Goal: Contribute content: Contribute content

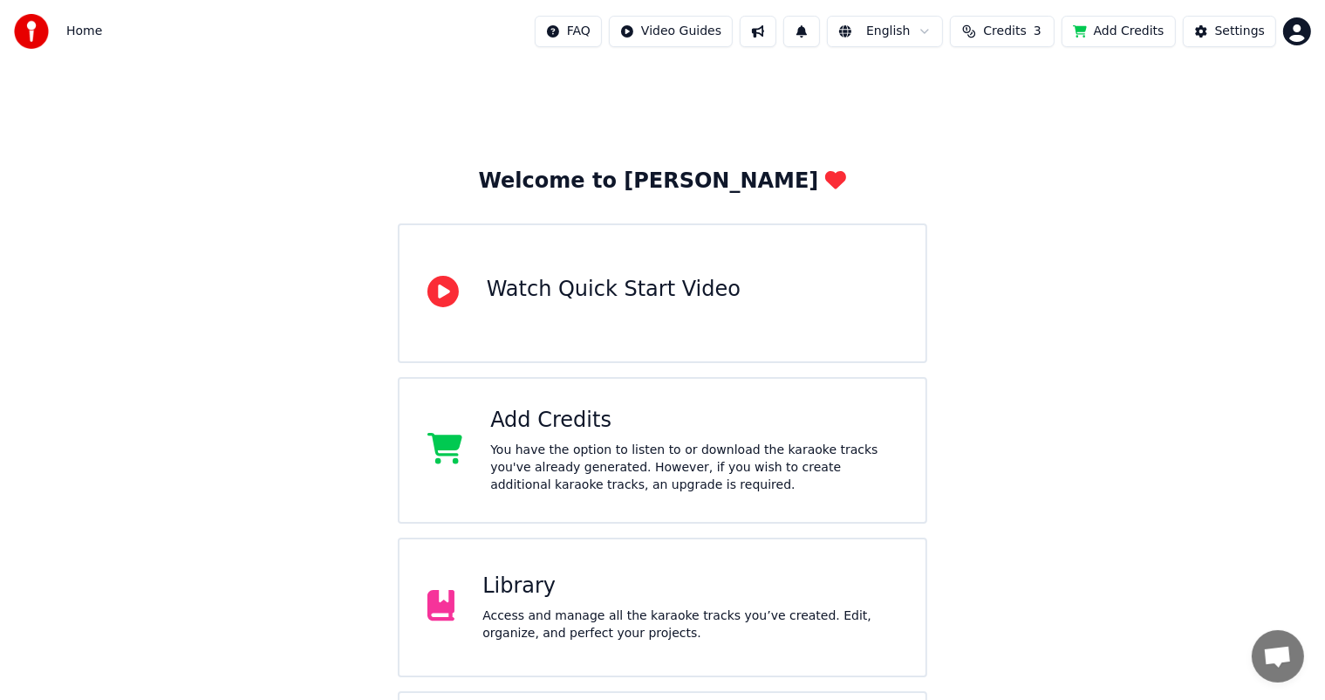
click at [524, 623] on div "Access and manage all the karaoke tracks you’ve created. Edit, organize, and pe…" at bounding box center [689, 624] width 415 height 35
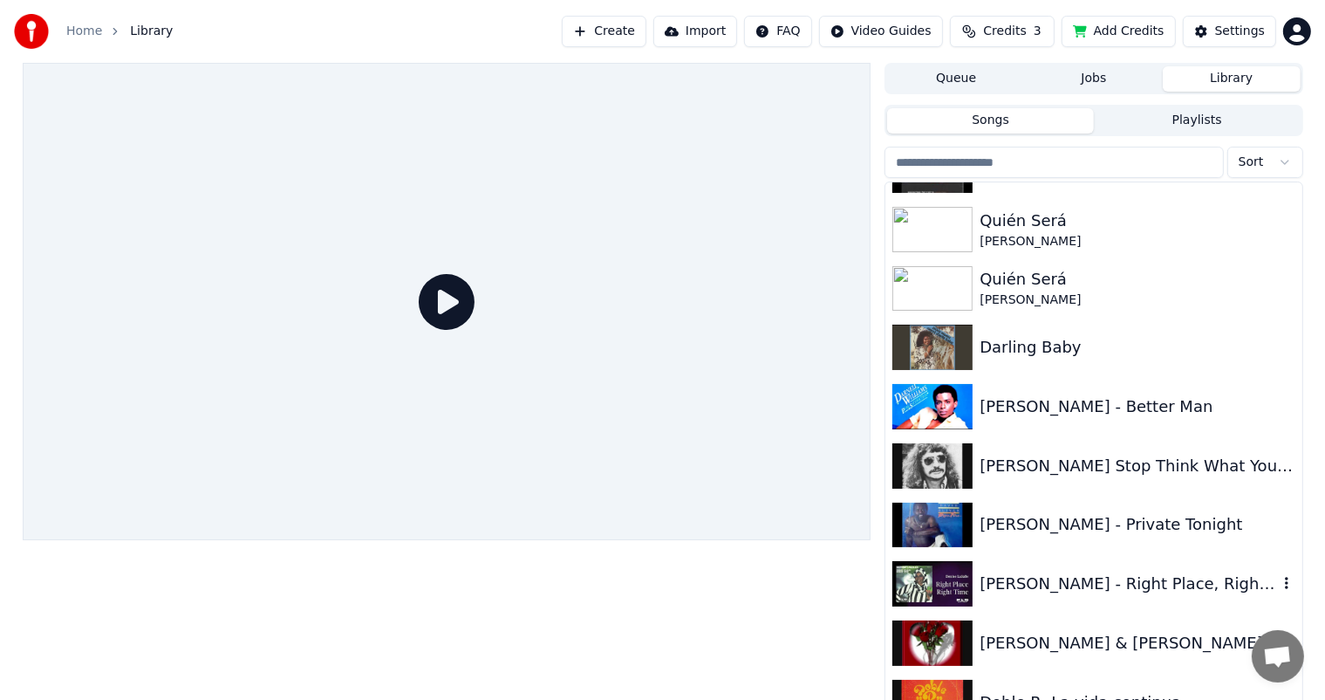
scroll to position [3489, 0]
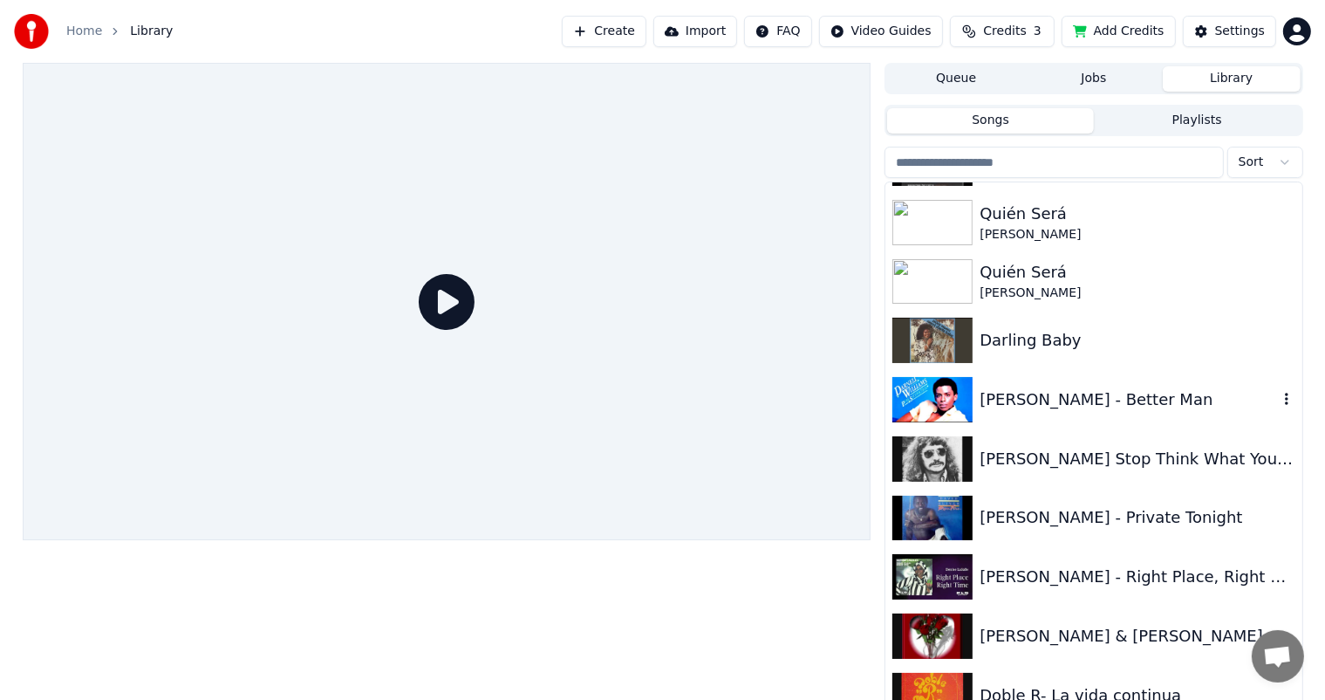
click at [1009, 391] on div "[PERSON_NAME] - Better Man" at bounding box center [1128, 399] width 297 height 24
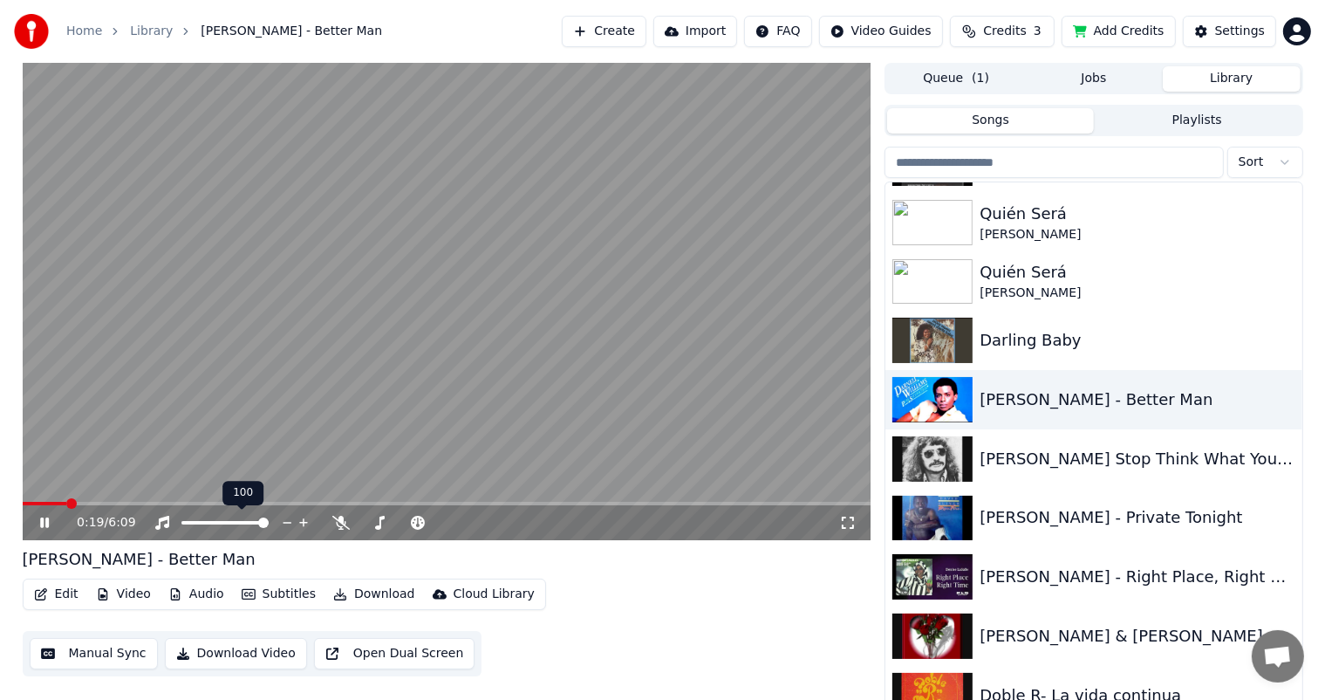
click at [296, 523] on icon at bounding box center [304, 522] width 17 height 17
click at [310, 523] on icon at bounding box center [304, 522] width 17 height 17
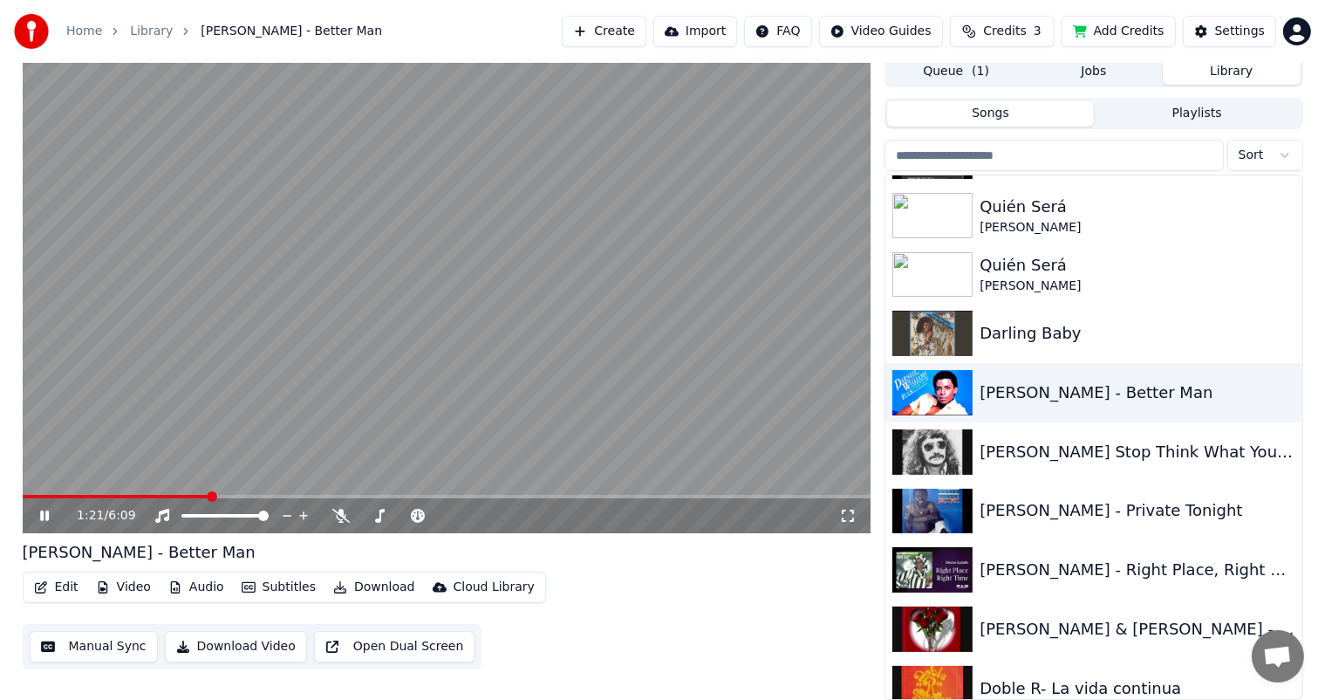
click at [43, 512] on icon at bounding box center [44, 515] width 9 height 10
click at [23, 501] on span at bounding box center [28, 496] width 10 height 10
drag, startPoint x: 297, startPoint y: 514, endPoint x: 367, endPoint y: 515, distance: 70.7
click at [367, 515] on div "0:00 / 6:09" at bounding box center [458, 515] width 762 height 17
click at [363, 513] on span at bounding box center [365, 515] width 10 height 10
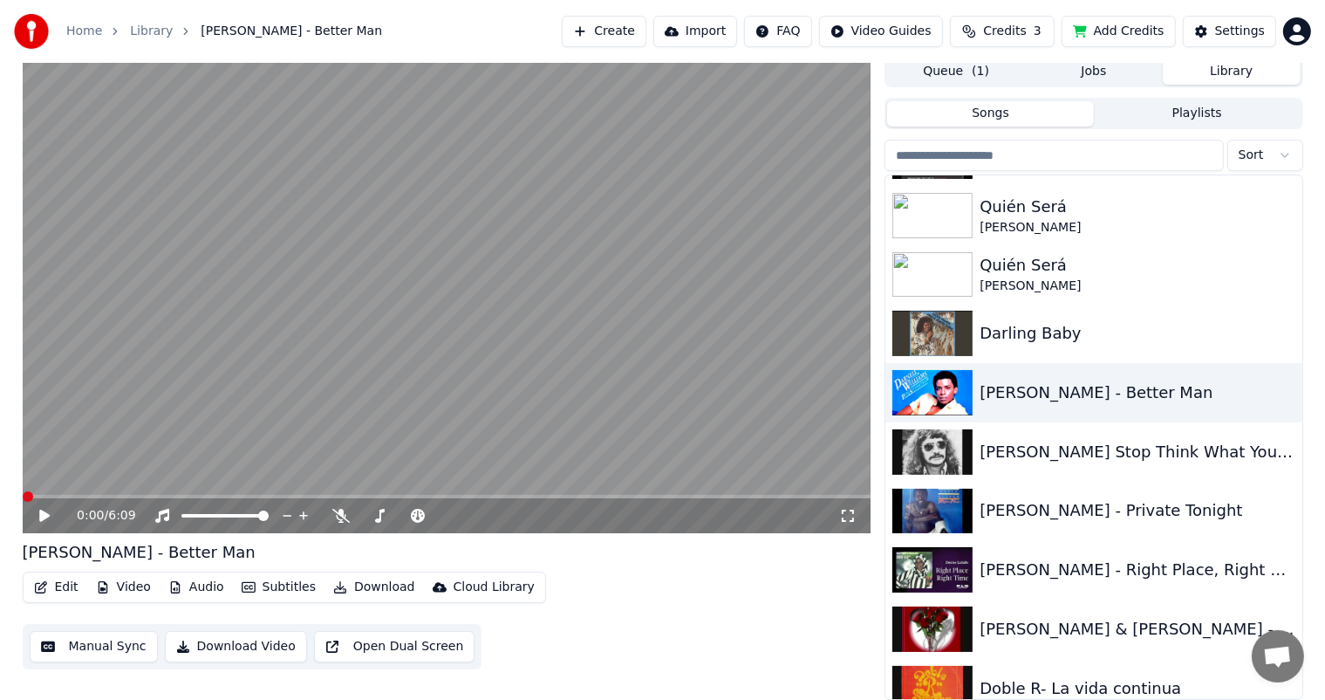
click at [38, 508] on div "0:00 / 6:09" at bounding box center [447, 515] width 835 height 17
click at [42, 517] on icon at bounding box center [44, 515] width 10 height 12
drag, startPoint x: 349, startPoint y: 511, endPoint x: 380, endPoint y: 516, distance: 31.8
click at [380, 516] on div at bounding box center [411, 515] width 158 height 17
drag, startPoint x: 290, startPoint y: 516, endPoint x: 343, endPoint y: 516, distance: 53.2
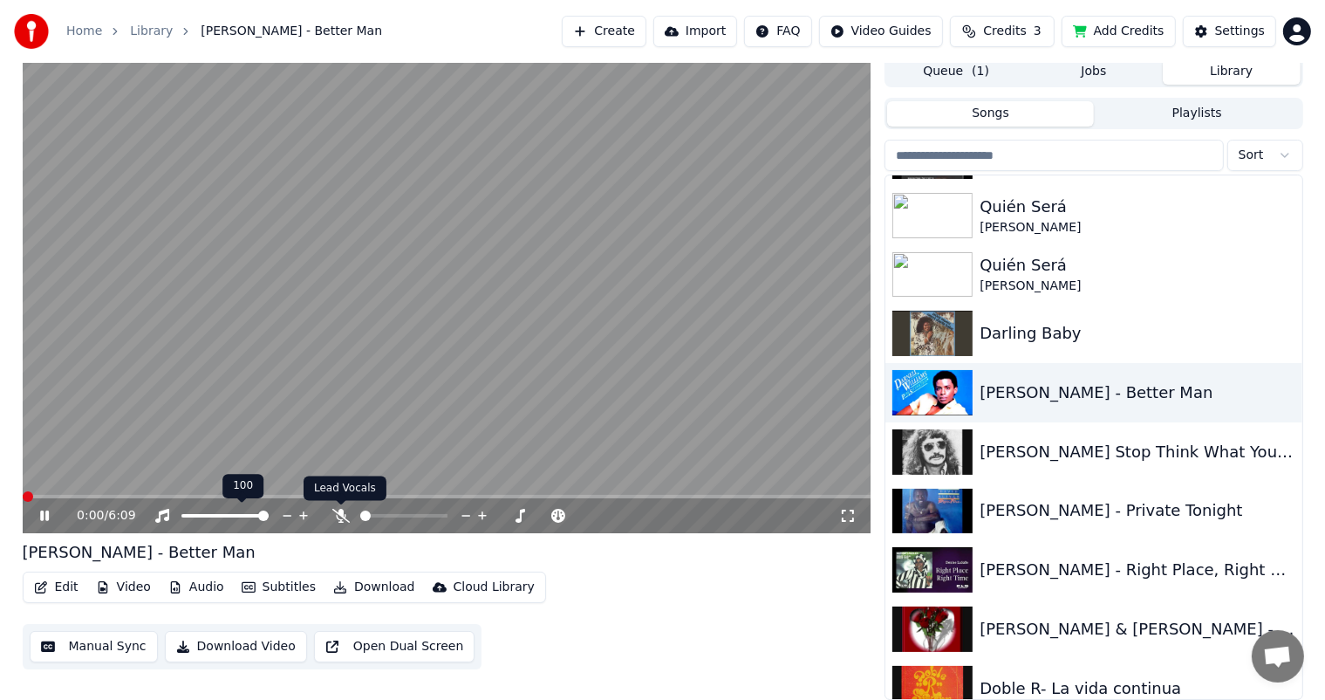
click at [364, 520] on div "0:00 / 6:09" at bounding box center [458, 515] width 762 height 17
click at [370, 513] on span at bounding box center [365, 515] width 10 height 10
drag, startPoint x: 288, startPoint y: 513, endPoint x: 378, endPoint y: 511, distance: 89.9
click at [378, 511] on body "Home Library [PERSON_NAME] - Better Man Create Import FAQ Video Guides Credits …" at bounding box center [662, 343] width 1325 height 700
click at [311, 507] on icon at bounding box center [304, 515] width 17 height 17
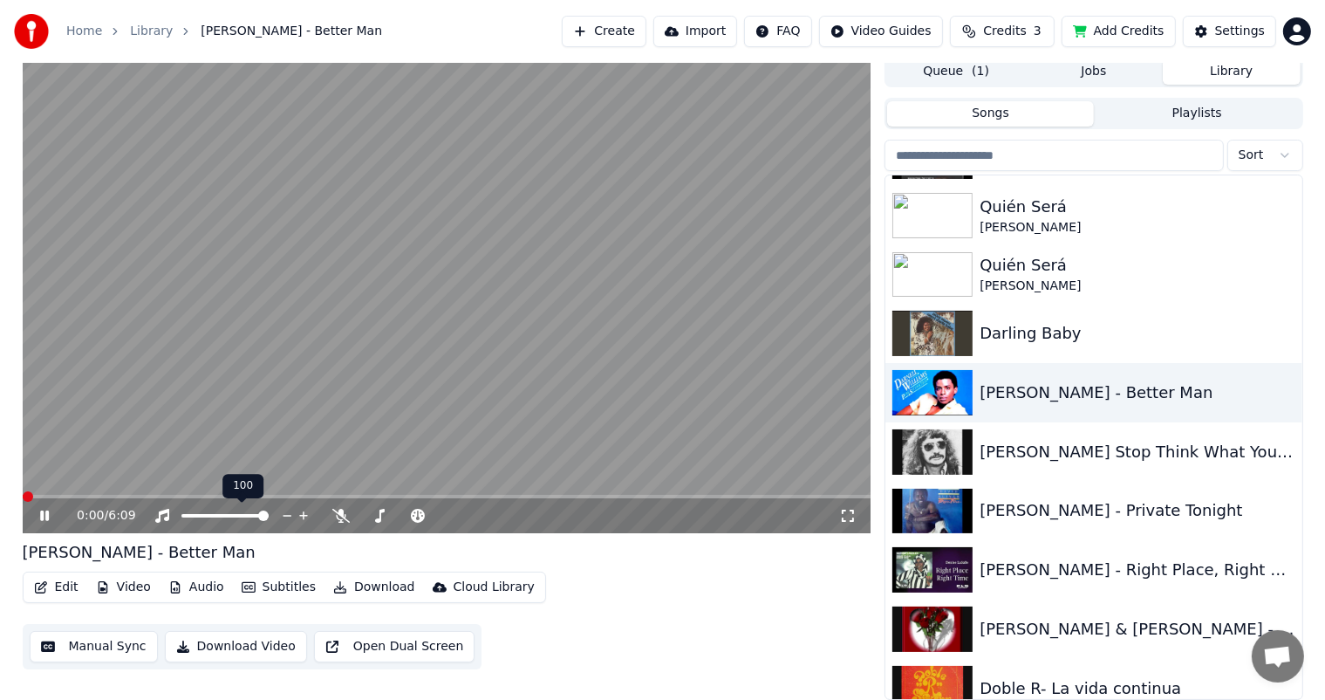
click at [324, 507] on div "0:00 / 6:09" at bounding box center [458, 515] width 762 height 17
click at [327, 511] on div "0:00 / 6:09" at bounding box center [458, 515] width 762 height 17
click at [269, 515] on span at bounding box center [263, 515] width 10 height 10
click at [304, 513] on icon at bounding box center [303, 515] width 9 height 9
drag, startPoint x: 304, startPoint y: 513, endPoint x: 353, endPoint y: 512, distance: 49.7
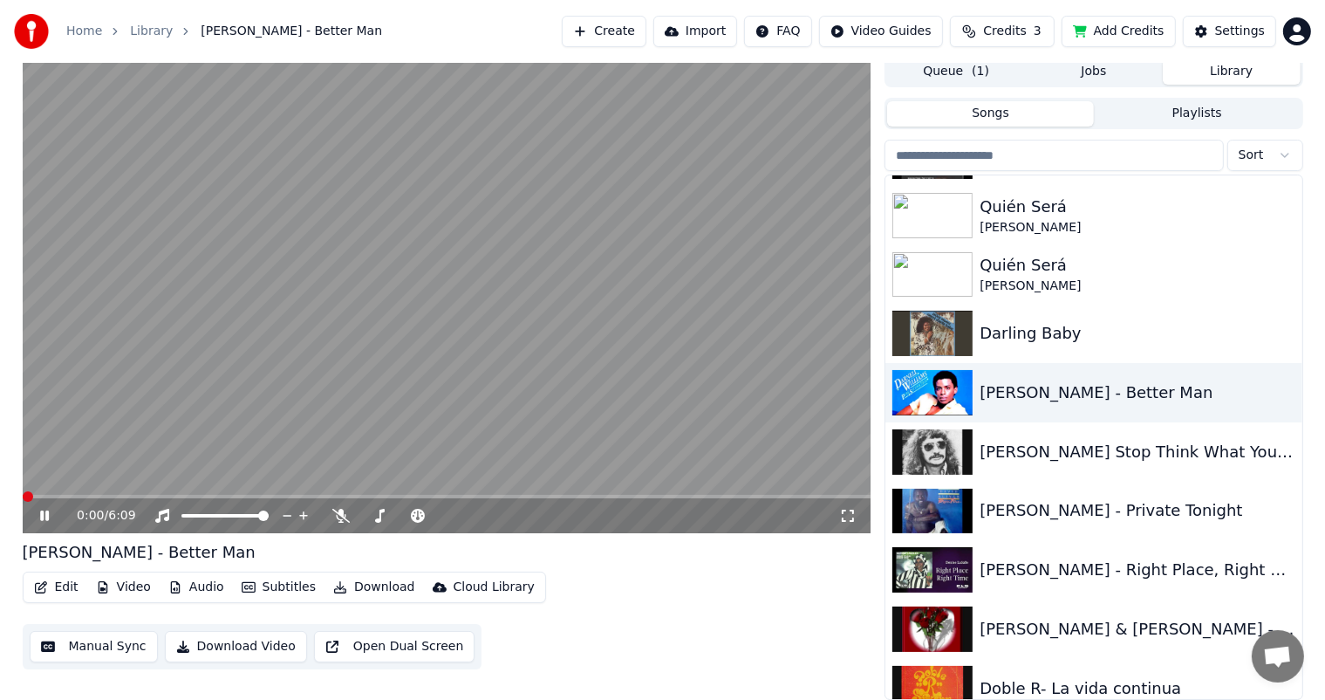
click at [353, 512] on div "0:00 / 6:09" at bounding box center [458, 515] width 762 height 17
click at [342, 509] on span at bounding box center [341, 505] width 9 height 9
click at [342, 510] on icon at bounding box center [340, 516] width 17 height 14
click at [42, 516] on icon at bounding box center [44, 515] width 9 height 10
click at [25, 495] on span at bounding box center [28, 496] width 10 height 10
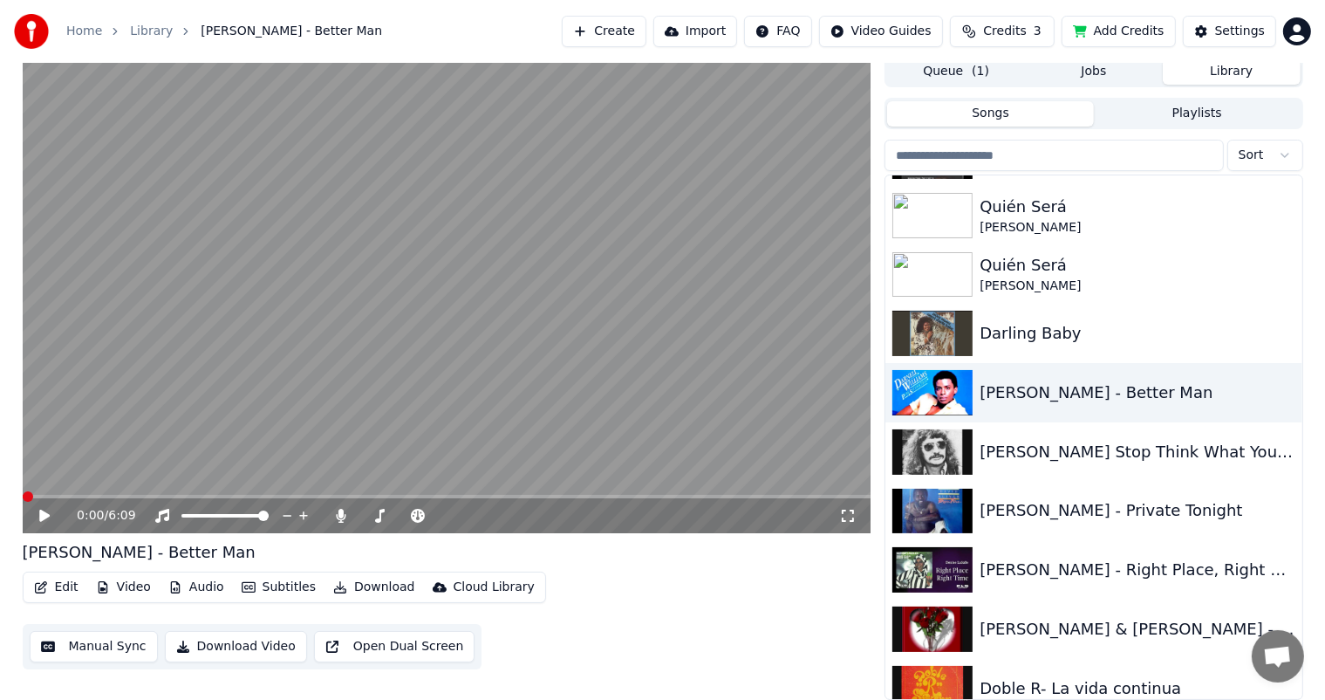
click at [42, 513] on icon at bounding box center [44, 515] width 10 height 12
click at [23, 501] on span at bounding box center [28, 496] width 10 height 10
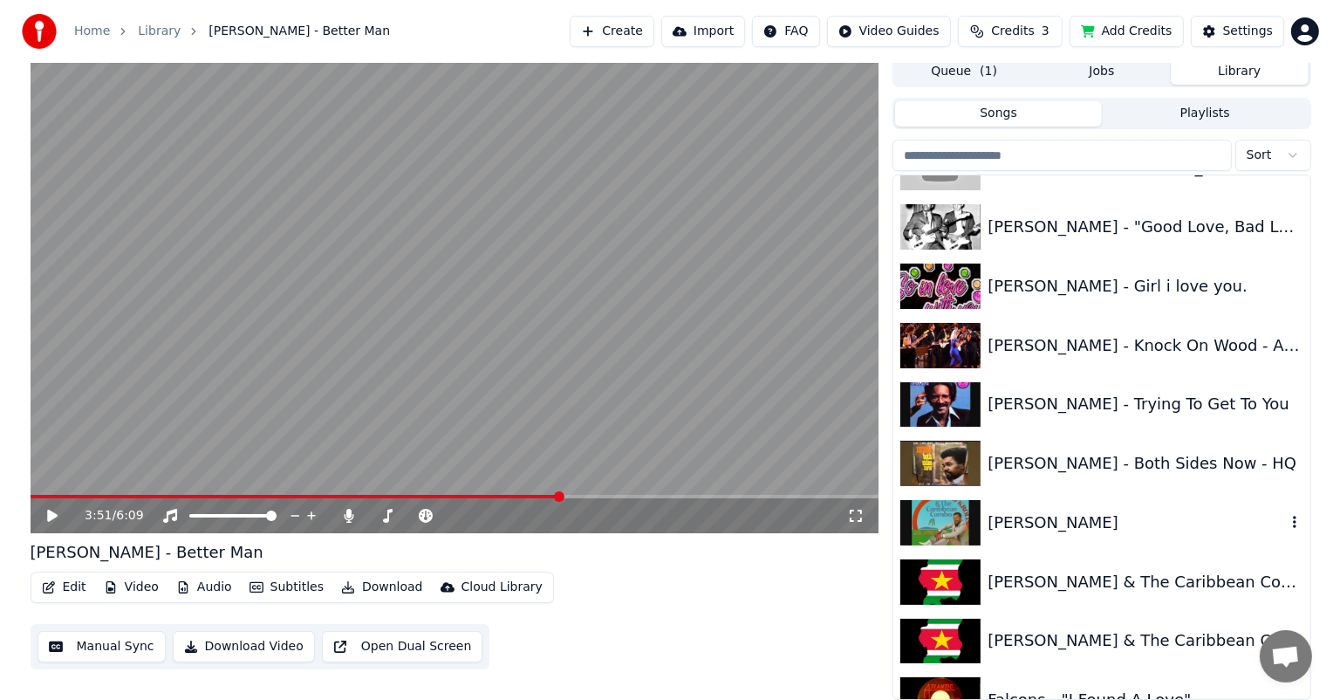
scroll to position [4449, 0]
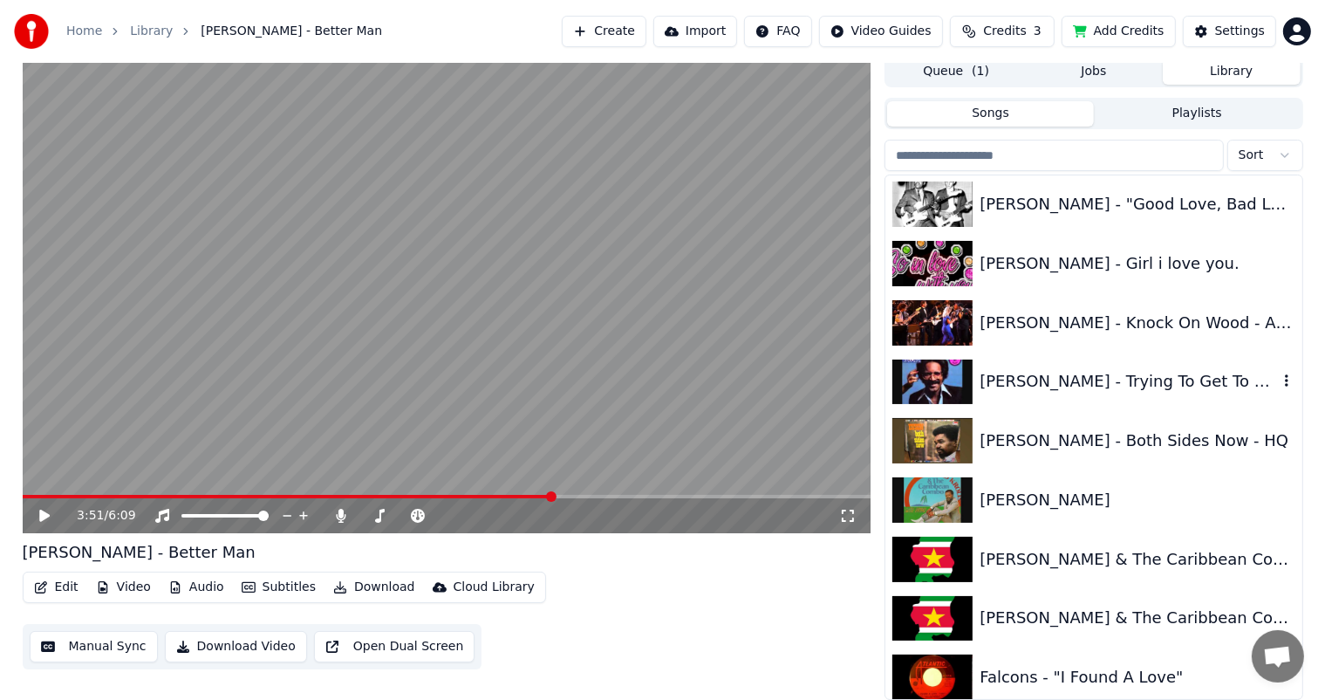
click at [1012, 376] on div "[PERSON_NAME] - Trying To Get To You" at bounding box center [1128, 381] width 297 height 24
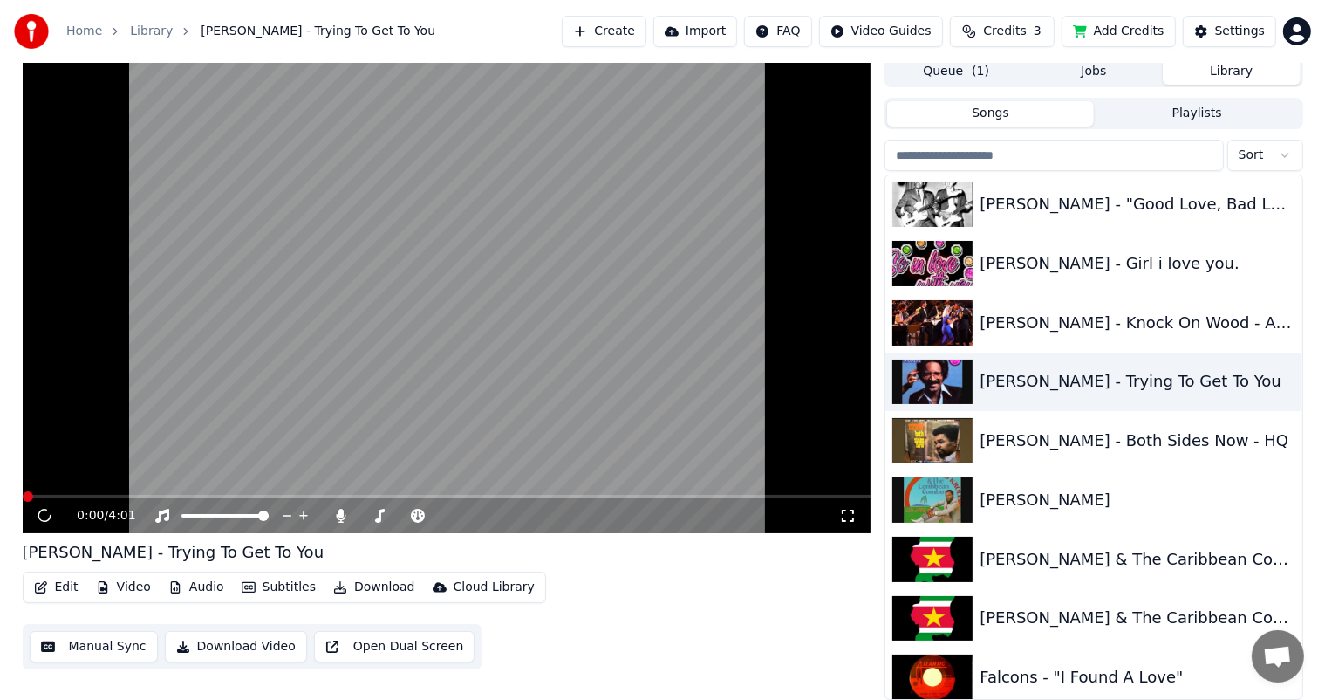
click at [55, 586] on button "Edit" at bounding box center [56, 587] width 58 height 24
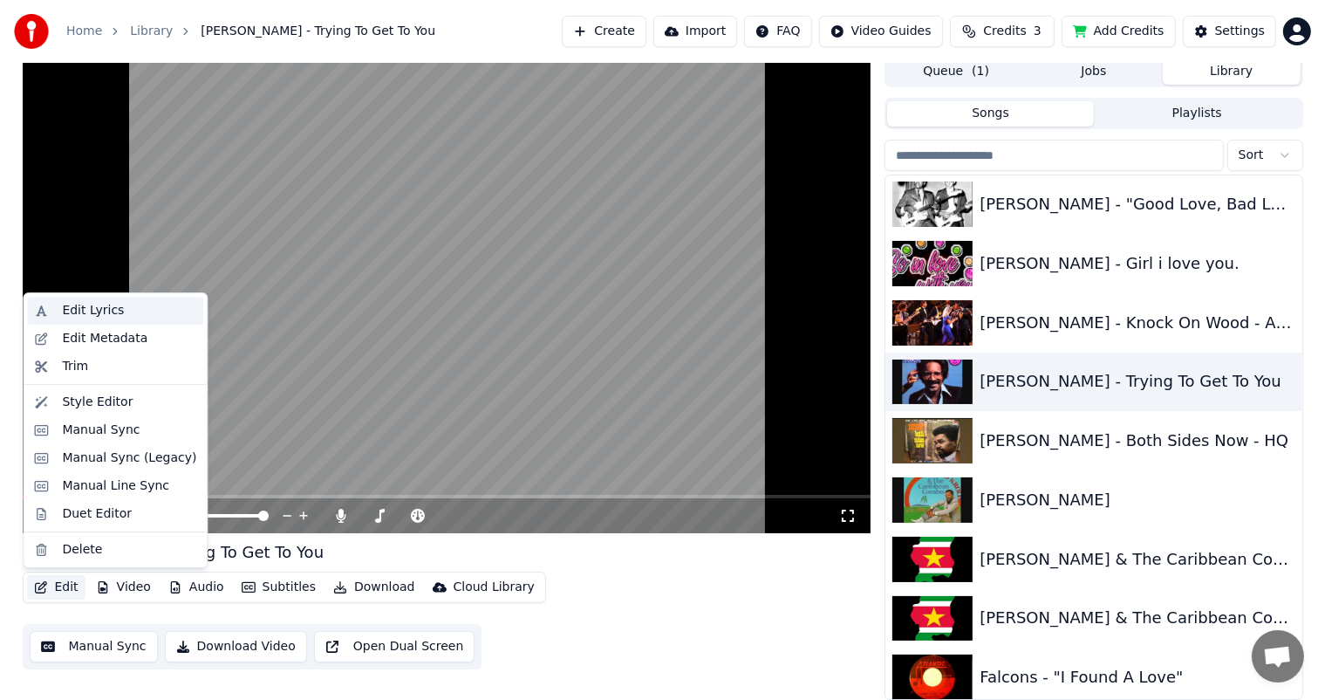
click at [92, 297] on div "Edit Lyrics" at bounding box center [115, 311] width 176 height 28
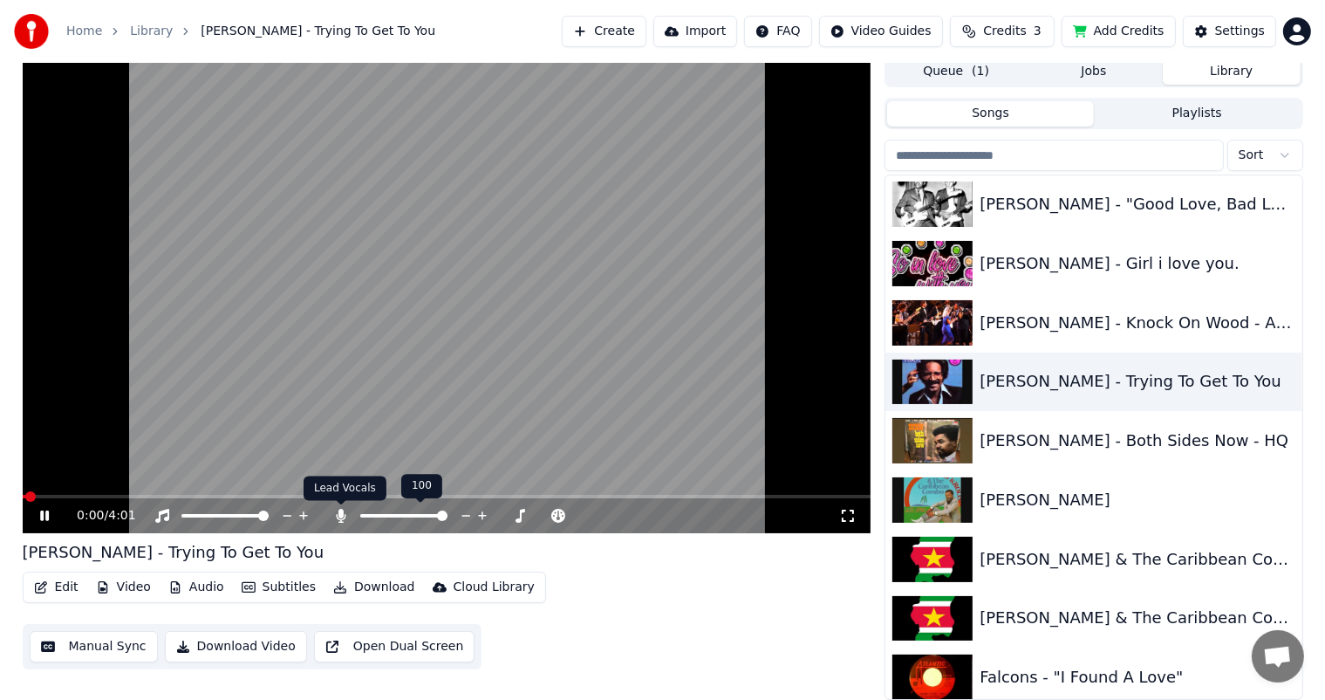
click at [341, 516] on icon at bounding box center [342, 516] width 10 height 14
click at [62, 581] on button "Edit" at bounding box center [56, 587] width 58 height 24
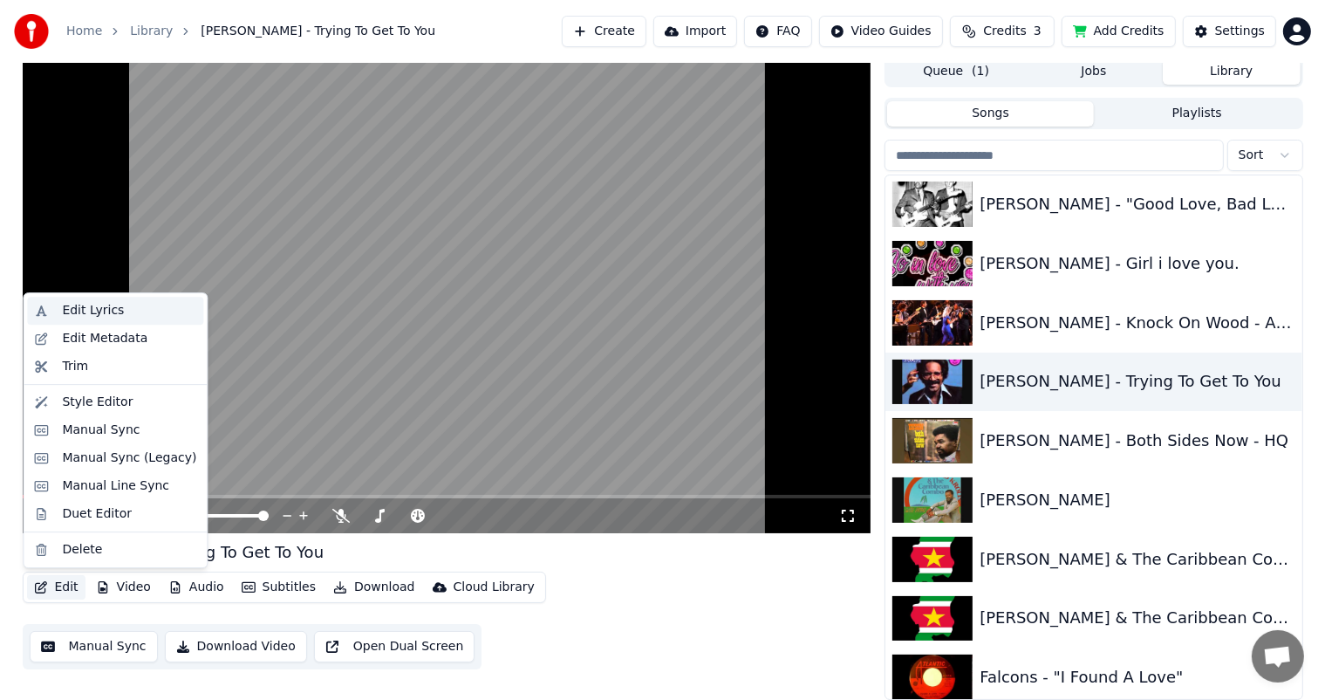
click at [95, 300] on div "Edit Lyrics" at bounding box center [115, 311] width 176 height 28
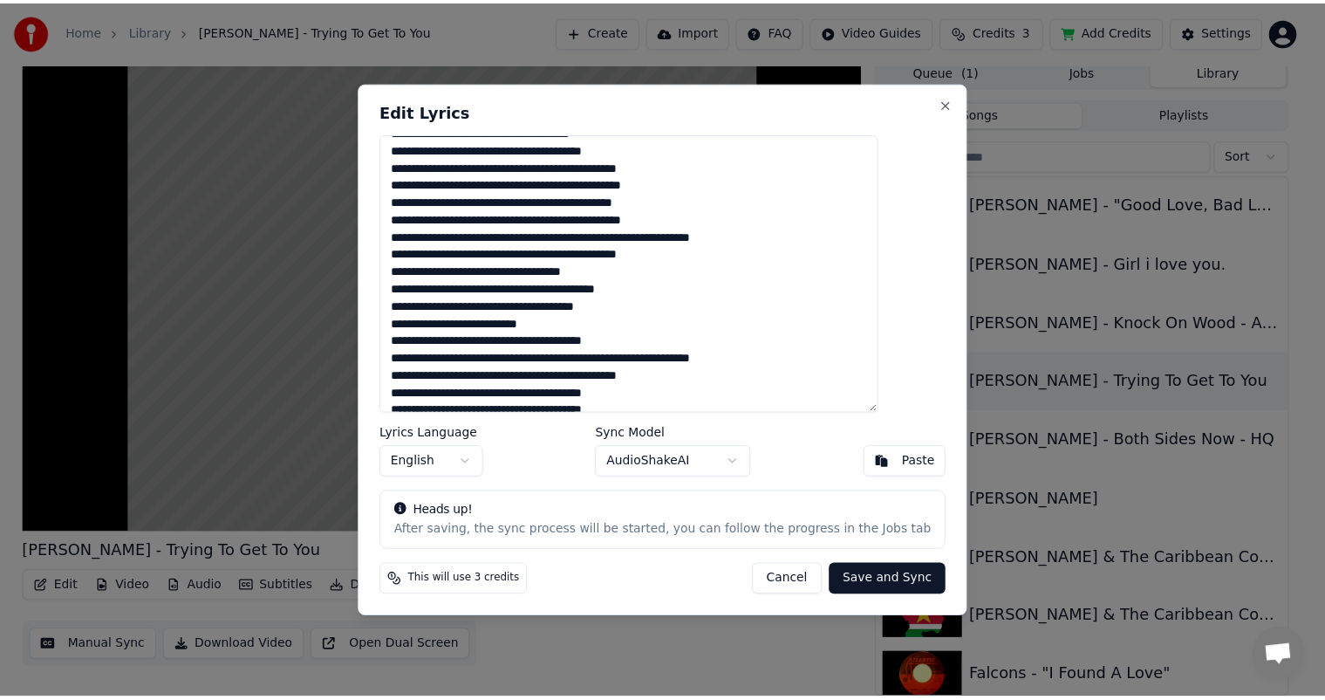
scroll to position [154, 0]
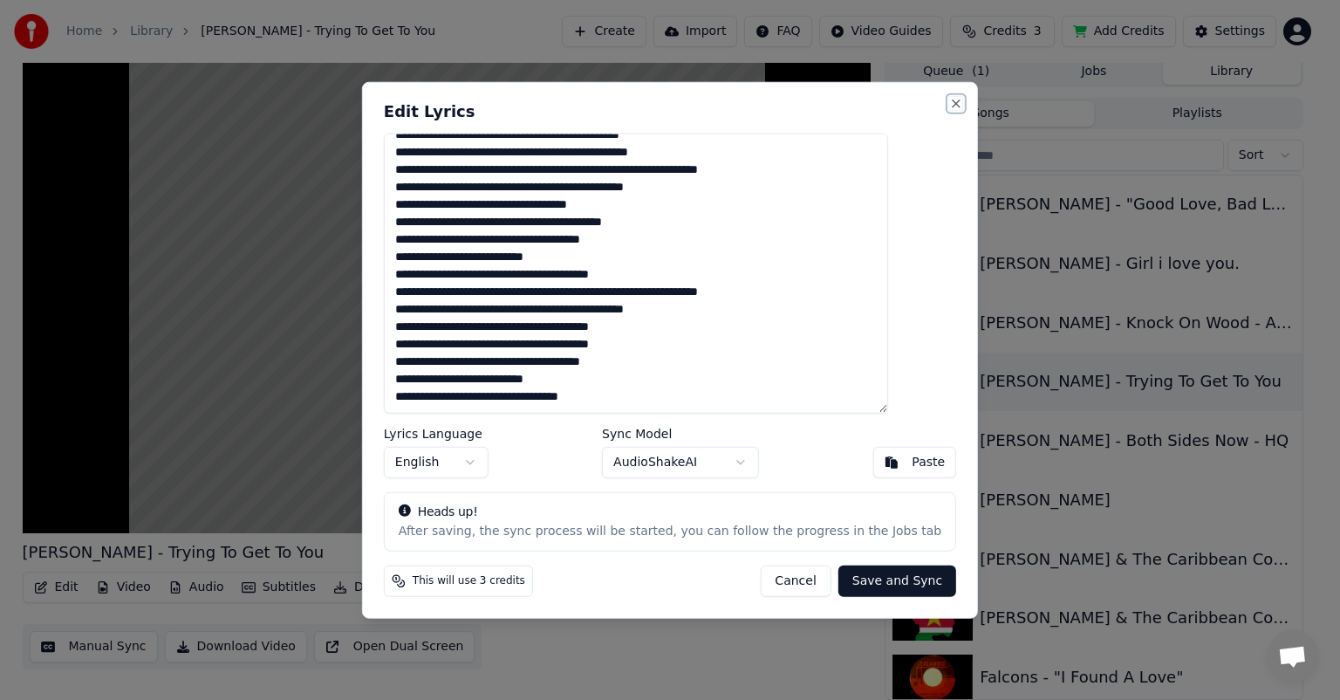
click at [949, 98] on button "Close" at bounding box center [956, 104] width 14 height 14
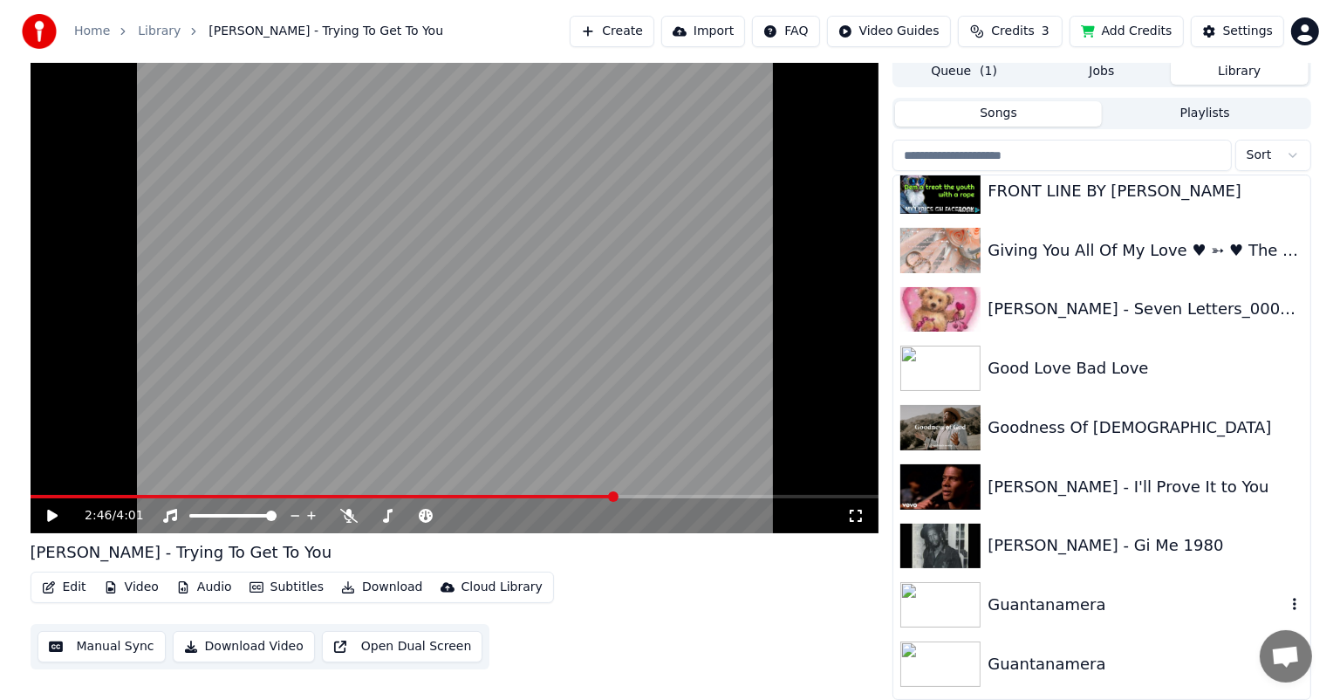
scroll to position [5321, 0]
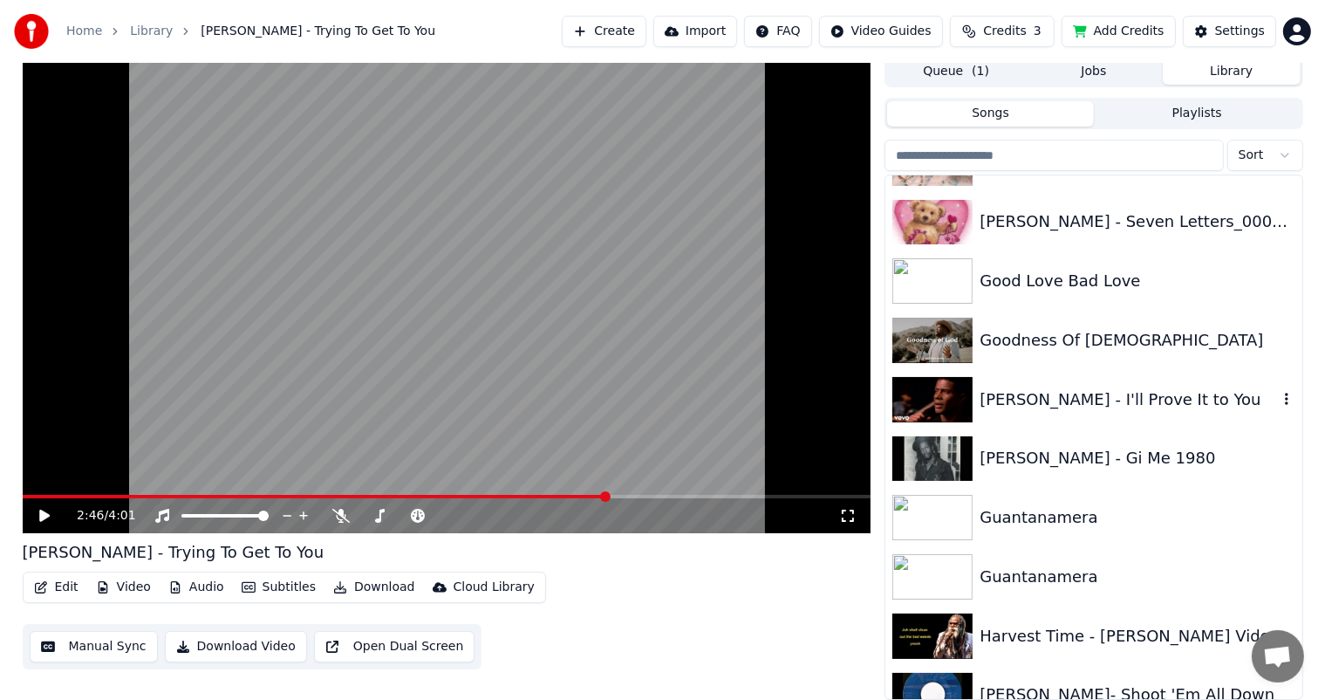
click at [1030, 396] on div "[PERSON_NAME] - I'll Prove It to You" at bounding box center [1128, 399] width 297 height 24
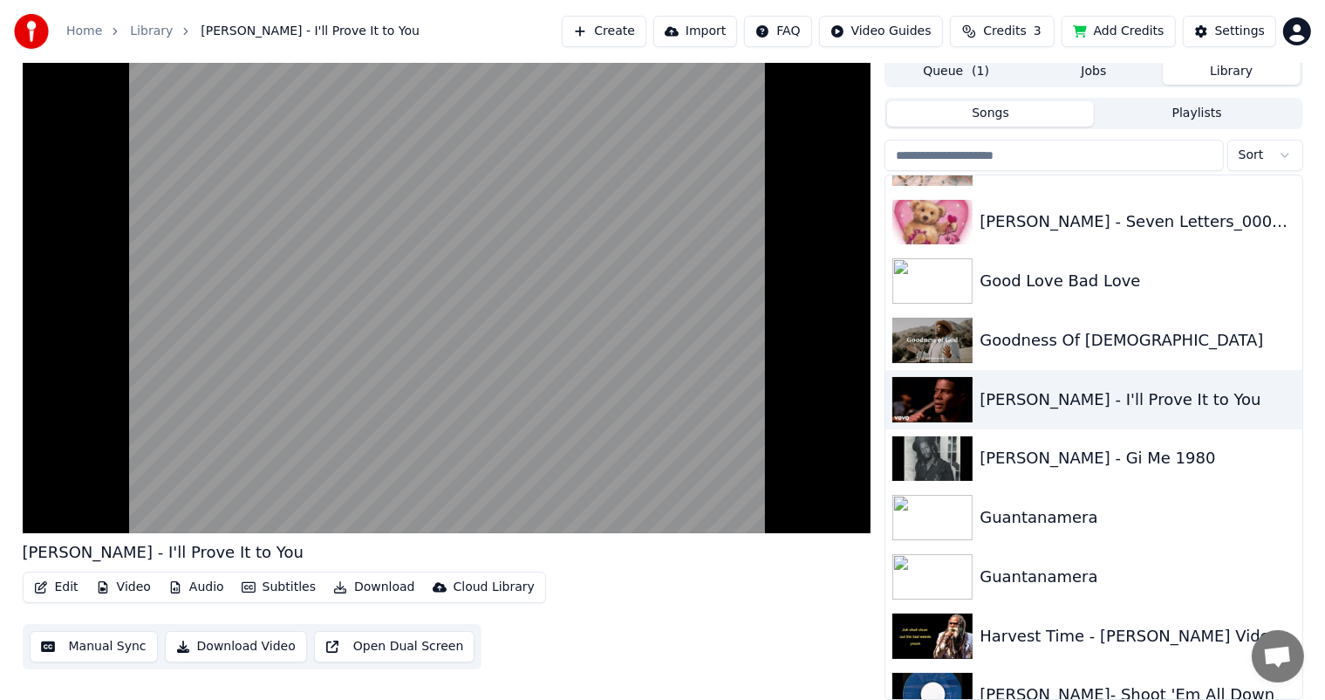
click at [58, 584] on button "Edit" at bounding box center [56, 587] width 58 height 24
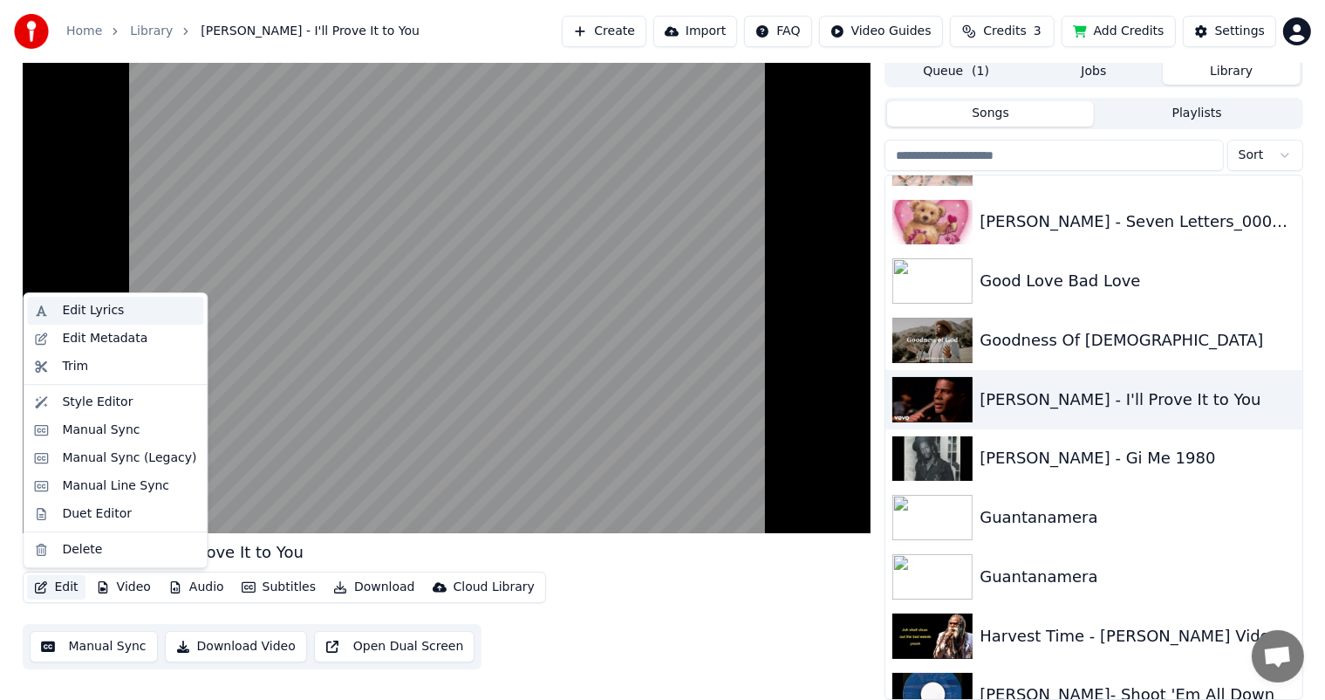
click at [92, 310] on div "Edit Lyrics" at bounding box center [93, 310] width 62 height 17
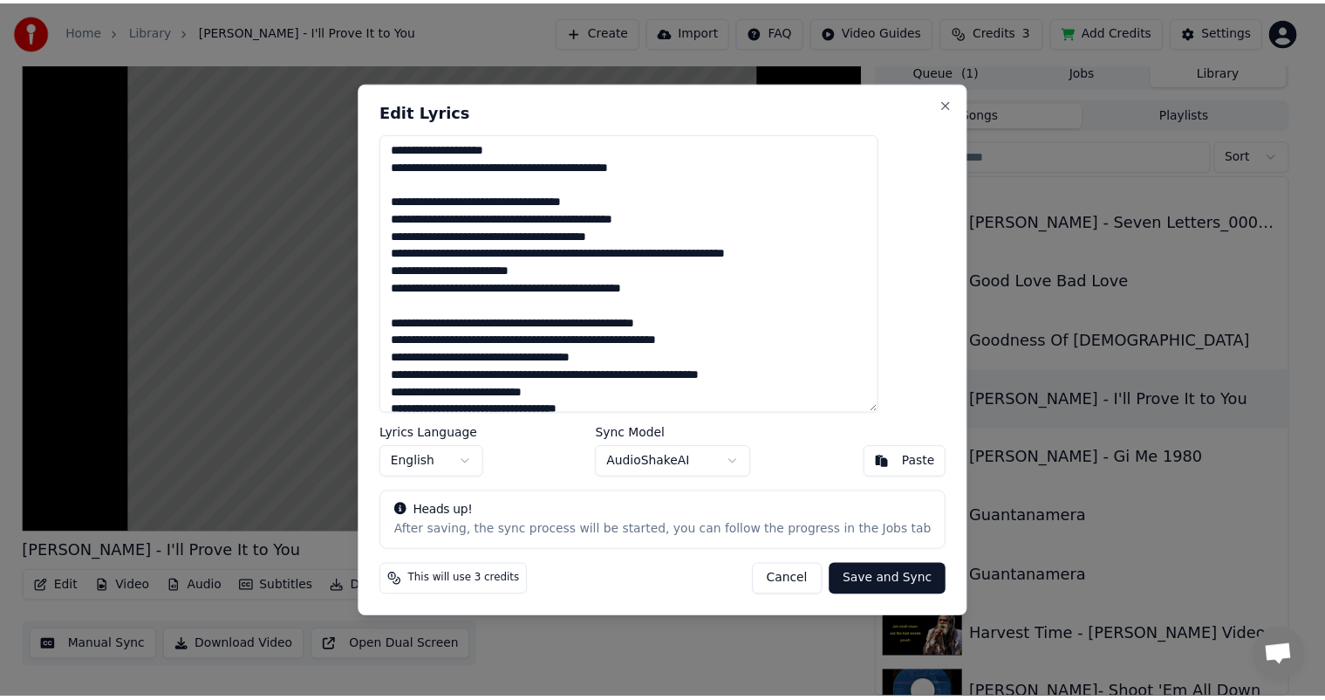
scroll to position [729, 0]
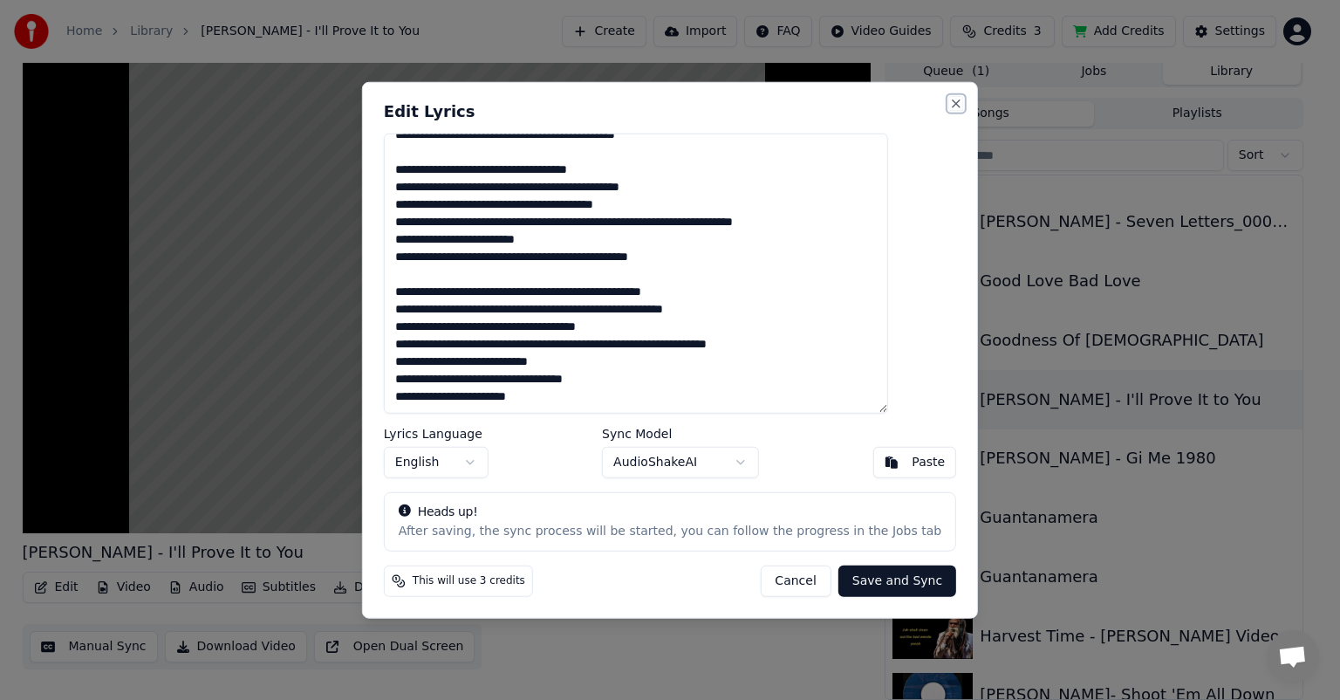
click at [949, 98] on button "Close" at bounding box center [956, 104] width 14 height 14
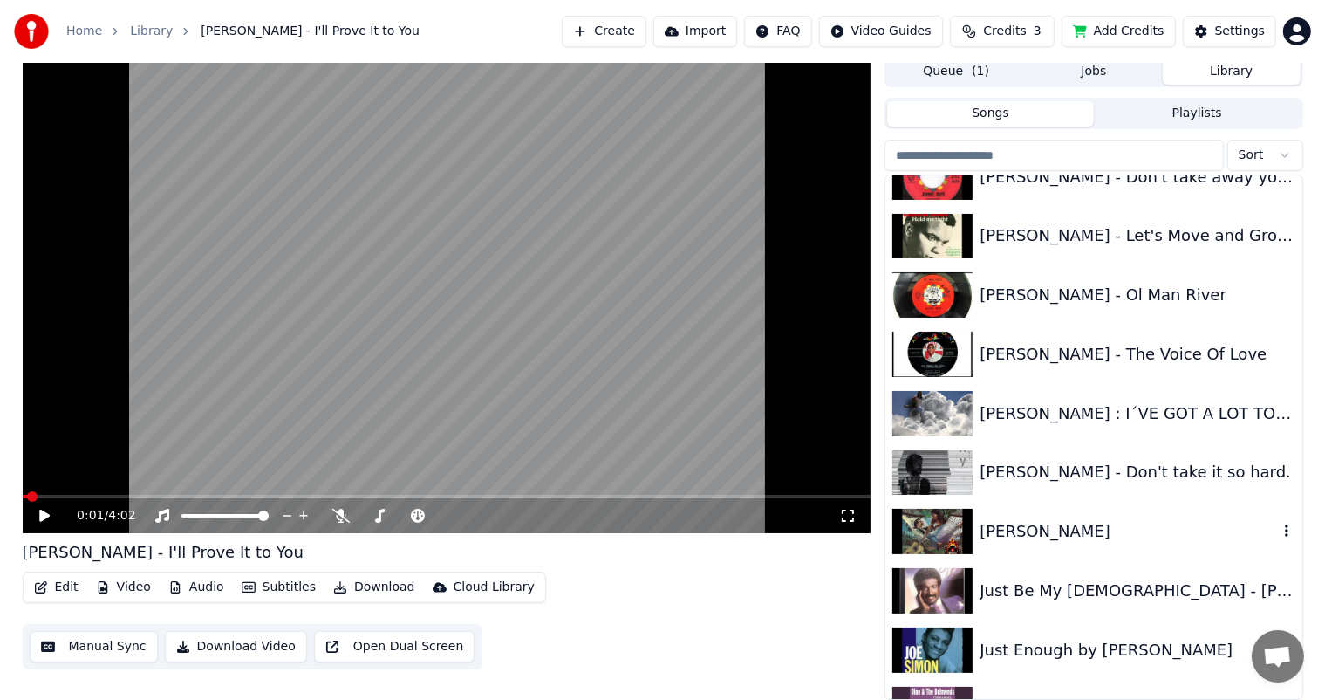
scroll to position [7589, 0]
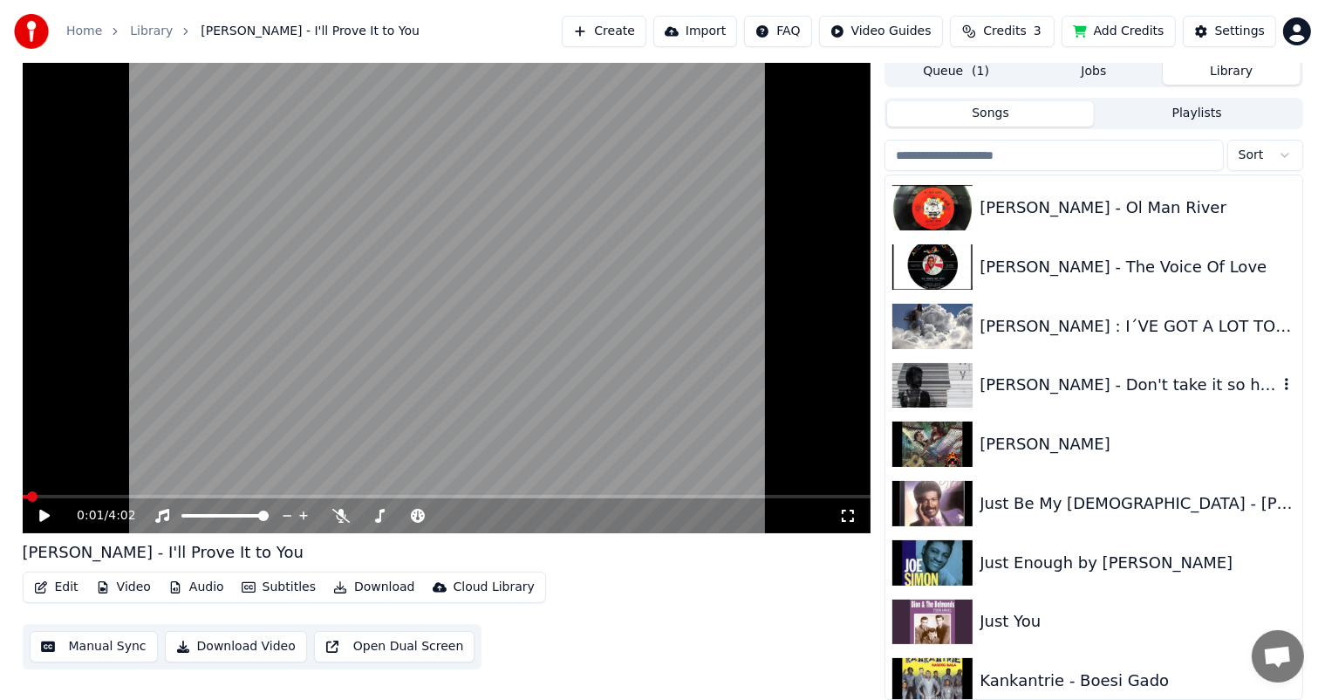
click at [1054, 384] on div "[PERSON_NAME] - Don't take it so hard." at bounding box center [1128, 384] width 297 height 24
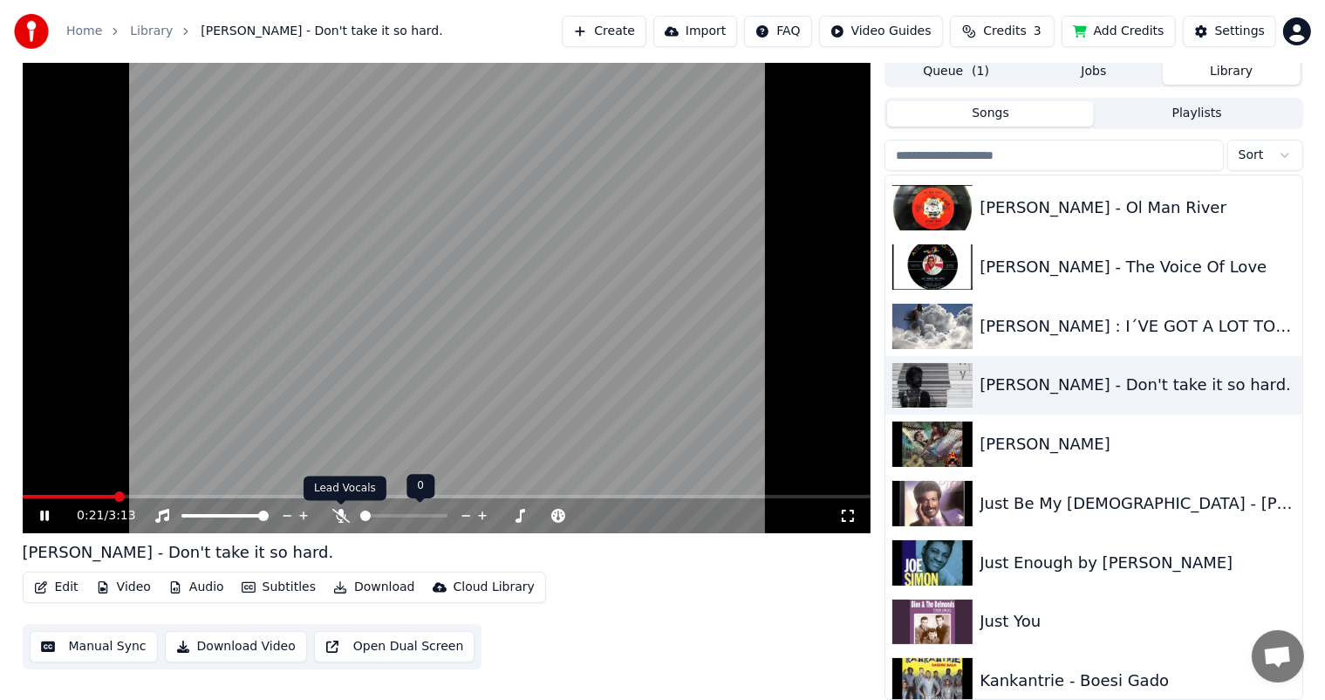
click at [367, 517] on span at bounding box center [365, 515] width 10 height 10
click at [448, 517] on span at bounding box center [403, 515] width 87 height 3
click at [448, 516] on span at bounding box center [442, 515] width 10 height 10
click at [568, 560] on div "[PERSON_NAME] - Don't take it so hard." at bounding box center [447, 552] width 849 height 24
click at [44, 515] on icon at bounding box center [57, 516] width 41 height 14
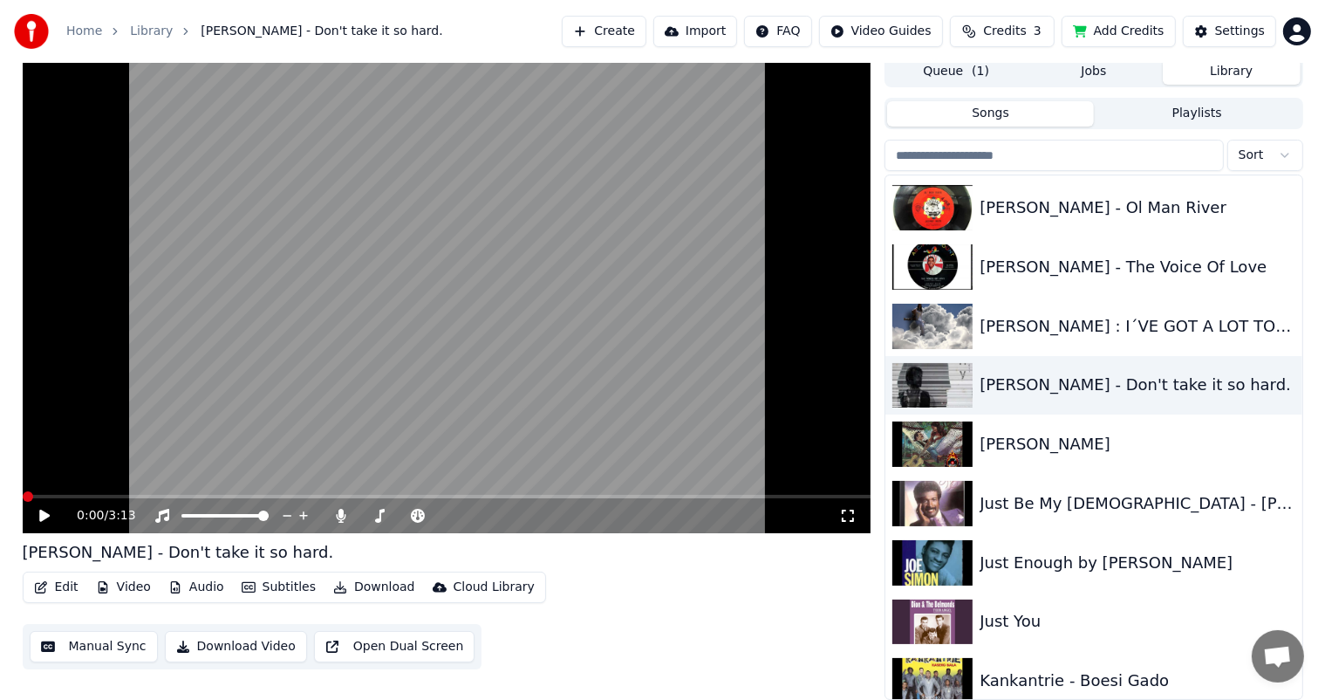
click at [23, 495] on span at bounding box center [28, 496] width 10 height 10
click at [44, 515] on icon at bounding box center [44, 515] width 10 height 12
click at [368, 580] on button "Download" at bounding box center [374, 587] width 96 height 24
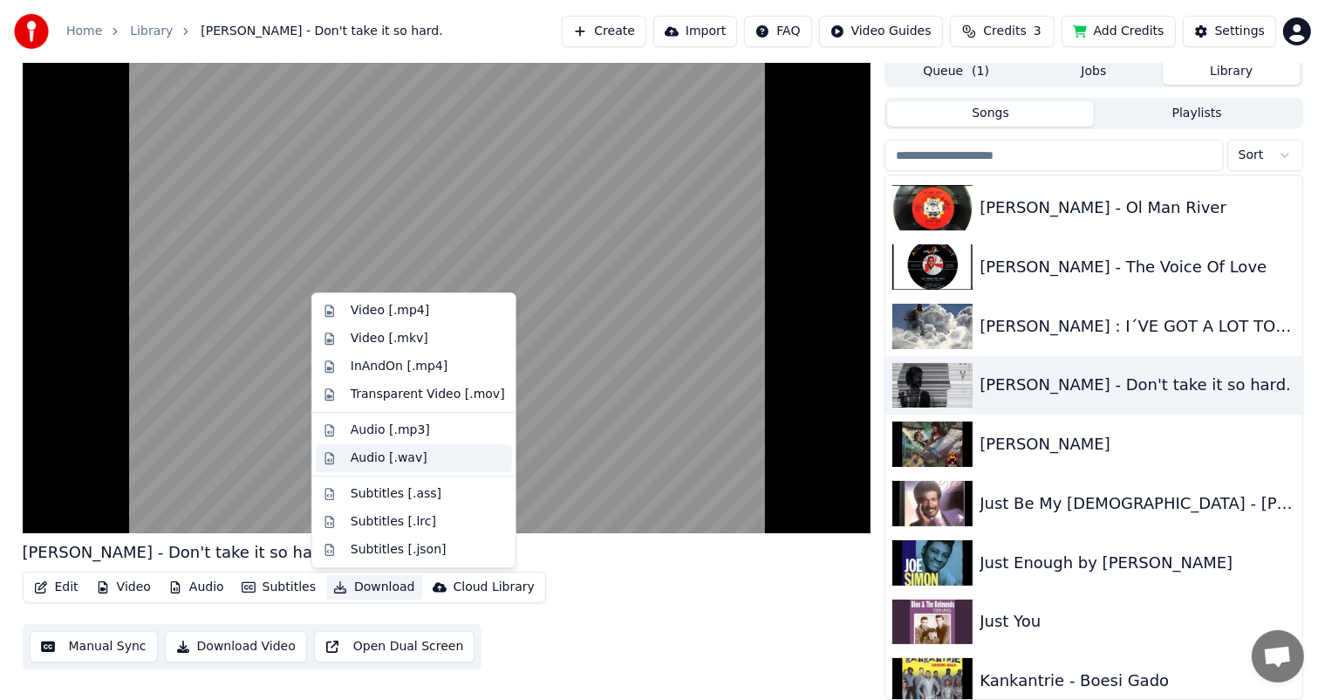
click at [373, 457] on div "Audio [.wav]" at bounding box center [389, 457] width 77 height 17
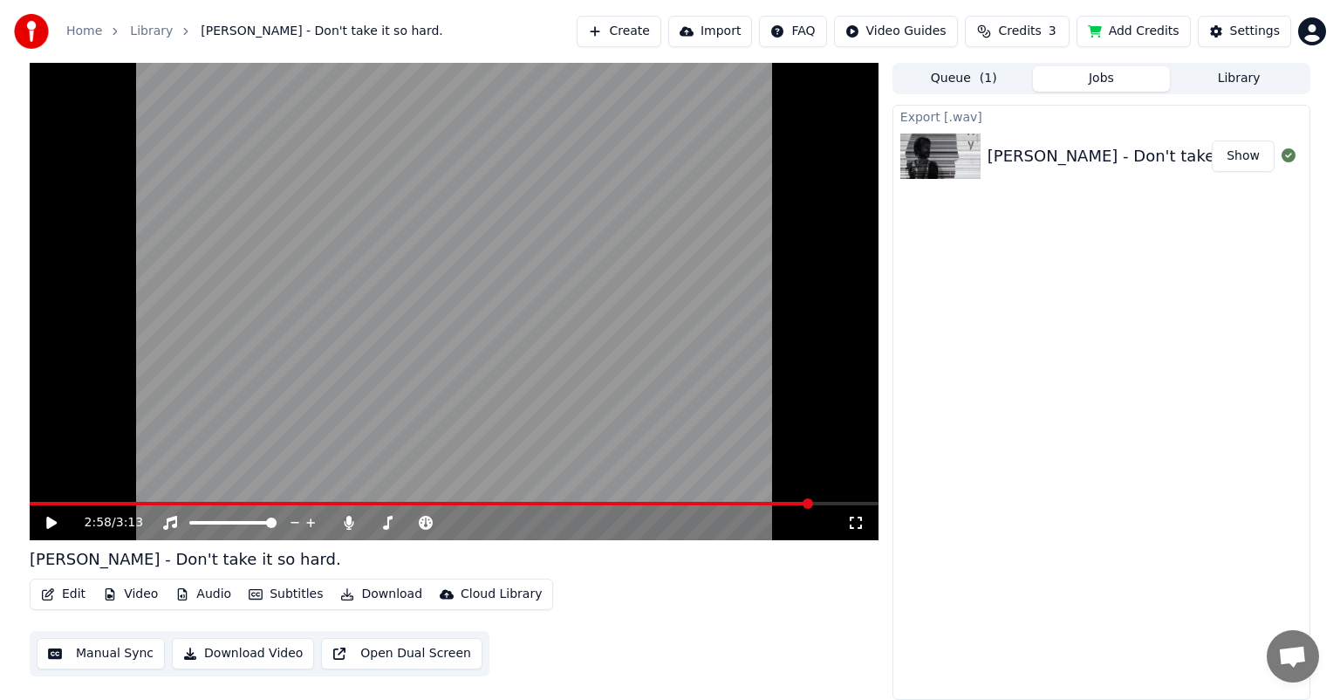
click at [1227, 78] on button "Library" at bounding box center [1239, 78] width 138 height 25
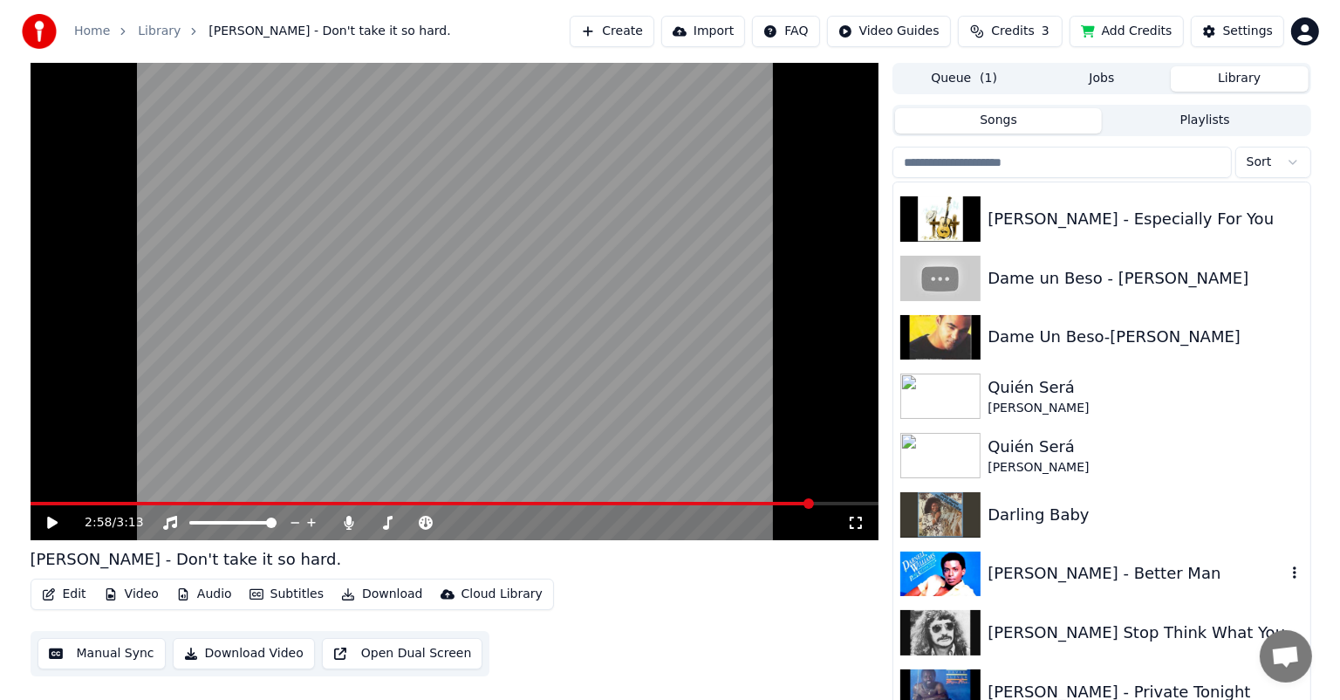
scroll to position [3489, 0]
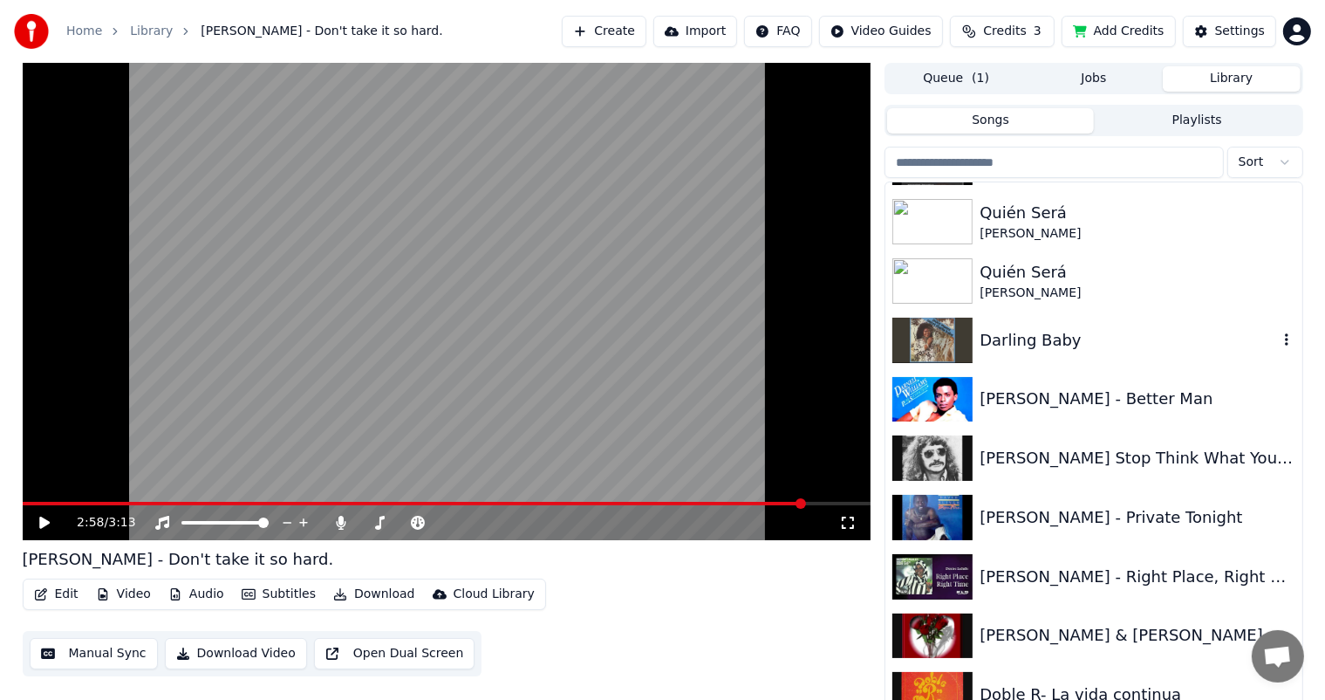
click at [1011, 339] on div "Darling Baby" at bounding box center [1128, 340] width 297 height 24
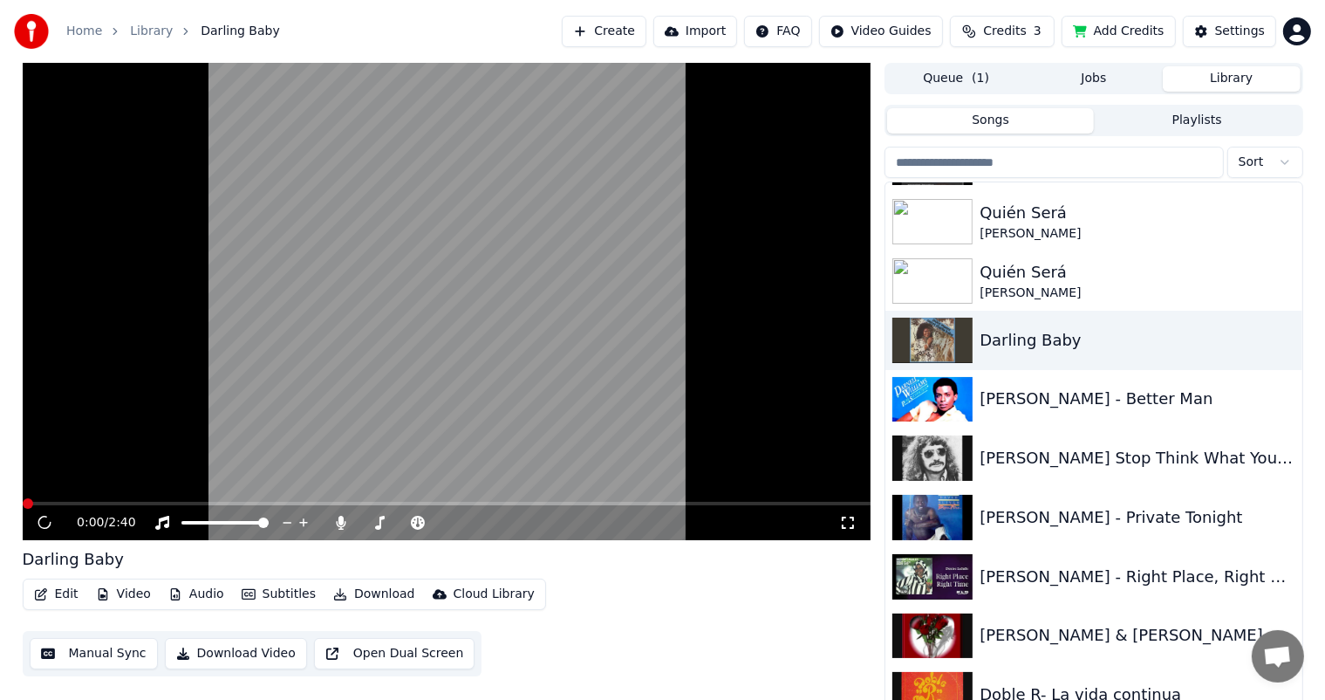
click at [59, 591] on button "Edit" at bounding box center [56, 594] width 58 height 24
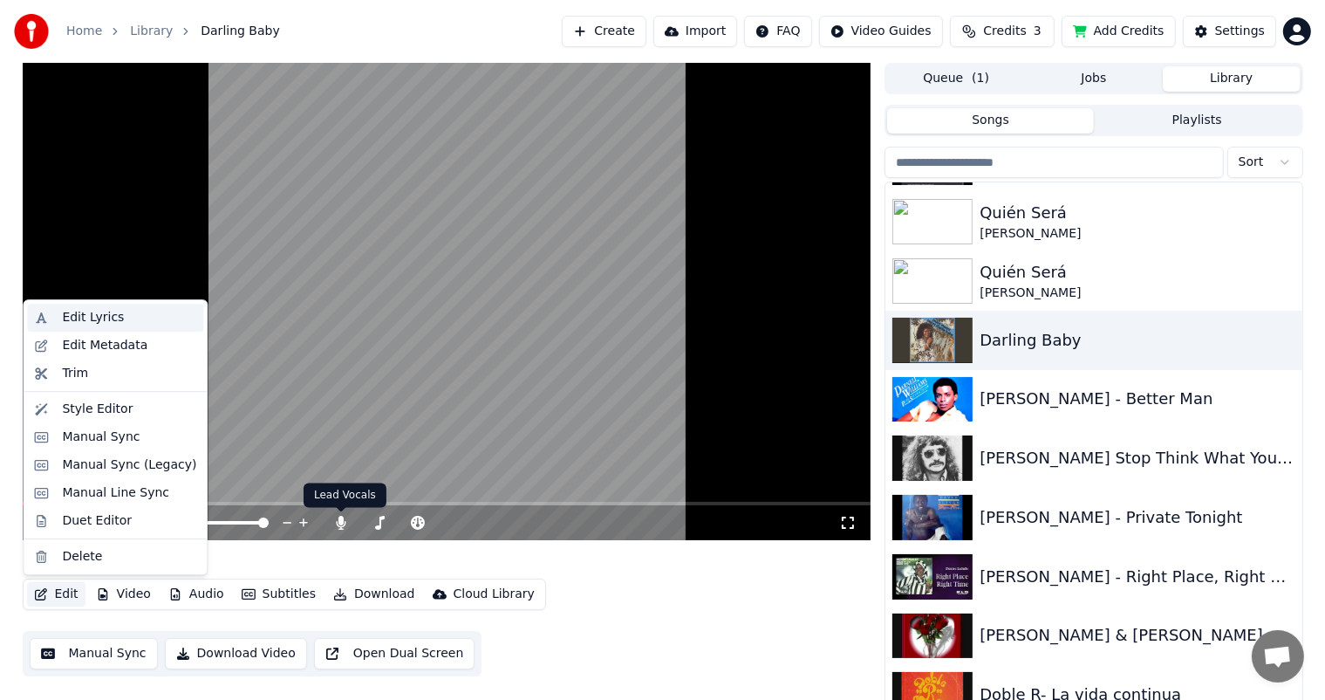
click at [85, 317] on div "Edit Lyrics" at bounding box center [93, 317] width 62 height 17
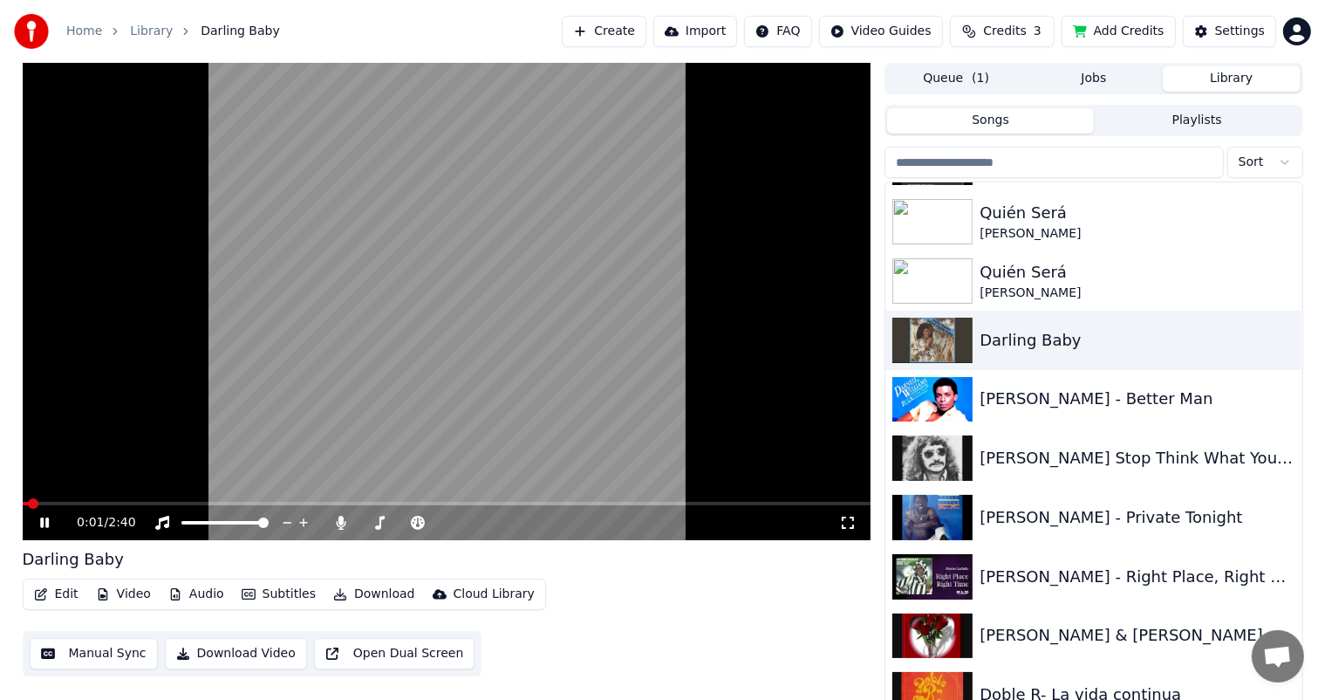
click at [339, 519] on icon at bounding box center [342, 523] width 10 height 14
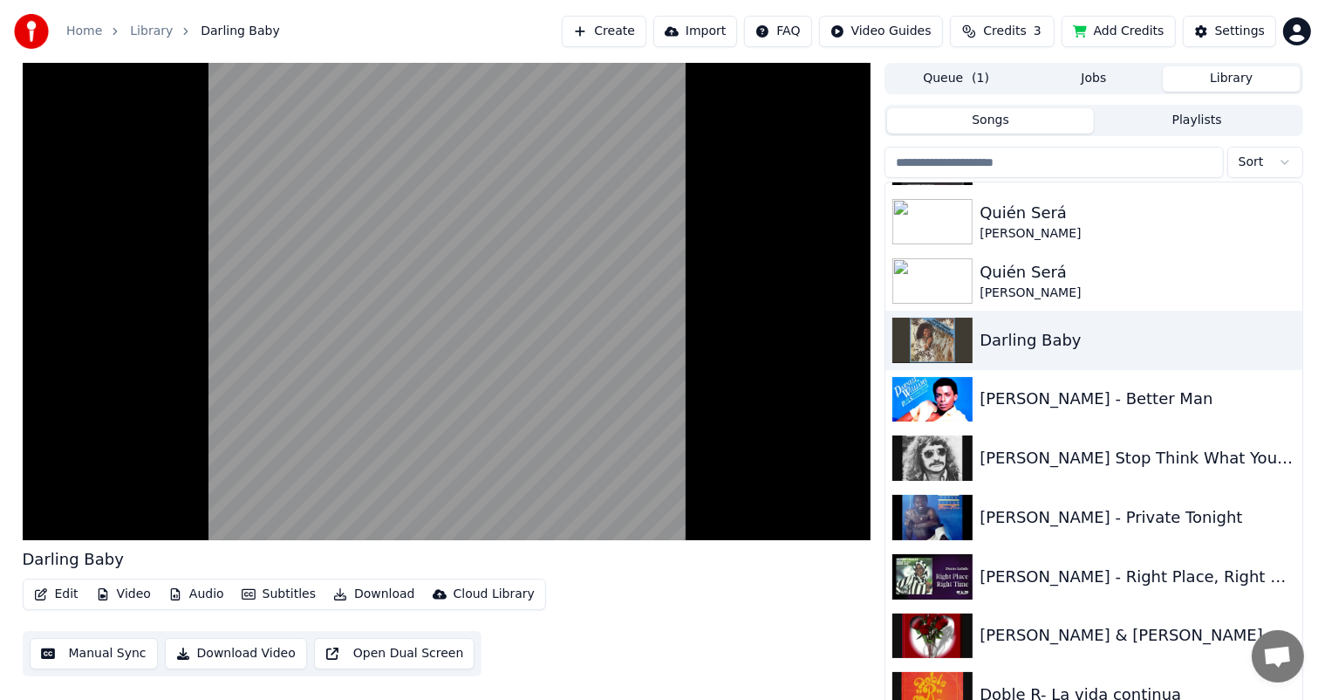
click at [56, 586] on button "Edit" at bounding box center [56, 594] width 58 height 24
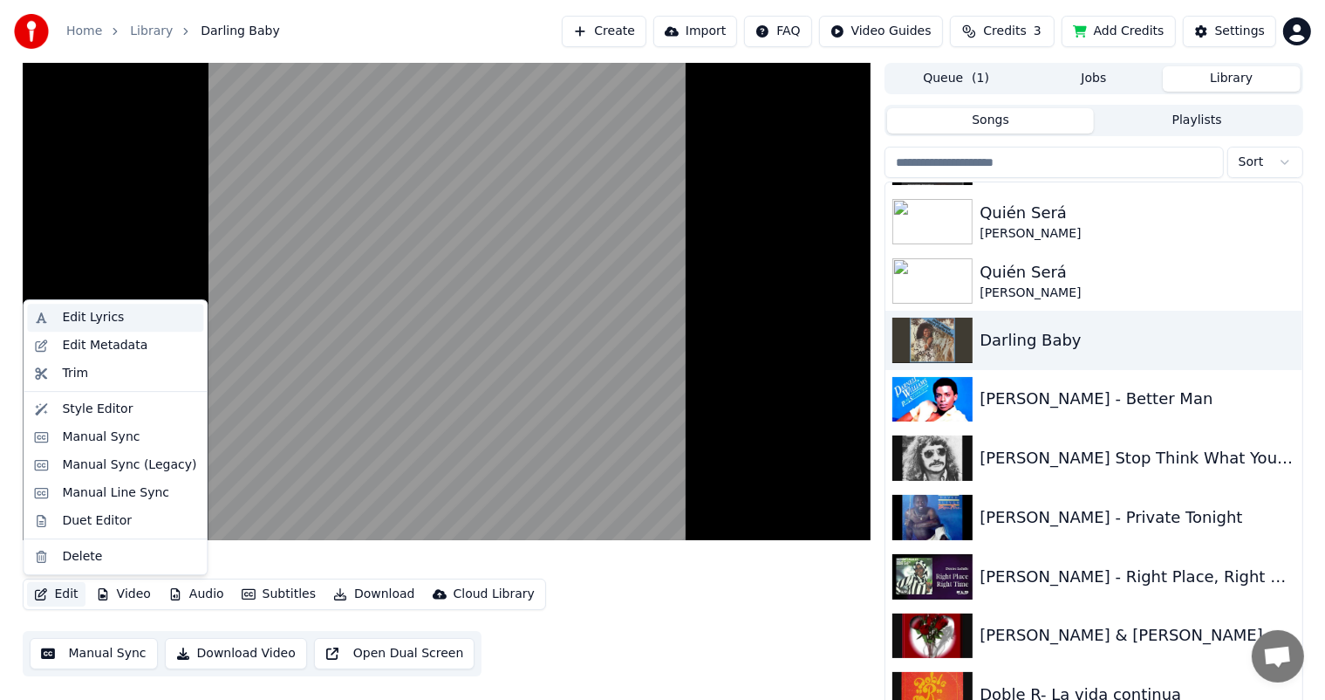
click at [84, 316] on div "Edit Lyrics" at bounding box center [93, 317] width 62 height 17
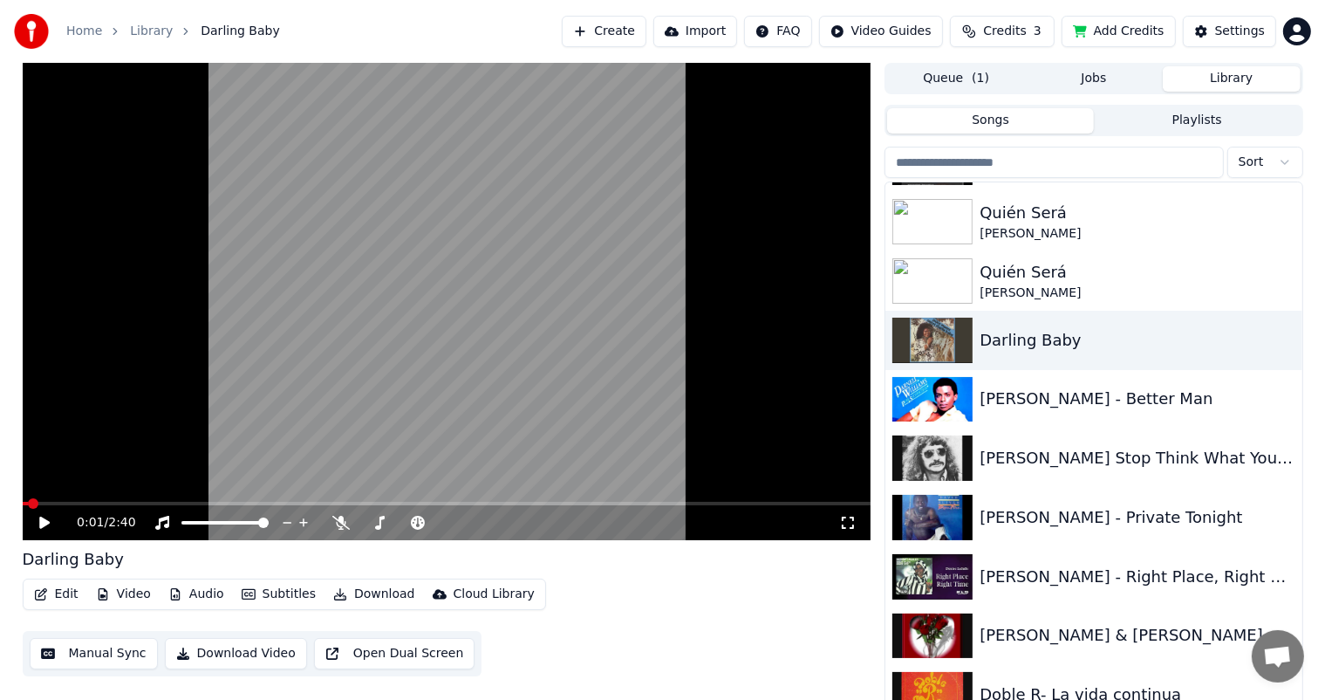
click at [42, 520] on icon at bounding box center [44, 522] width 10 height 12
click at [66, 590] on button "Edit" at bounding box center [56, 594] width 58 height 24
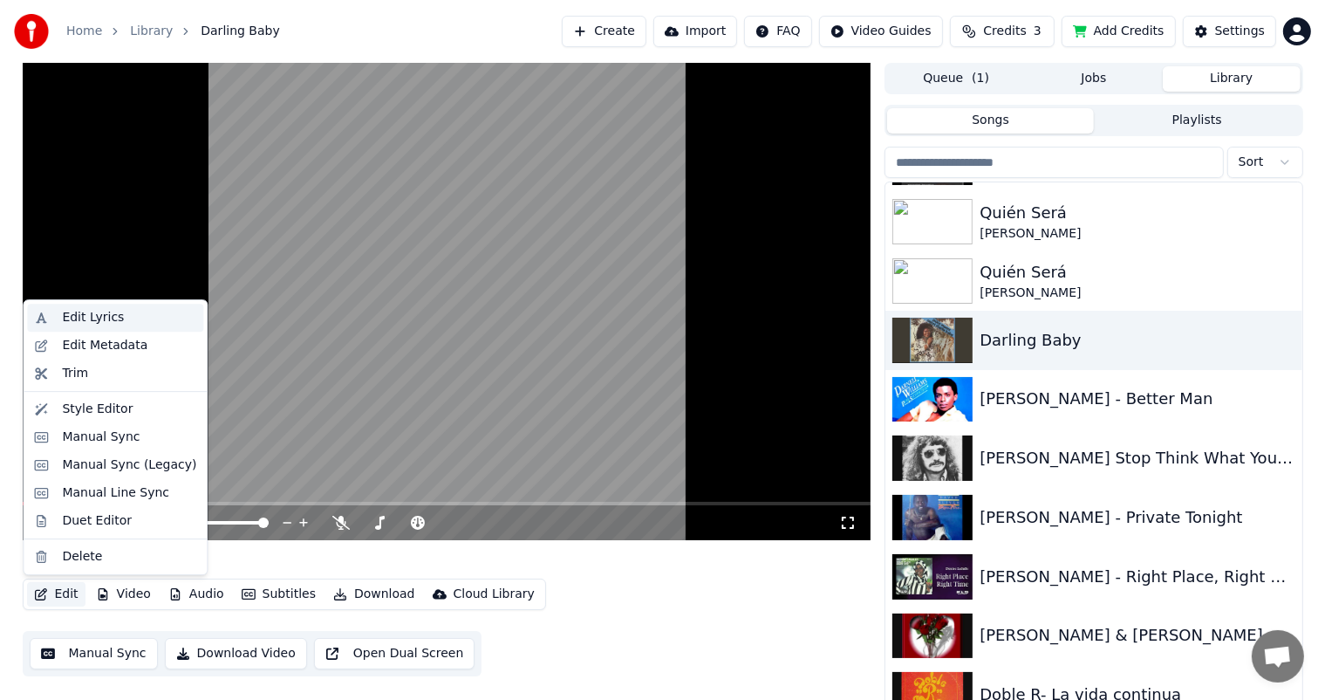
click at [107, 317] on div "Edit Lyrics" at bounding box center [93, 317] width 62 height 17
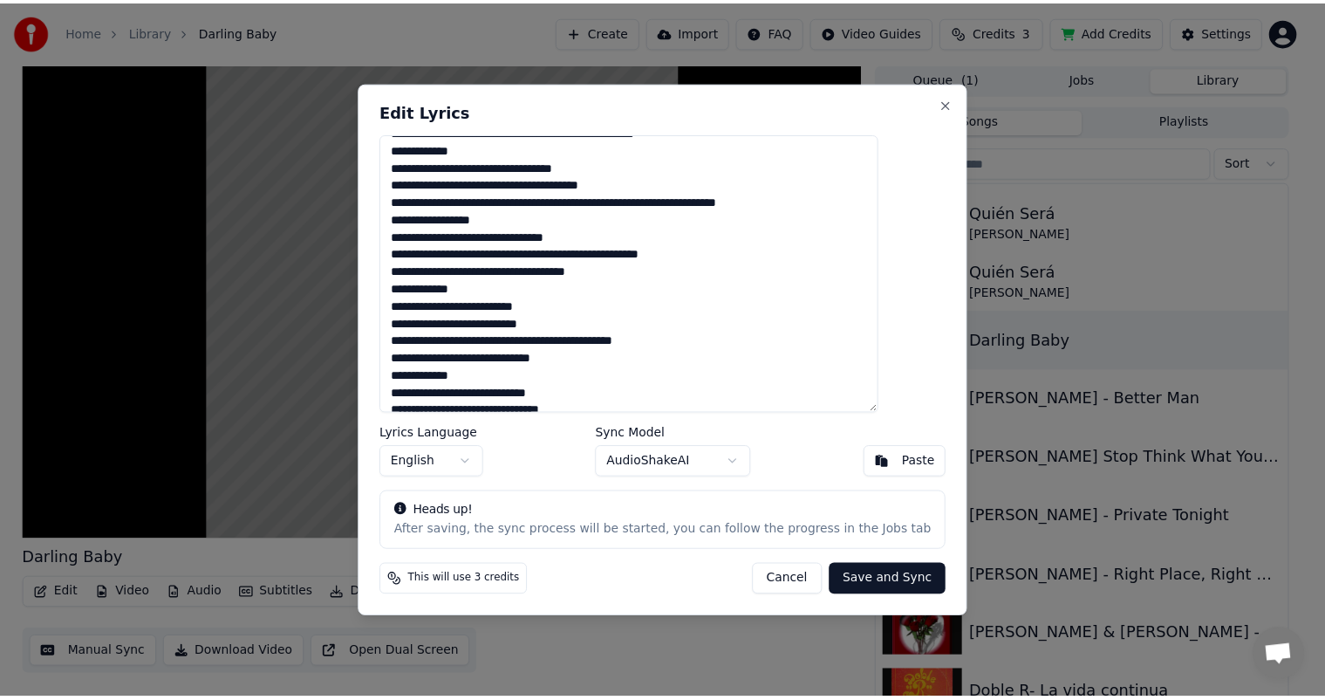
scroll to position [172, 0]
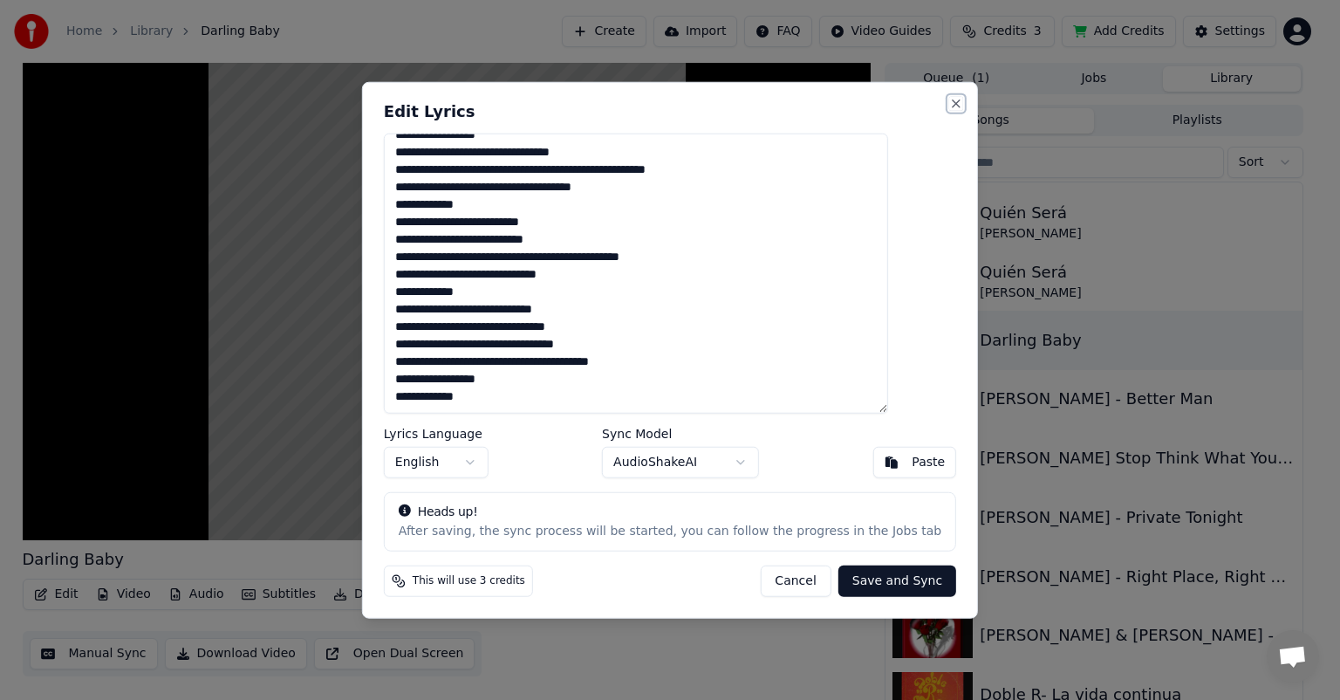
click at [949, 99] on button "Close" at bounding box center [956, 104] width 14 height 14
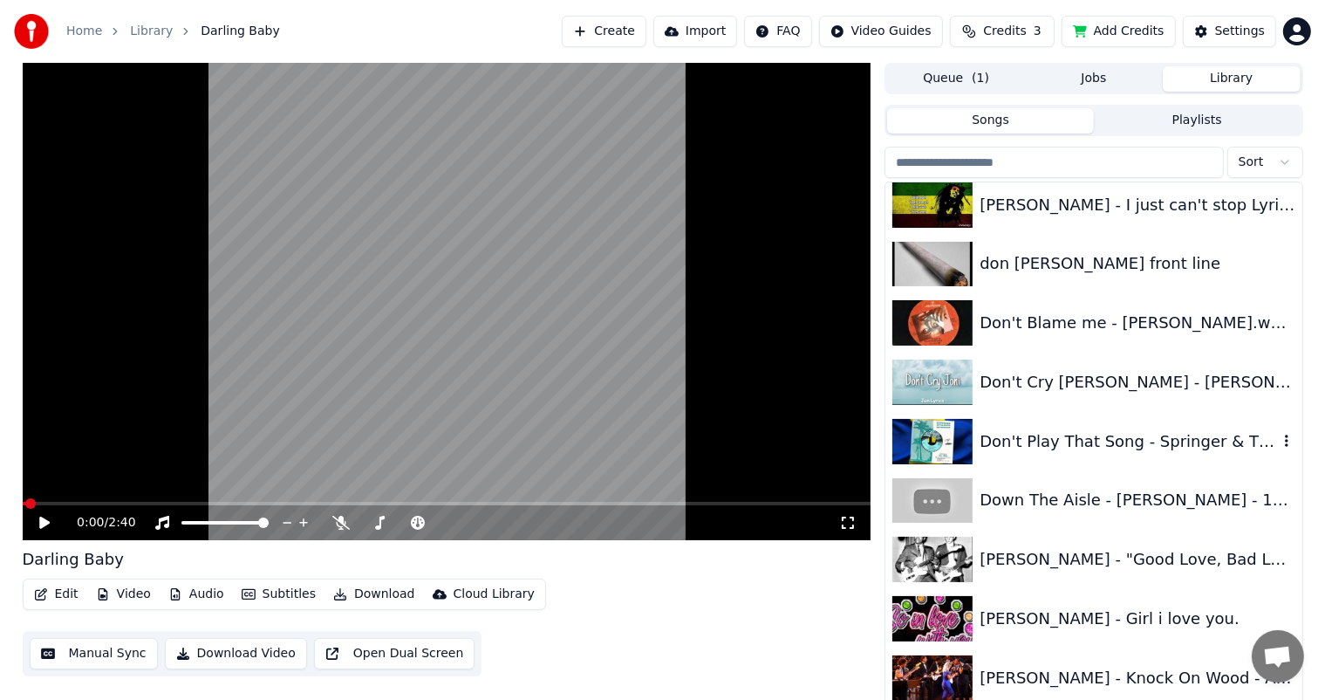
scroll to position [4187, 0]
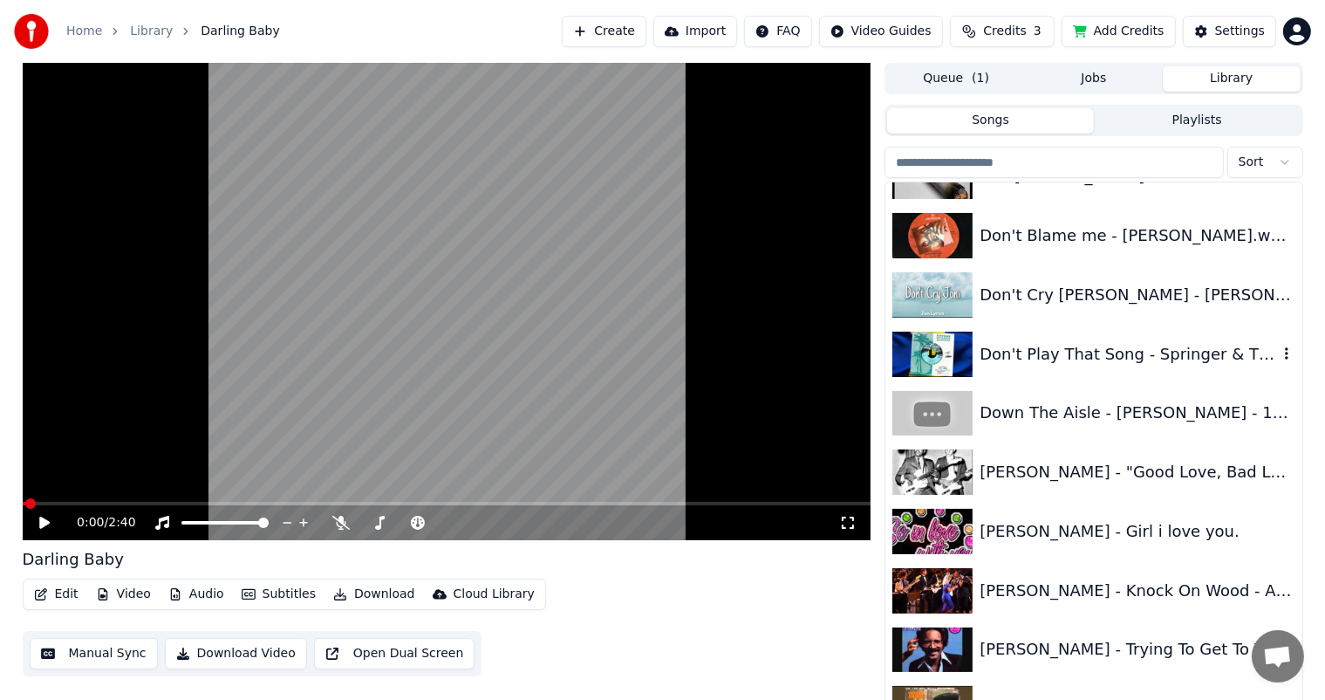
click at [1001, 352] on div "Don't Play That Song - Springer & The Barons" at bounding box center [1128, 354] width 297 height 24
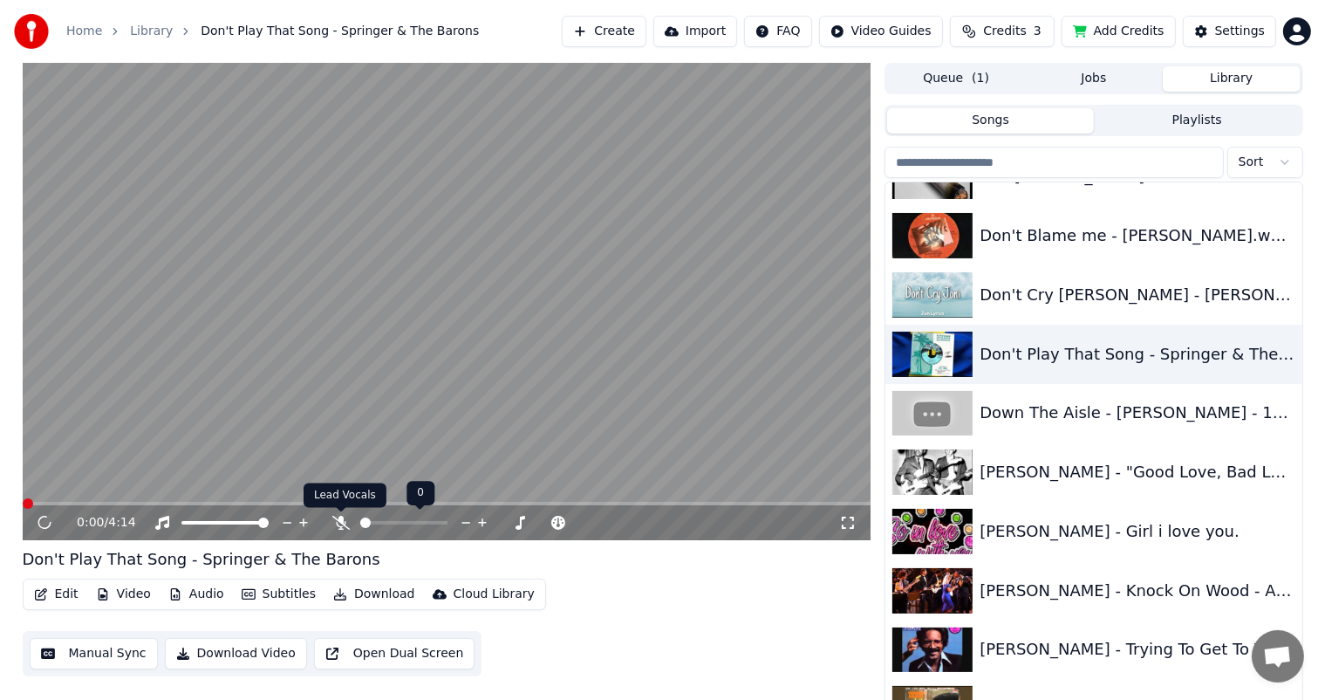
click at [342, 524] on icon at bounding box center [340, 523] width 17 height 14
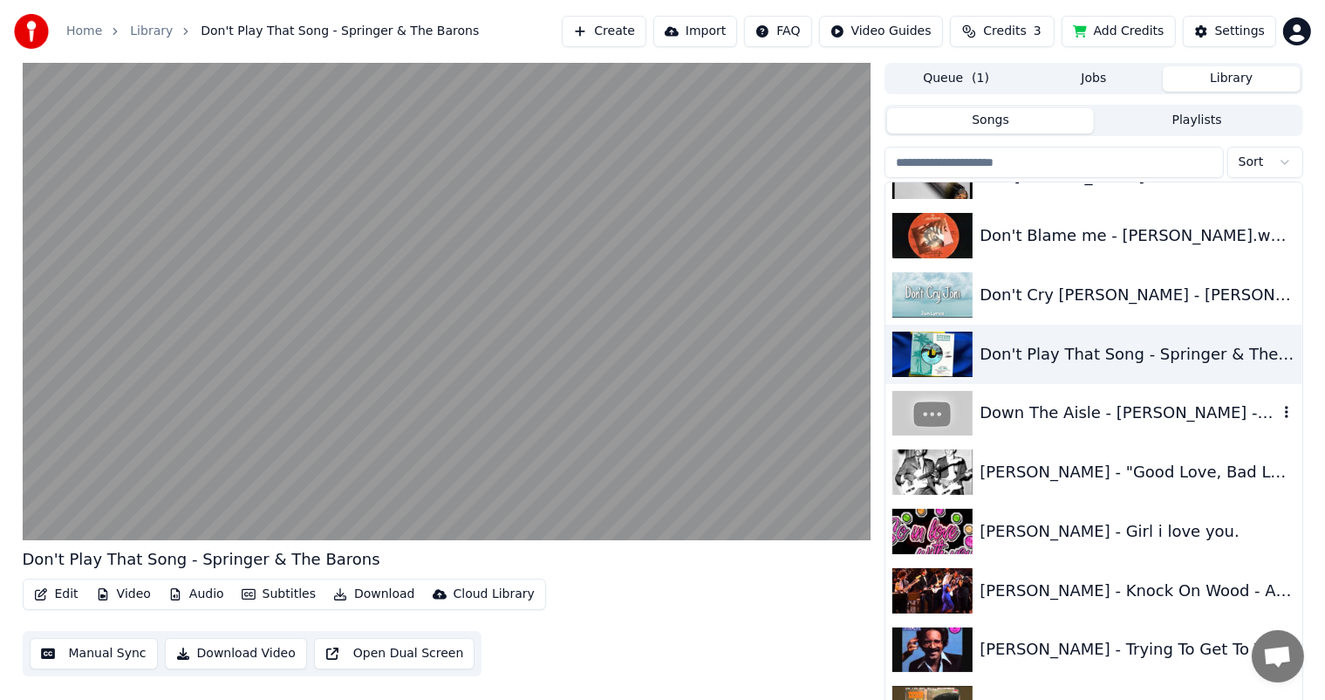
click at [1064, 412] on div "Down The Aisle - [PERSON_NAME] - 1960 - Ace" at bounding box center [1128, 412] width 297 height 24
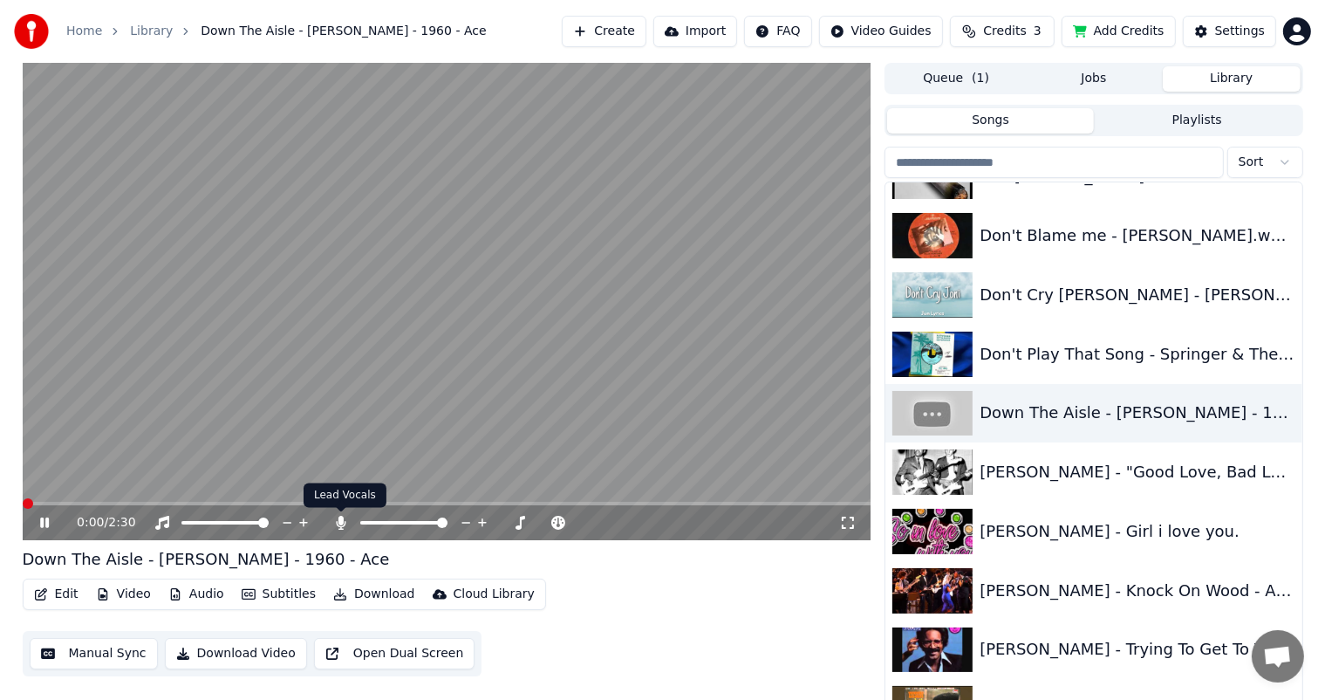
click at [335, 523] on icon at bounding box center [340, 523] width 17 height 14
click at [42, 559] on div "Down The Aisle - [PERSON_NAME] - 1960 - Ace" at bounding box center [206, 559] width 367 height 24
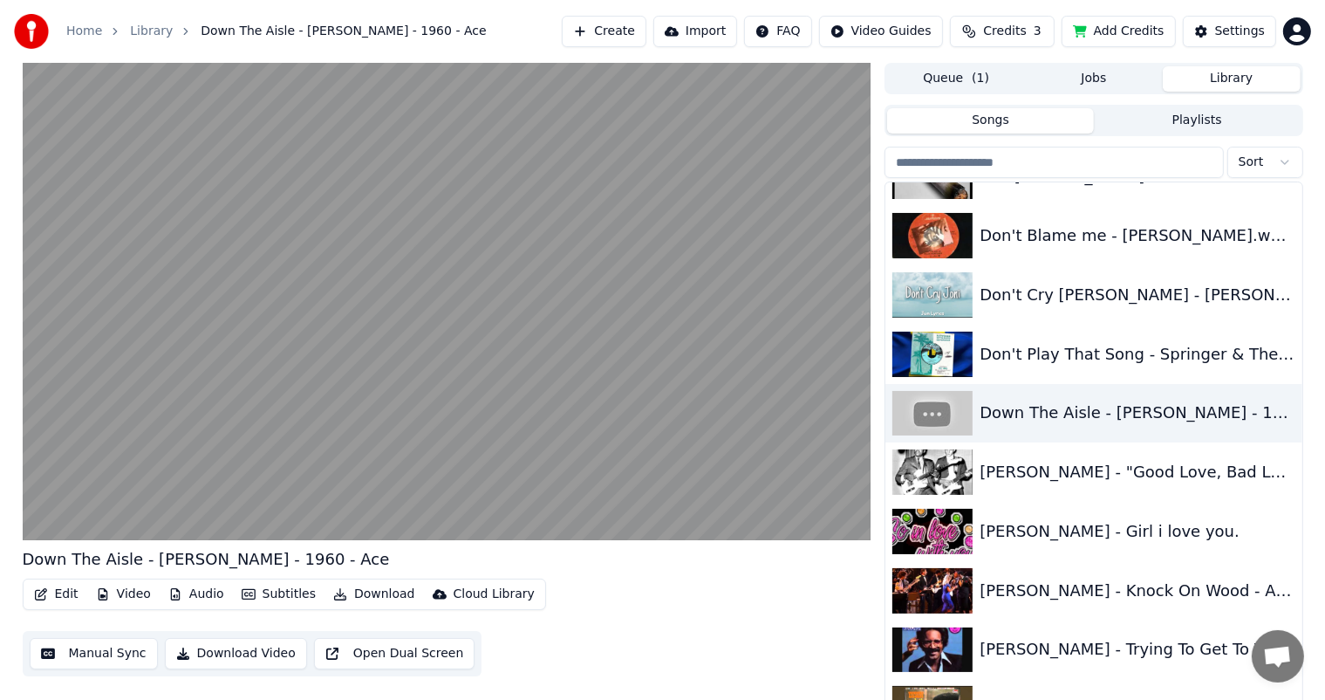
click at [56, 589] on button "Edit" at bounding box center [56, 594] width 58 height 24
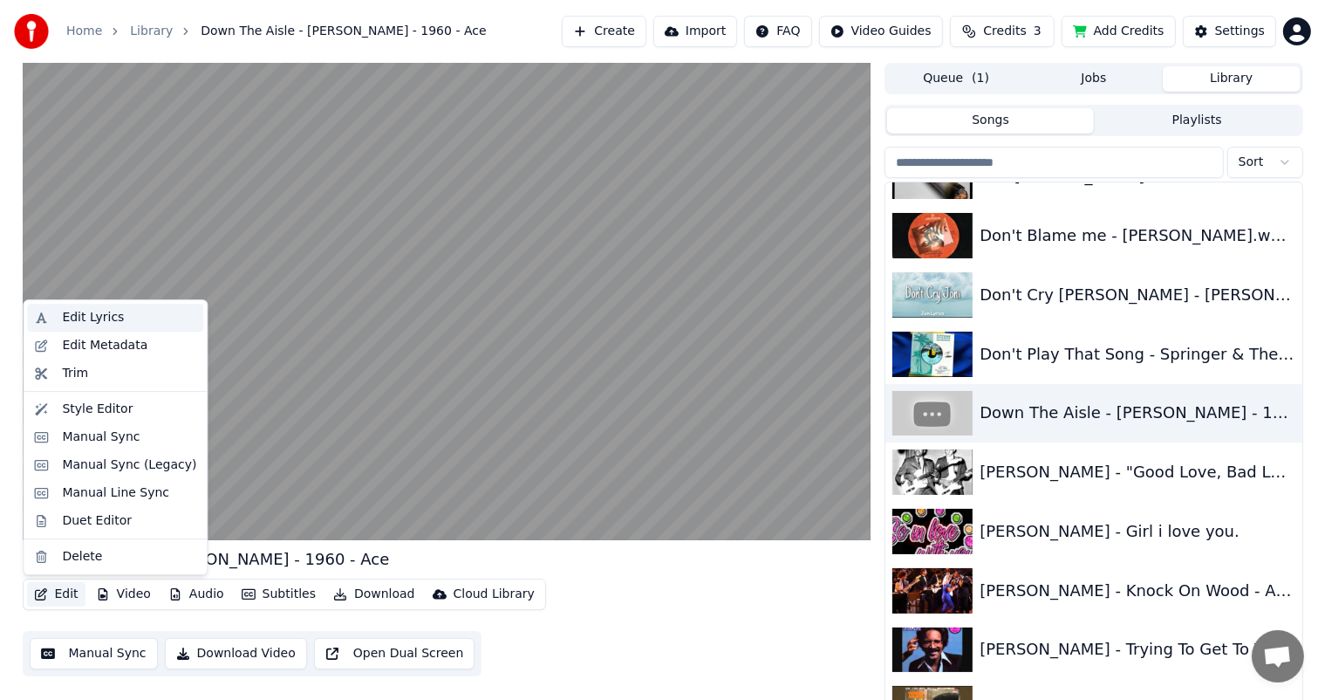
click at [96, 316] on div "Edit Lyrics" at bounding box center [93, 317] width 62 height 17
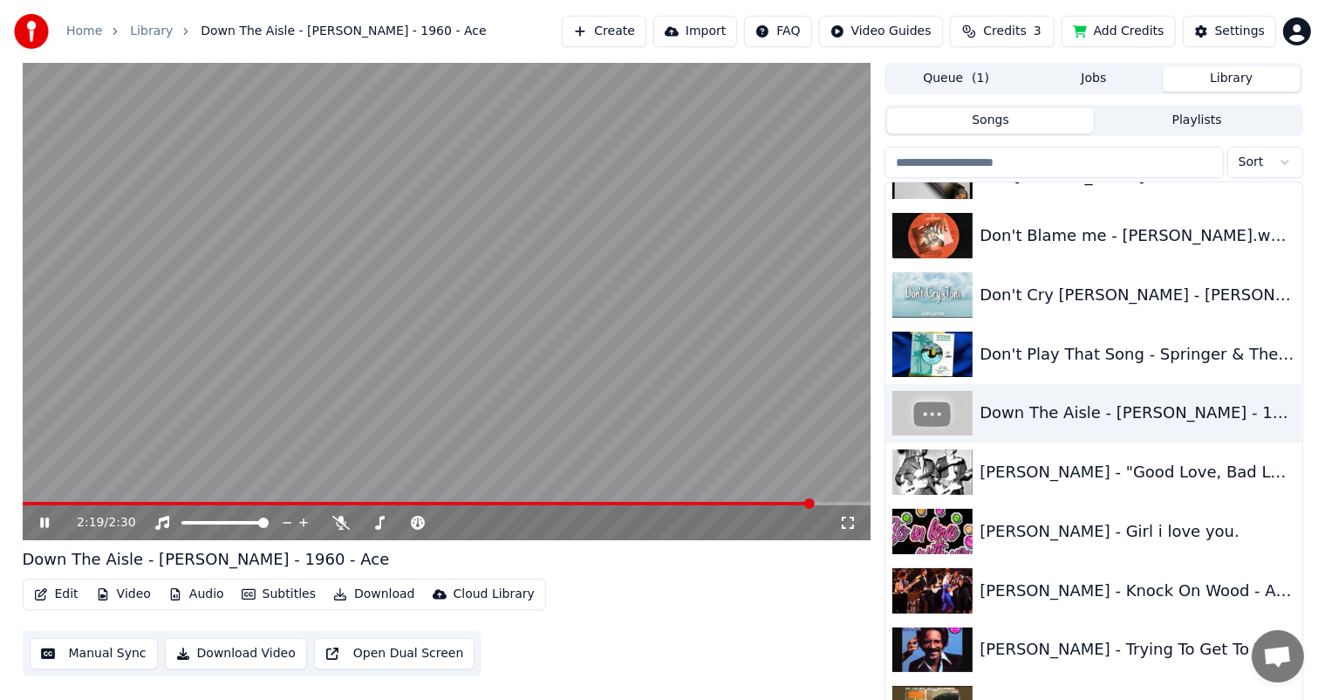
click at [45, 522] on icon at bounding box center [44, 522] width 9 height 10
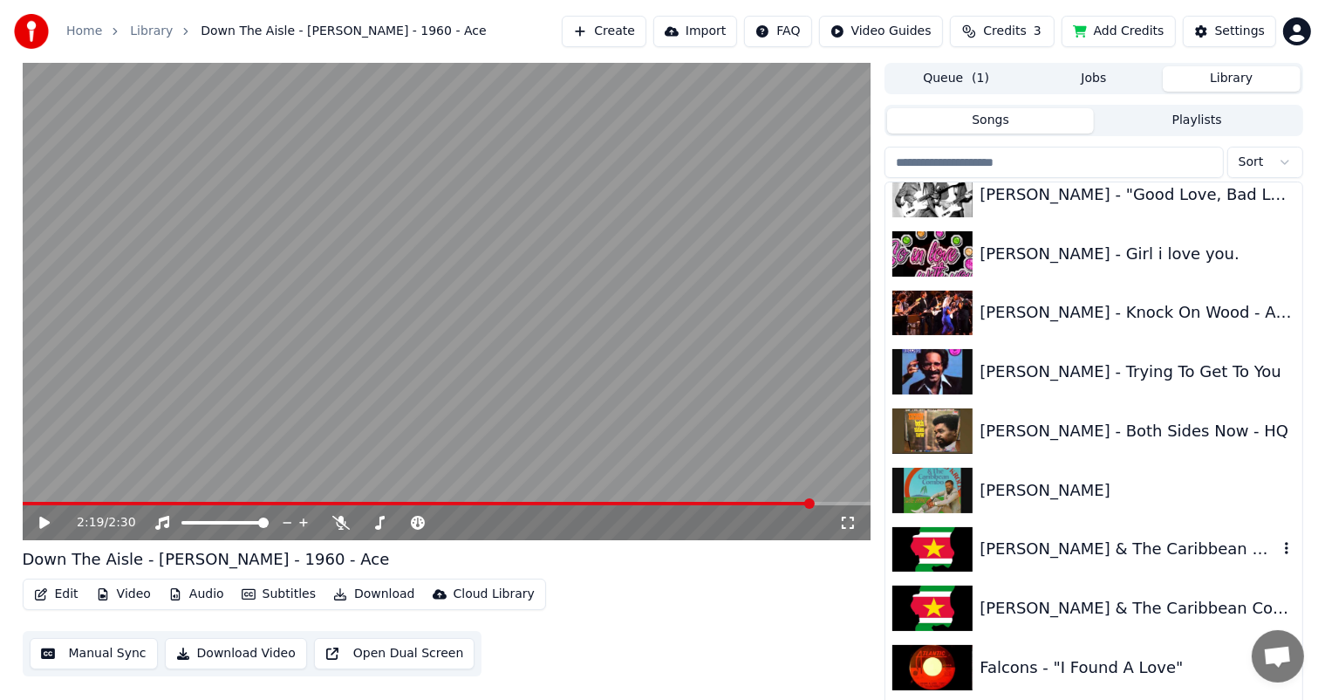
scroll to position [4623, 0]
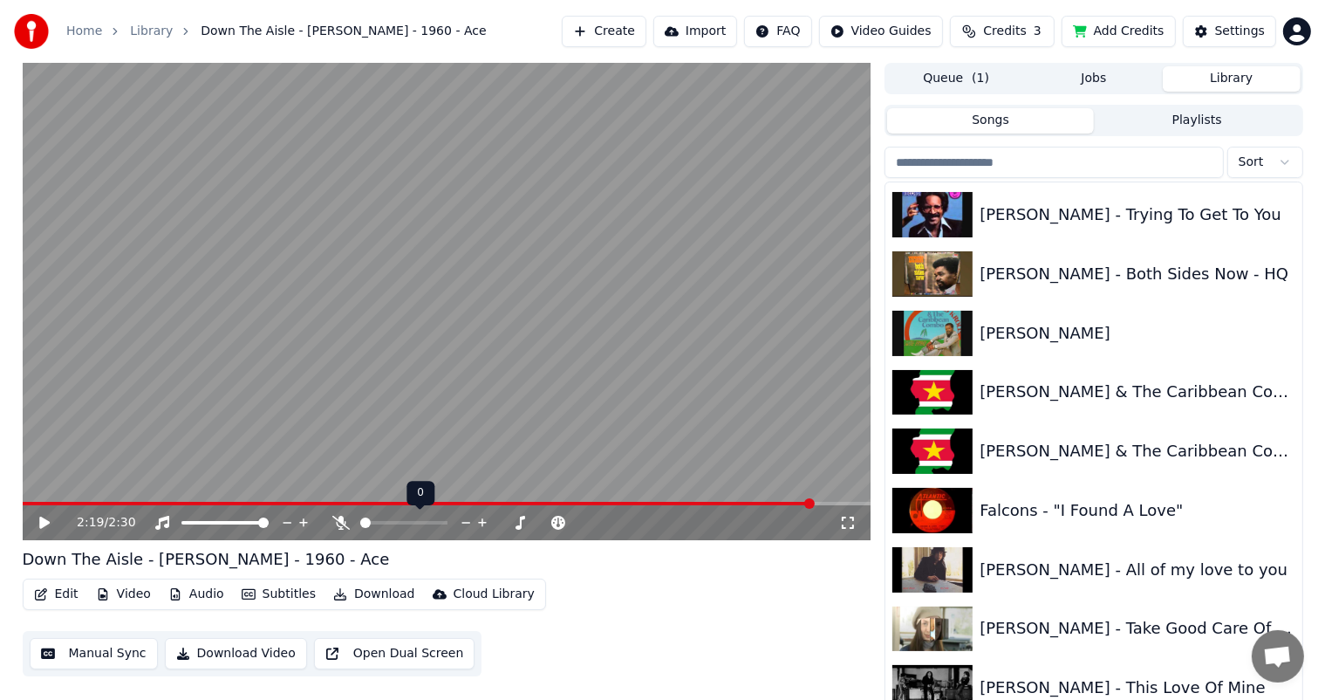
click at [439, 527] on div at bounding box center [420, 522] width 140 height 17
click at [450, 523] on div at bounding box center [420, 522] width 140 height 17
click at [448, 524] on span at bounding box center [442, 522] width 10 height 10
click at [26, 502] on span at bounding box center [419, 503] width 792 height 3
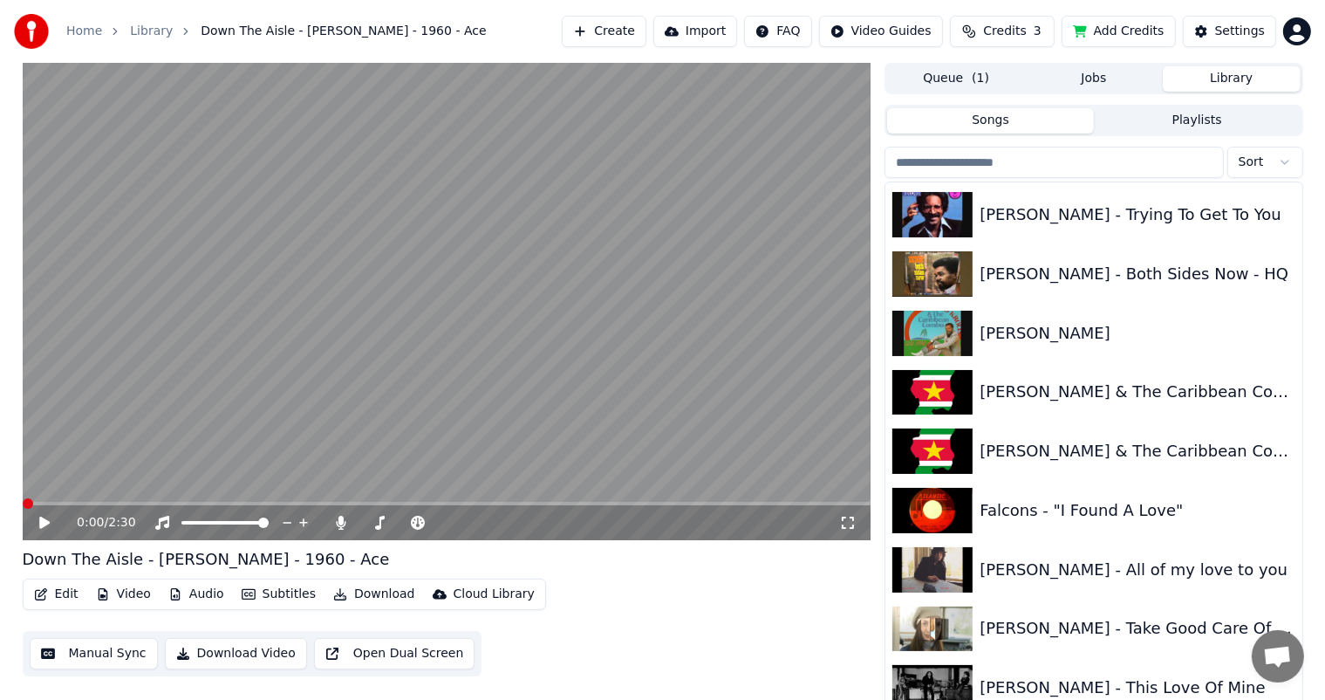
click at [23, 502] on span at bounding box center [23, 503] width 0 height 3
click at [44, 522] on icon at bounding box center [44, 522] width 10 height 12
click at [372, 592] on button "Download" at bounding box center [374, 594] width 96 height 24
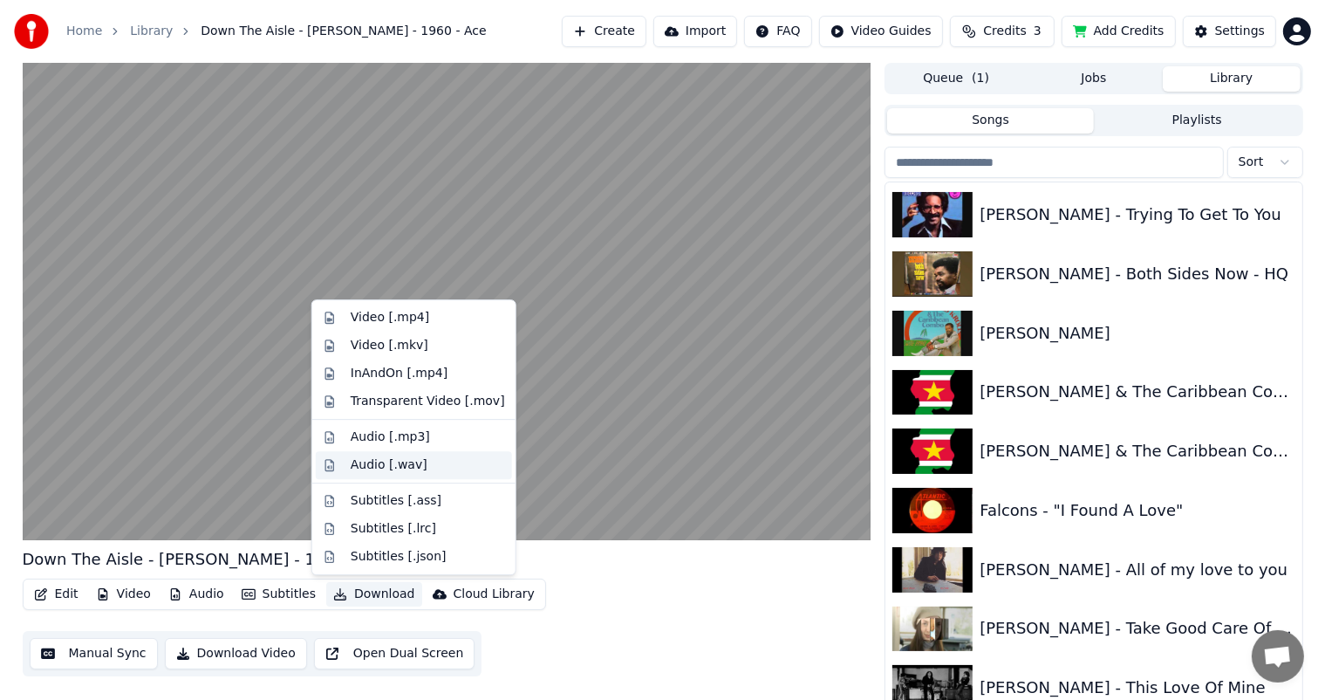
click at [378, 464] on div "Audio [.wav]" at bounding box center [389, 464] width 77 height 17
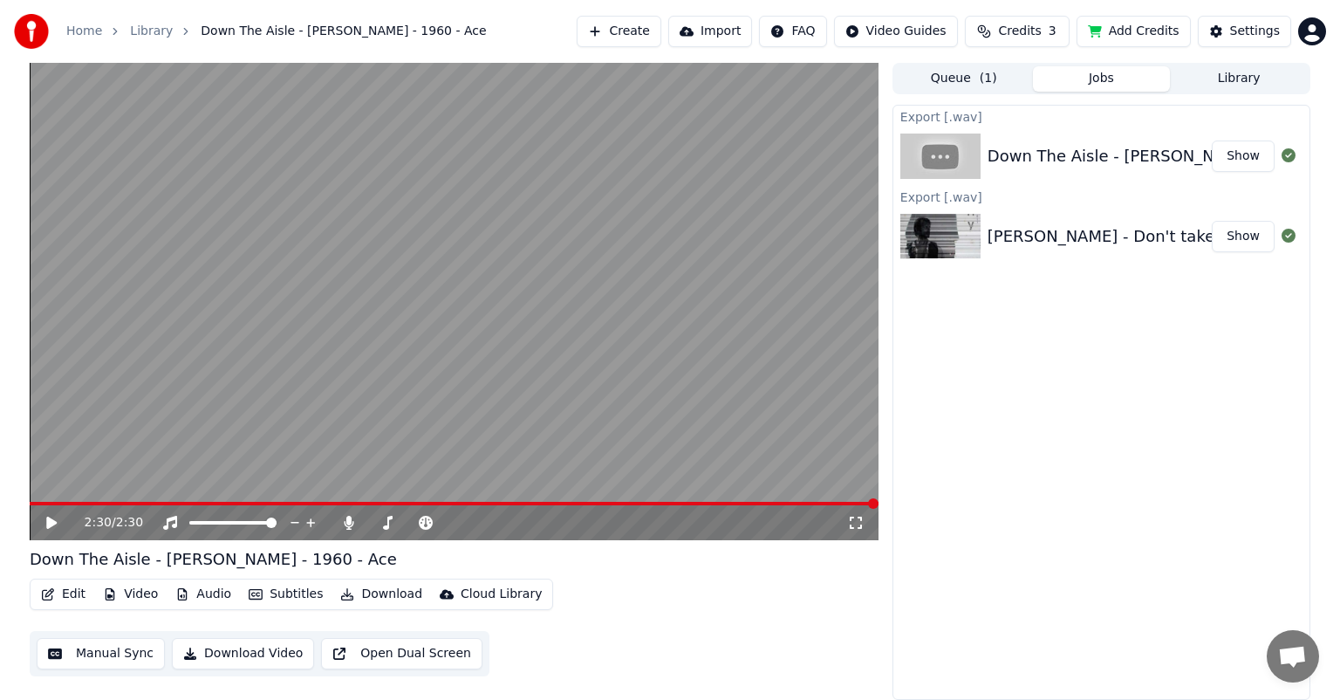
click at [1246, 72] on button "Library" at bounding box center [1239, 78] width 138 height 25
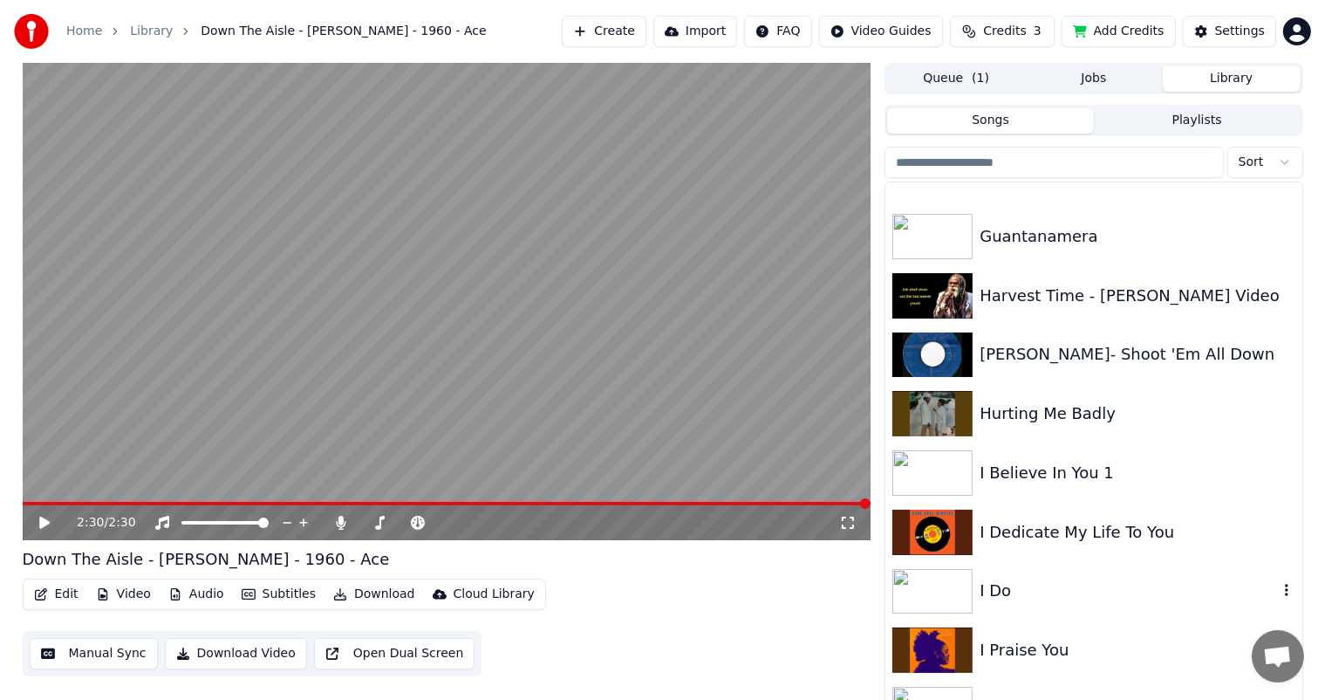
scroll to position [5845, 0]
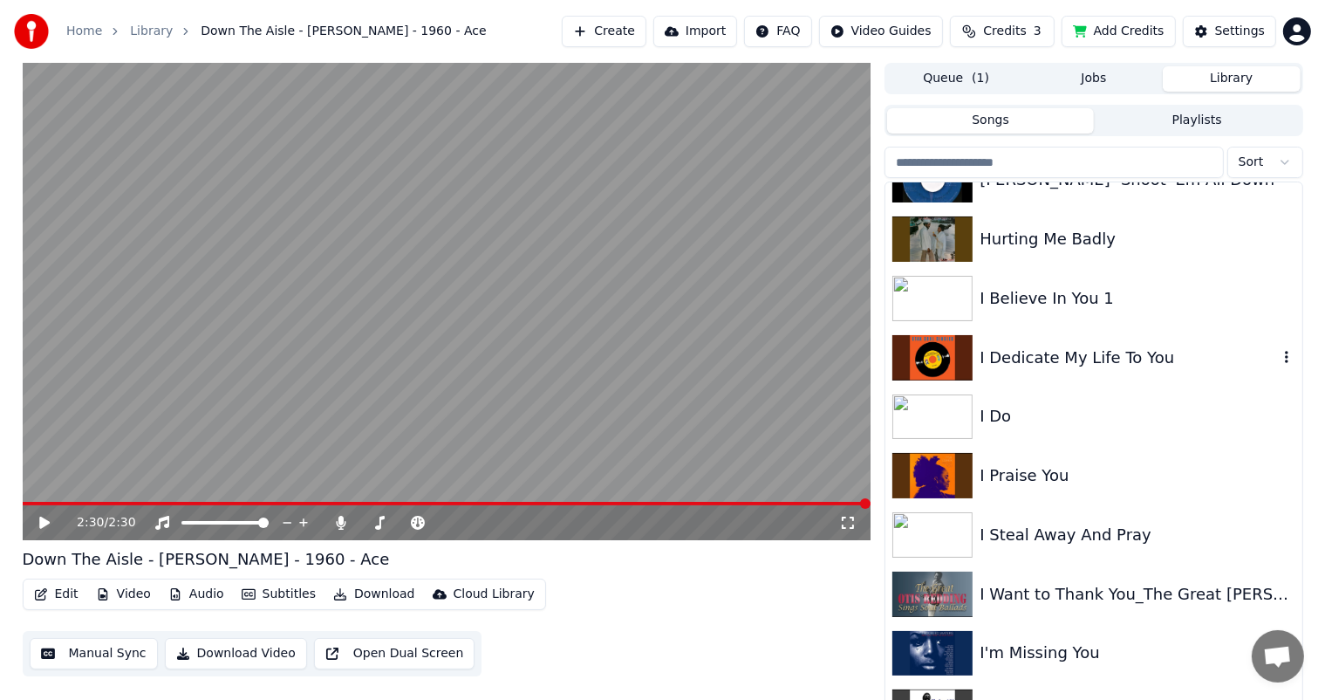
click at [1033, 352] on div "I Dedicate My Life To You" at bounding box center [1128, 357] width 297 height 24
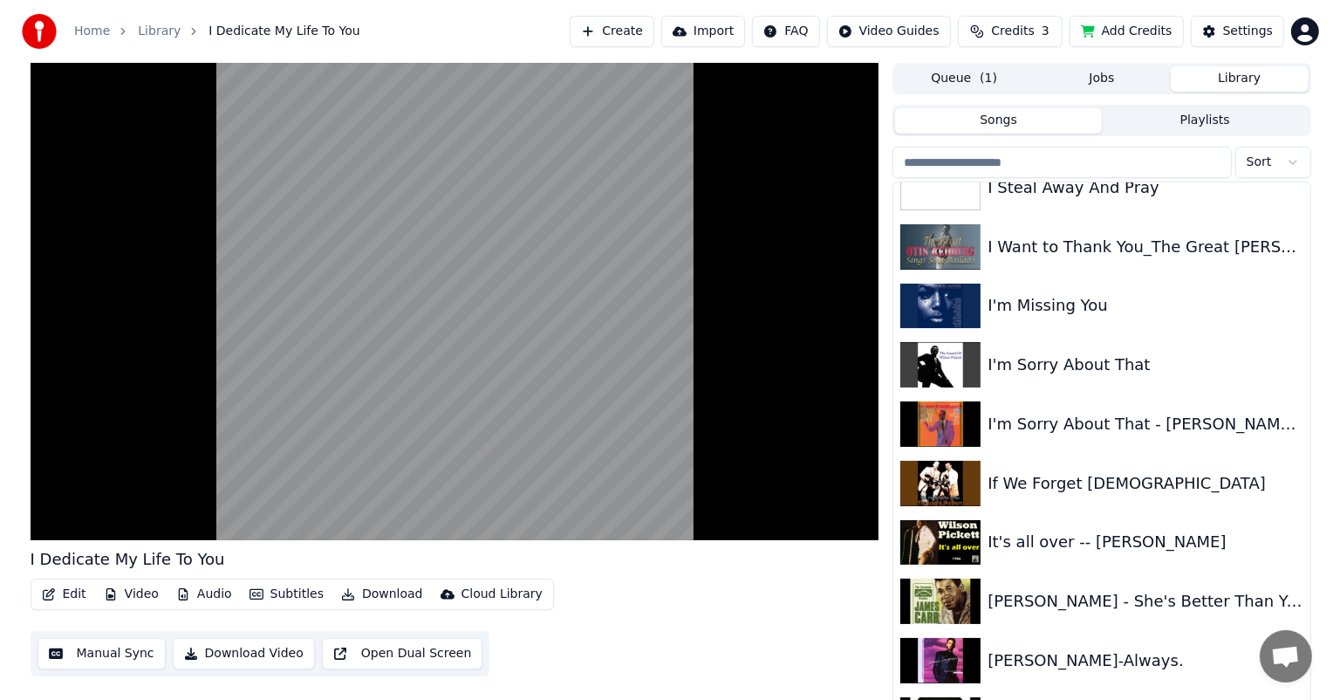
scroll to position [6368, 0]
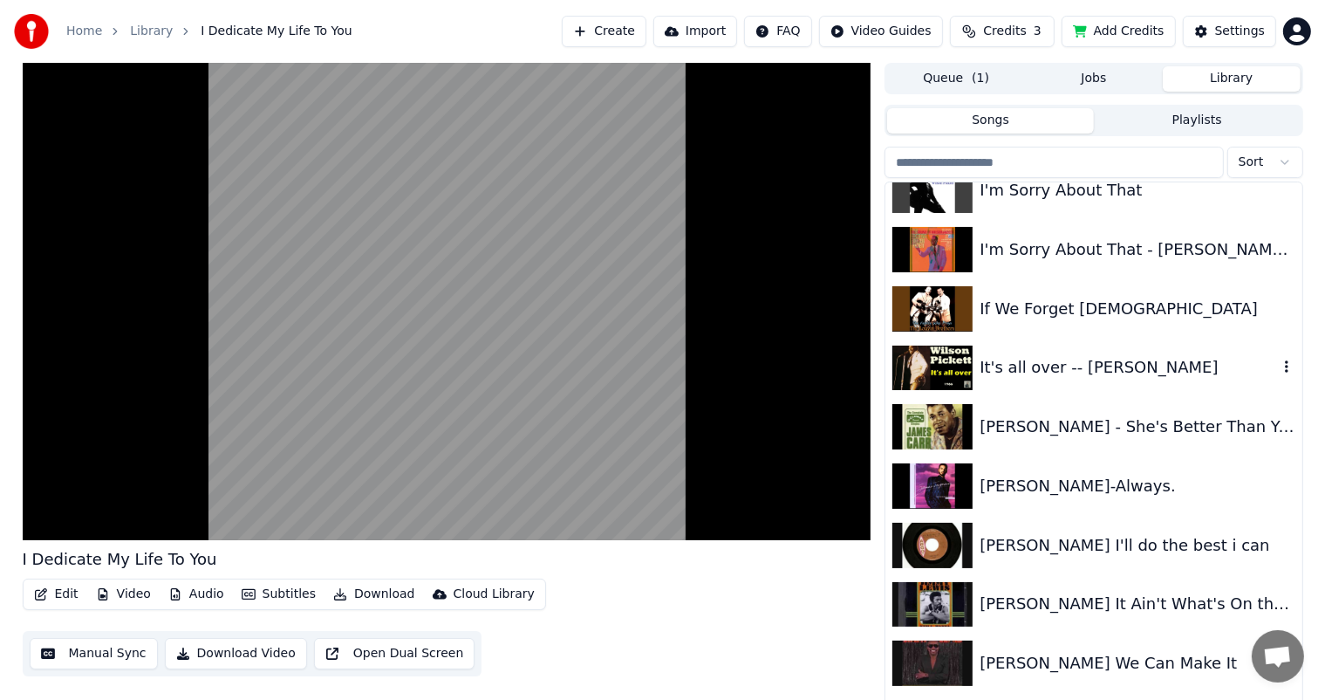
click at [1002, 365] on div "It's all over -- [PERSON_NAME]" at bounding box center [1128, 367] width 297 height 24
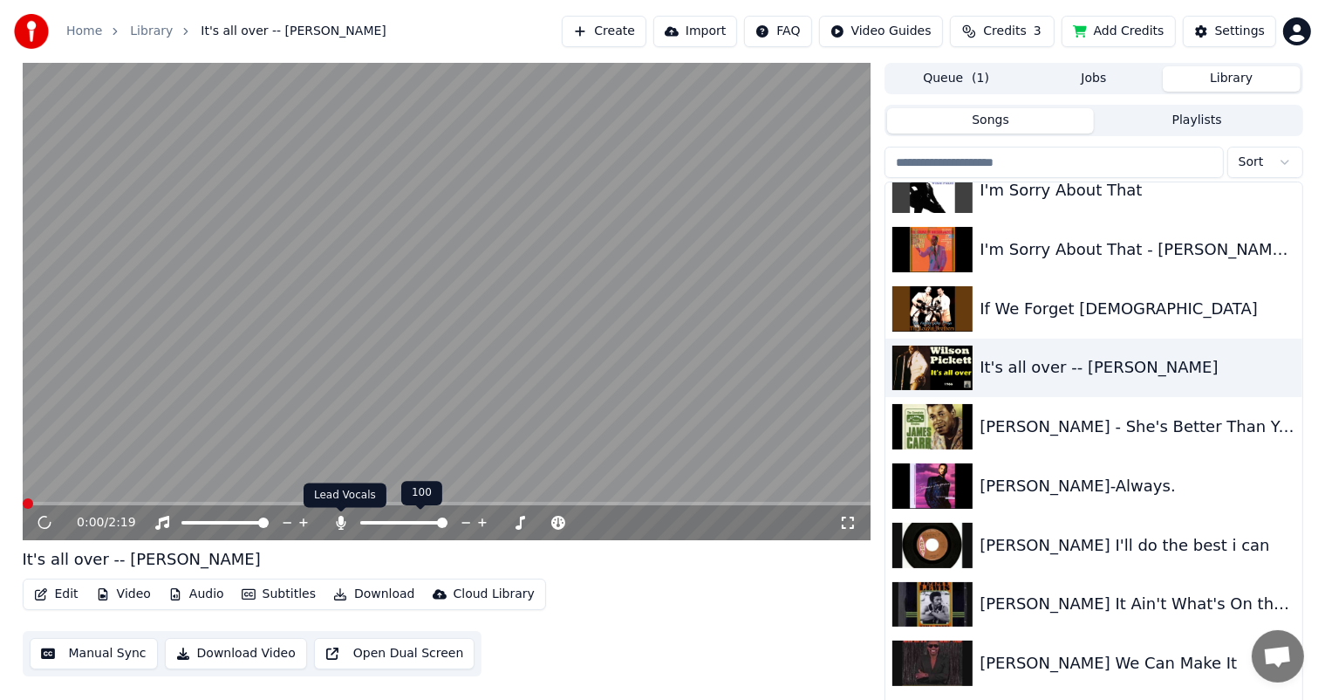
click at [342, 521] on icon at bounding box center [342, 523] width 10 height 14
click at [33, 560] on div "It's all over -- [PERSON_NAME]" at bounding box center [142, 559] width 238 height 24
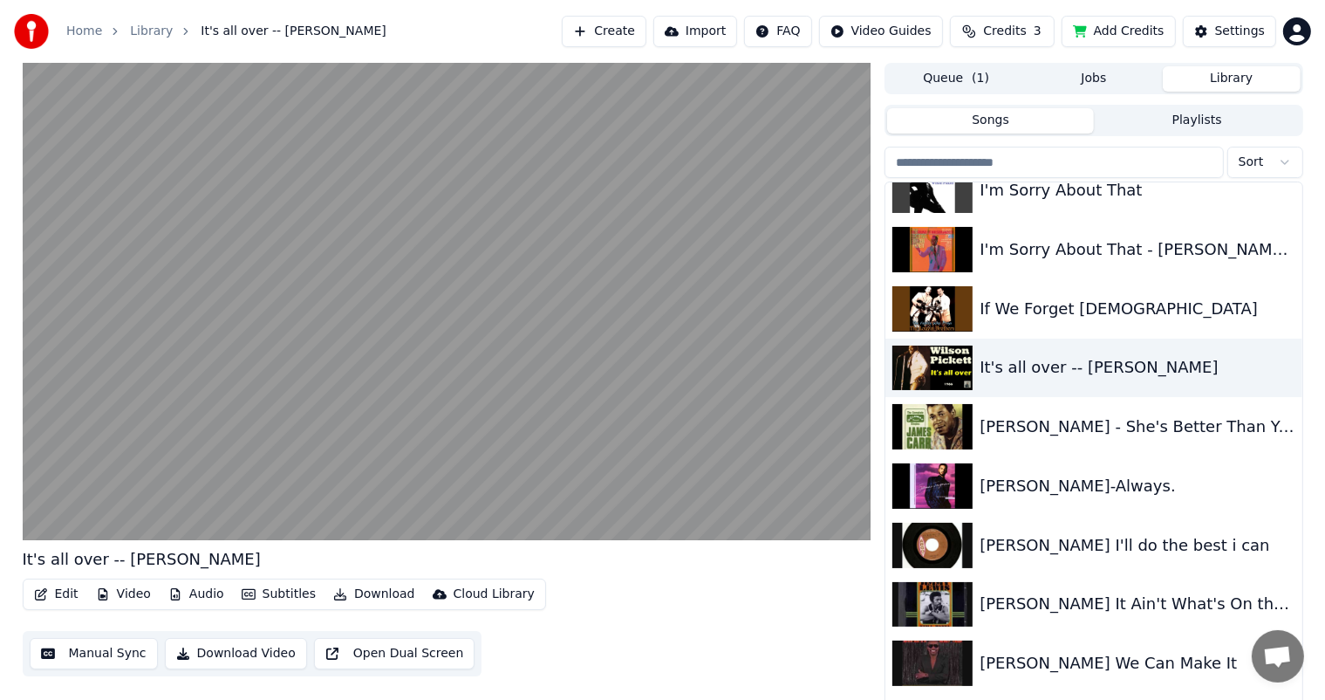
click at [59, 590] on button "Edit" at bounding box center [56, 594] width 58 height 24
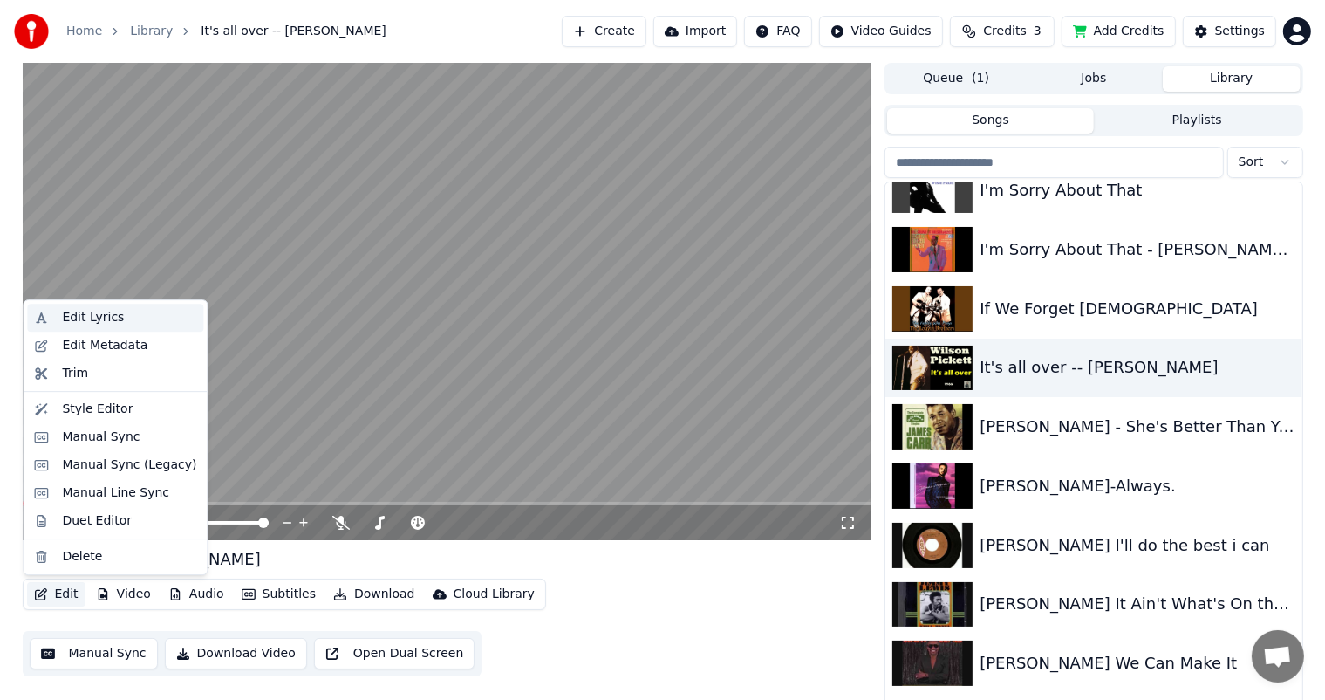
click at [96, 313] on div "Edit Lyrics" at bounding box center [93, 317] width 62 height 17
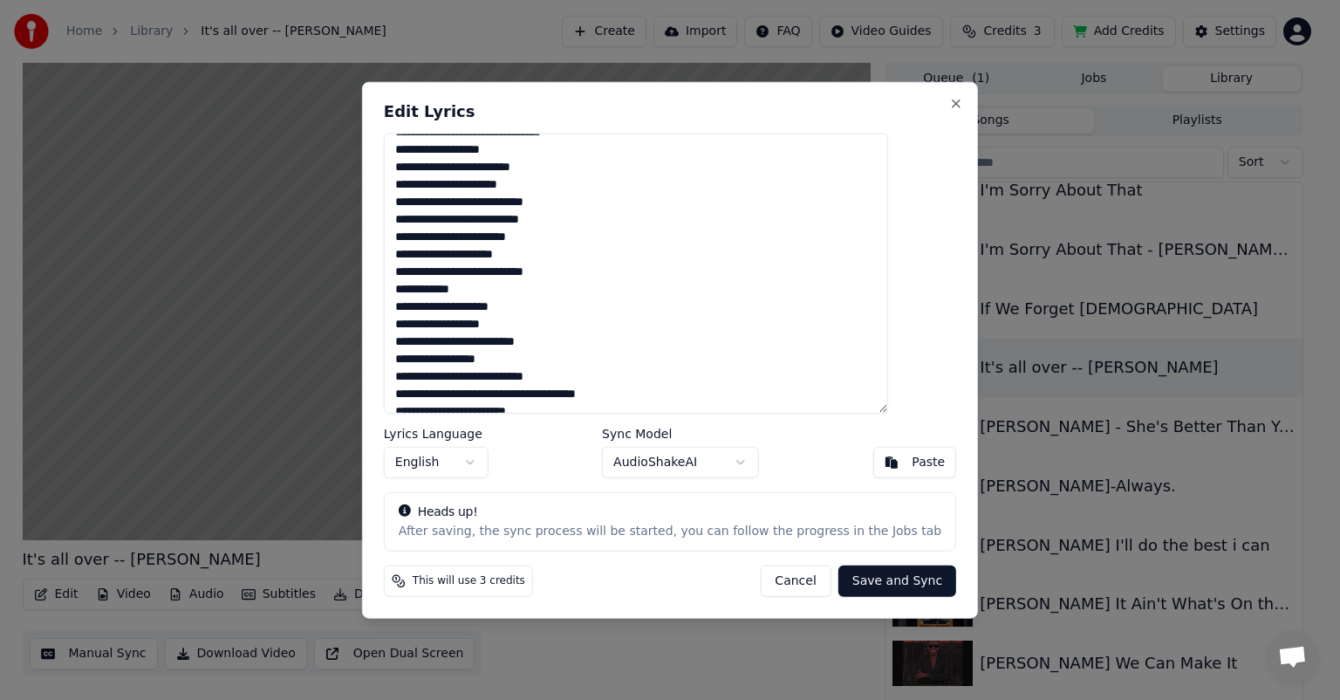
scroll to position [328, 0]
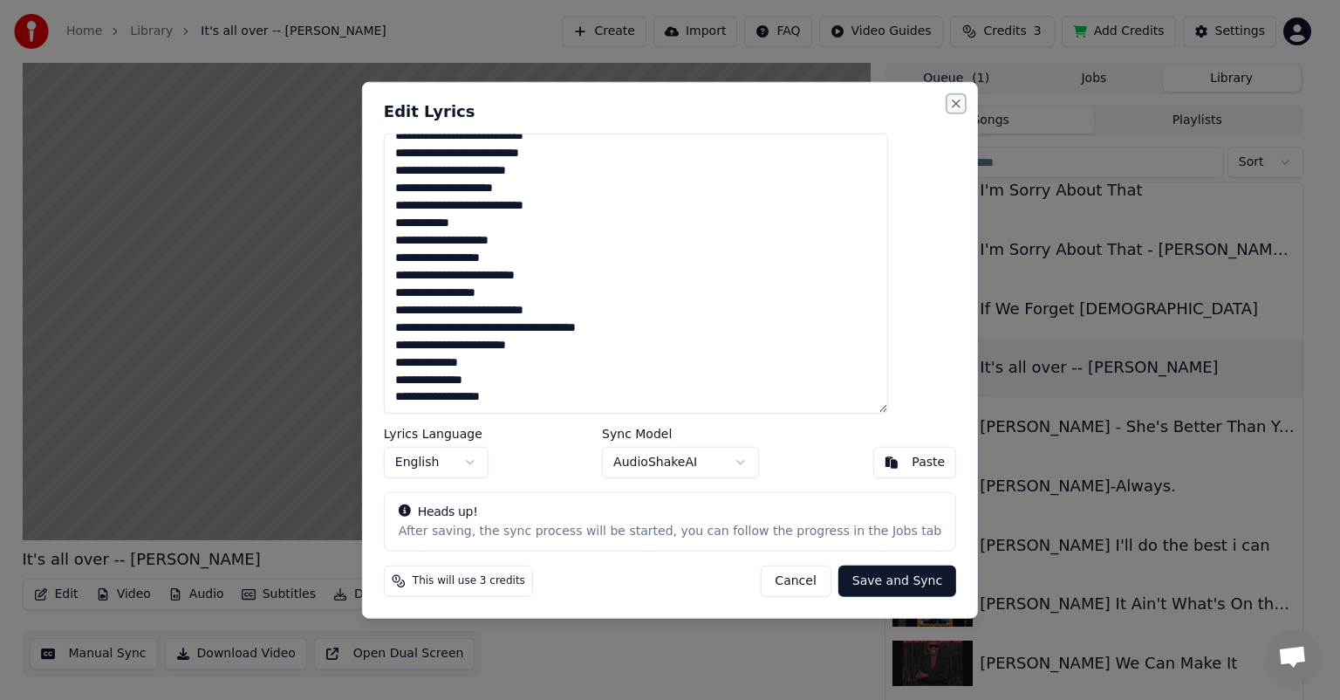
click at [949, 101] on button "Close" at bounding box center [956, 104] width 14 height 14
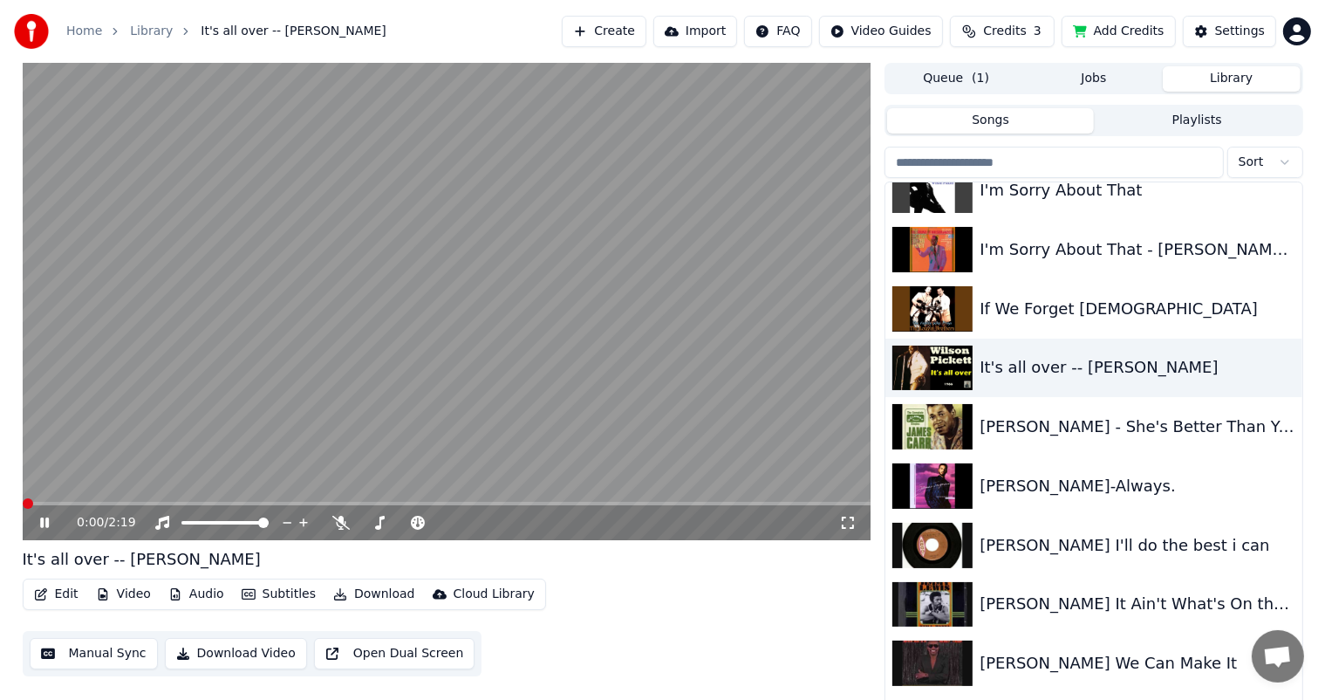
click at [45, 523] on icon at bounding box center [44, 522] width 9 height 10
click at [53, 592] on button "Edit" at bounding box center [56, 594] width 58 height 24
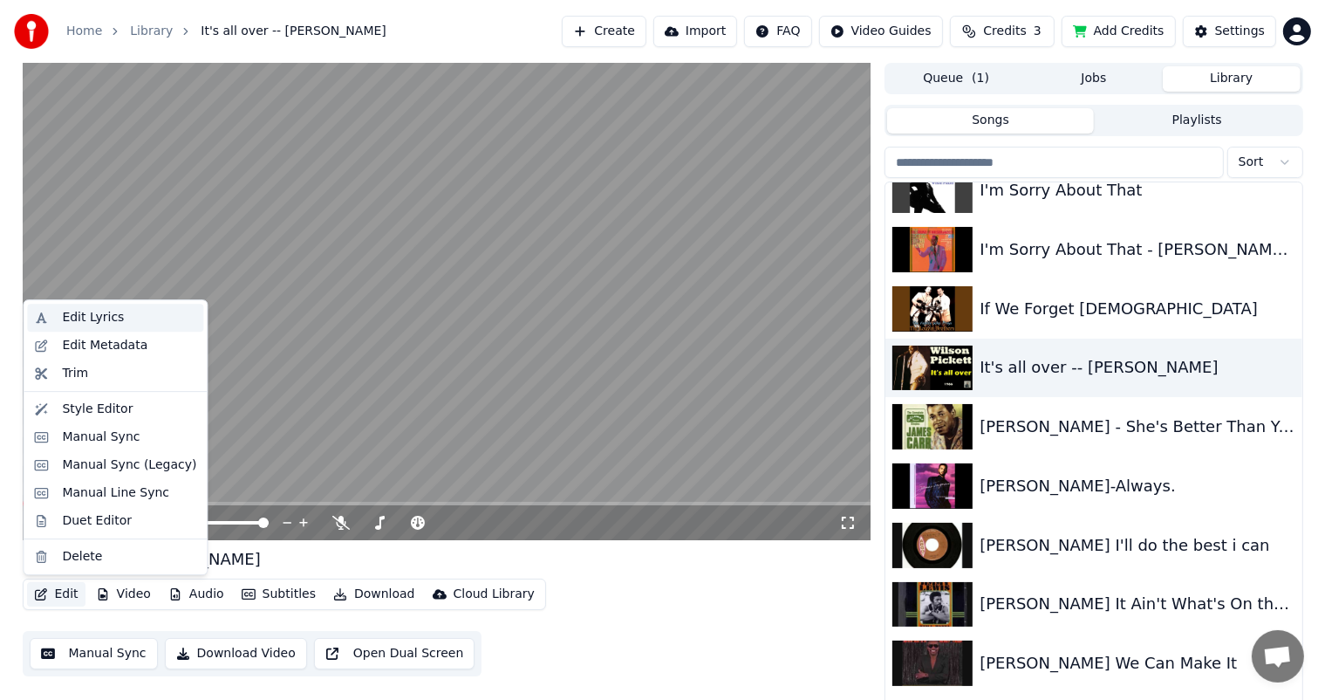
click at [87, 318] on div "Edit Lyrics" at bounding box center [93, 317] width 62 height 17
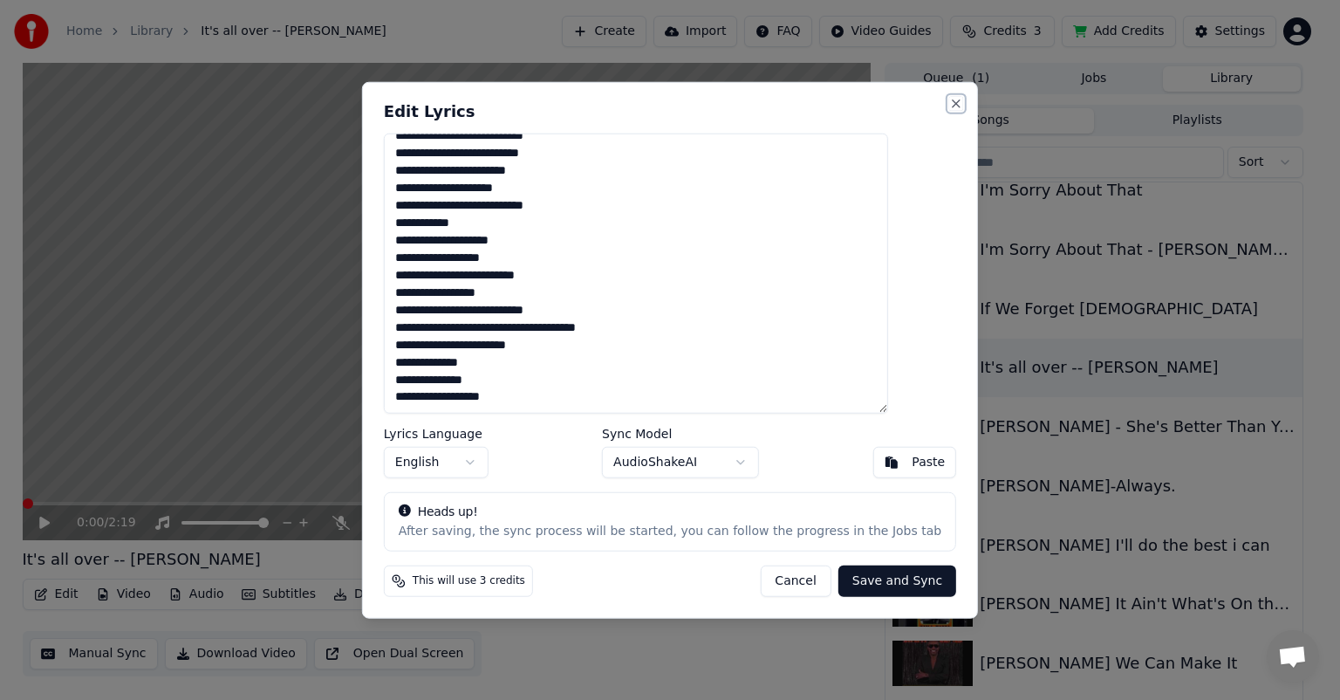
click at [949, 98] on button "Close" at bounding box center [956, 104] width 14 height 14
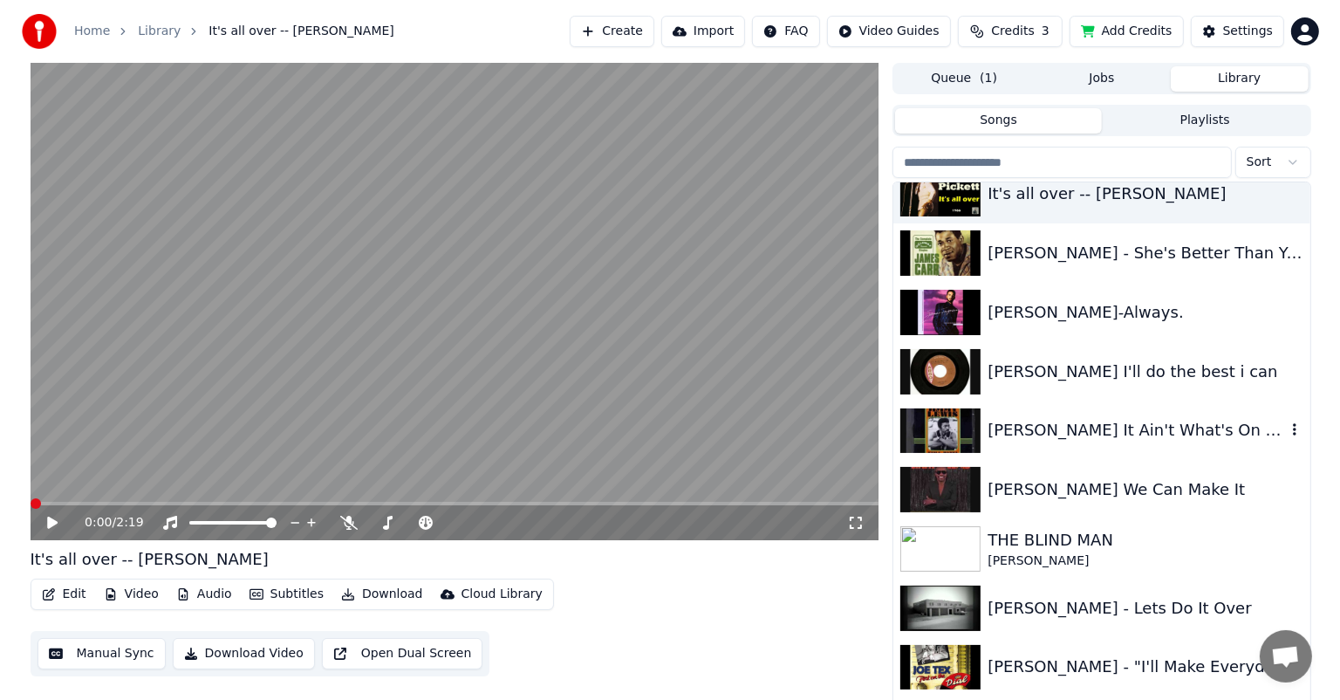
scroll to position [6630, 0]
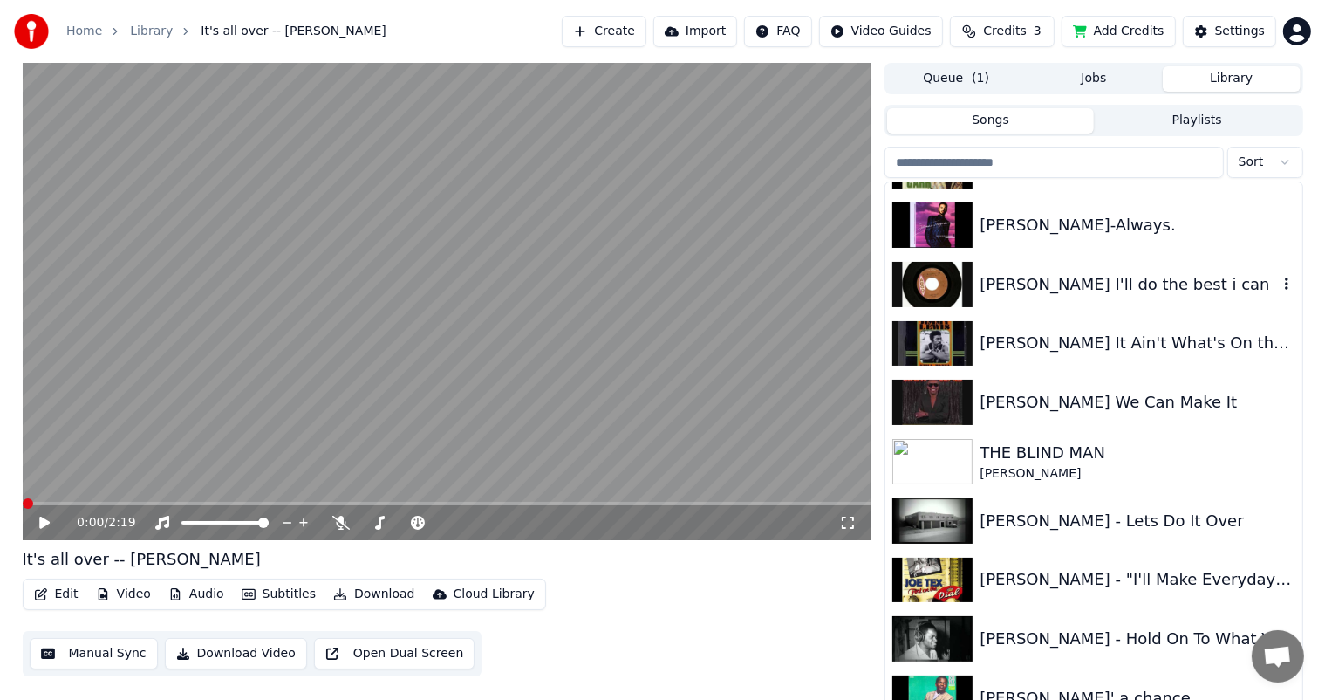
click at [1047, 281] on div "[PERSON_NAME] I'll do the best i can" at bounding box center [1128, 284] width 297 height 24
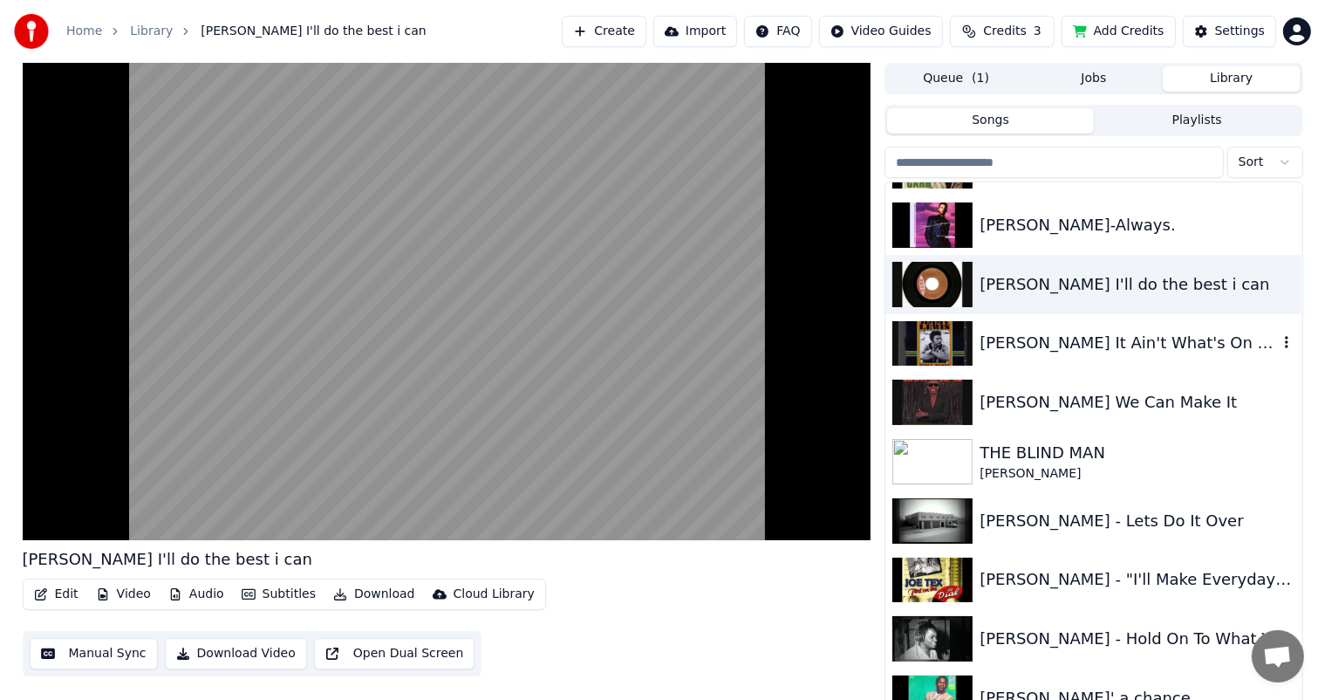
click at [1047, 342] on div "[PERSON_NAME] It Ain't What's On the Woman" at bounding box center [1128, 343] width 297 height 24
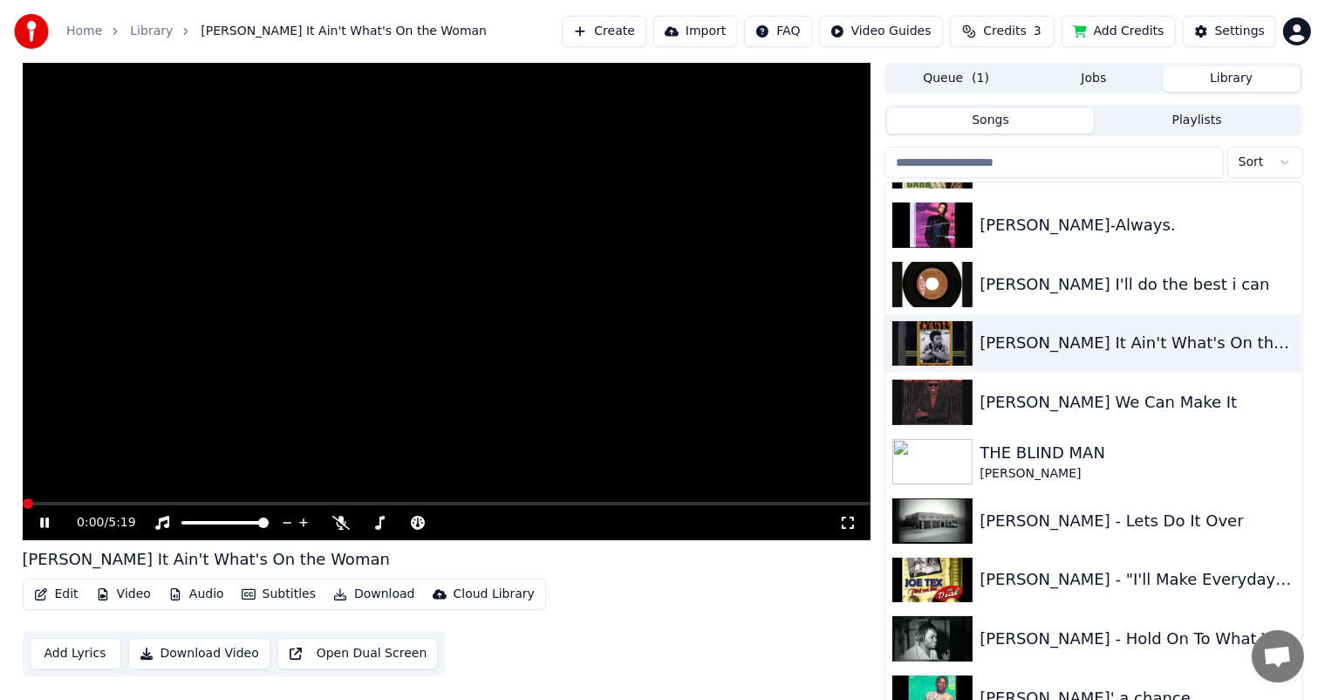
click at [60, 596] on button "Edit" at bounding box center [56, 594] width 58 height 24
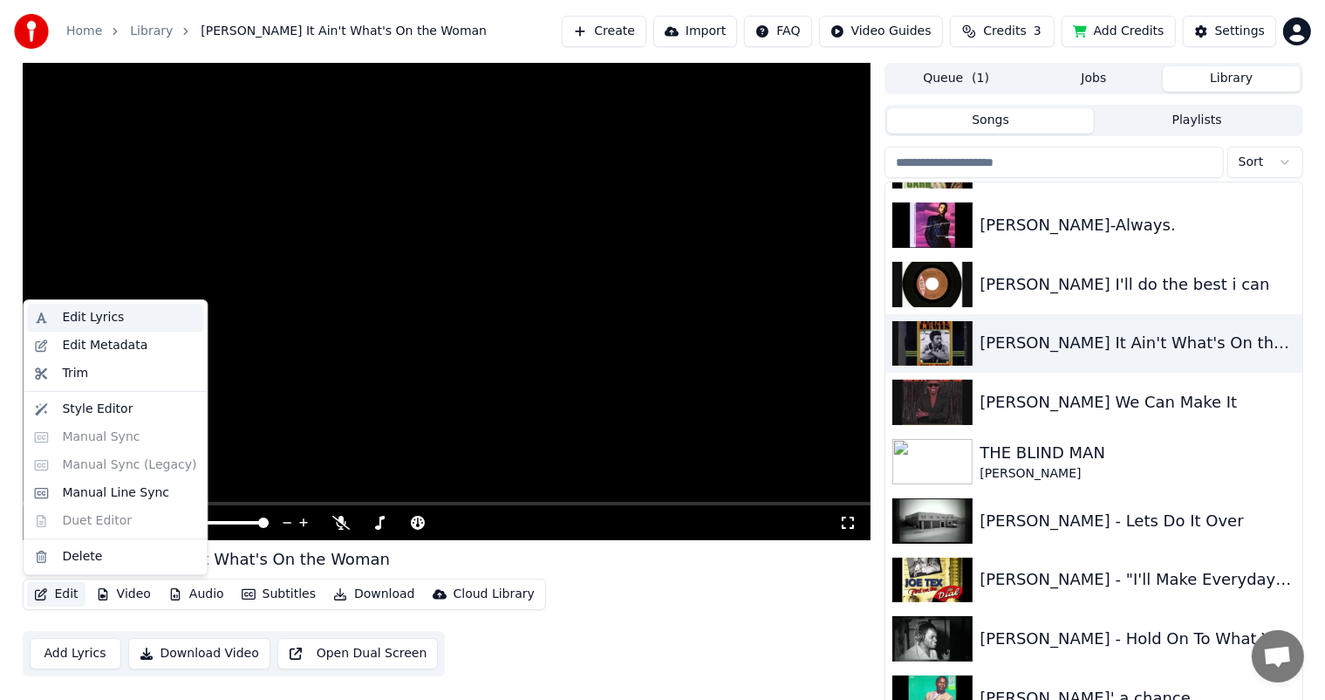
click at [109, 318] on div "Edit Lyrics" at bounding box center [93, 317] width 62 height 17
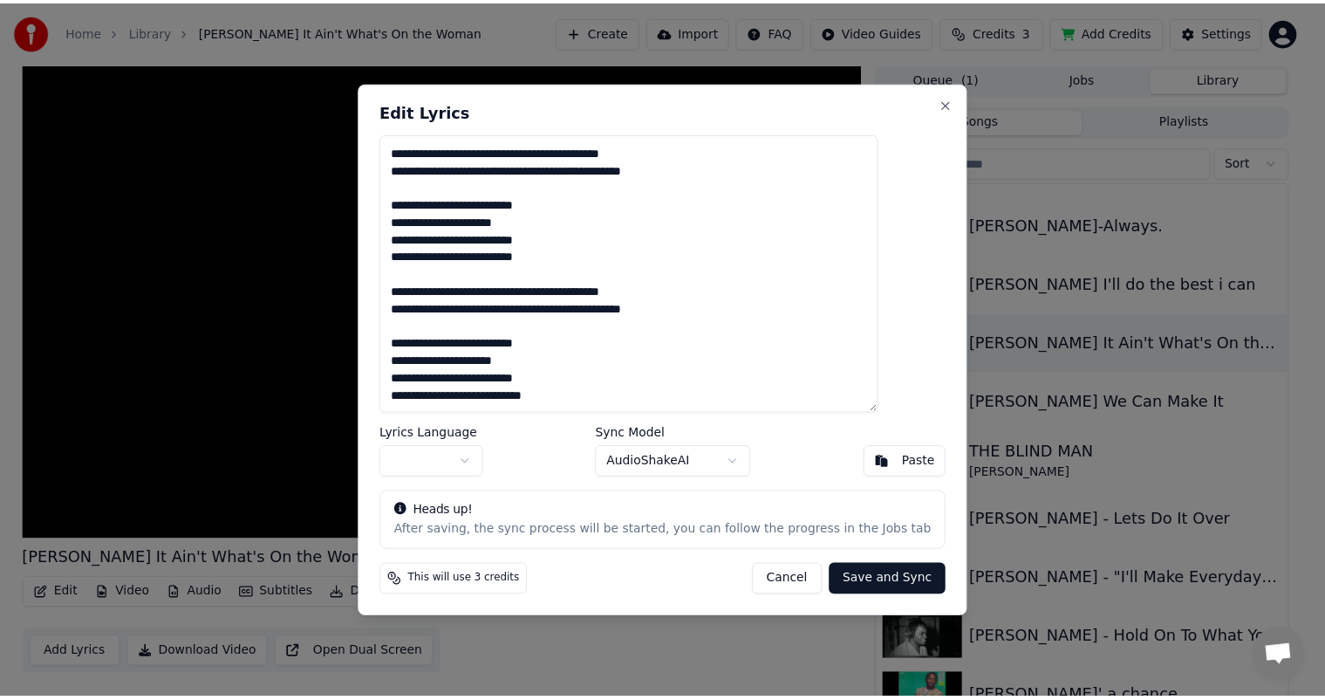
scroll to position [277, 0]
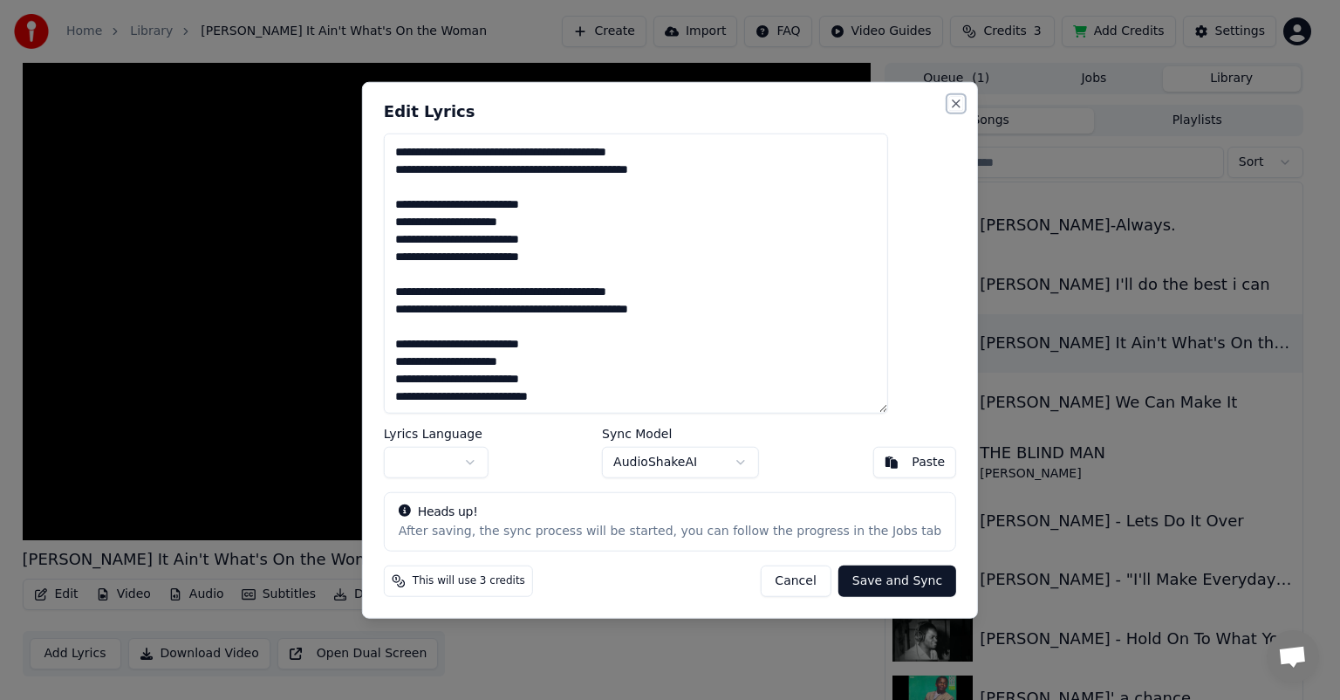
click at [949, 97] on button "Close" at bounding box center [956, 104] width 14 height 14
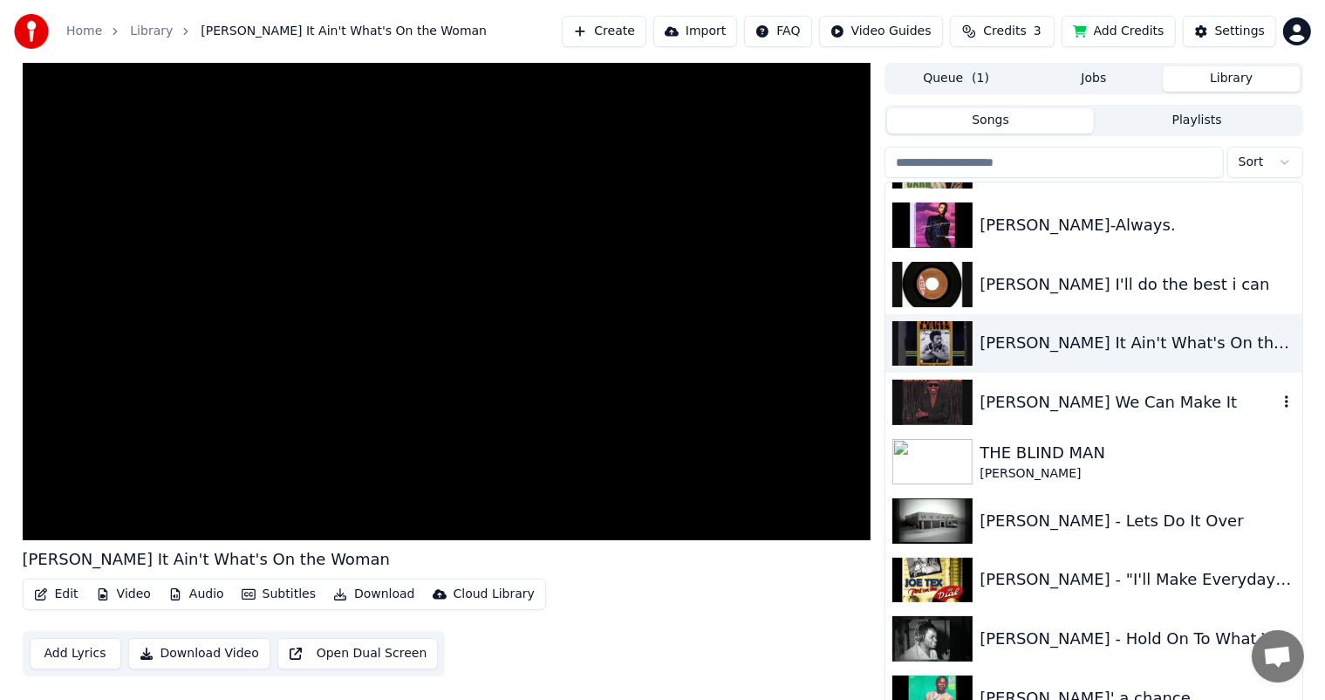
click at [1070, 395] on div "[PERSON_NAME] We Can Make It" at bounding box center [1128, 402] width 297 height 24
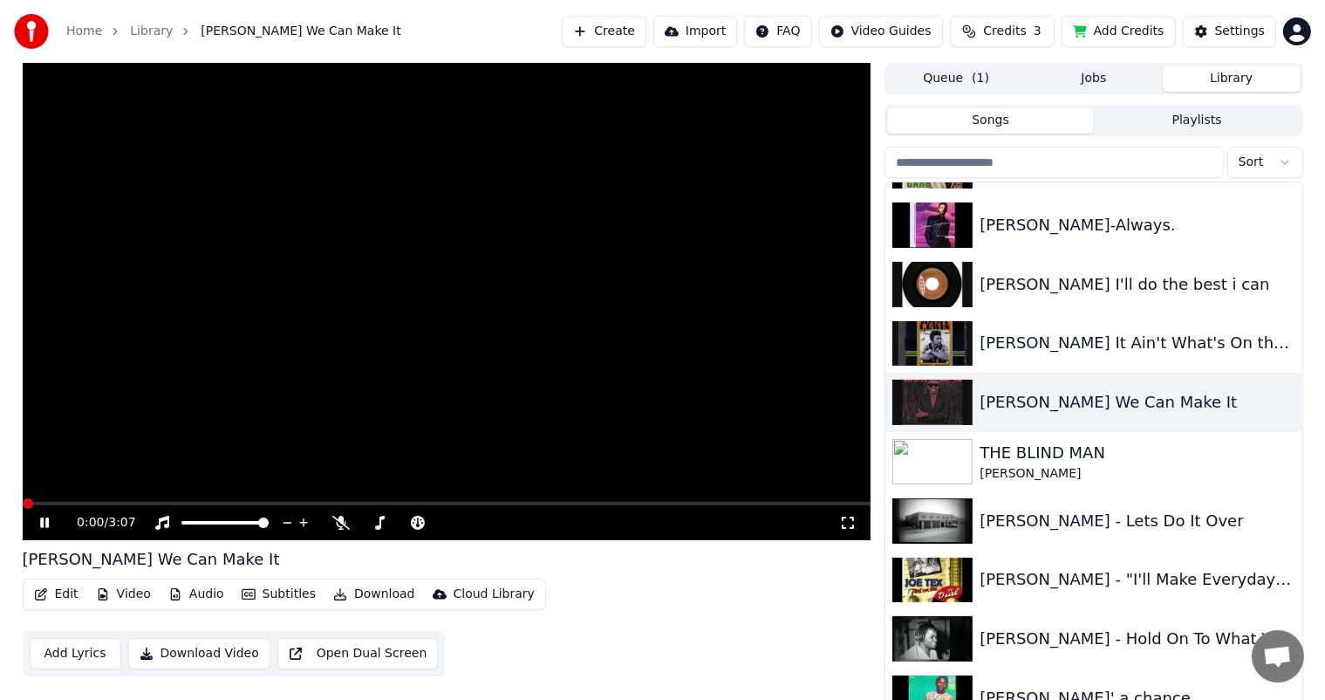
click at [57, 588] on button "Edit" at bounding box center [56, 594] width 58 height 24
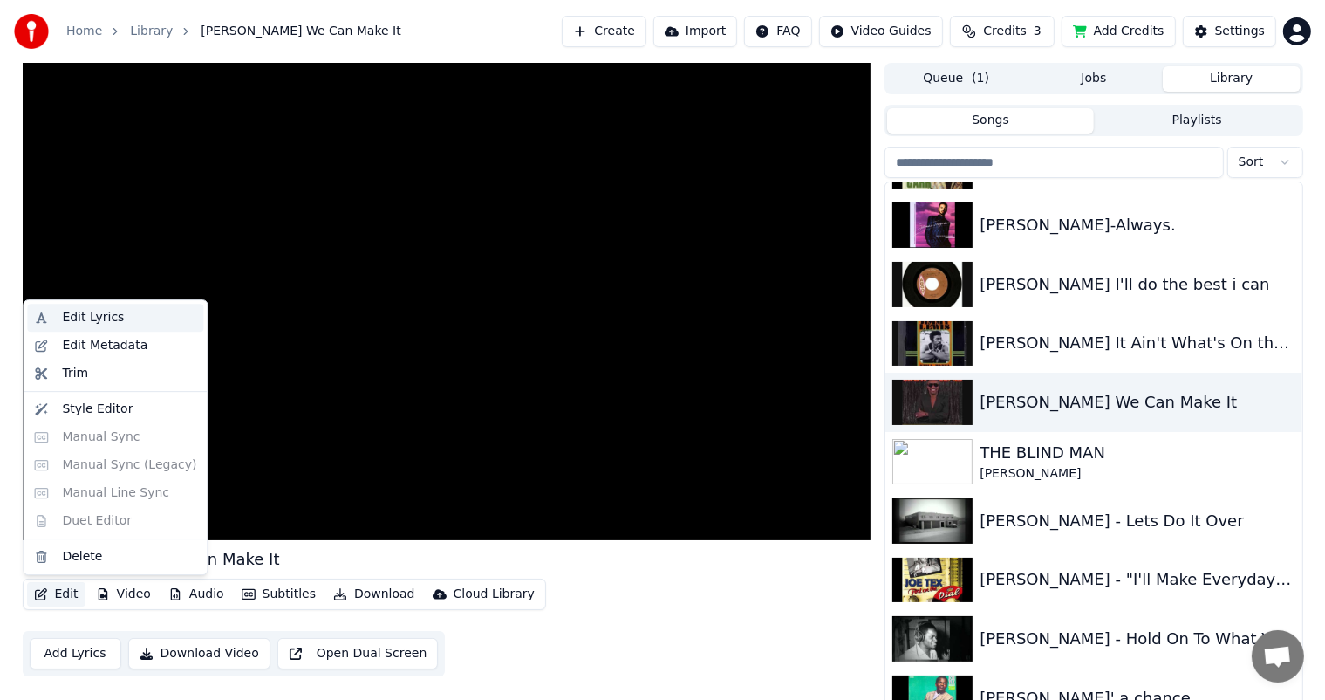
click at [90, 311] on div "Edit Lyrics" at bounding box center [93, 317] width 62 height 17
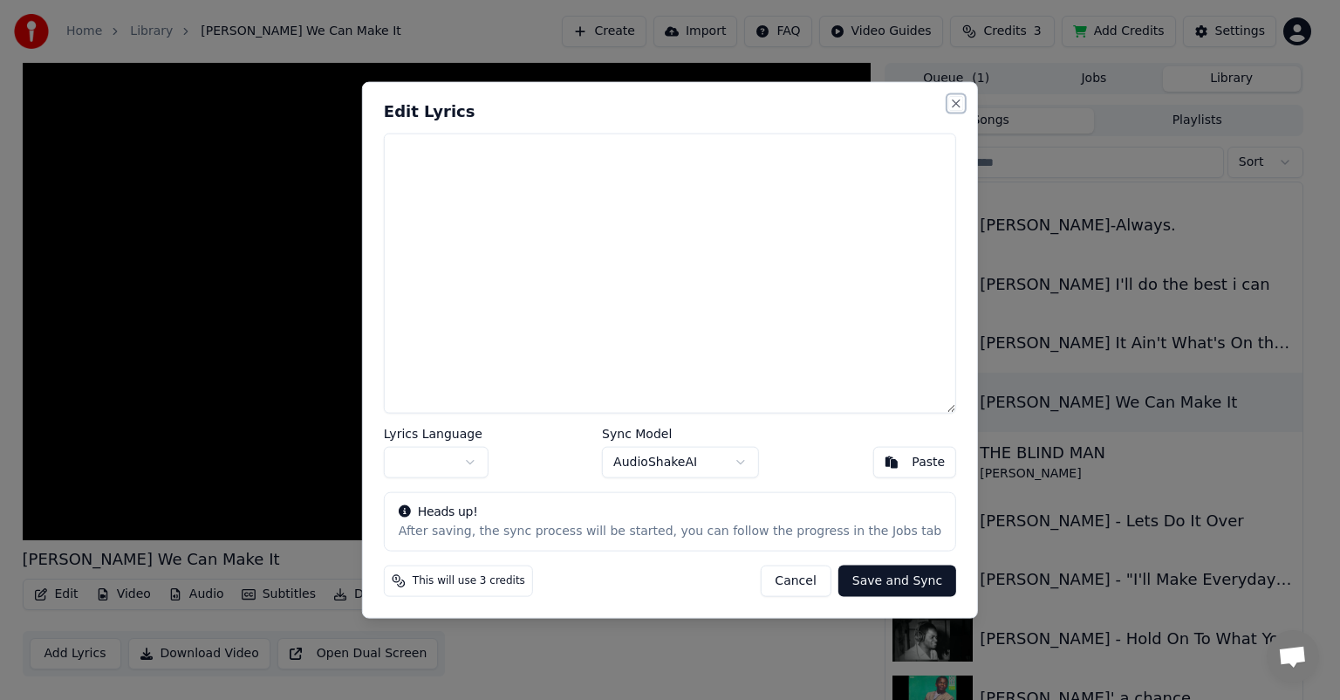
click at [949, 98] on button "Close" at bounding box center [956, 104] width 14 height 14
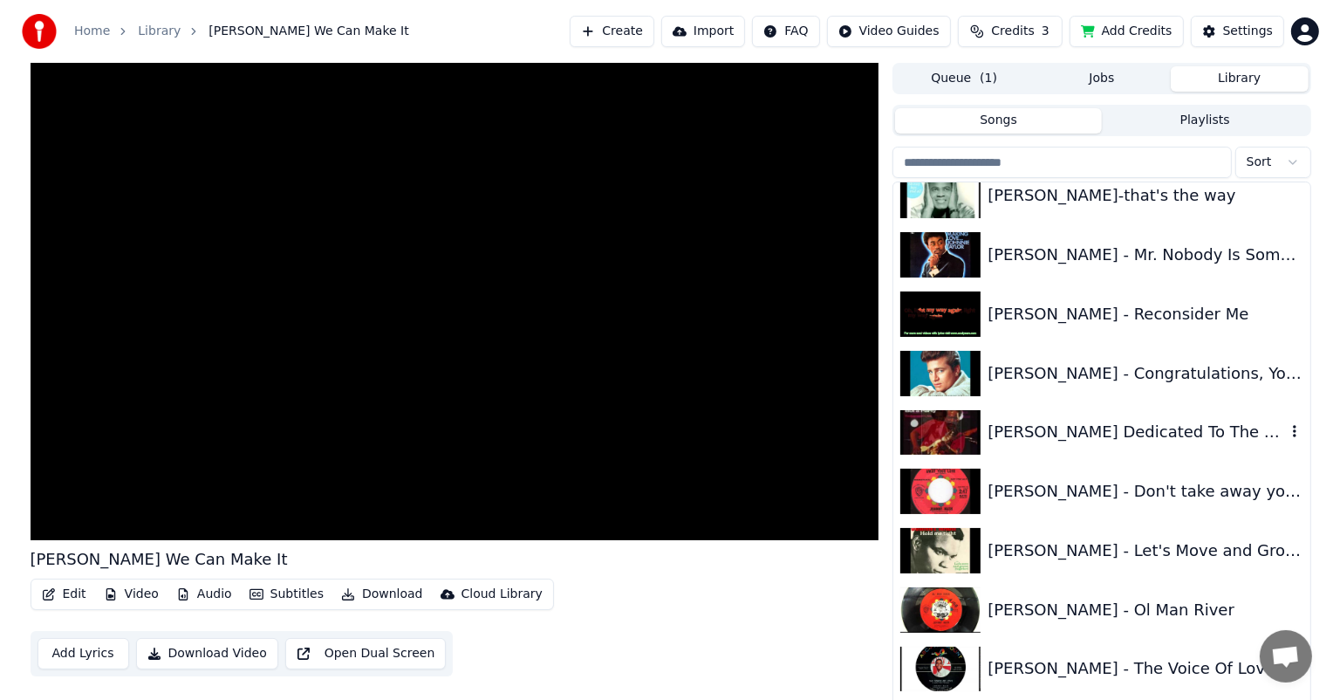
scroll to position [7240, 0]
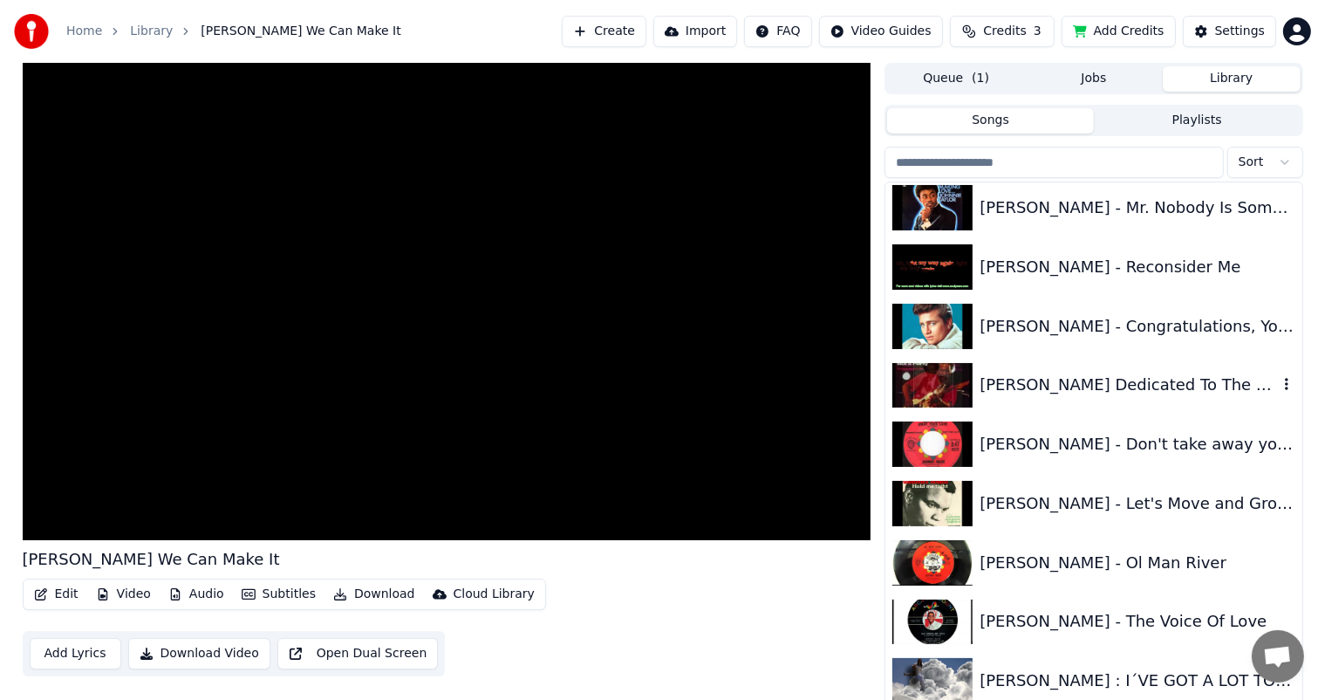
click at [1078, 384] on div "[PERSON_NAME] Dedicated To The Greatest" at bounding box center [1128, 384] width 297 height 24
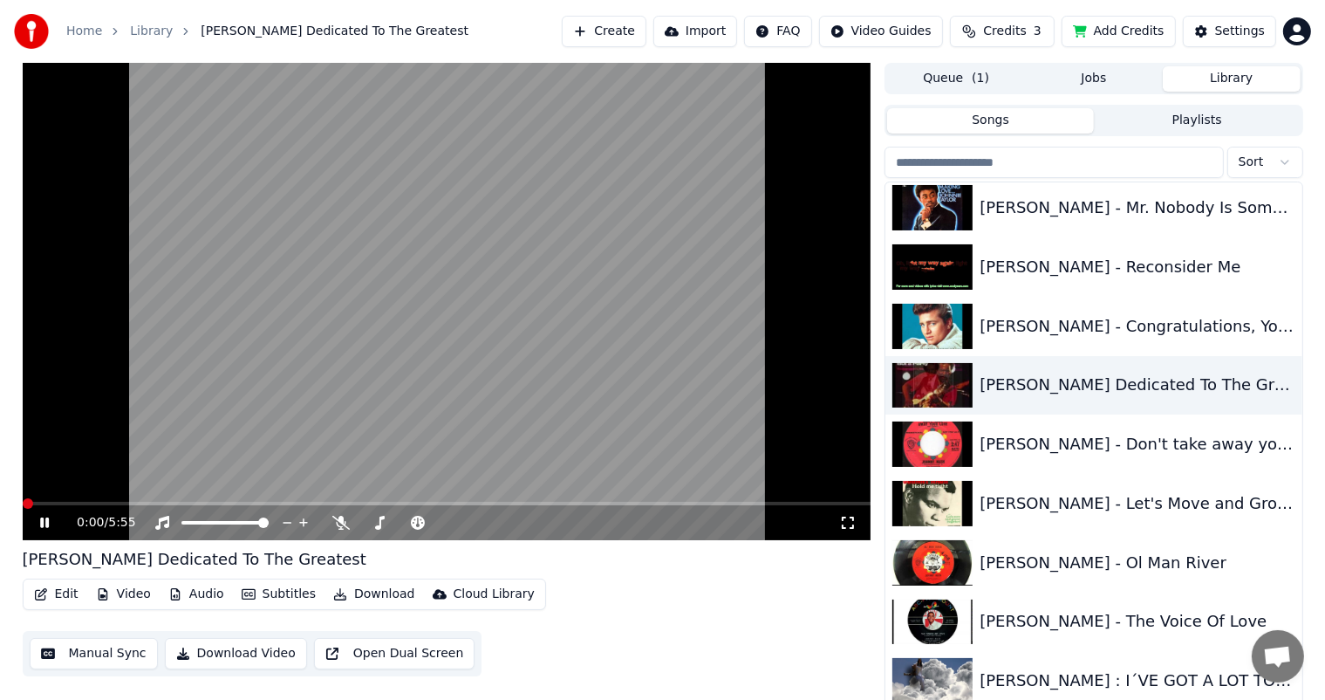
click at [58, 586] on button "Edit" at bounding box center [56, 594] width 58 height 24
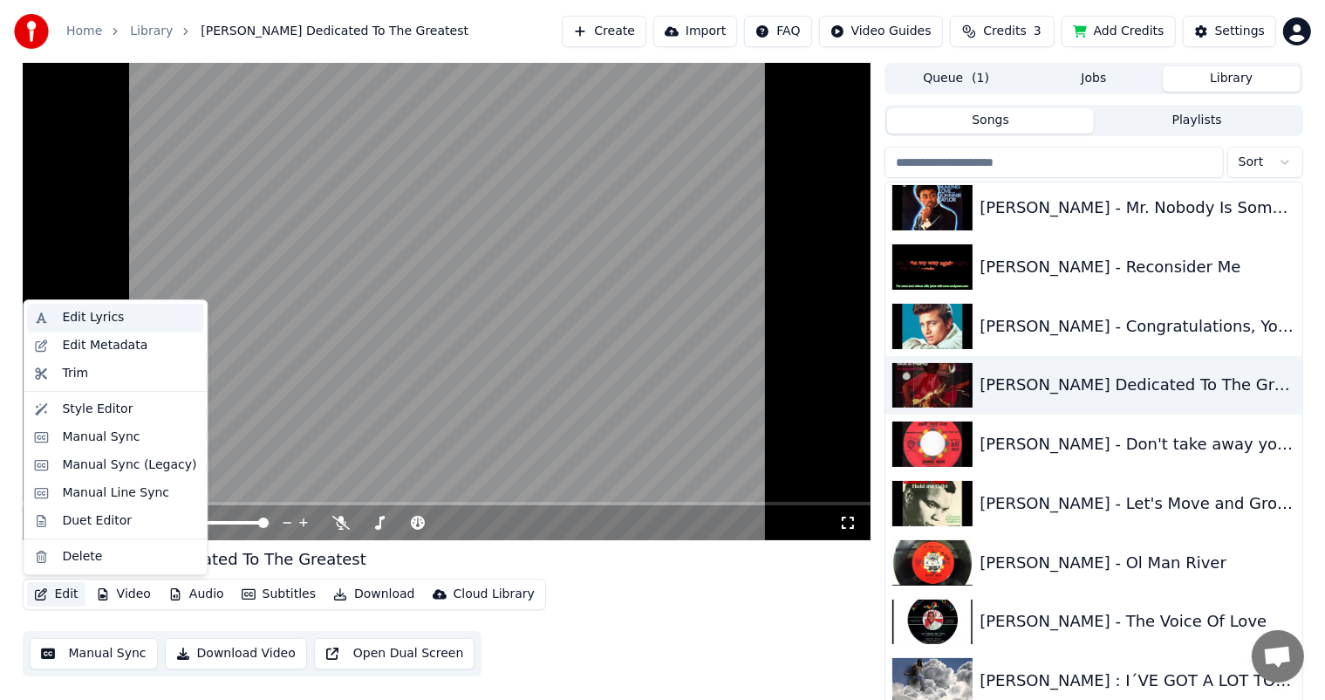
click at [99, 316] on div "Edit Lyrics" at bounding box center [93, 317] width 62 height 17
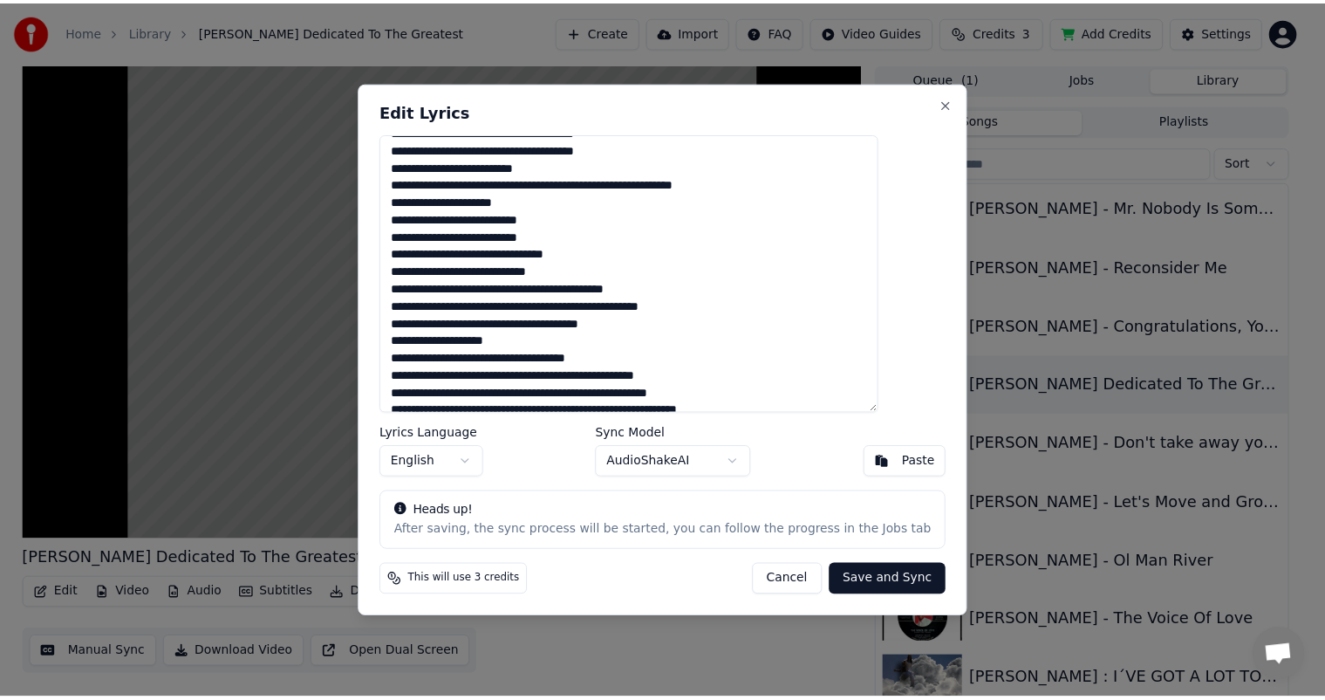
scroll to position [174, 0]
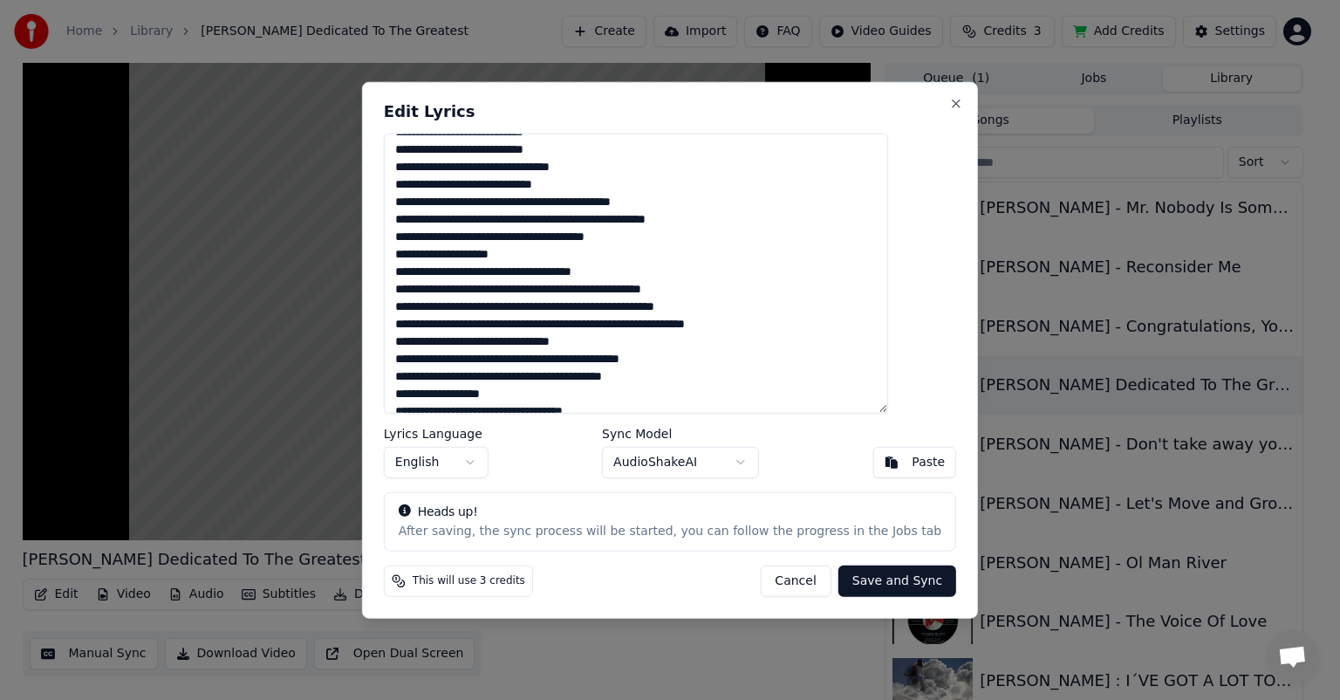
click at [914, 99] on div "Edit Lyrics Lyrics Language English Sync Model AudioShakeAI Paste Heads up! Aft…" at bounding box center [670, 350] width 616 height 536
click at [949, 99] on button "Close" at bounding box center [956, 104] width 14 height 14
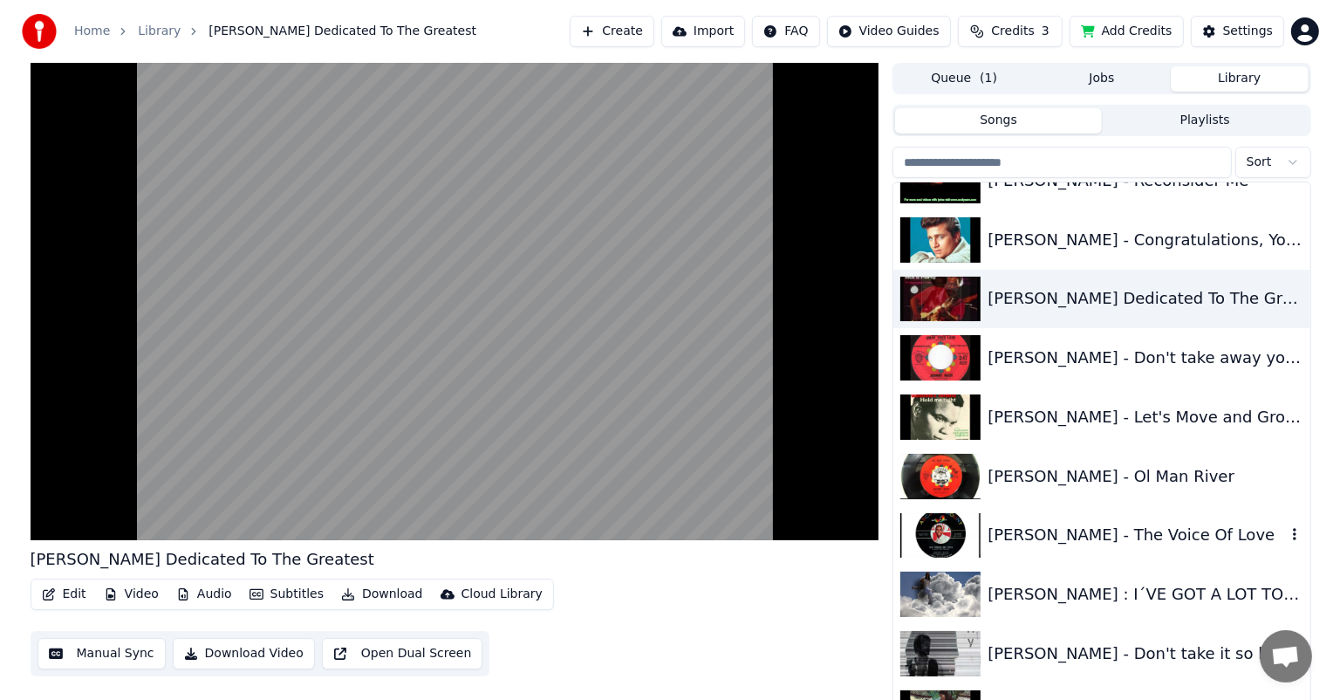
scroll to position [7415, 0]
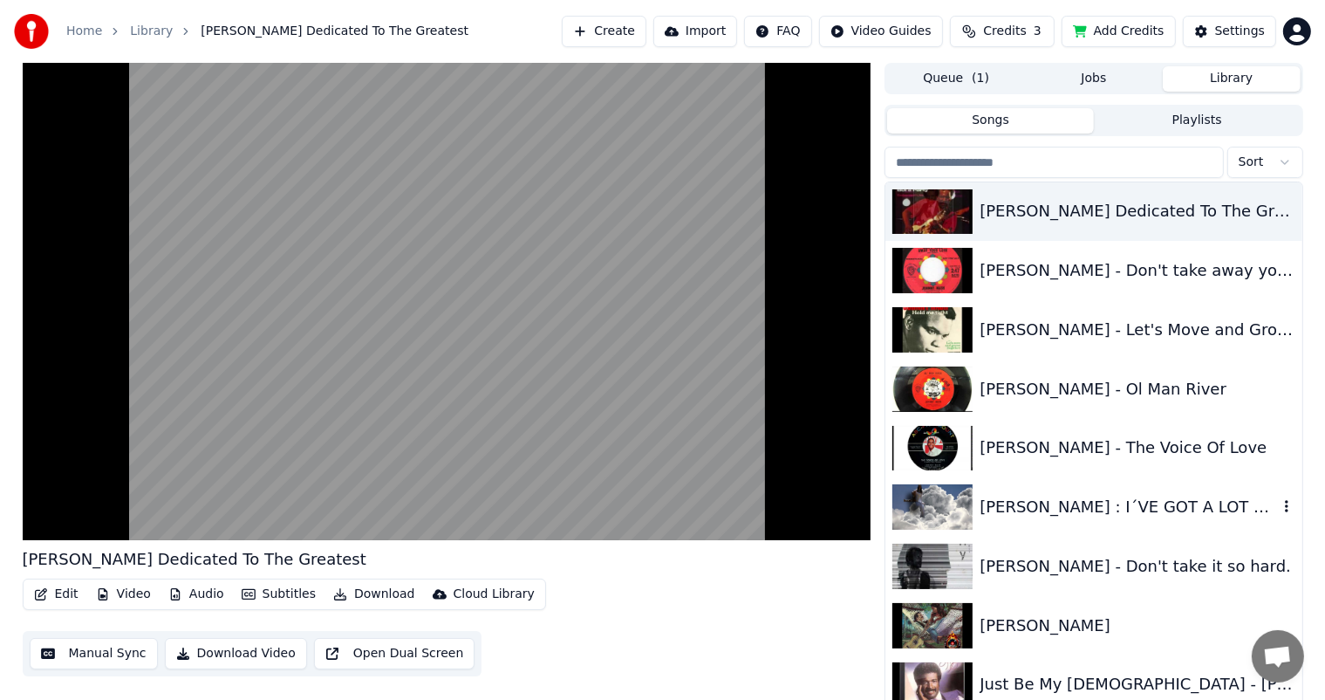
click at [1127, 503] on div "[PERSON_NAME] : I´VE GOT A LOT TO OFFER [PERSON_NAME]" at bounding box center [1128, 507] width 297 height 24
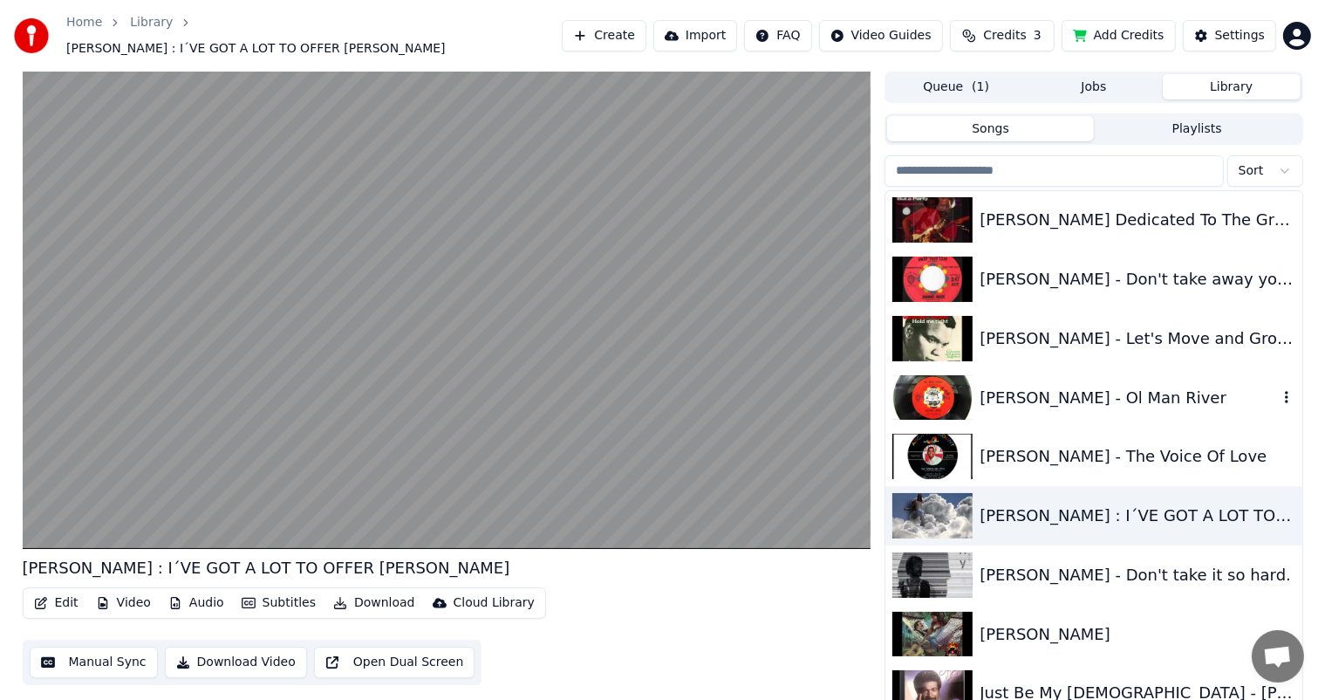
click at [1072, 388] on div "[PERSON_NAME] - Ol Man River" at bounding box center [1128, 398] width 297 height 24
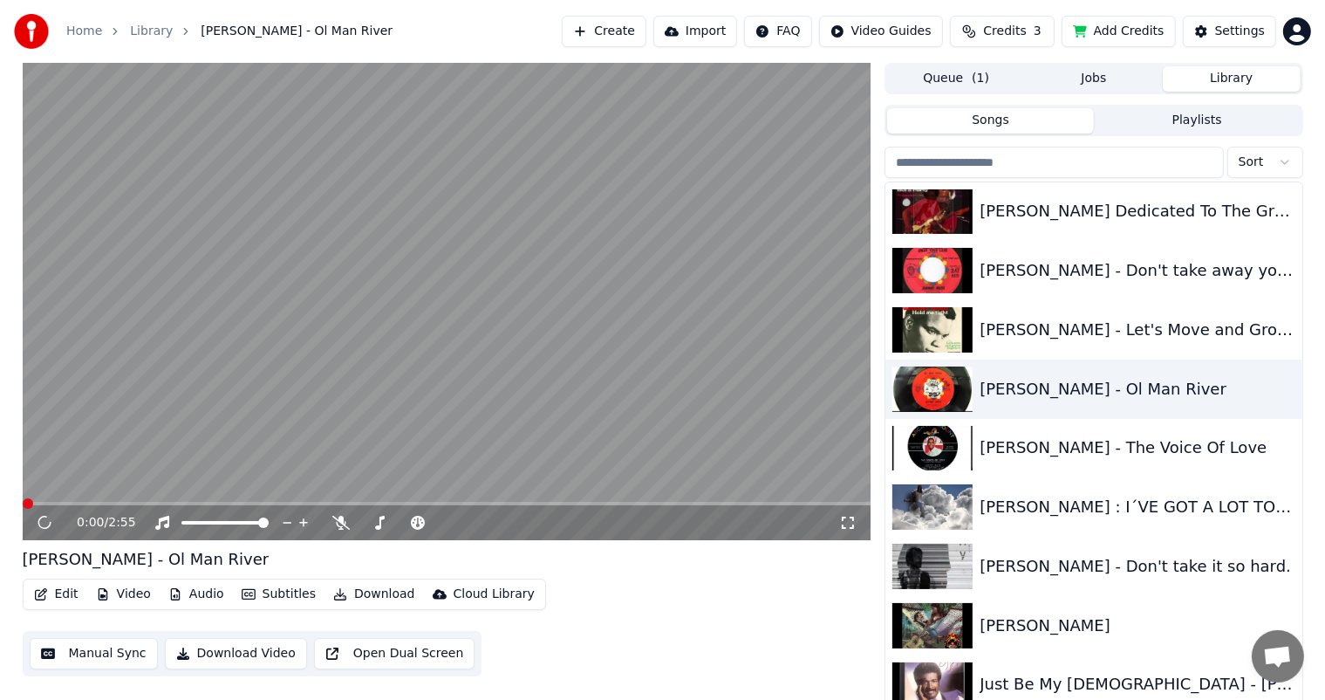
click at [58, 592] on button "Edit" at bounding box center [56, 594] width 58 height 24
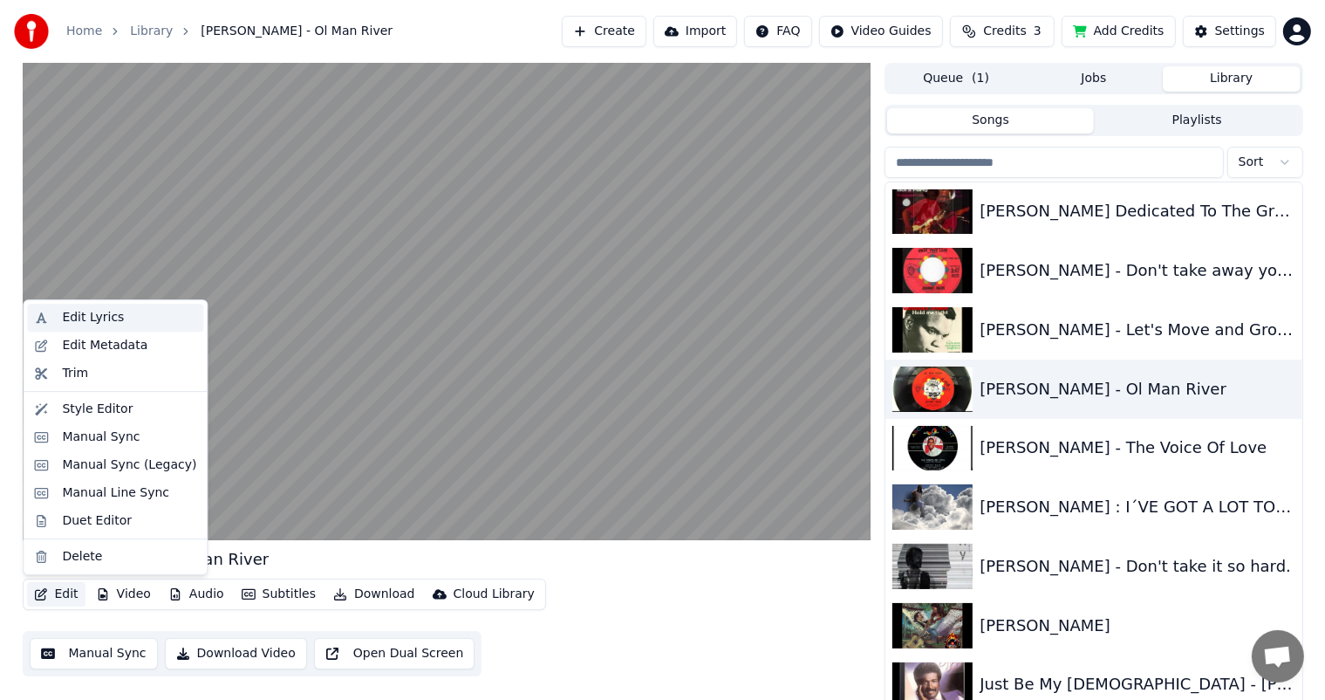
click at [92, 310] on div "Edit Lyrics" at bounding box center [93, 317] width 62 height 17
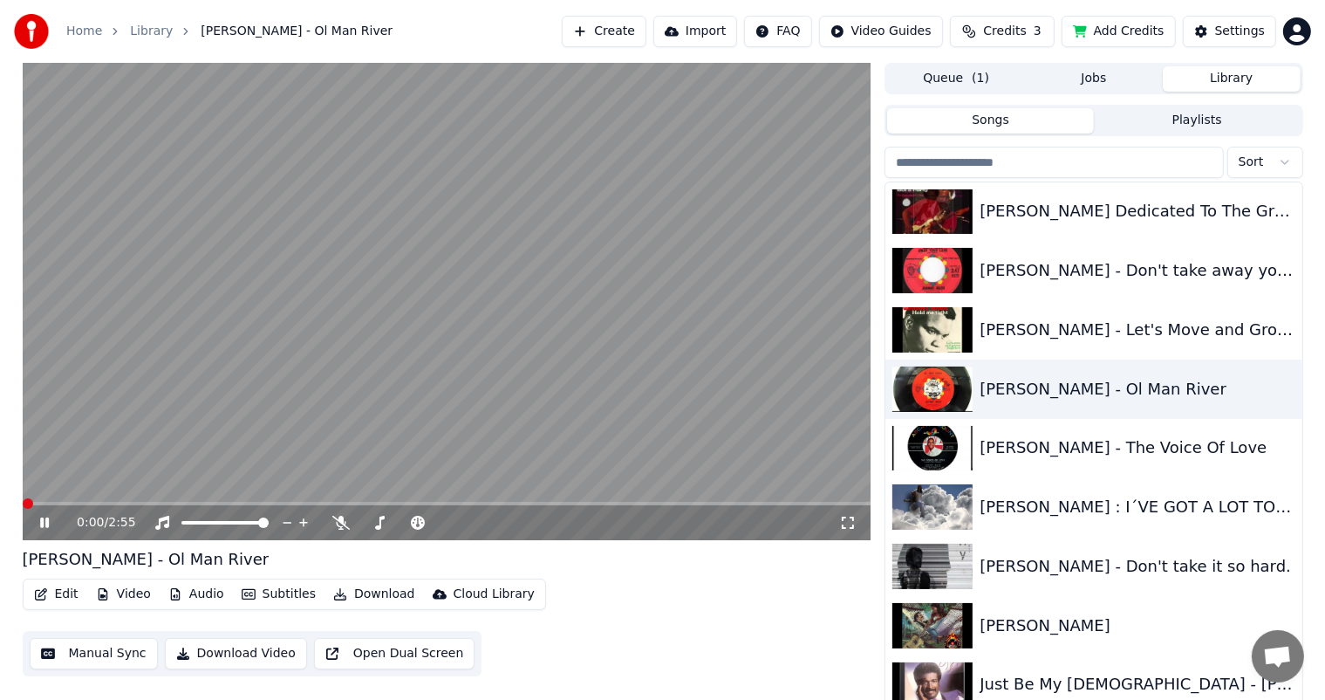
click at [59, 591] on button "Edit" at bounding box center [56, 594] width 58 height 24
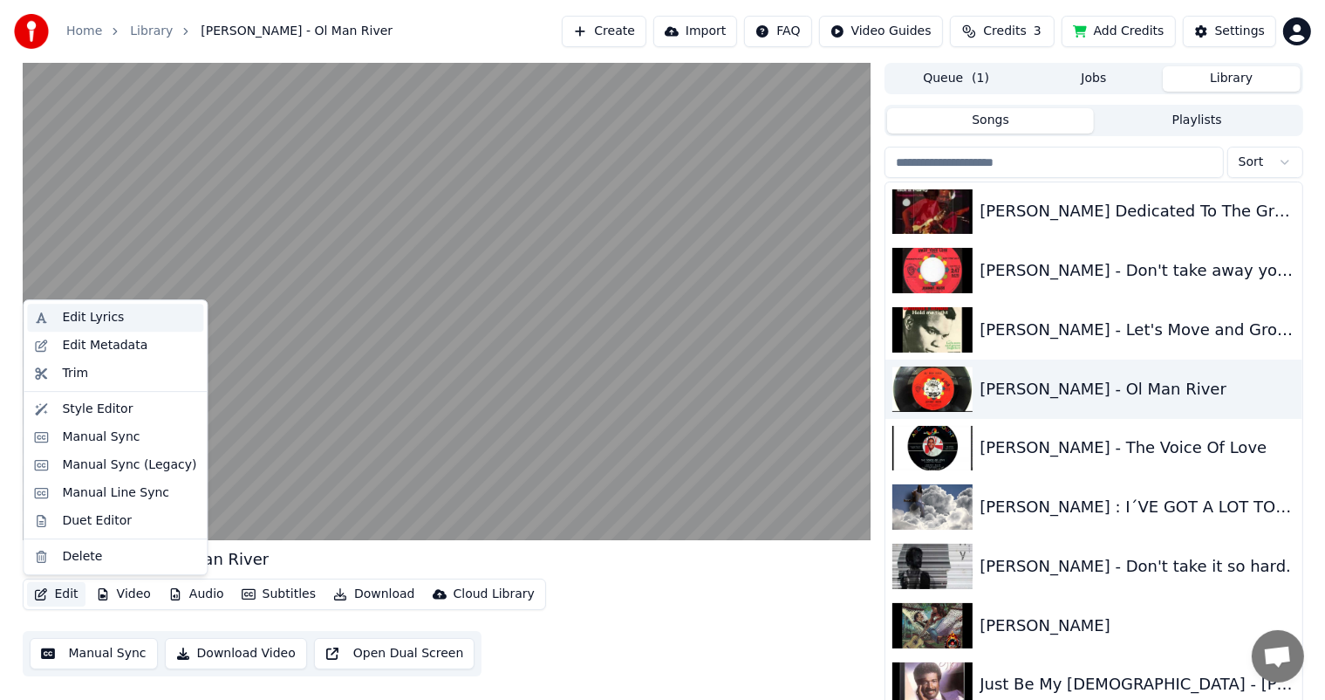
click at [88, 316] on div "Edit Lyrics" at bounding box center [93, 317] width 62 height 17
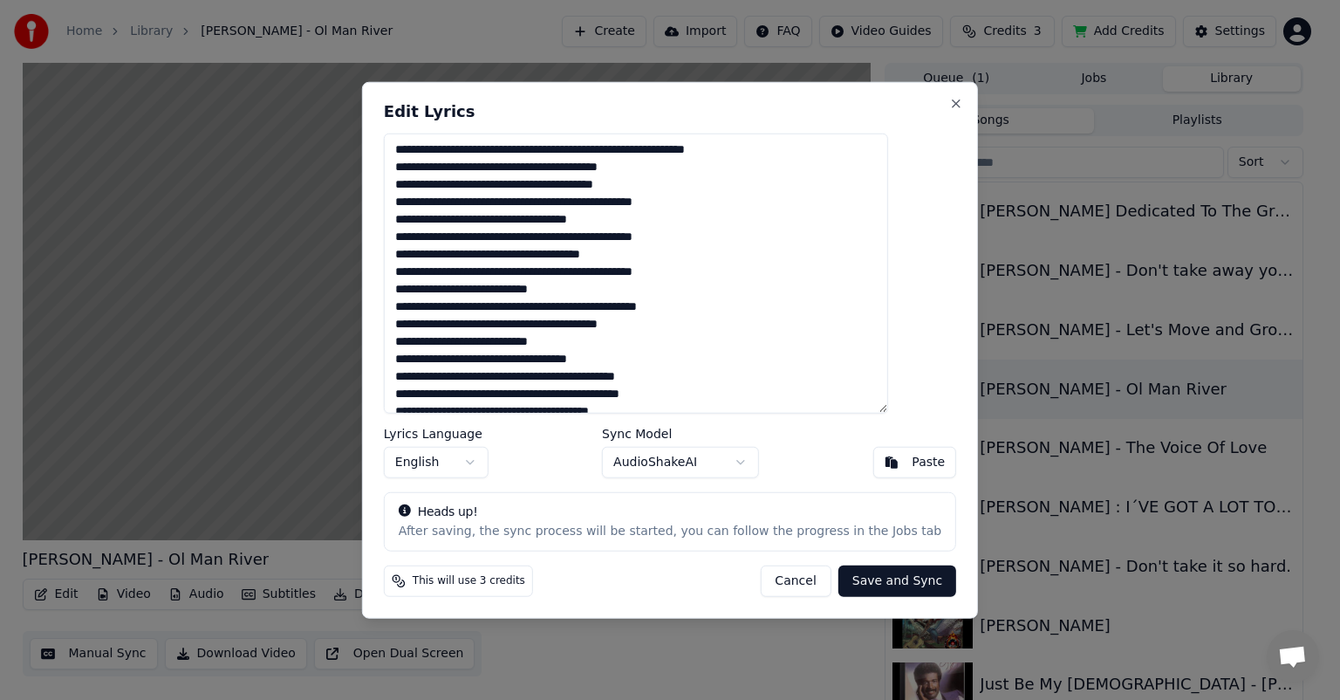
scroll to position [32, 0]
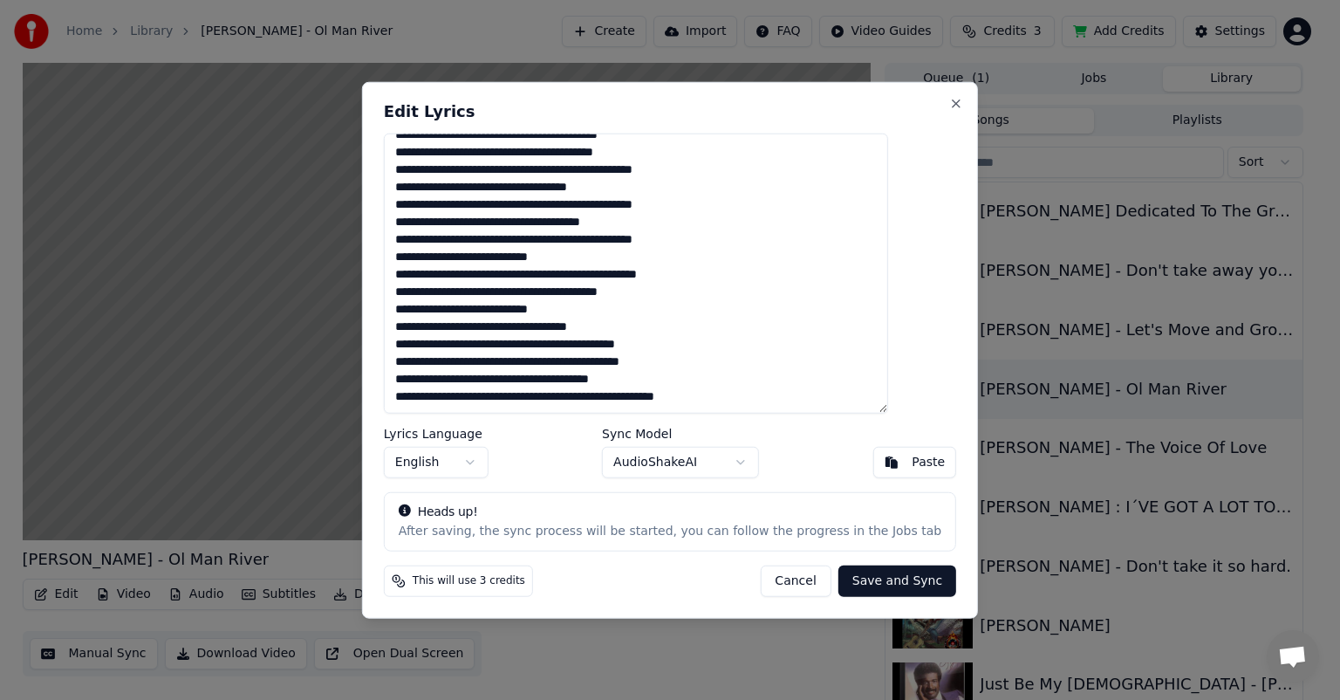
click at [914, 94] on div "**********" at bounding box center [670, 350] width 616 height 536
click at [949, 100] on button "Close" at bounding box center [956, 104] width 14 height 14
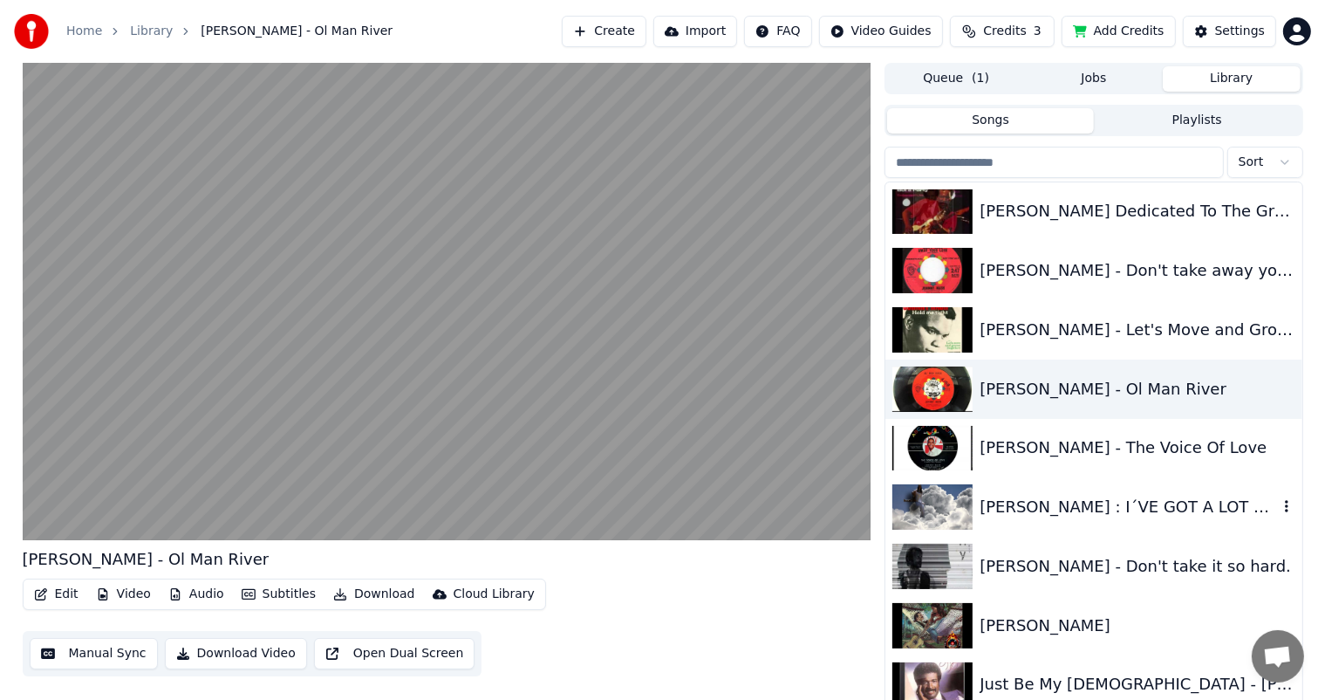
click at [1021, 510] on div "[PERSON_NAME] : I´VE GOT A LOT TO OFFER [PERSON_NAME]" at bounding box center [1128, 507] width 297 height 24
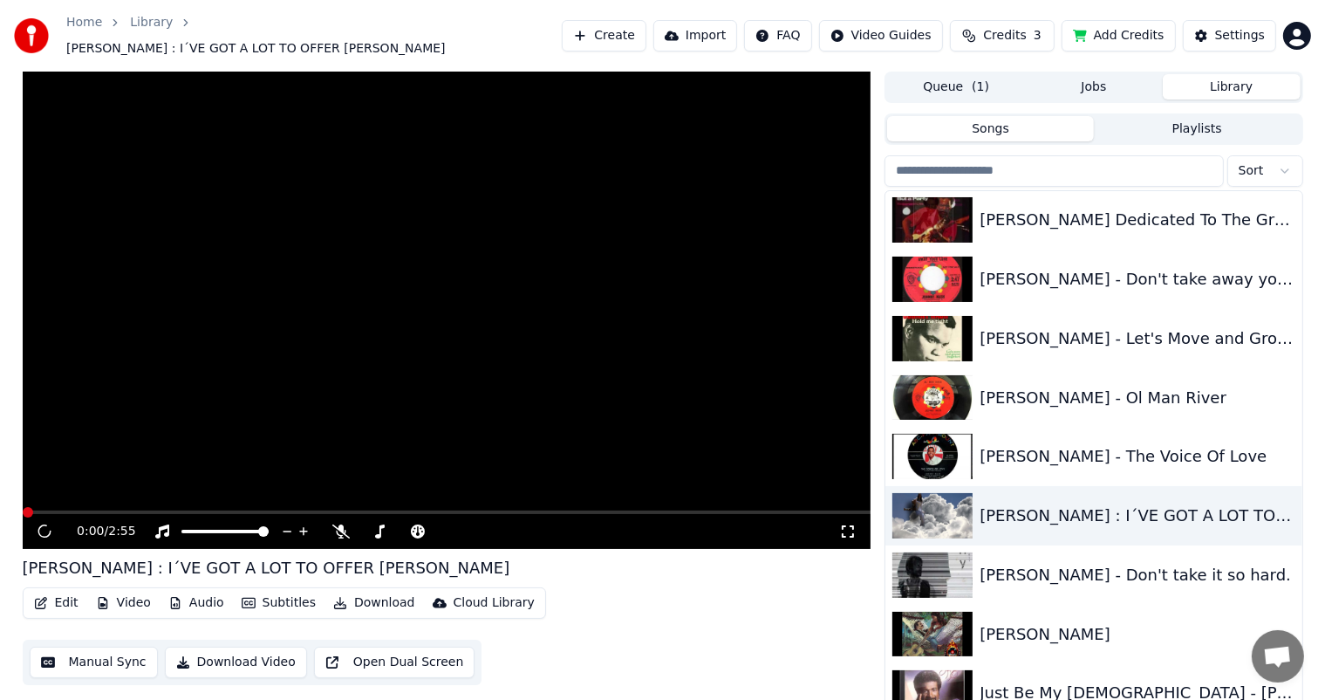
click at [56, 591] on button "Edit" at bounding box center [56, 603] width 58 height 24
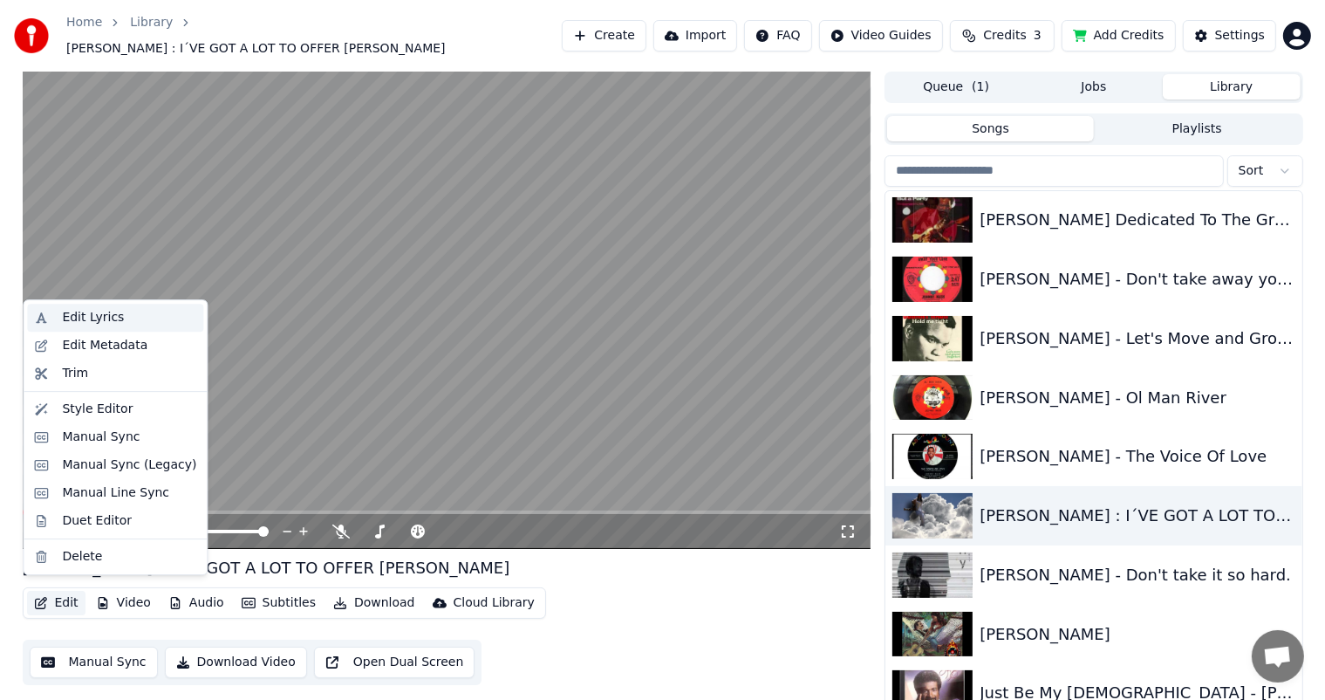
click at [102, 317] on div "Edit Lyrics" at bounding box center [93, 317] width 62 height 17
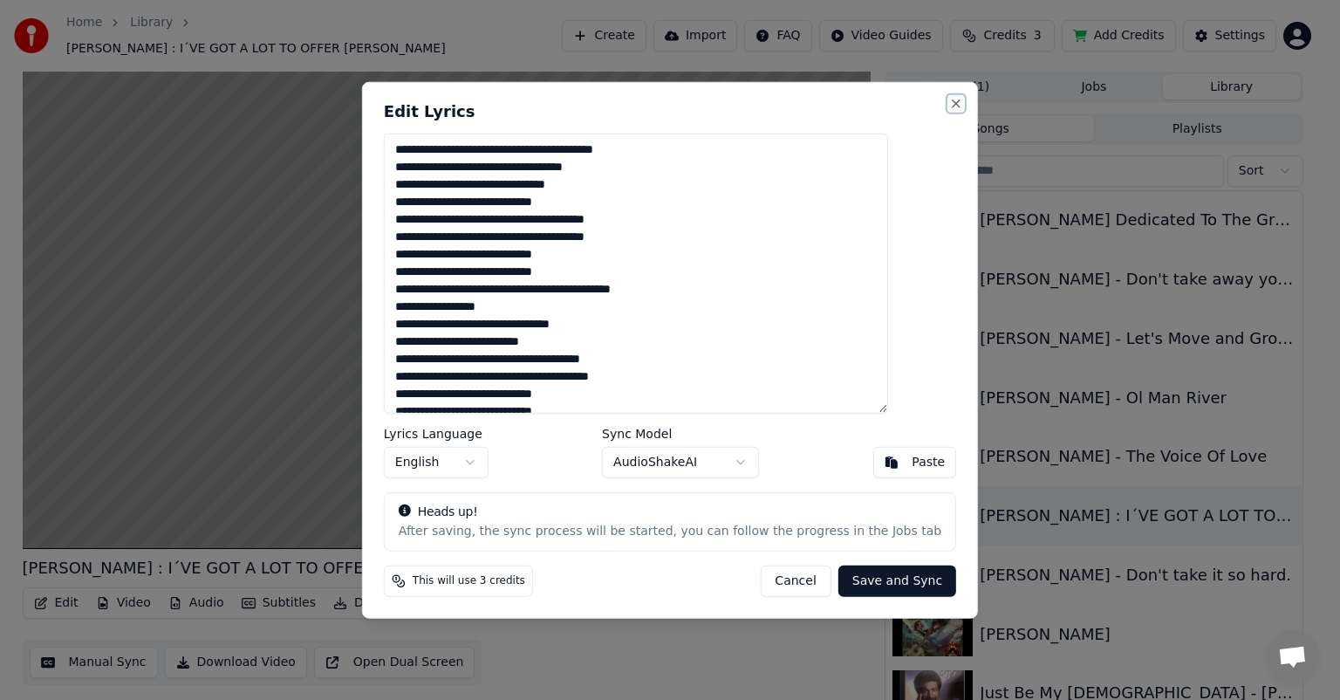
click at [949, 99] on button "Close" at bounding box center [956, 104] width 14 height 14
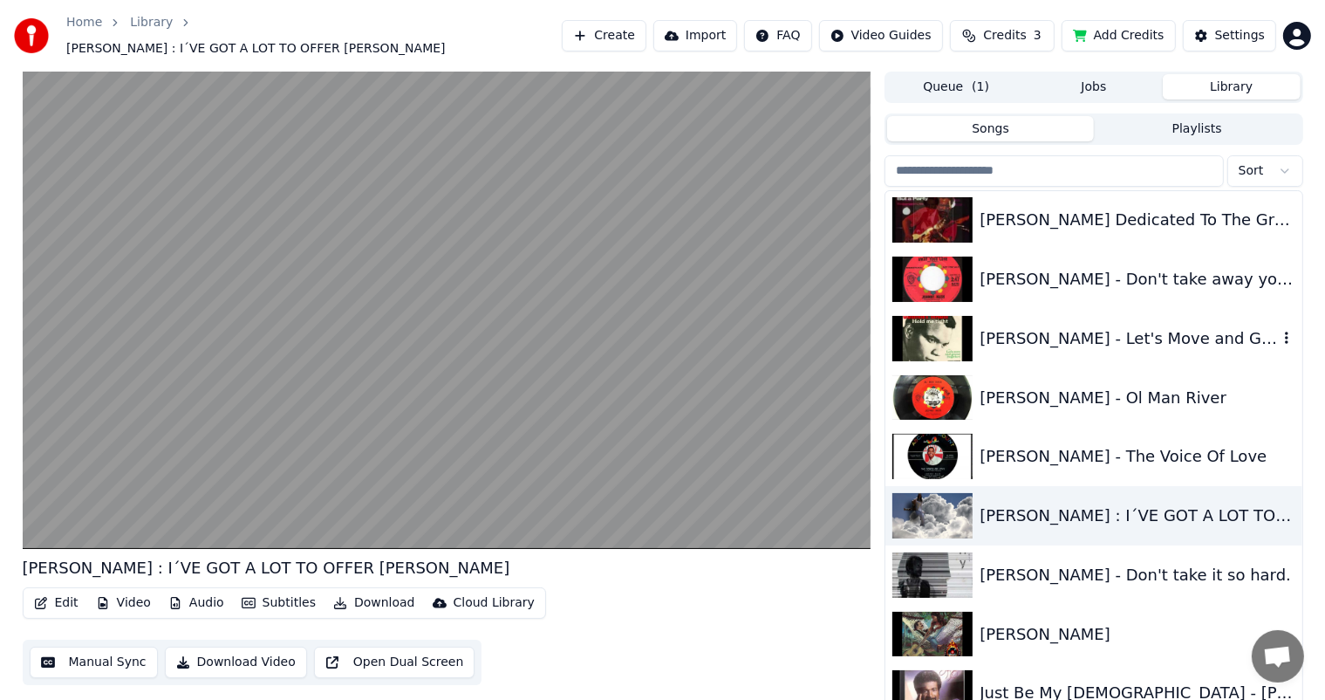
click at [1126, 331] on div "[PERSON_NAME] - Let's Move and Groove" at bounding box center [1128, 338] width 297 height 24
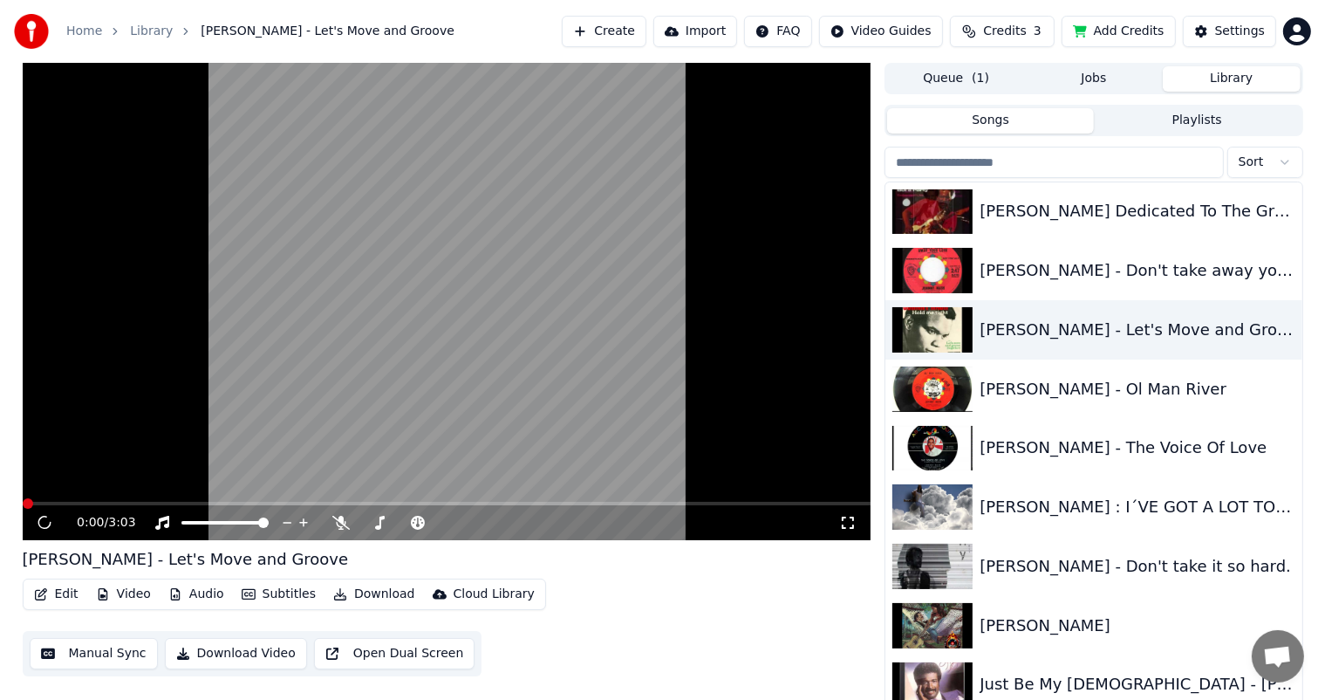
click at [59, 590] on button "Edit" at bounding box center [56, 594] width 58 height 24
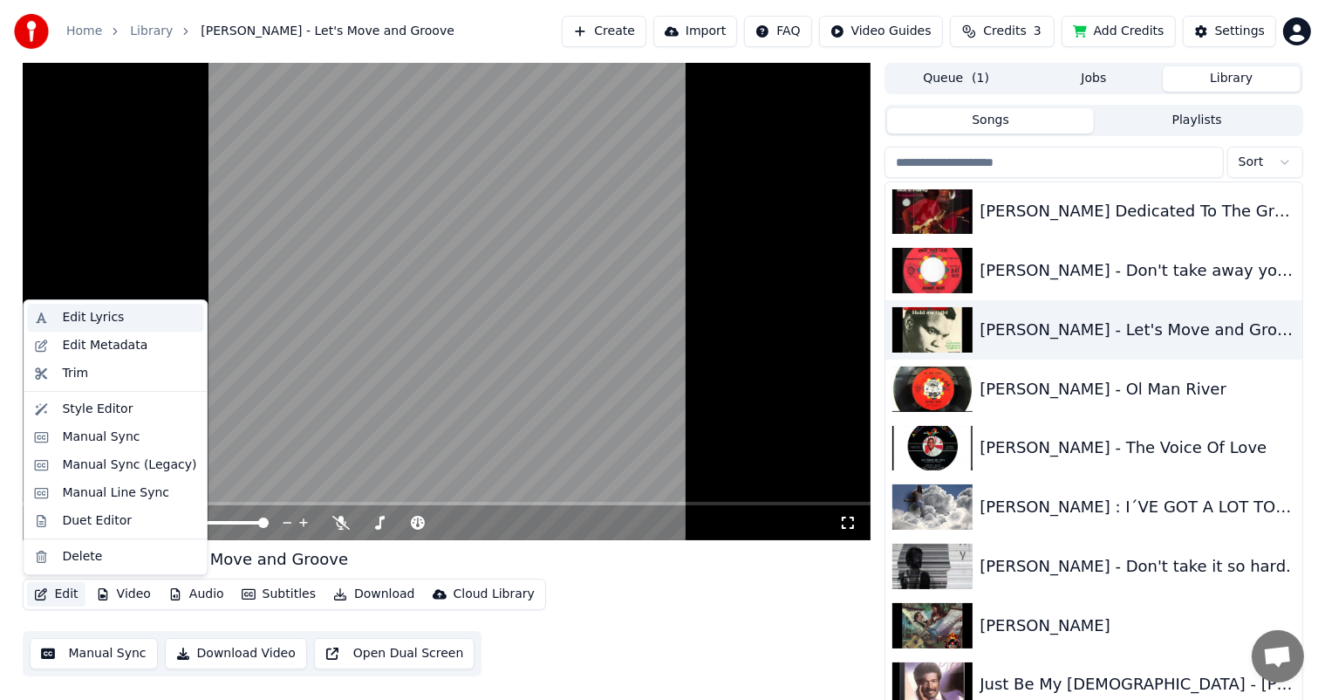
click at [78, 318] on div "Edit Lyrics" at bounding box center [93, 317] width 62 height 17
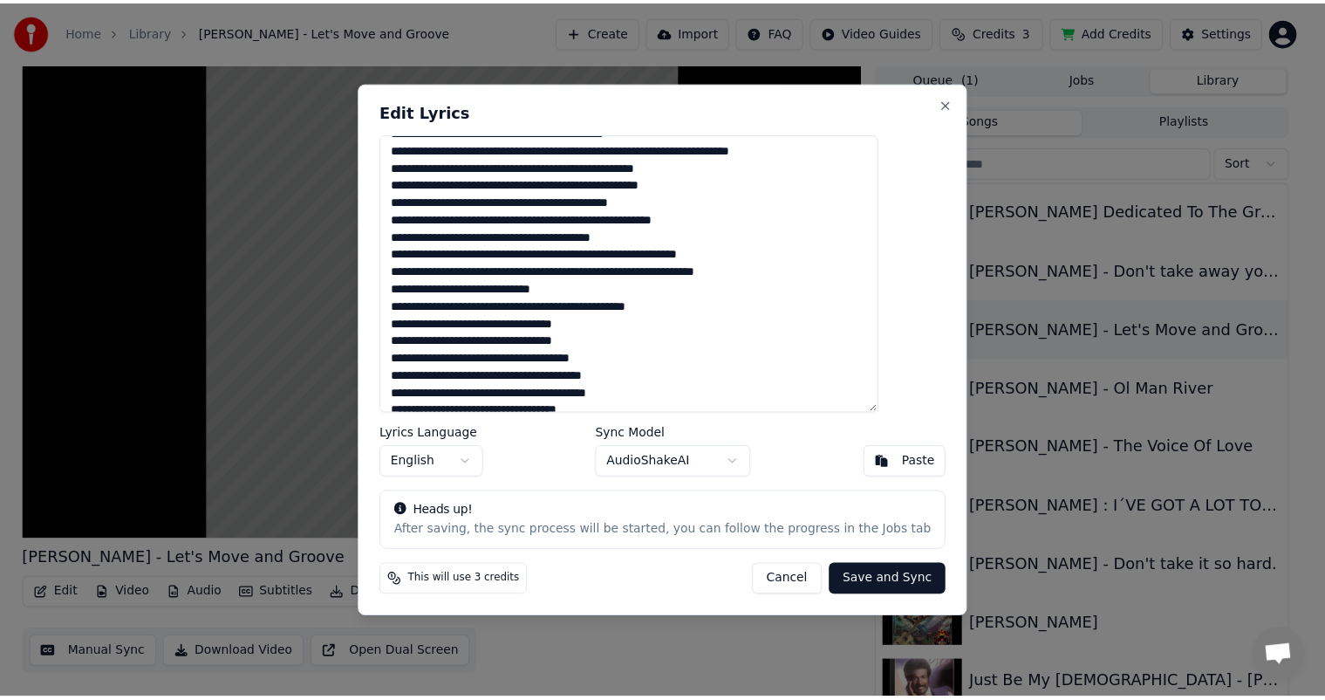
scroll to position [102, 0]
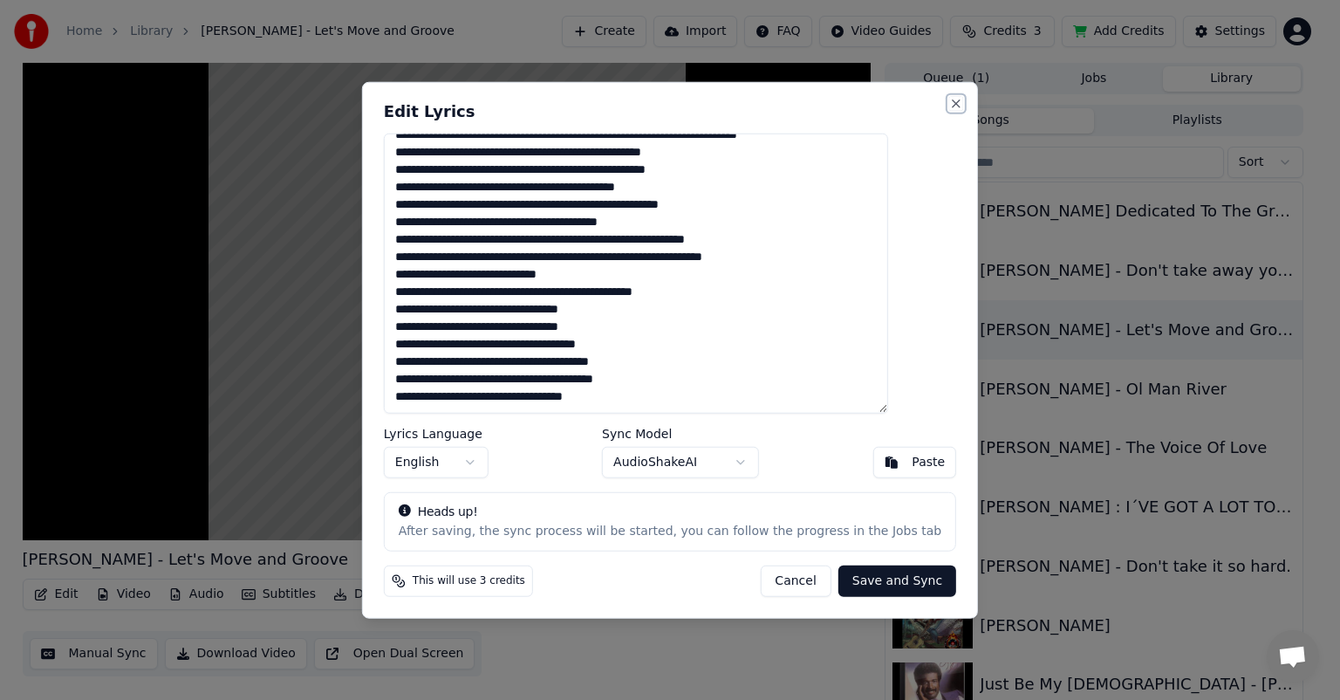
click at [949, 100] on button "Close" at bounding box center [956, 104] width 14 height 14
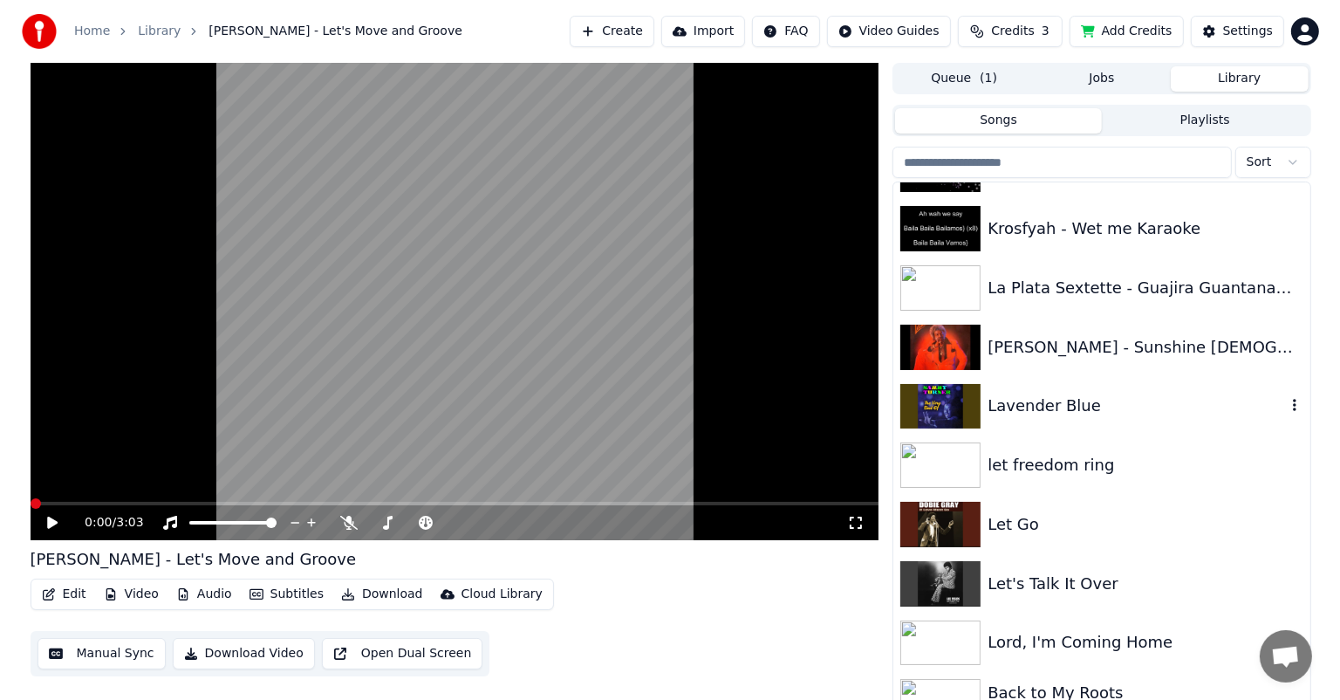
scroll to position [8375, 0]
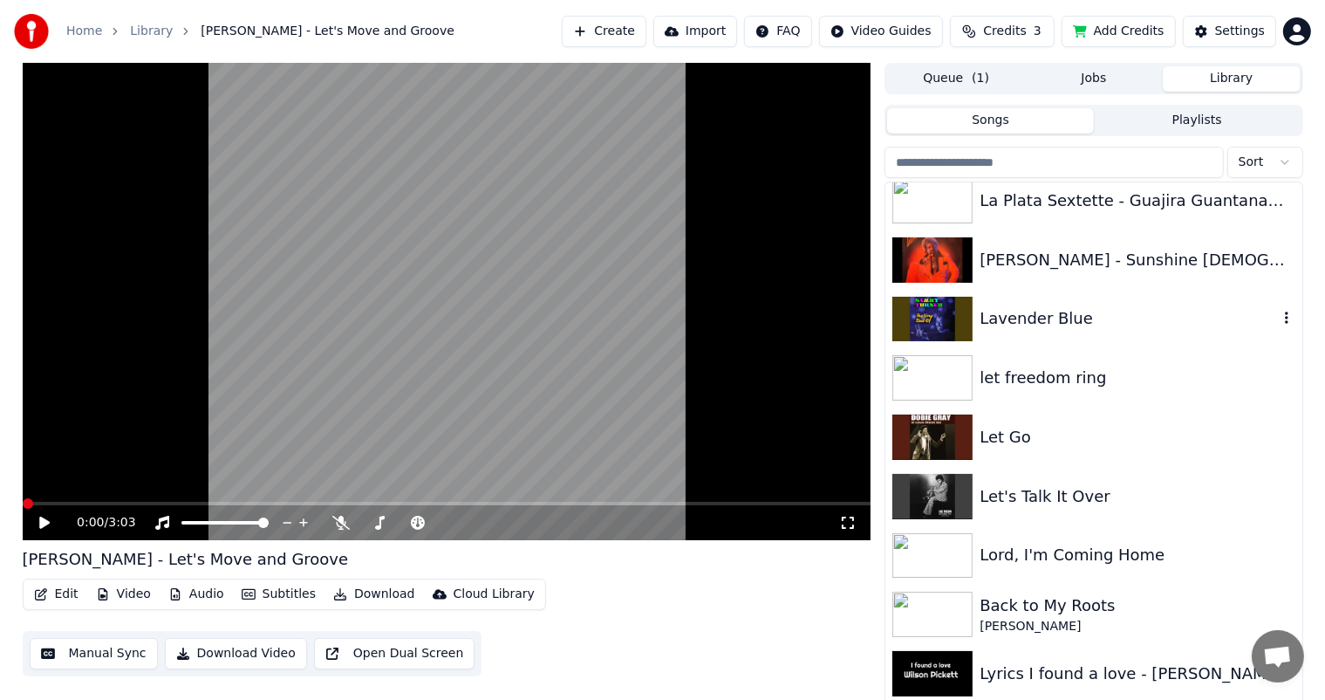
click at [1012, 318] on div "Lavender Blue" at bounding box center [1128, 318] width 297 height 24
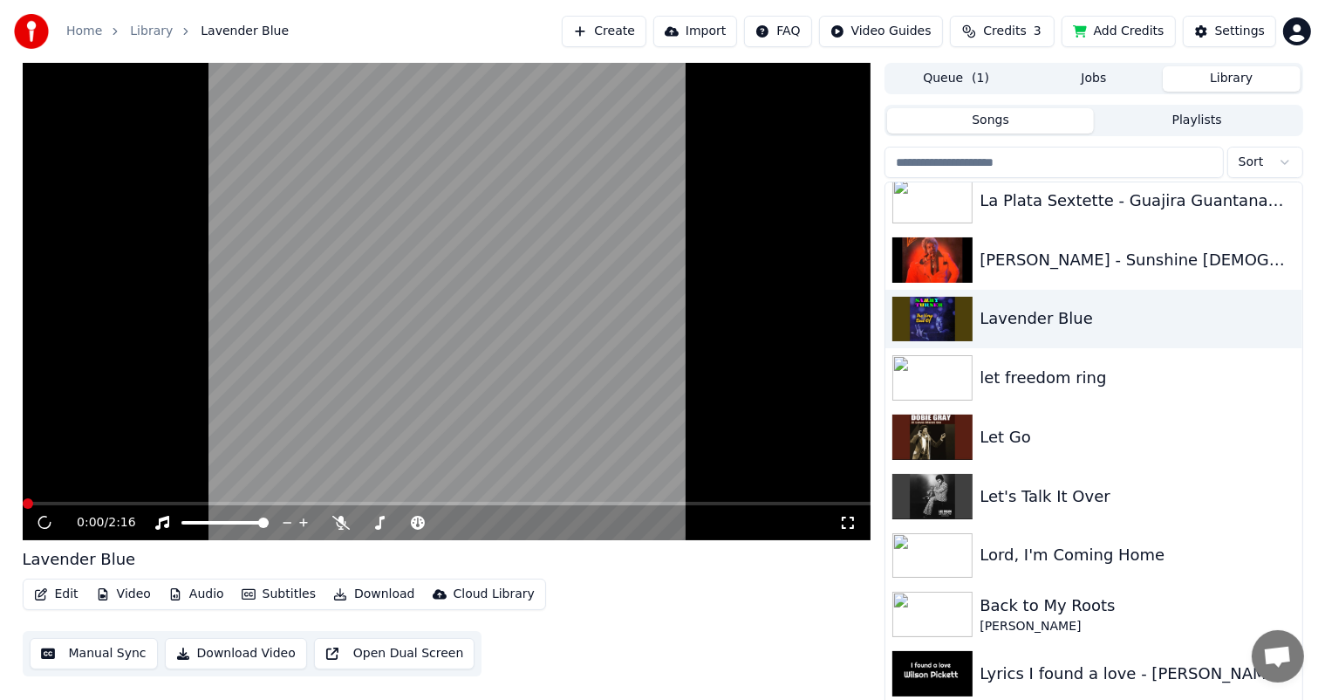
click at [62, 588] on button "Edit" at bounding box center [56, 594] width 58 height 24
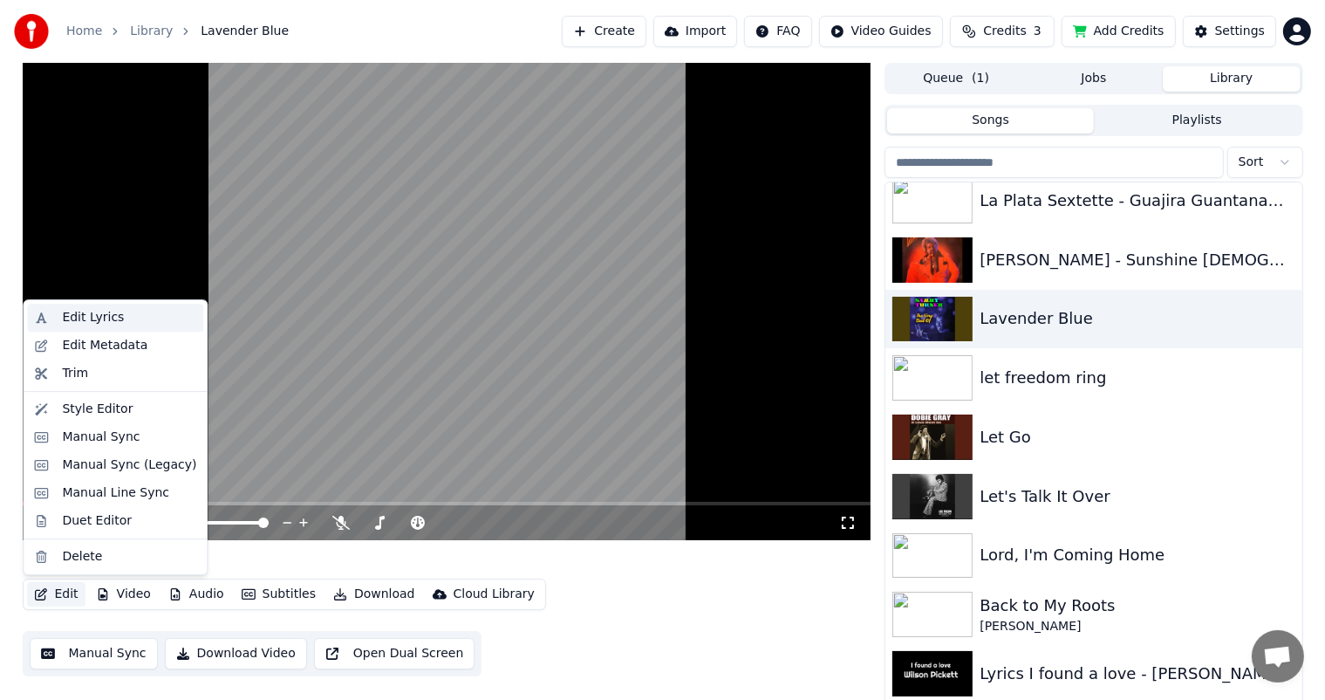
click at [90, 319] on div "Edit Lyrics" at bounding box center [93, 317] width 62 height 17
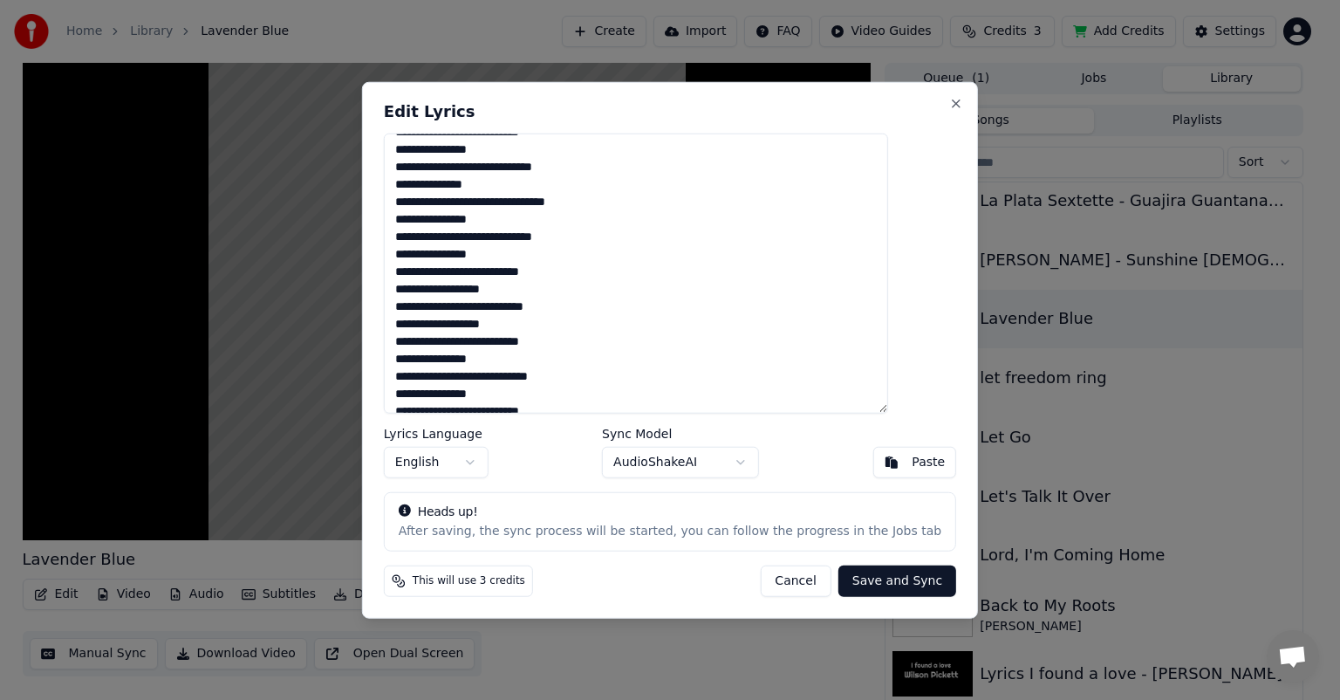
scroll to position [154, 0]
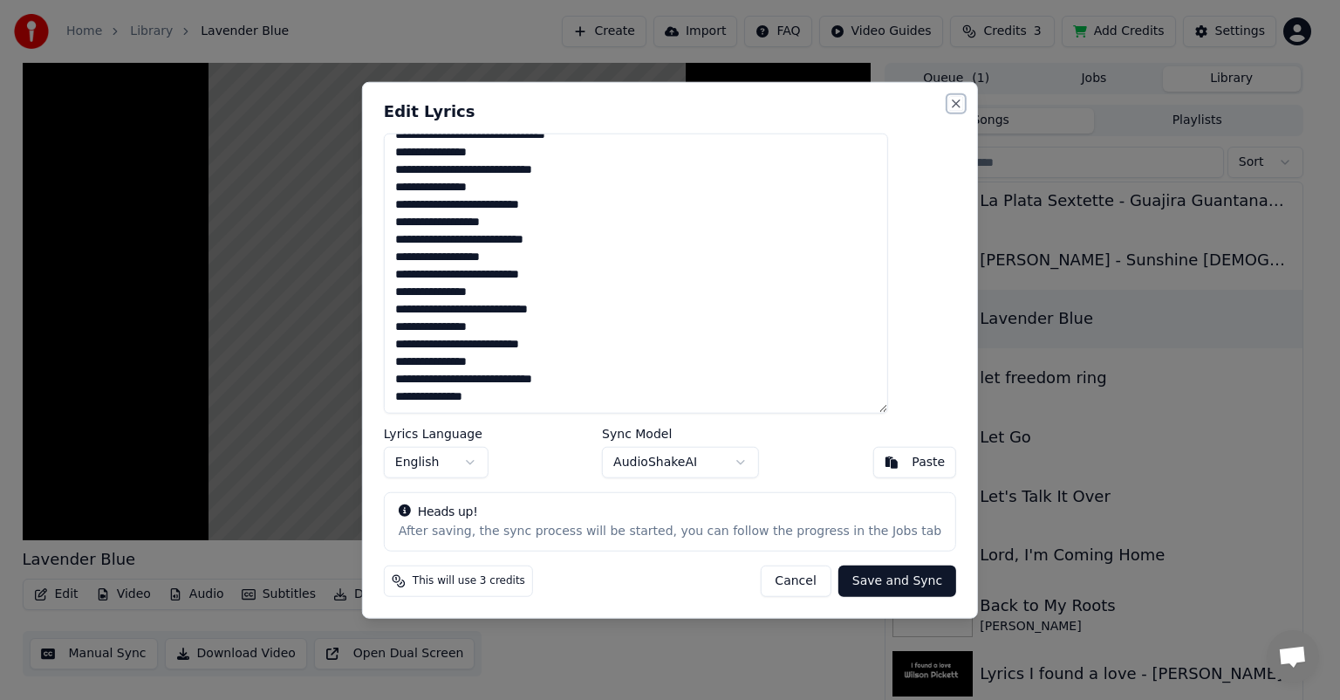
click at [949, 100] on button "Close" at bounding box center [956, 104] width 14 height 14
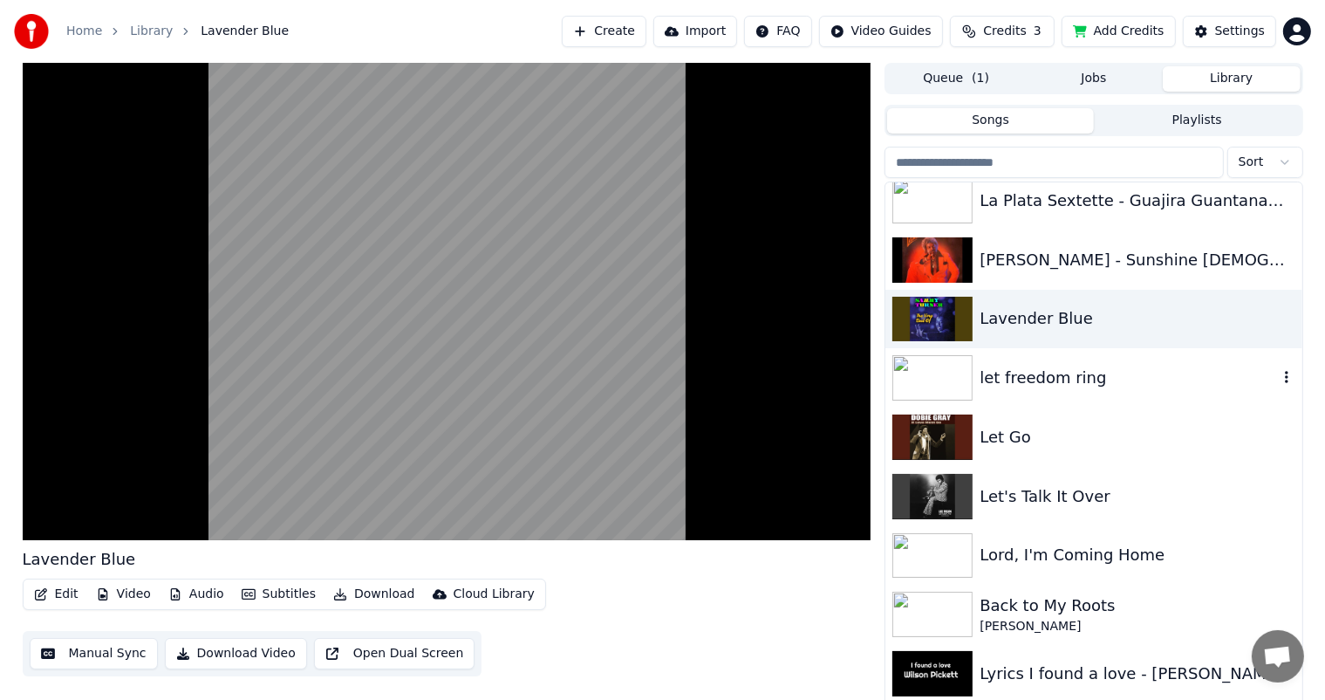
click at [1026, 373] on div "let freedom ring" at bounding box center [1128, 378] width 297 height 24
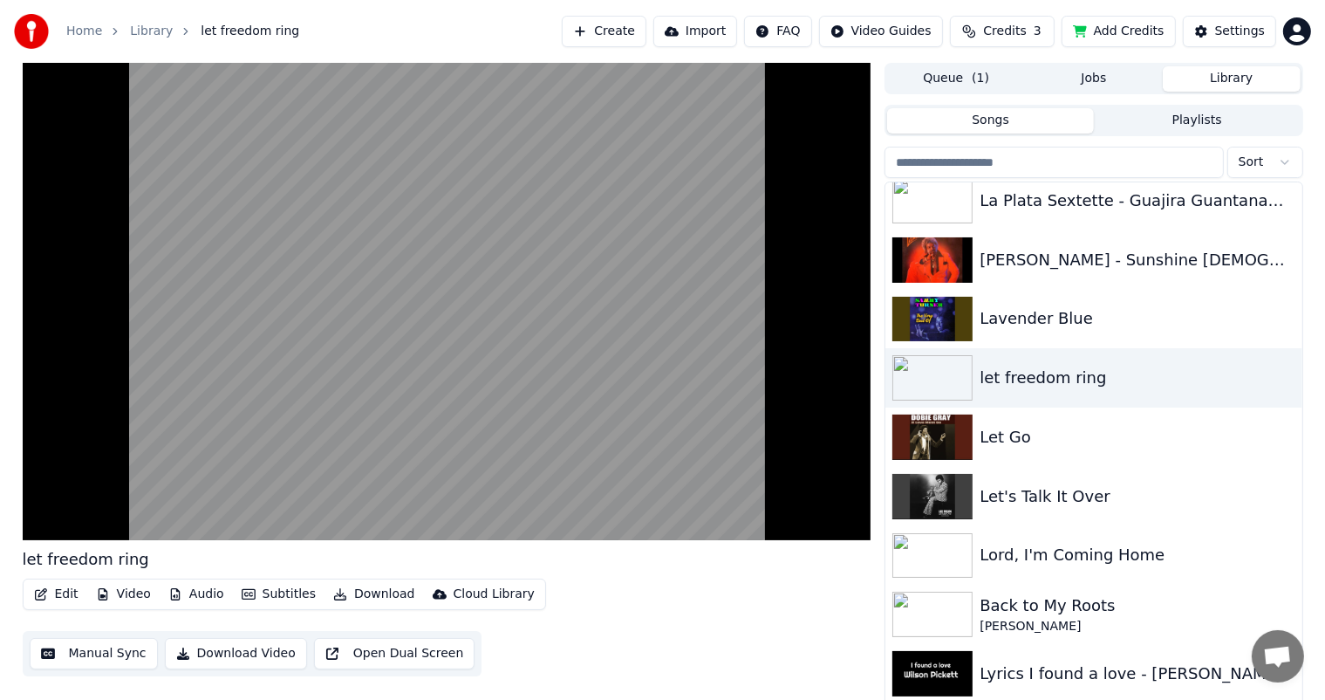
click at [65, 591] on button "Edit" at bounding box center [56, 594] width 58 height 24
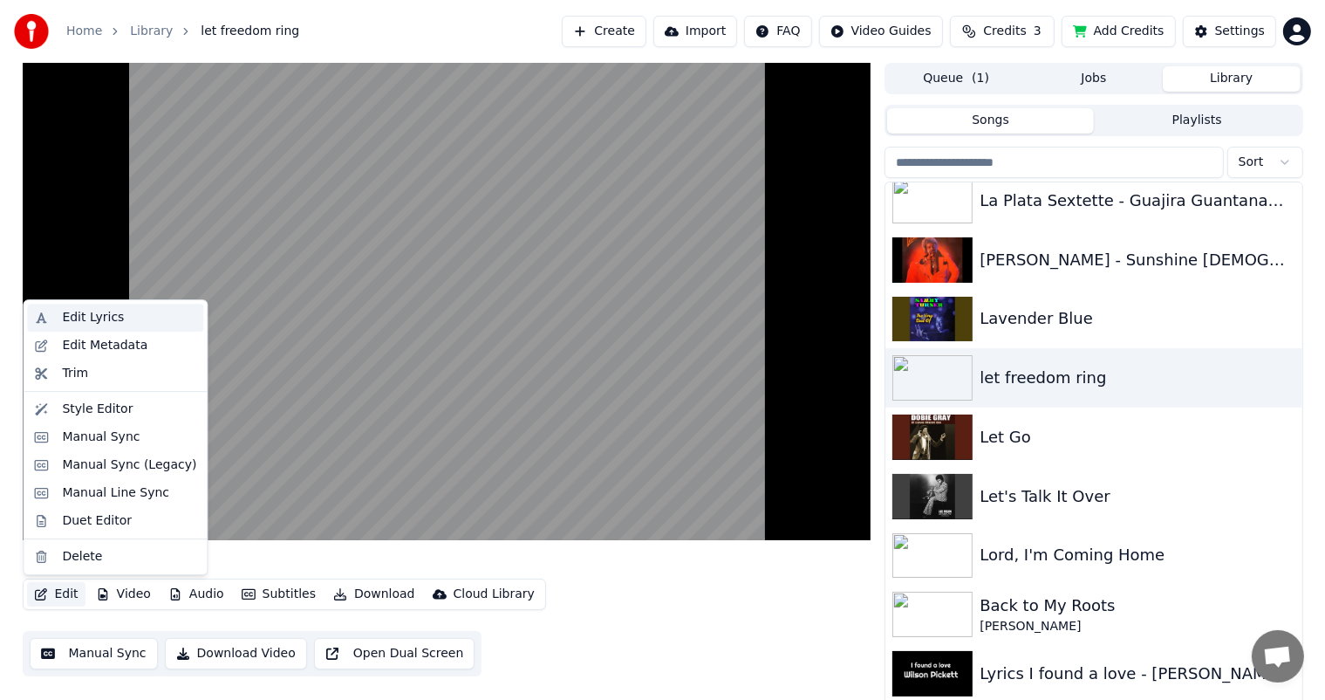
click at [84, 311] on div "Edit Lyrics" at bounding box center [93, 317] width 62 height 17
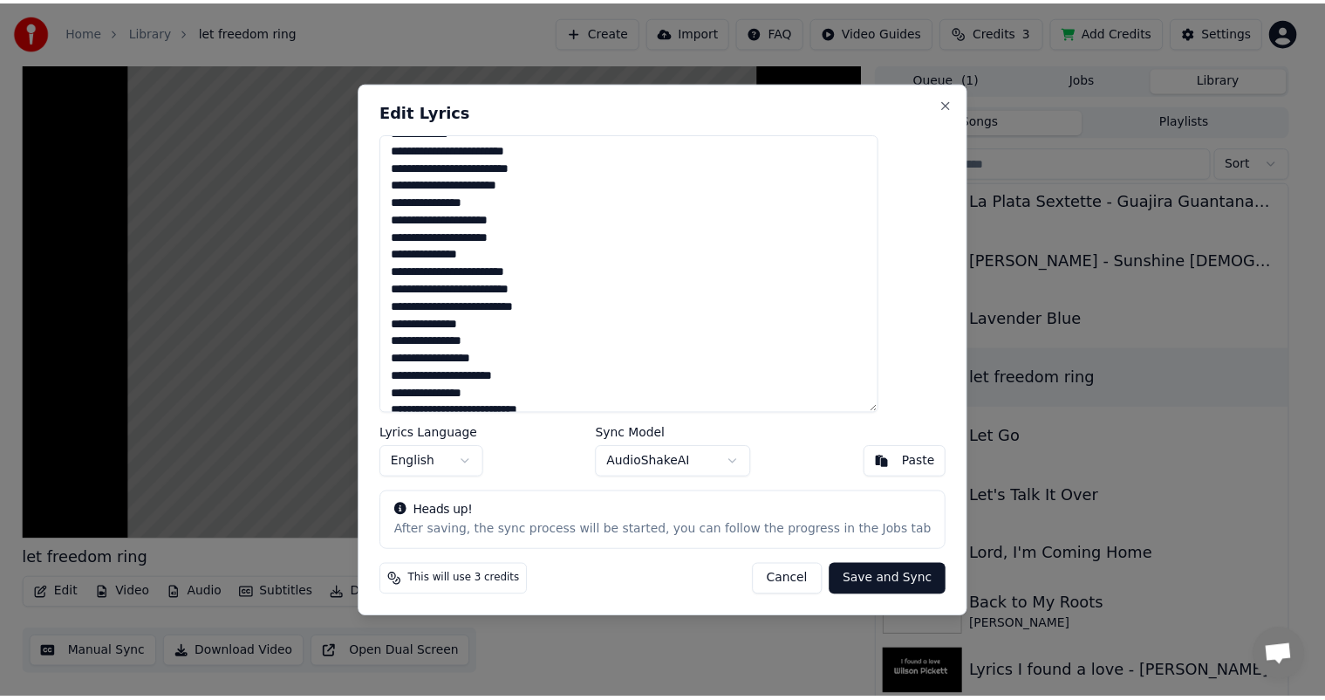
scroll to position [174, 0]
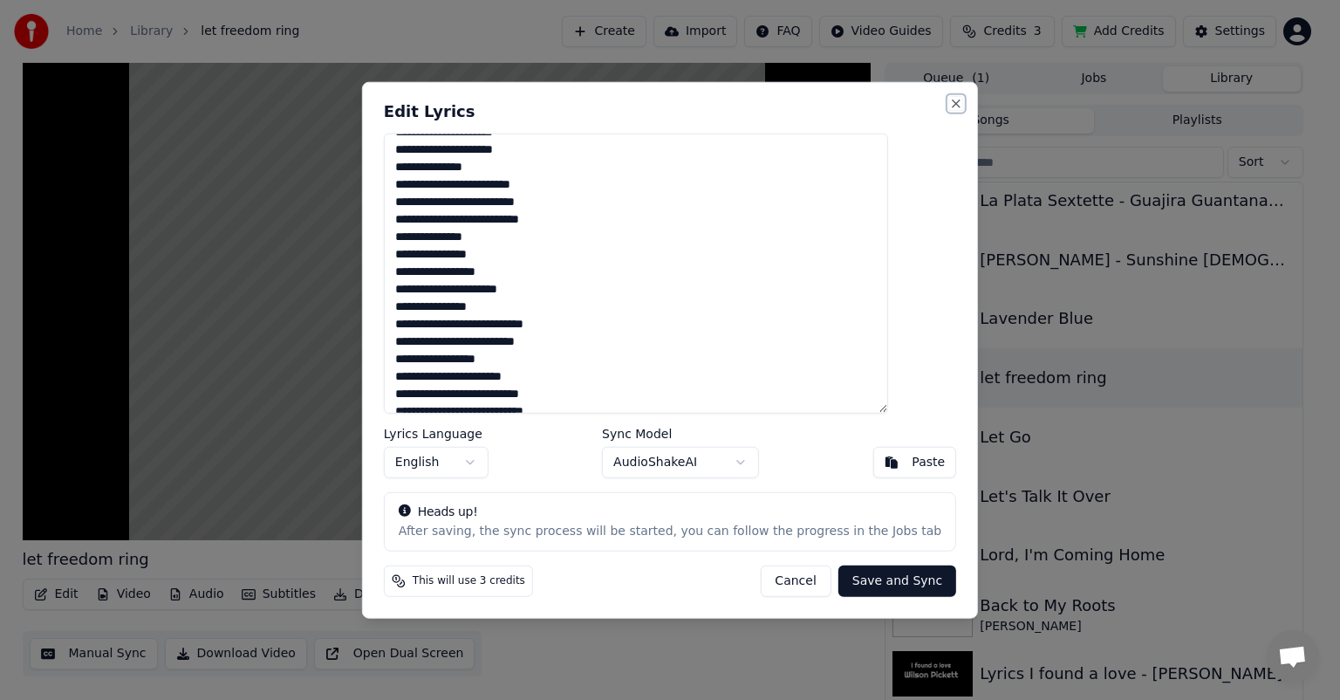
click at [949, 101] on button "Close" at bounding box center [956, 104] width 14 height 14
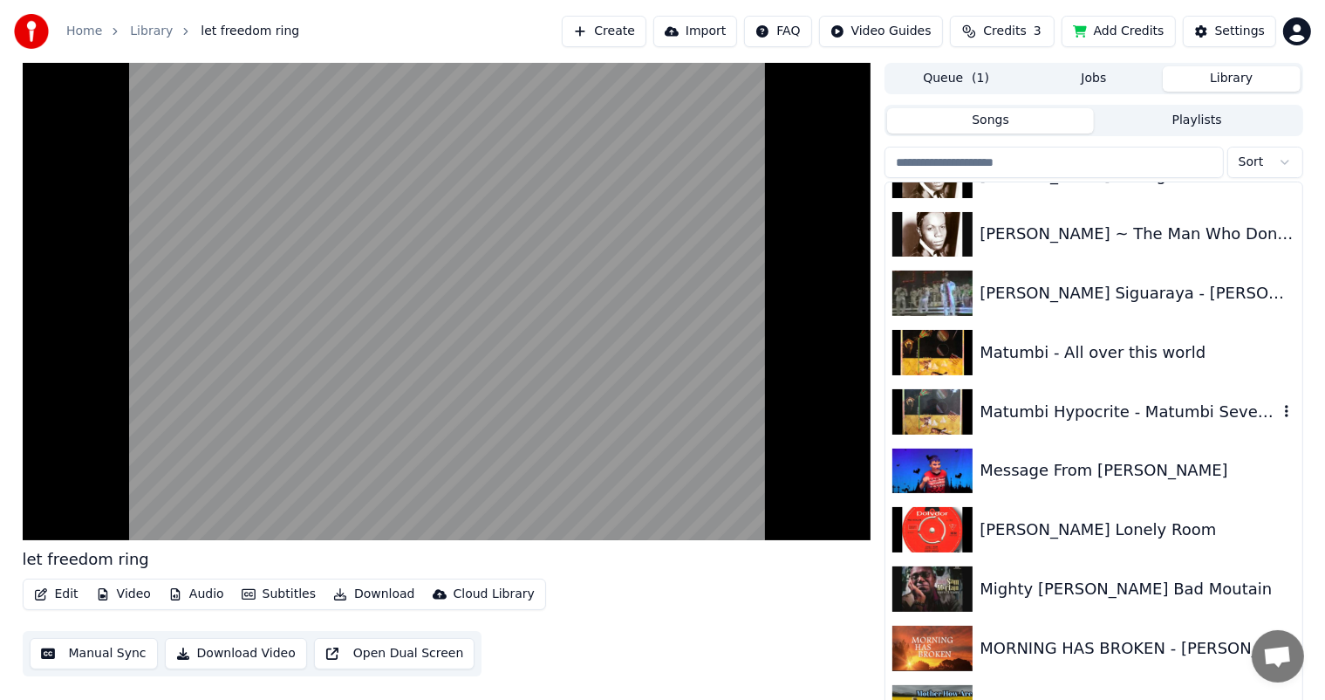
scroll to position [9072, 0]
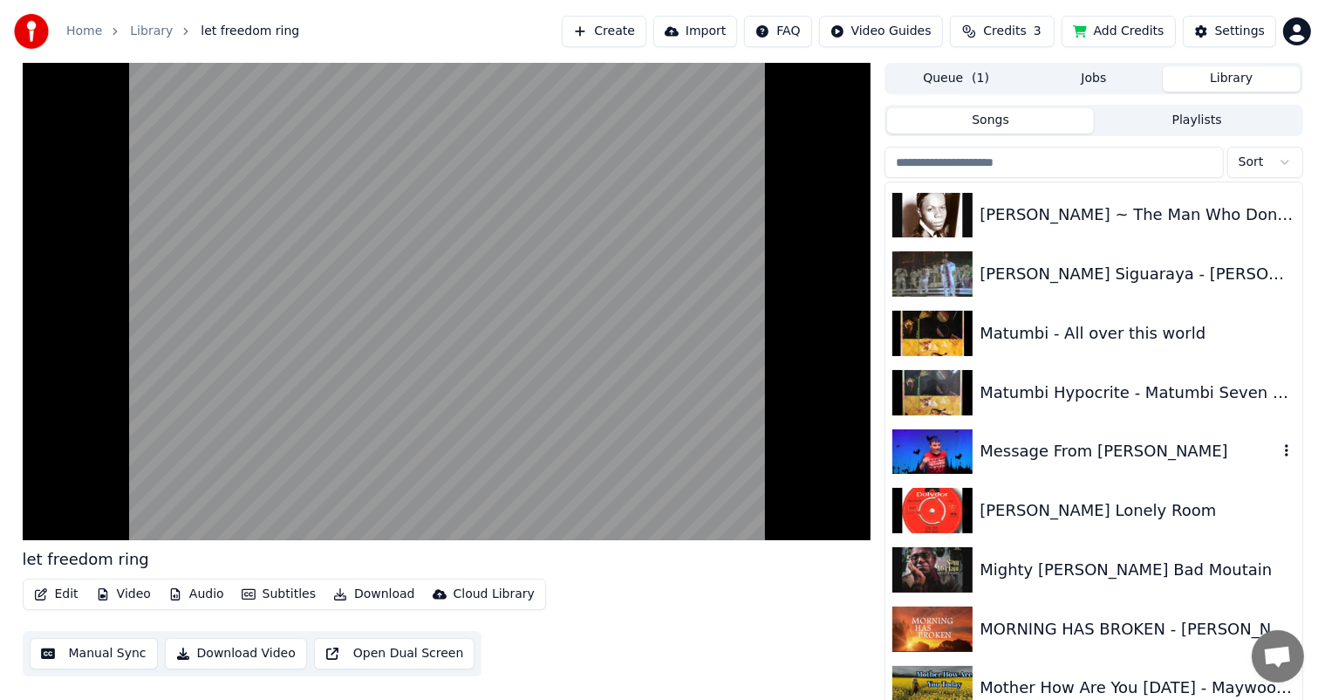
click at [1278, 447] on icon "button" at bounding box center [1286, 450] width 17 height 14
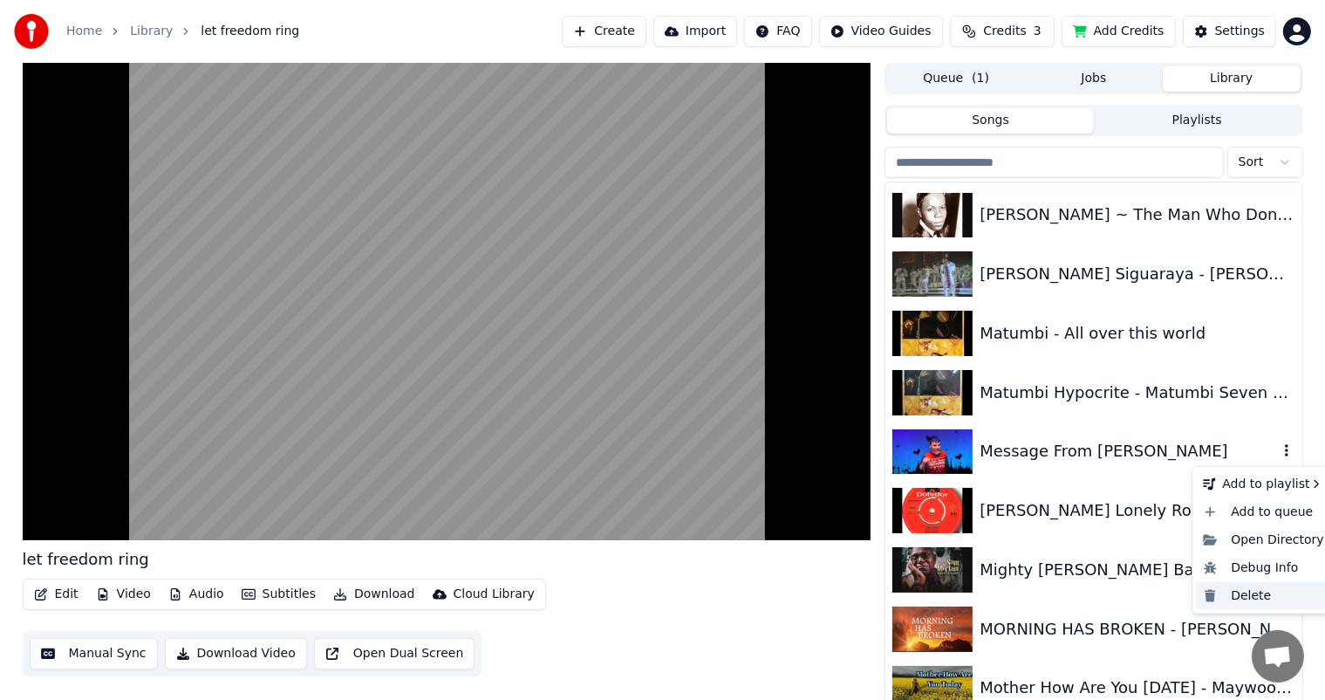
click at [1249, 590] on div "Delete" at bounding box center [1263, 596] width 134 height 28
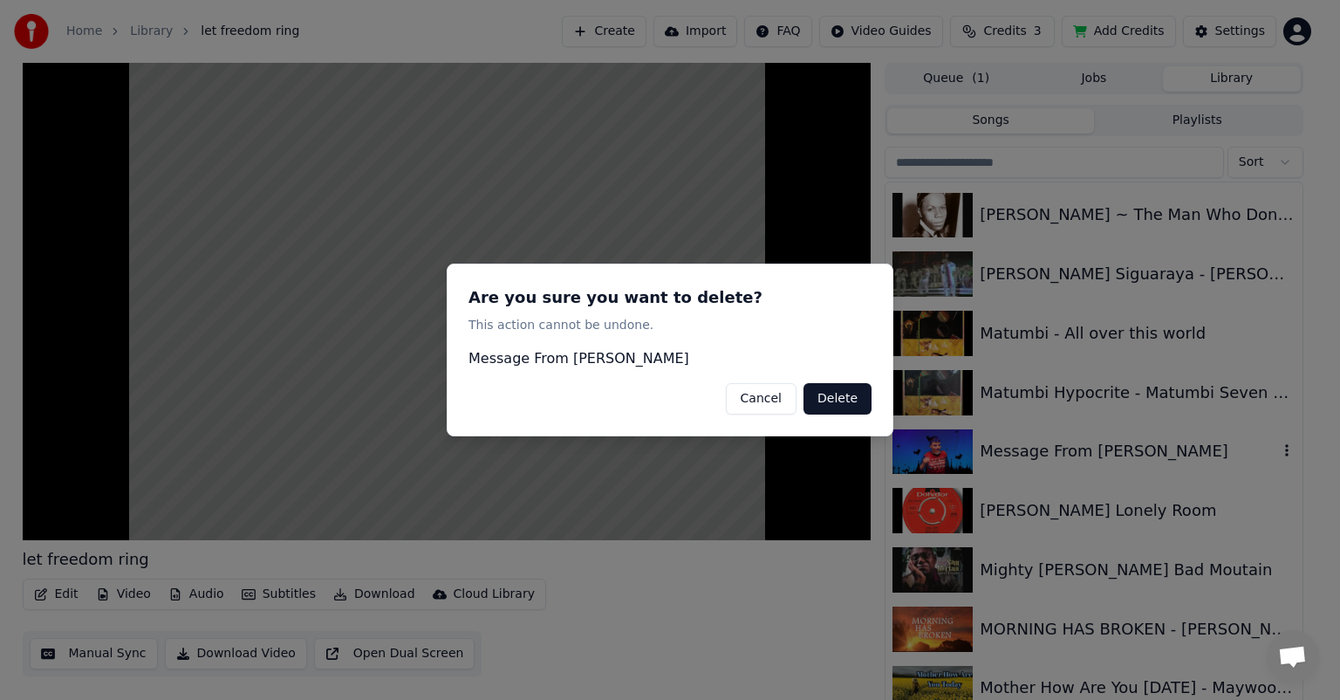
click at [826, 399] on button "Delete" at bounding box center [837, 398] width 68 height 31
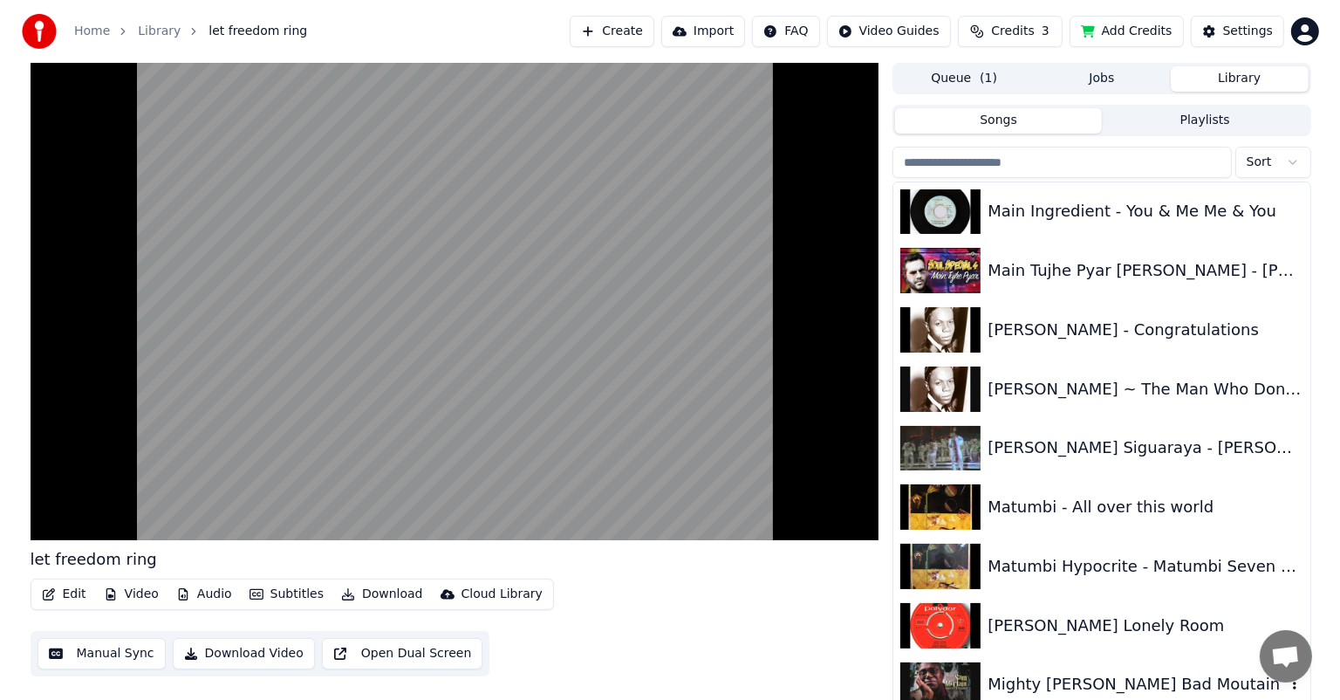
scroll to position [8985, 0]
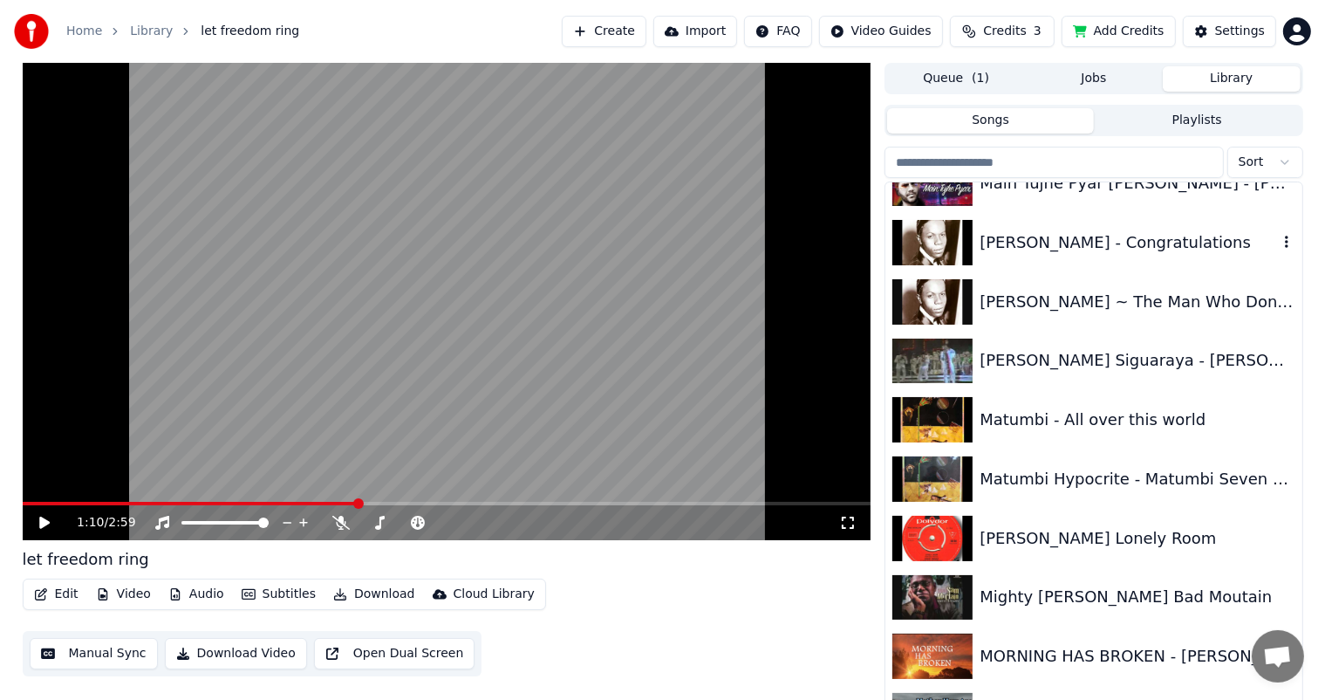
click at [1063, 248] on div "[PERSON_NAME] - Congratulations" at bounding box center [1128, 242] width 297 height 24
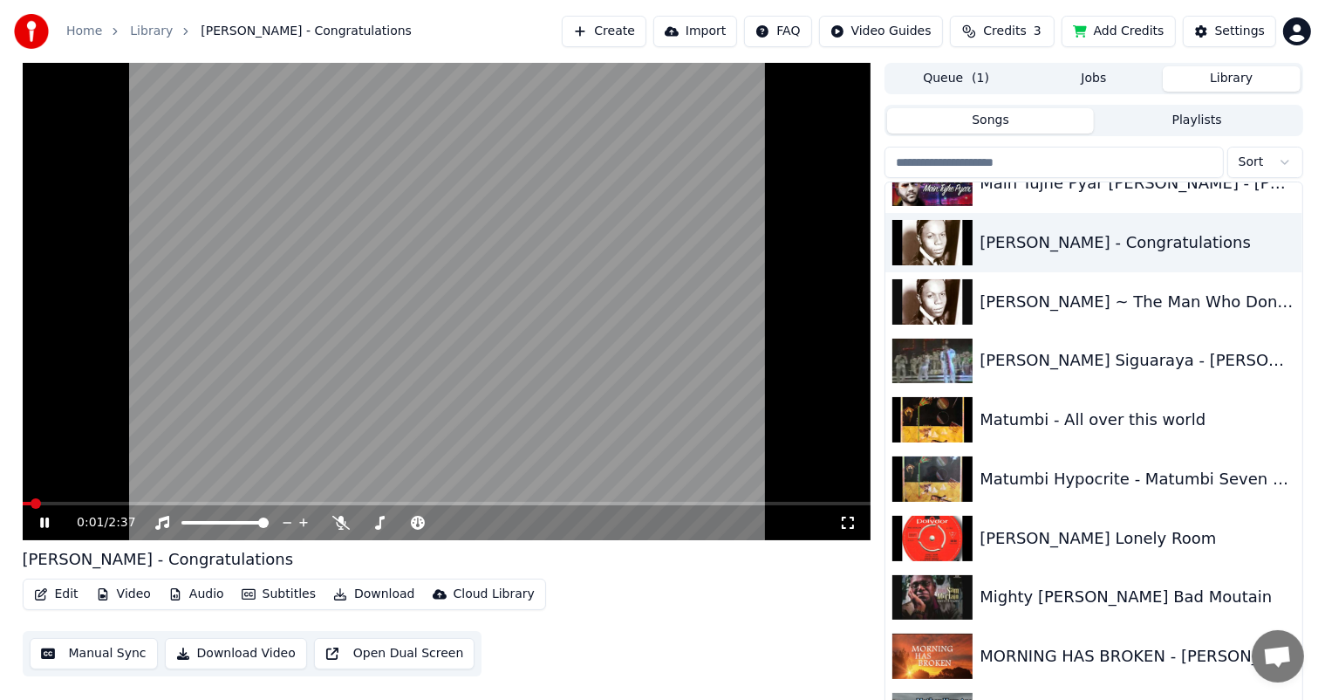
click at [65, 587] on button "Edit" at bounding box center [56, 594] width 58 height 24
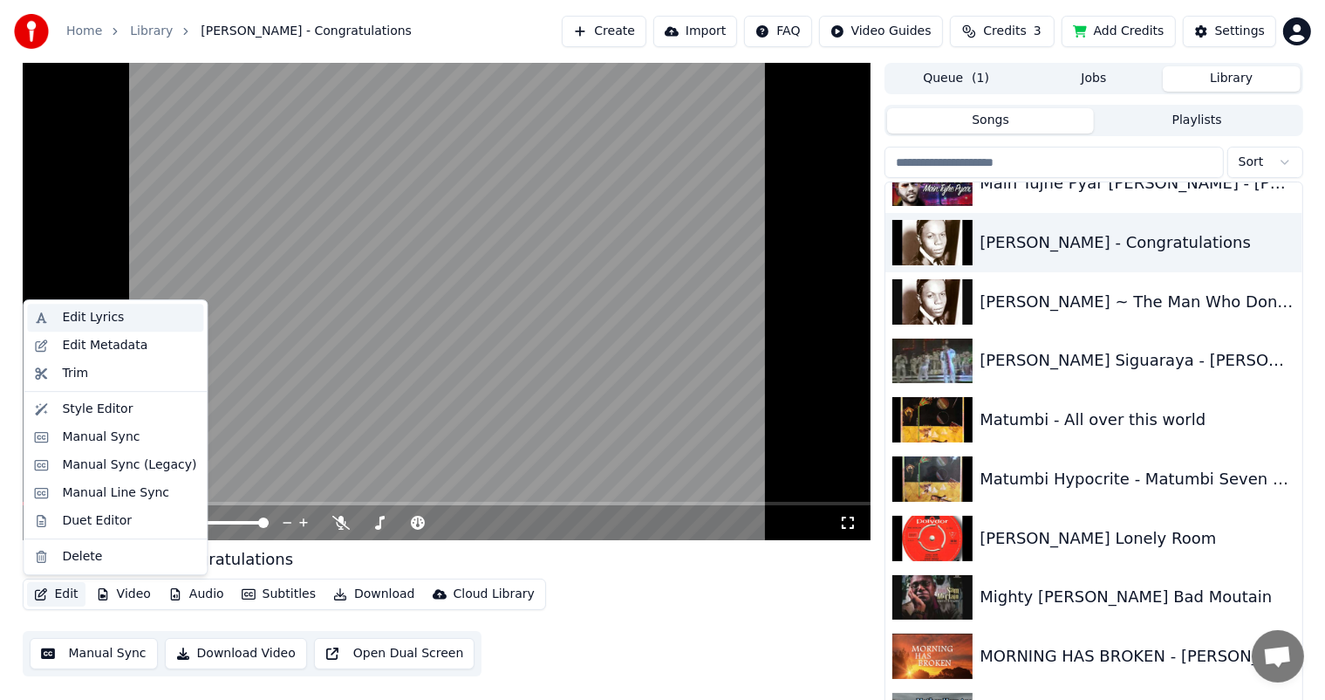
click at [94, 316] on div "Edit Lyrics" at bounding box center [93, 317] width 62 height 17
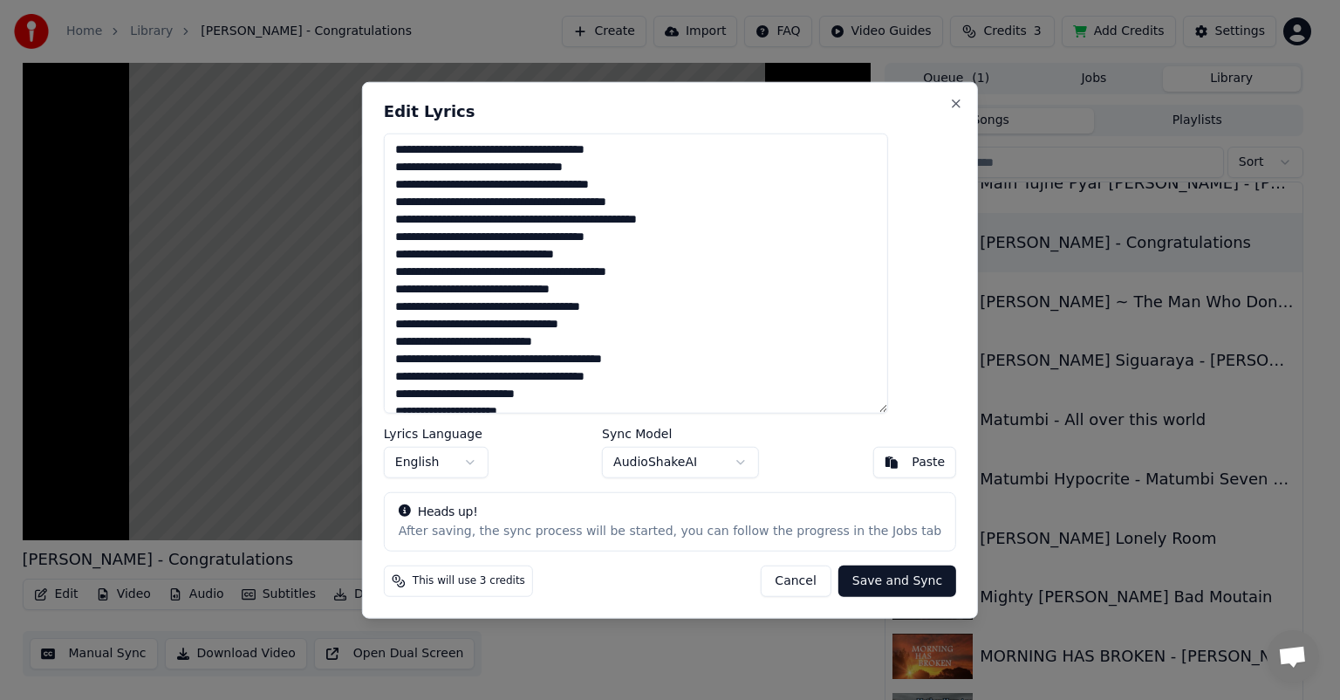
scroll to position [85, 0]
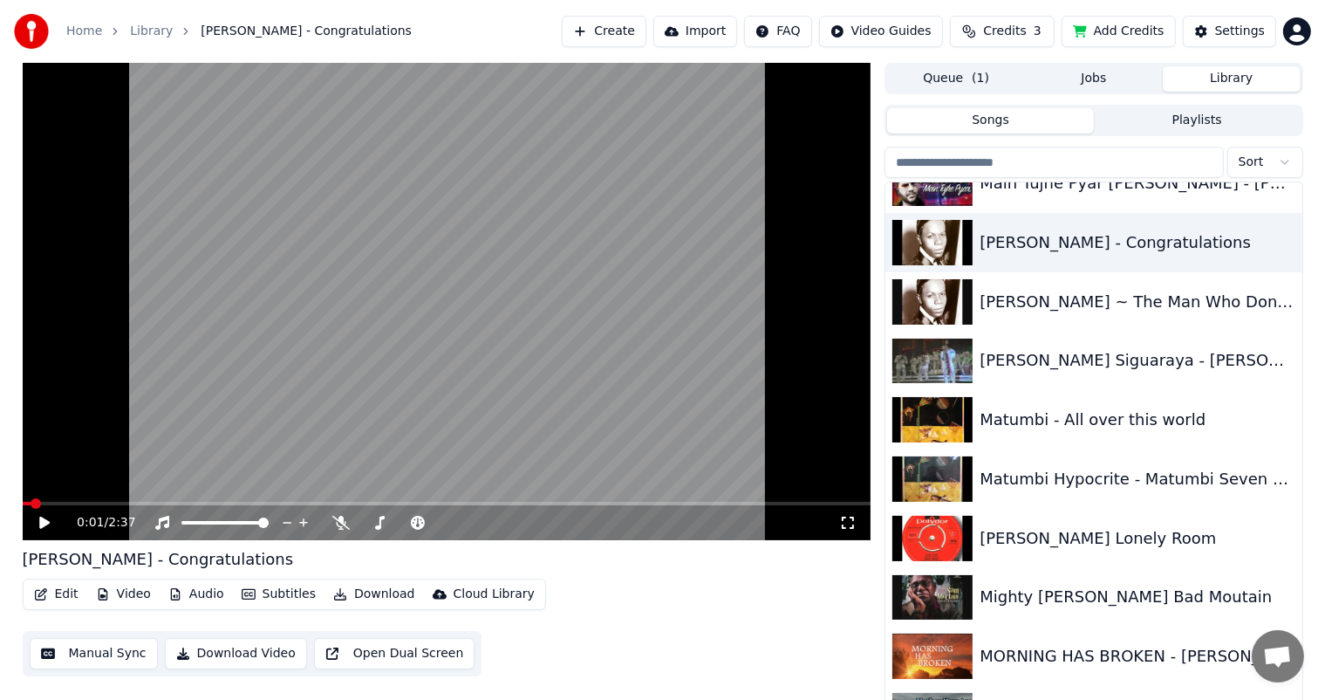
click at [54, 591] on button "Edit" at bounding box center [56, 594] width 58 height 24
click at [1134, 300] on div "[PERSON_NAME] ~ The Man Who Don't Believe In Love" at bounding box center [1128, 302] width 297 height 24
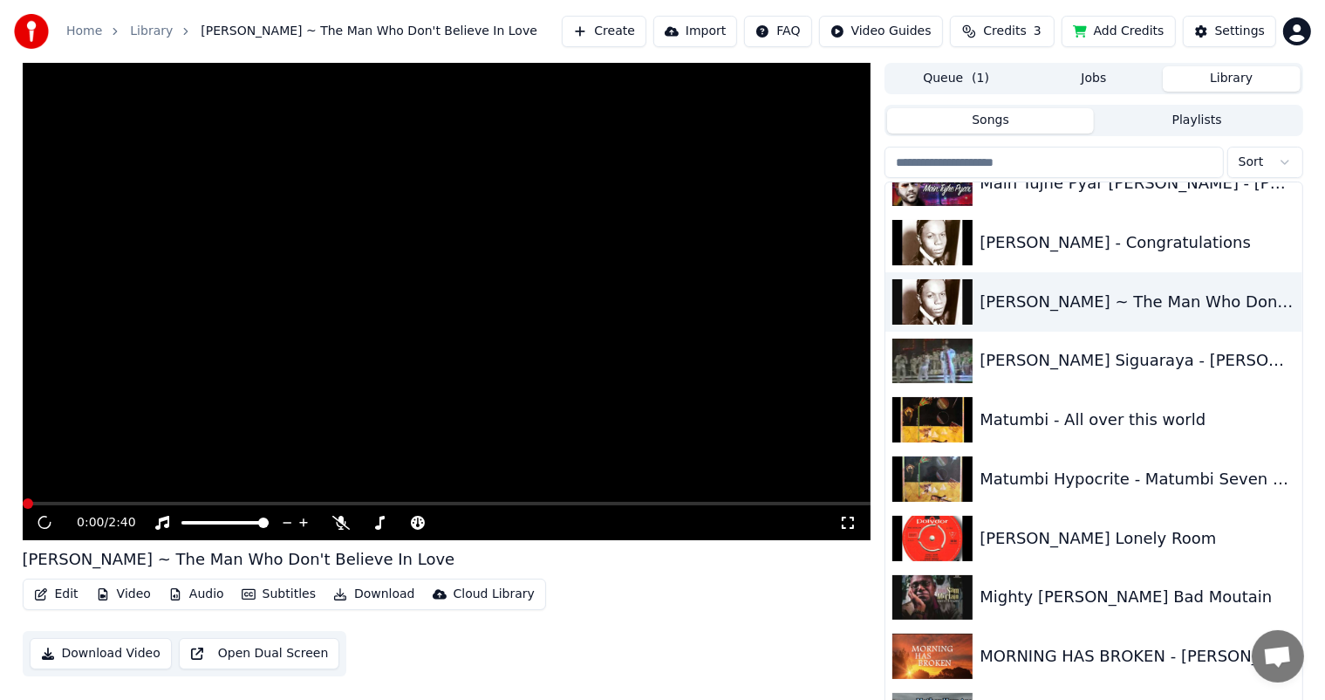
click at [57, 592] on button "Edit" at bounding box center [56, 594] width 58 height 24
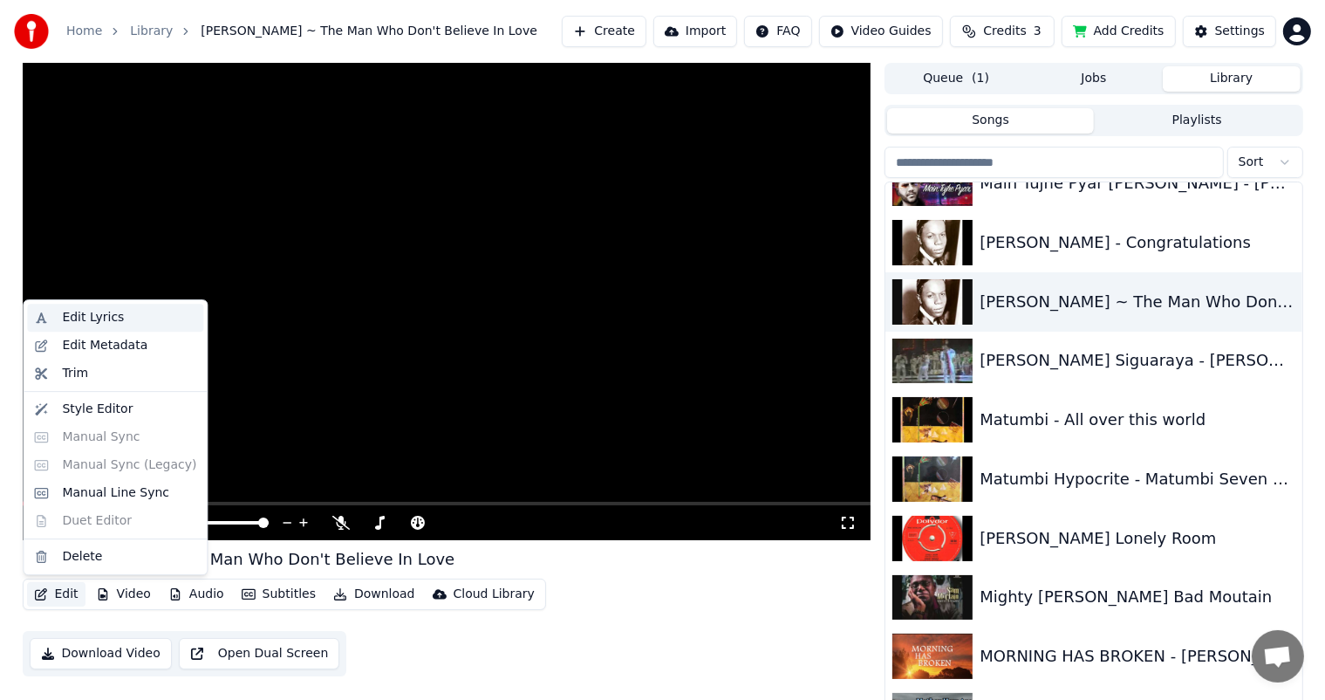
click at [110, 310] on div "Edit Lyrics" at bounding box center [93, 317] width 62 height 17
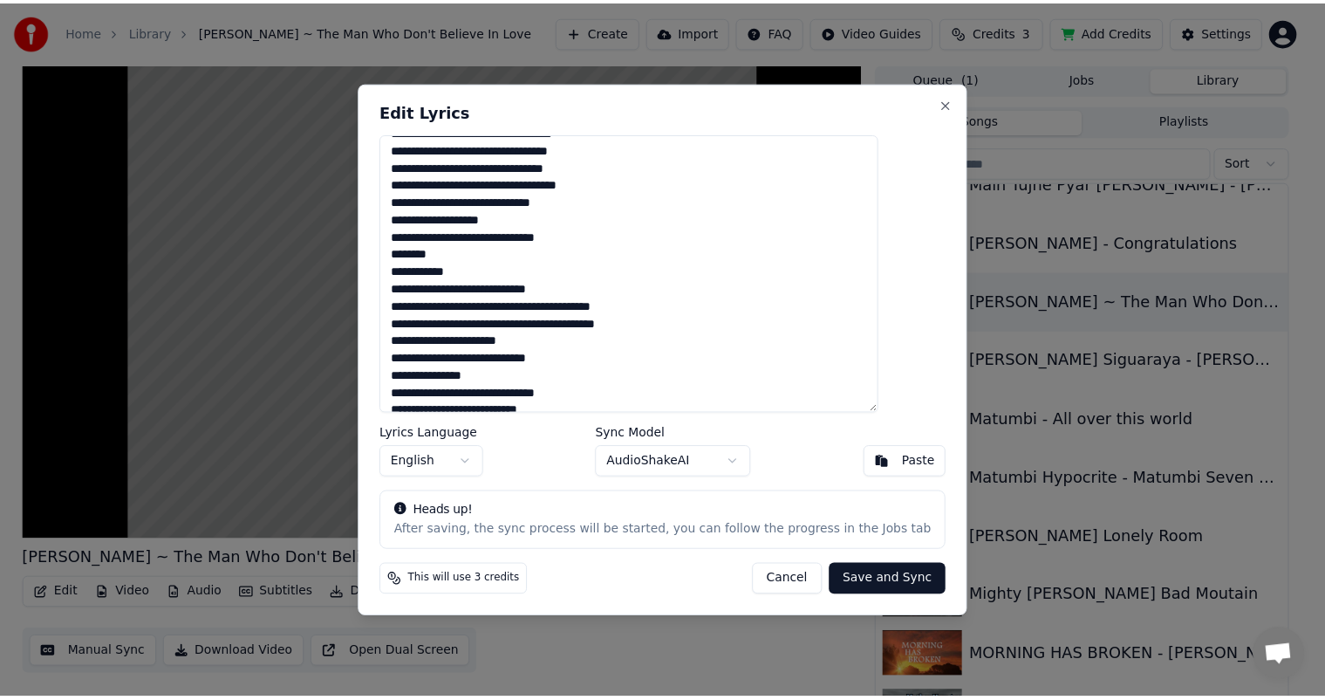
scroll to position [259, 0]
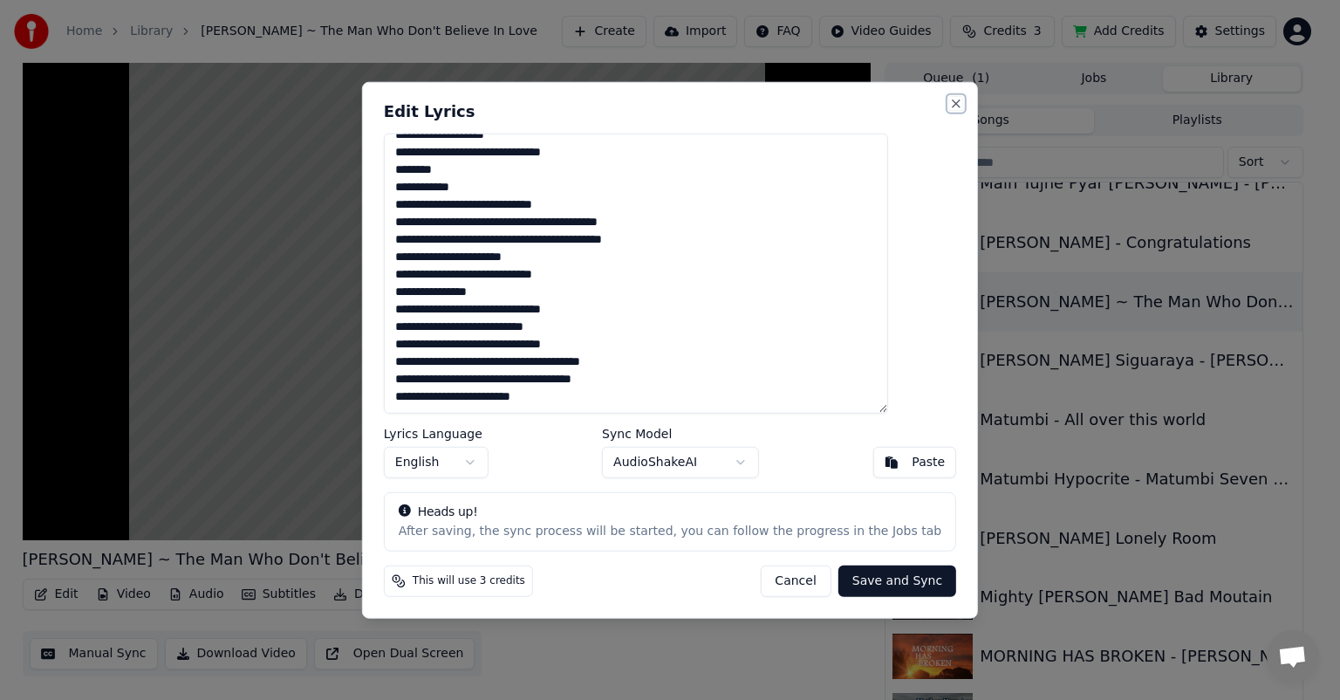
click at [949, 99] on button "Close" at bounding box center [956, 104] width 14 height 14
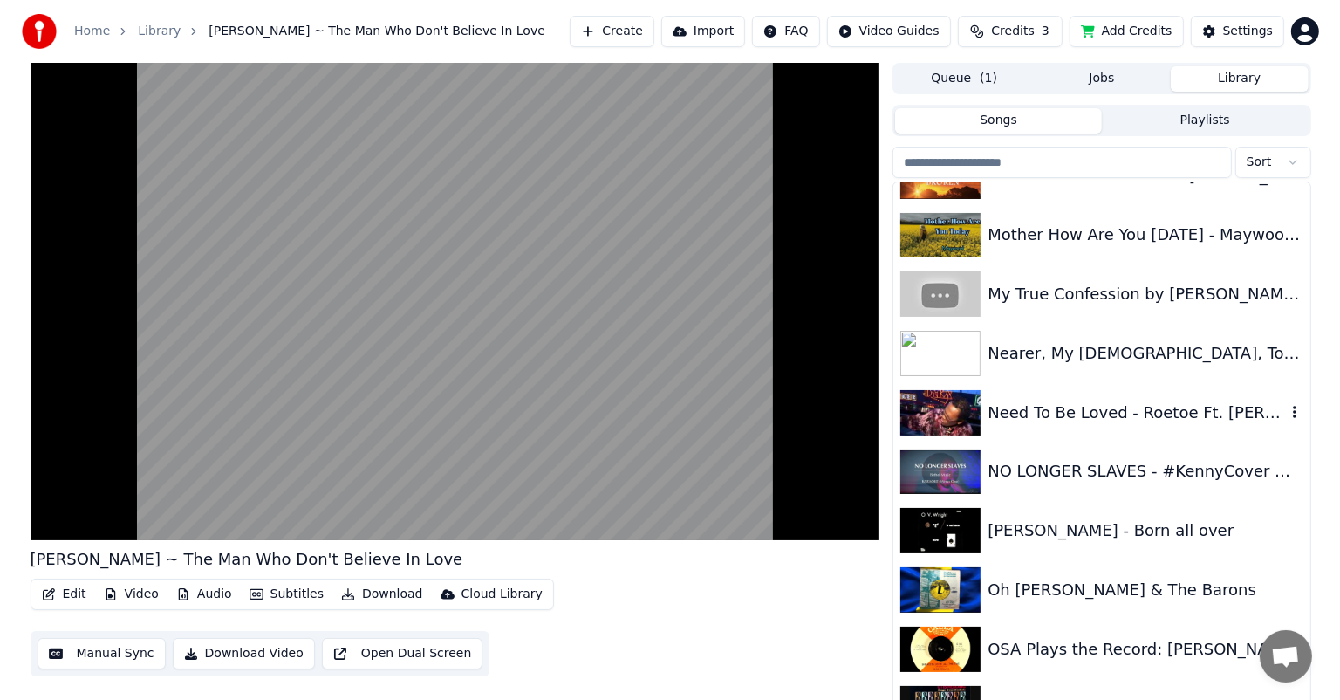
scroll to position [9509, 0]
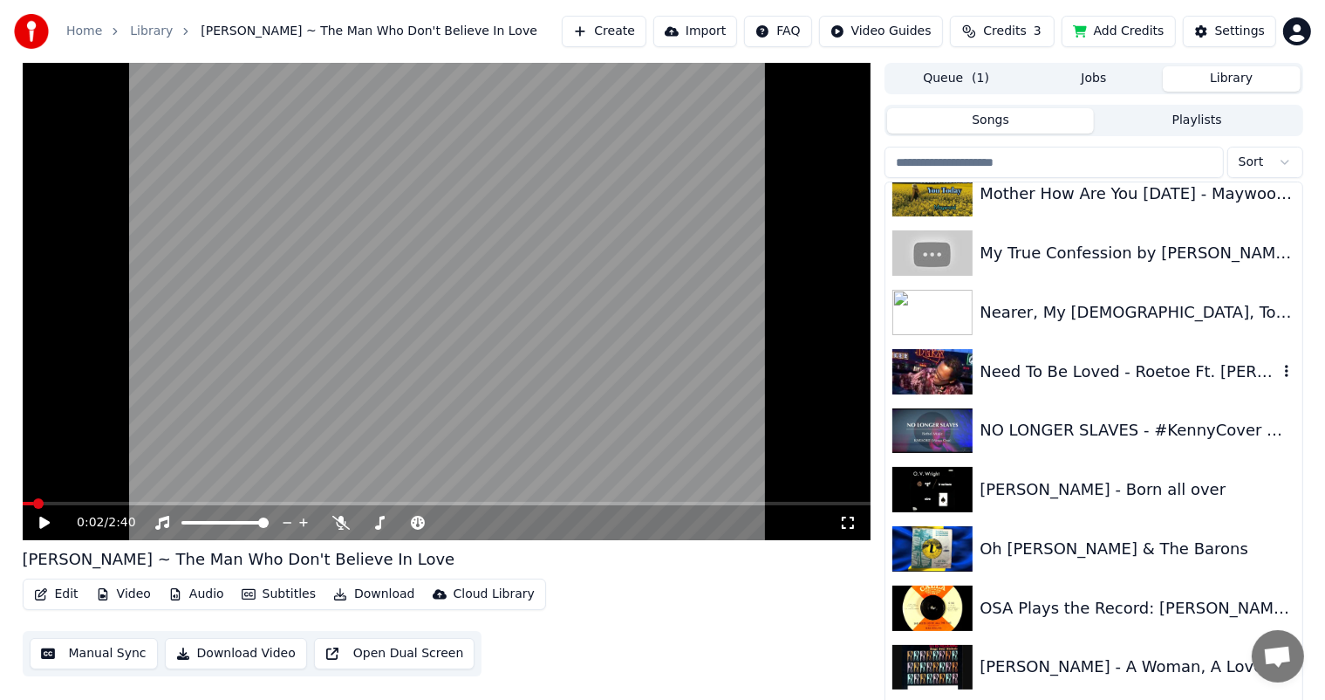
click at [1029, 368] on div "Need To Be Loved - Roetoe Ft. [PERSON_NAME]" at bounding box center [1128, 371] width 297 height 24
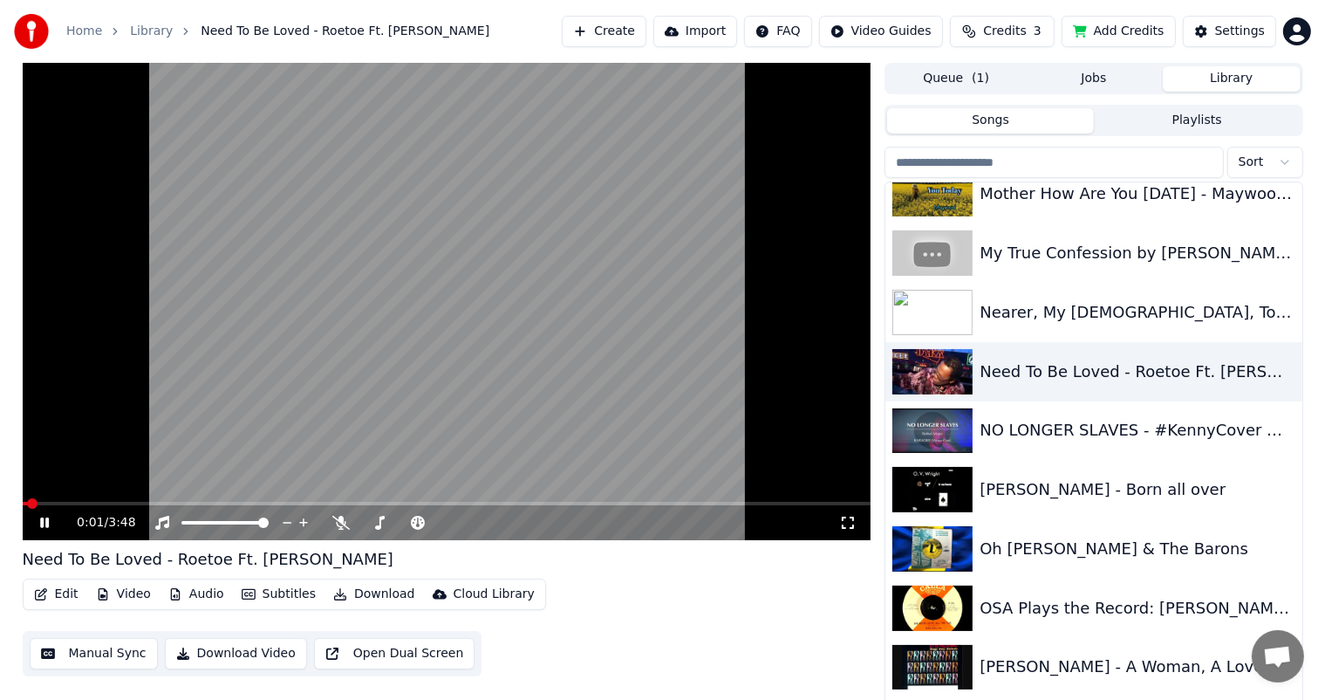
click at [61, 588] on button "Edit" at bounding box center [56, 594] width 58 height 24
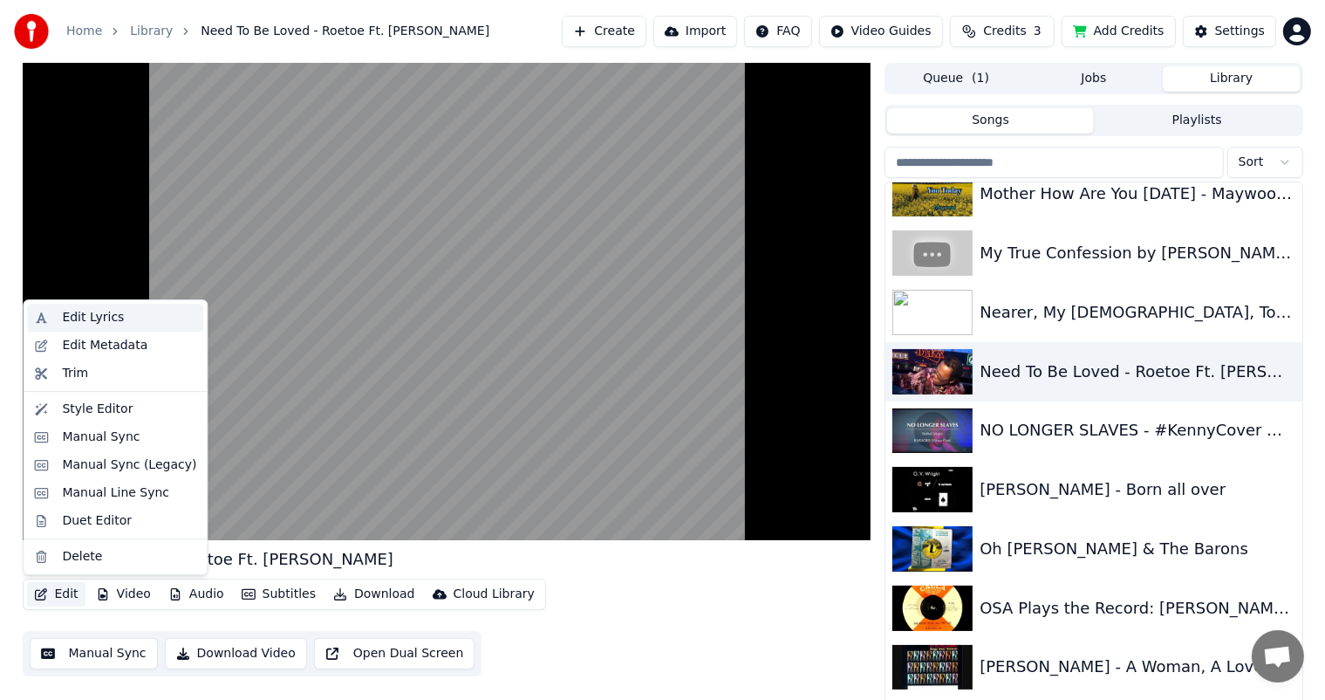
click at [98, 316] on div "Edit Lyrics" at bounding box center [93, 317] width 62 height 17
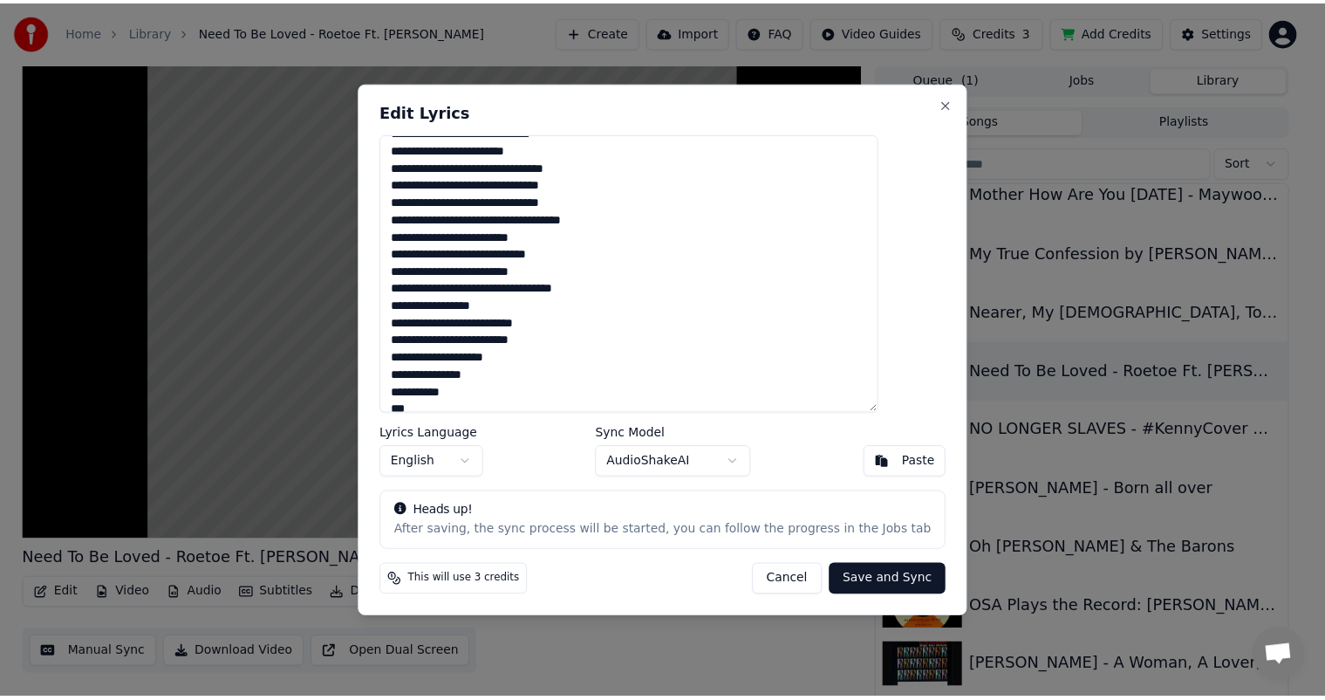
scroll to position [468, 0]
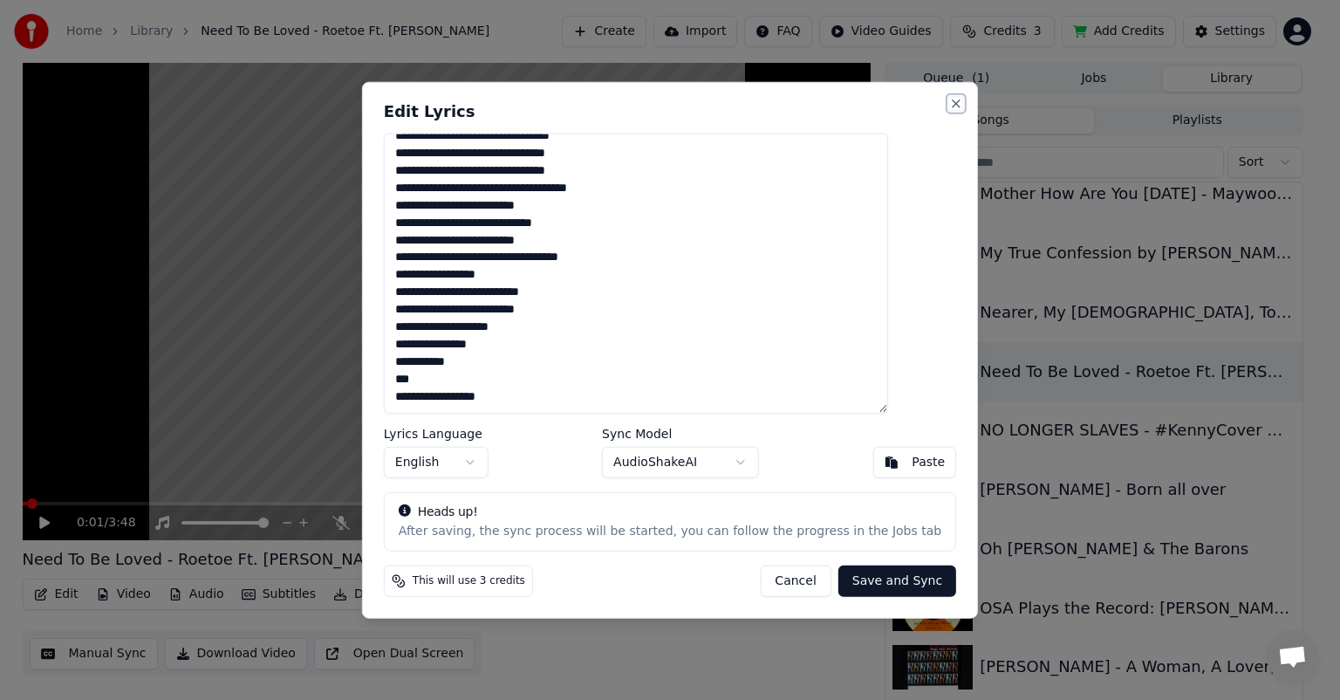
click at [949, 101] on button "Close" at bounding box center [956, 104] width 14 height 14
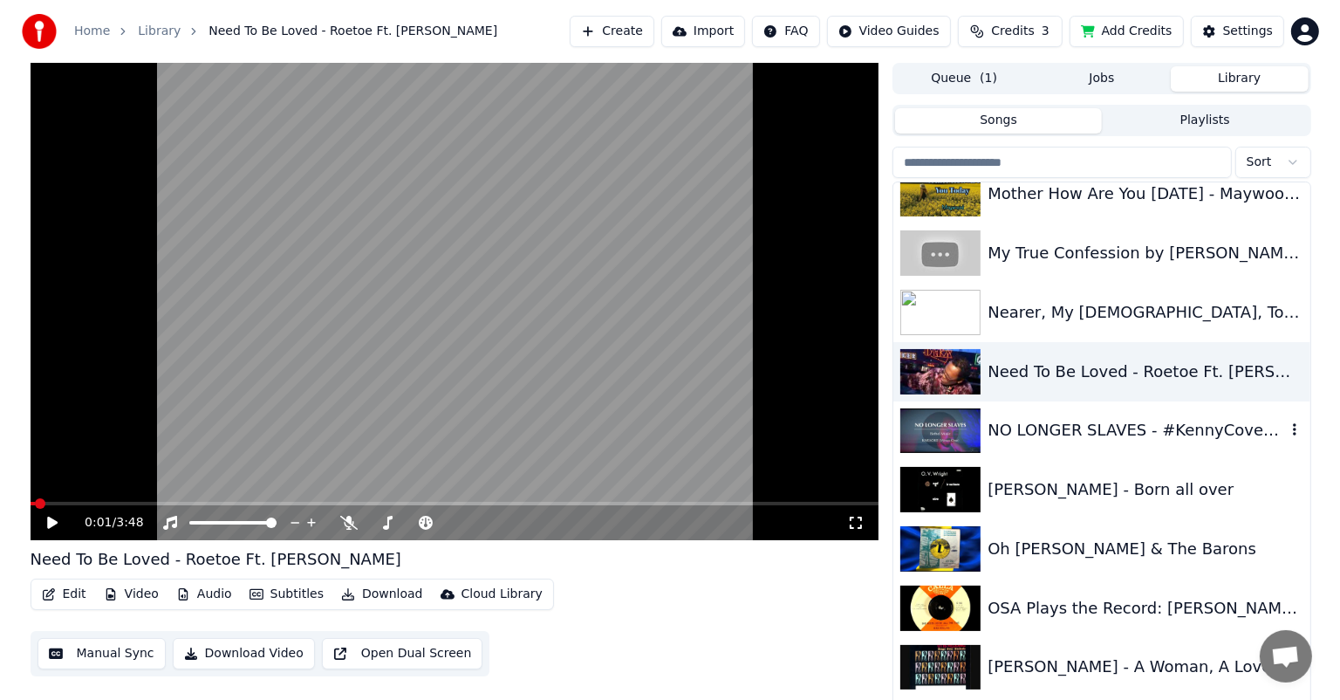
scroll to position [9596, 0]
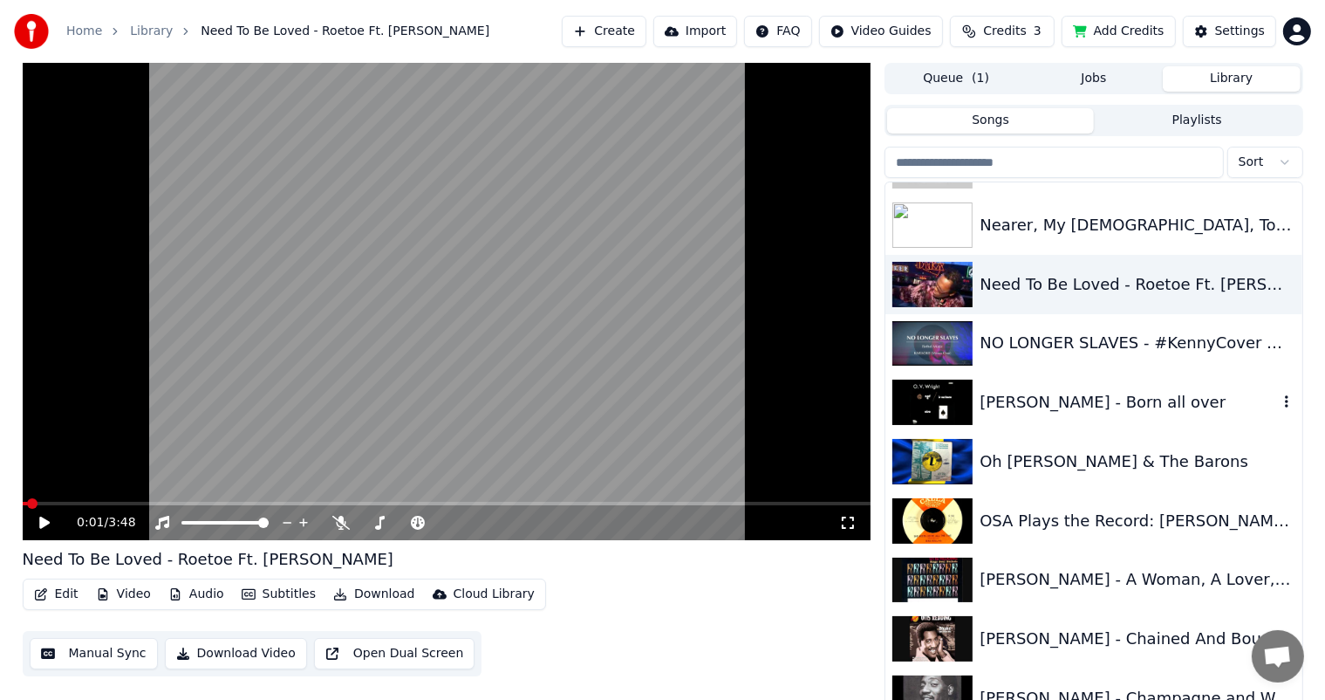
click at [1050, 404] on div "[PERSON_NAME] - Born all over" at bounding box center [1128, 402] width 297 height 24
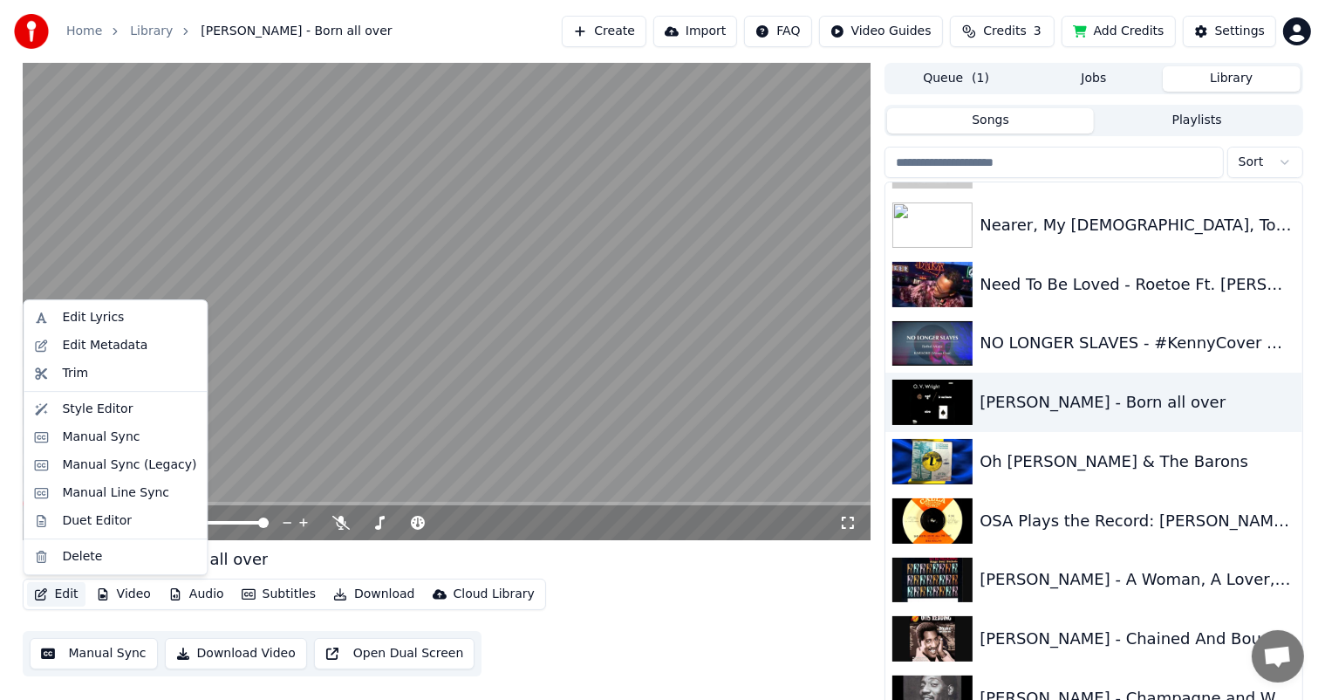
click at [61, 588] on button "Edit" at bounding box center [56, 594] width 58 height 24
click at [94, 319] on div "Edit Lyrics" at bounding box center [93, 317] width 62 height 17
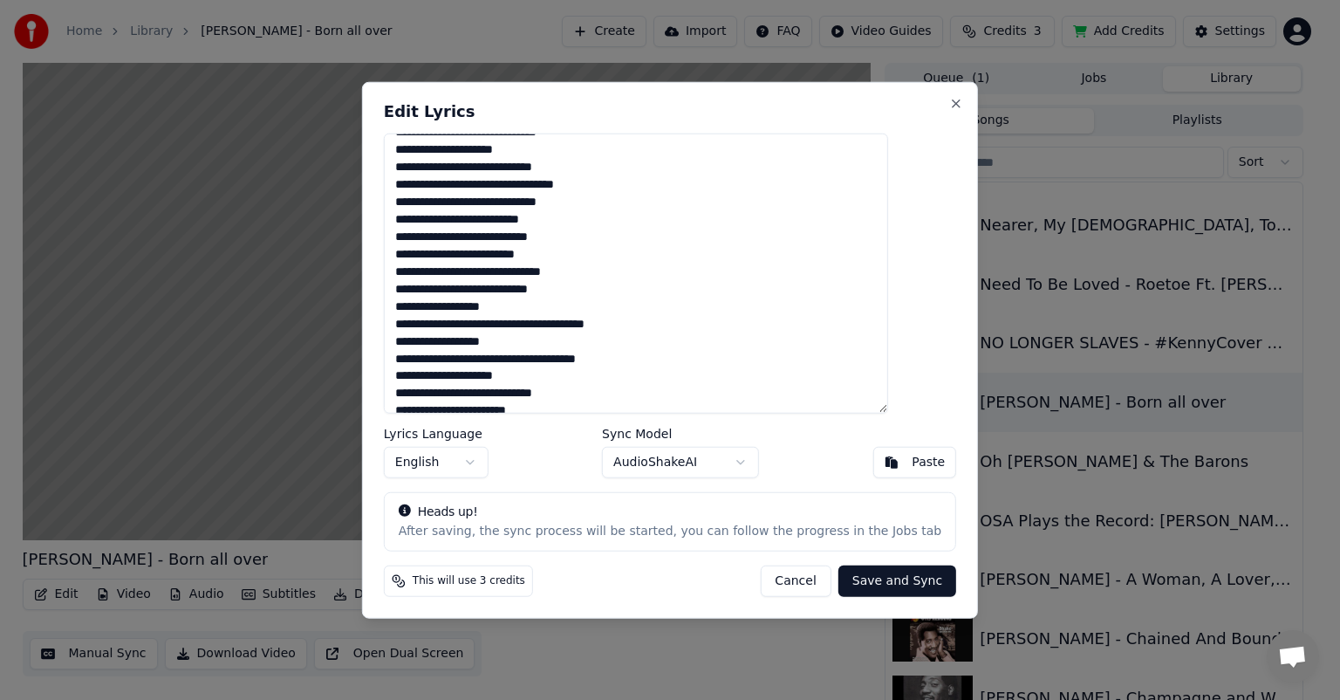
scroll to position [363, 0]
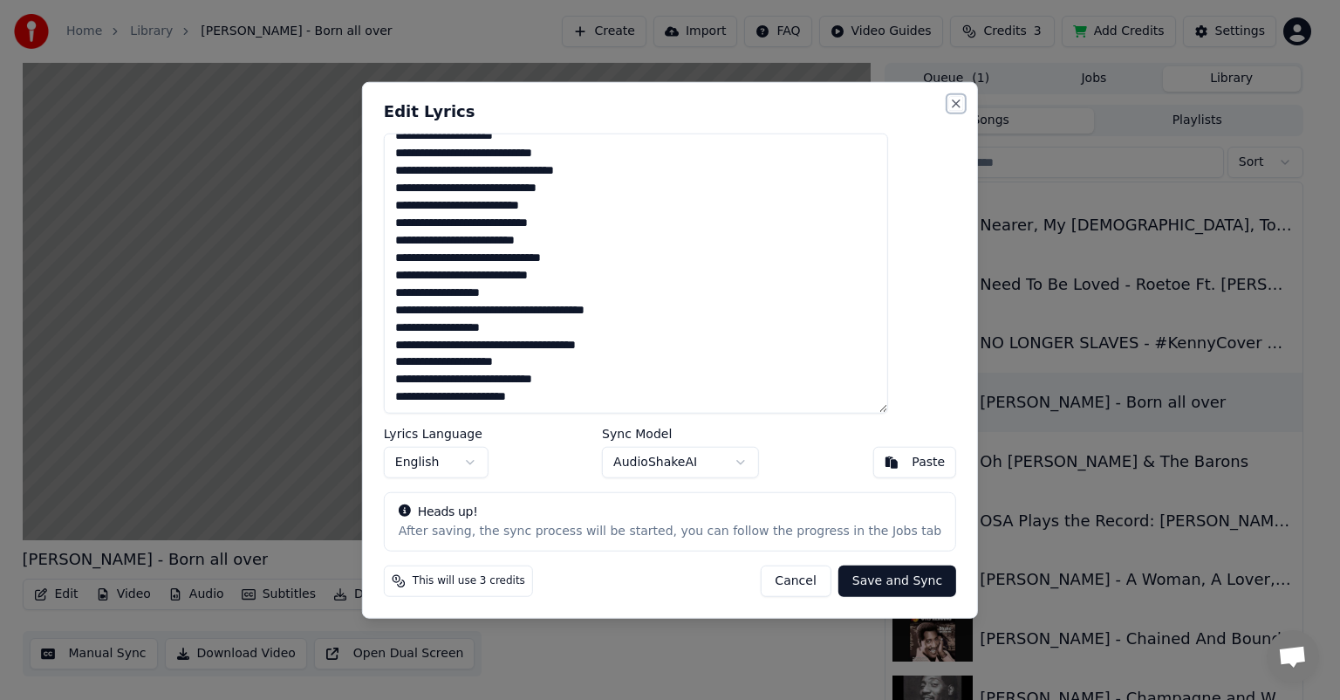
click at [949, 101] on button "Close" at bounding box center [956, 104] width 14 height 14
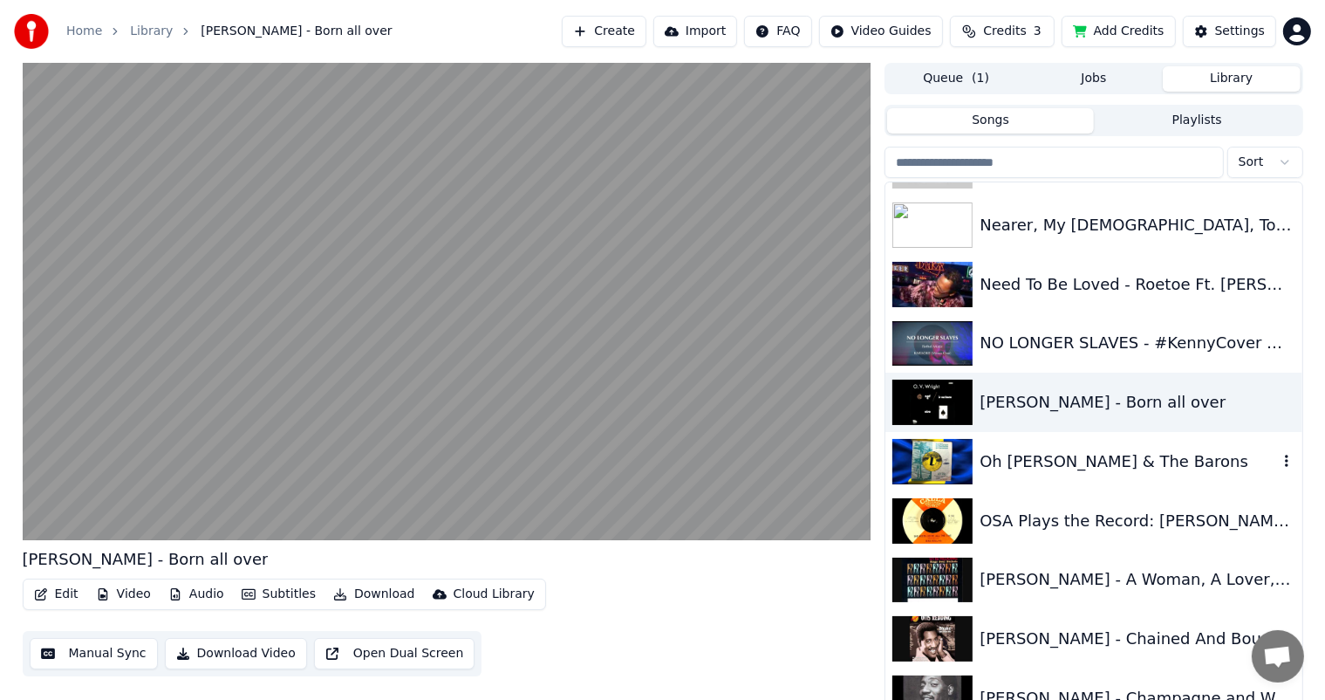
click at [1052, 460] on div "Oh [PERSON_NAME] & The Barons" at bounding box center [1128, 461] width 297 height 24
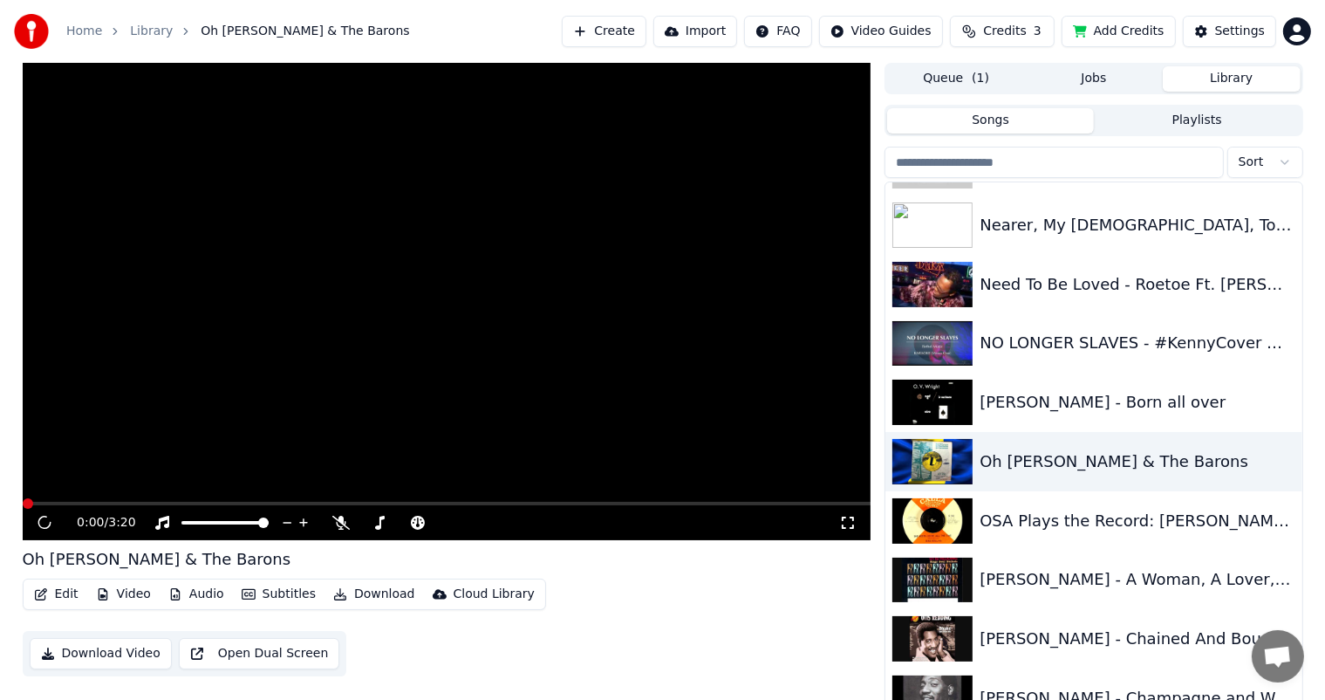
click at [63, 594] on button "Edit" at bounding box center [56, 594] width 58 height 24
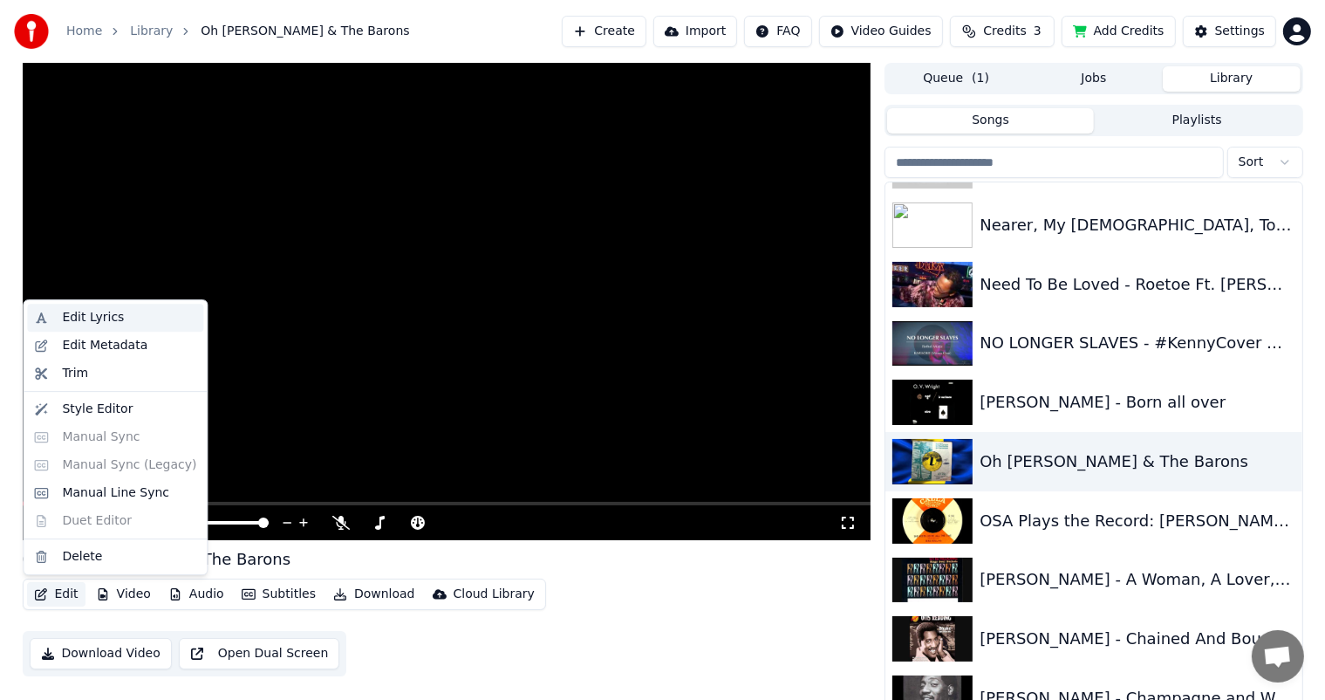
click at [87, 311] on div "Edit Lyrics" at bounding box center [93, 317] width 62 height 17
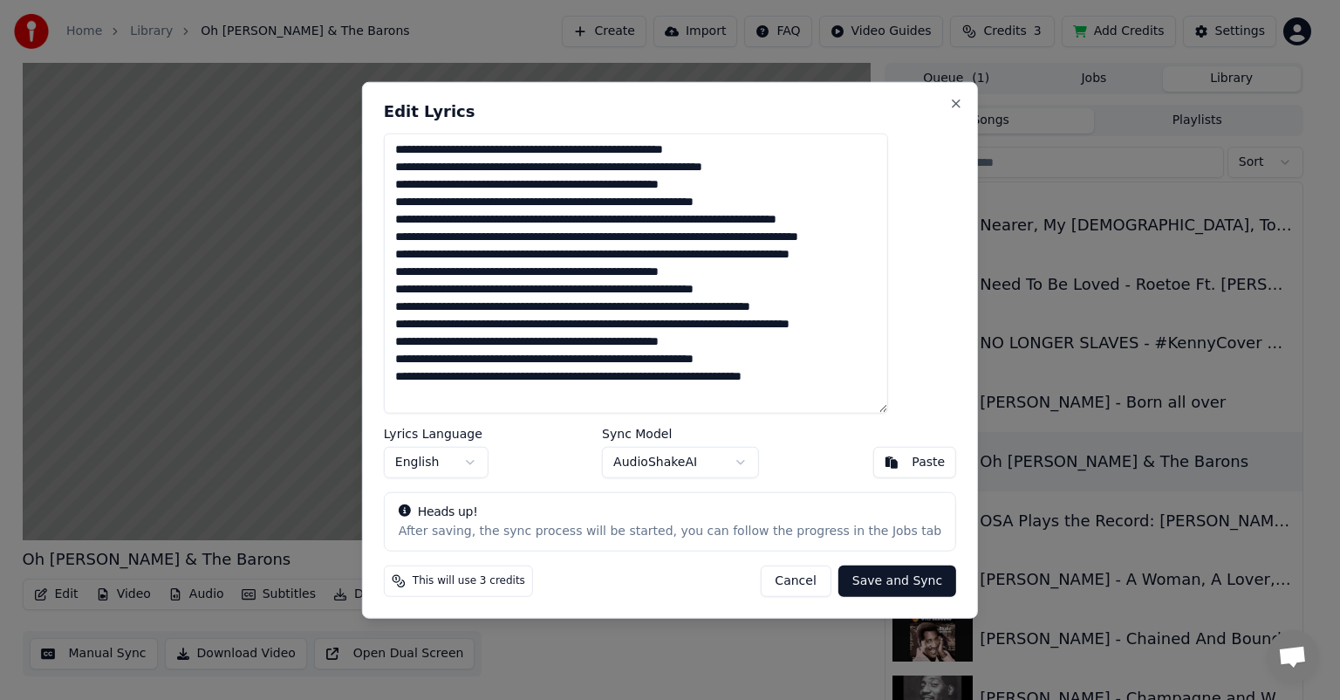
scroll to position [50, 0]
click at [949, 99] on button "Close" at bounding box center [956, 104] width 14 height 14
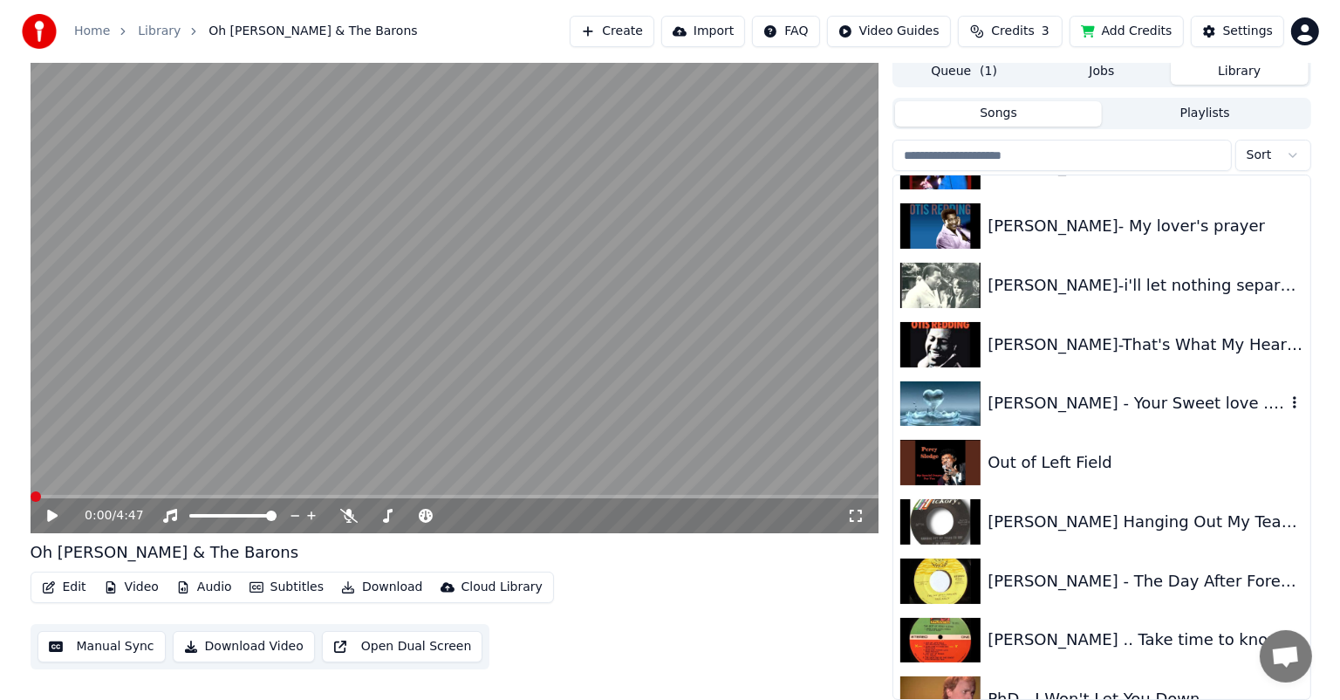
scroll to position [11428, 0]
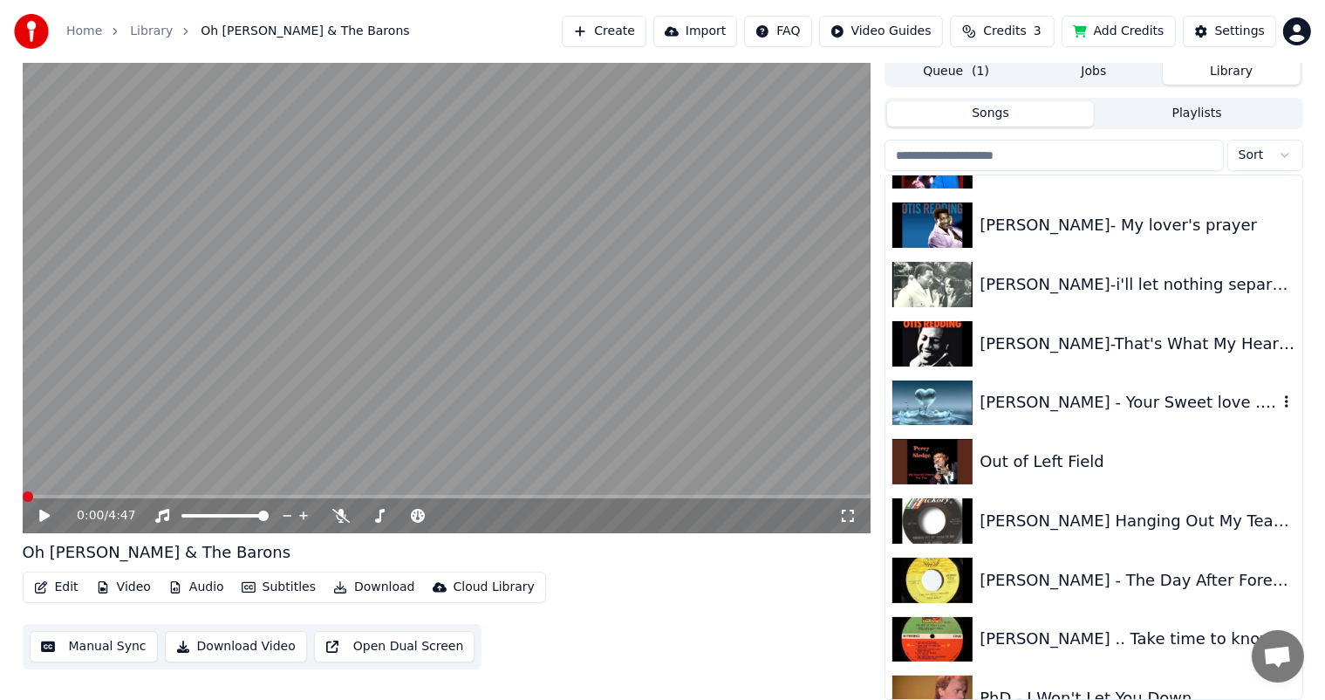
click at [1104, 393] on div "[PERSON_NAME] - Your Sweet love .wmv" at bounding box center [1128, 402] width 297 height 24
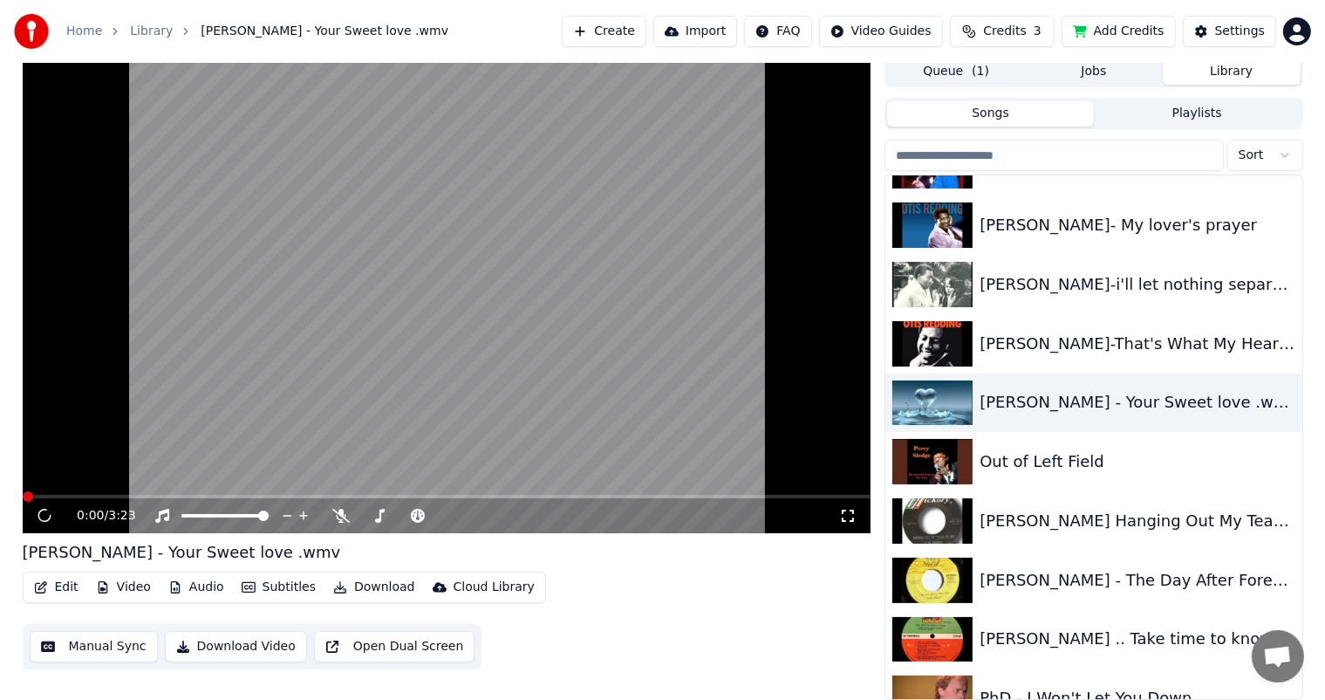
click at [66, 584] on button "Edit" at bounding box center [56, 587] width 58 height 24
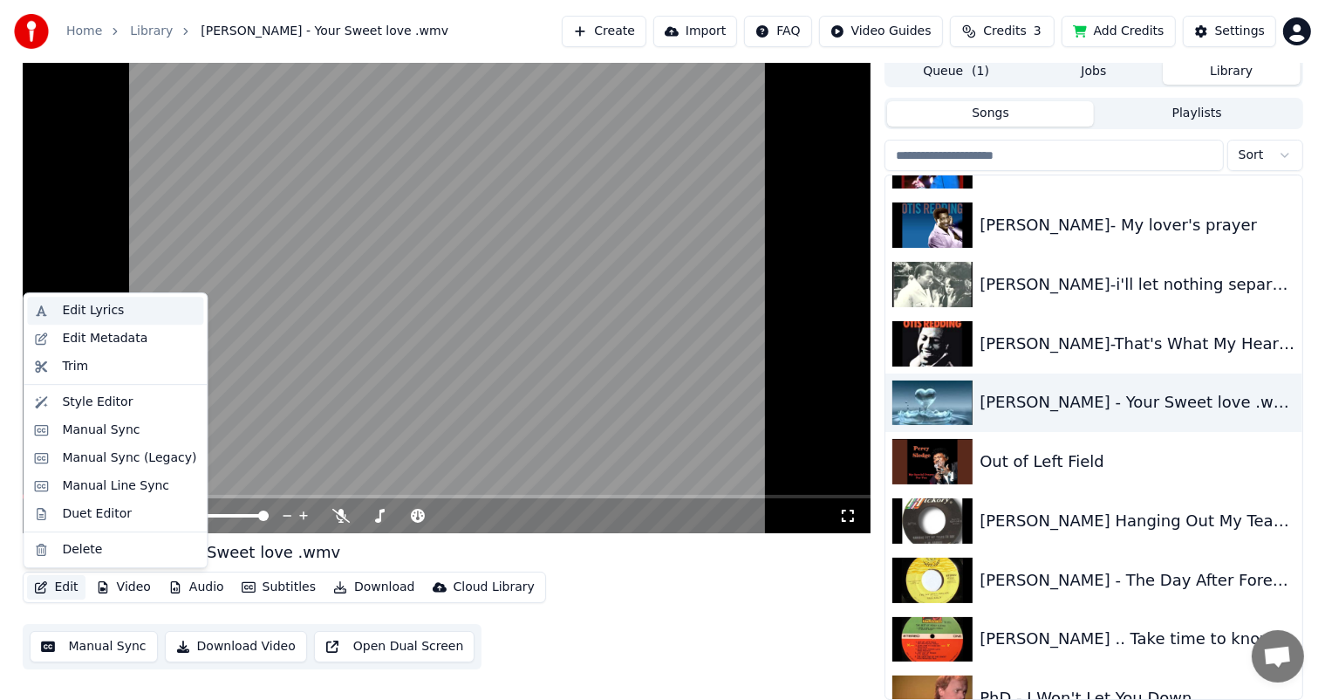
click at [87, 304] on div "Edit Lyrics" at bounding box center [93, 310] width 62 height 17
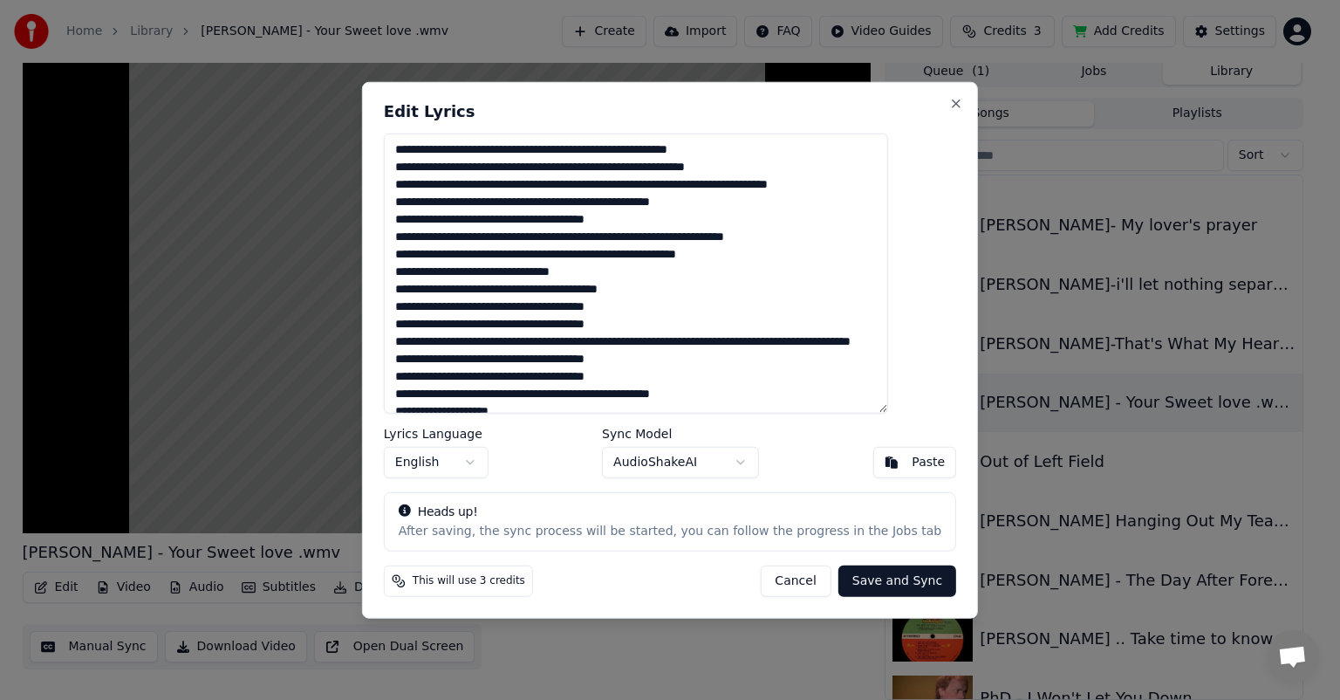
scroll to position [50, 0]
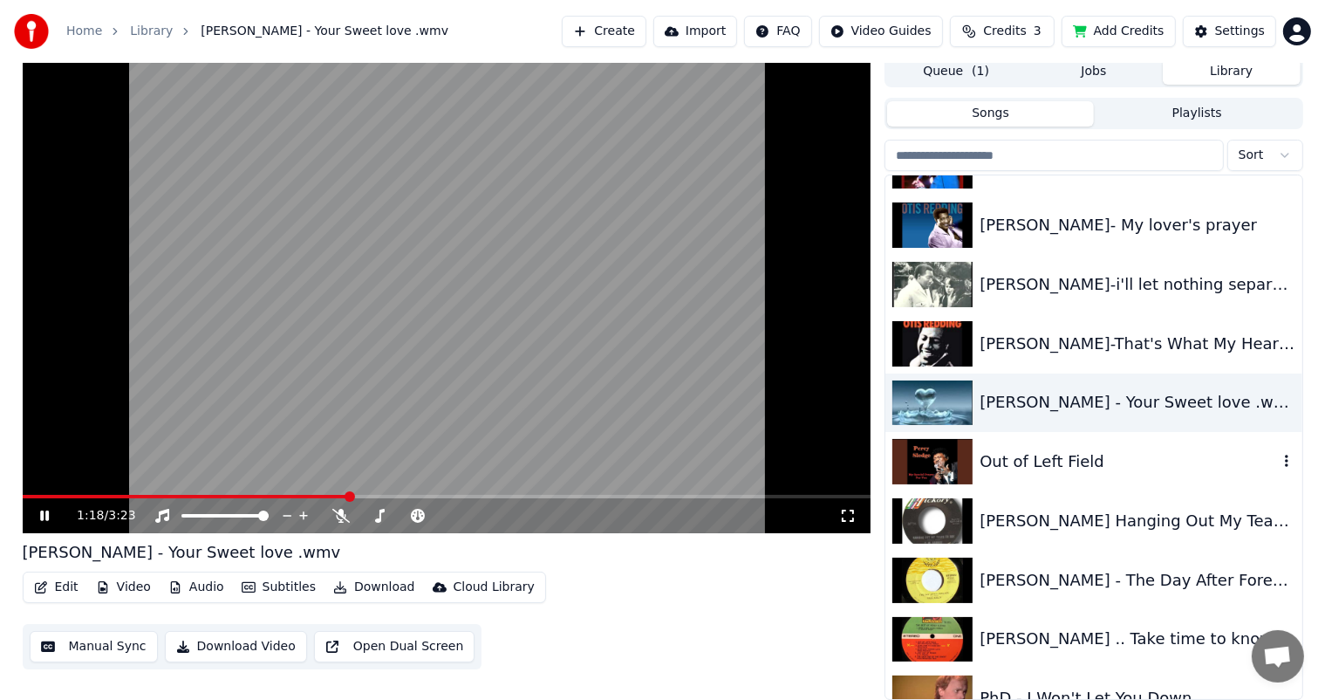
drag, startPoint x: 1015, startPoint y: 455, endPoint x: 120, endPoint y: 536, distance: 898.6
click at [1015, 454] on div "Out of Left Field" at bounding box center [1128, 461] width 297 height 24
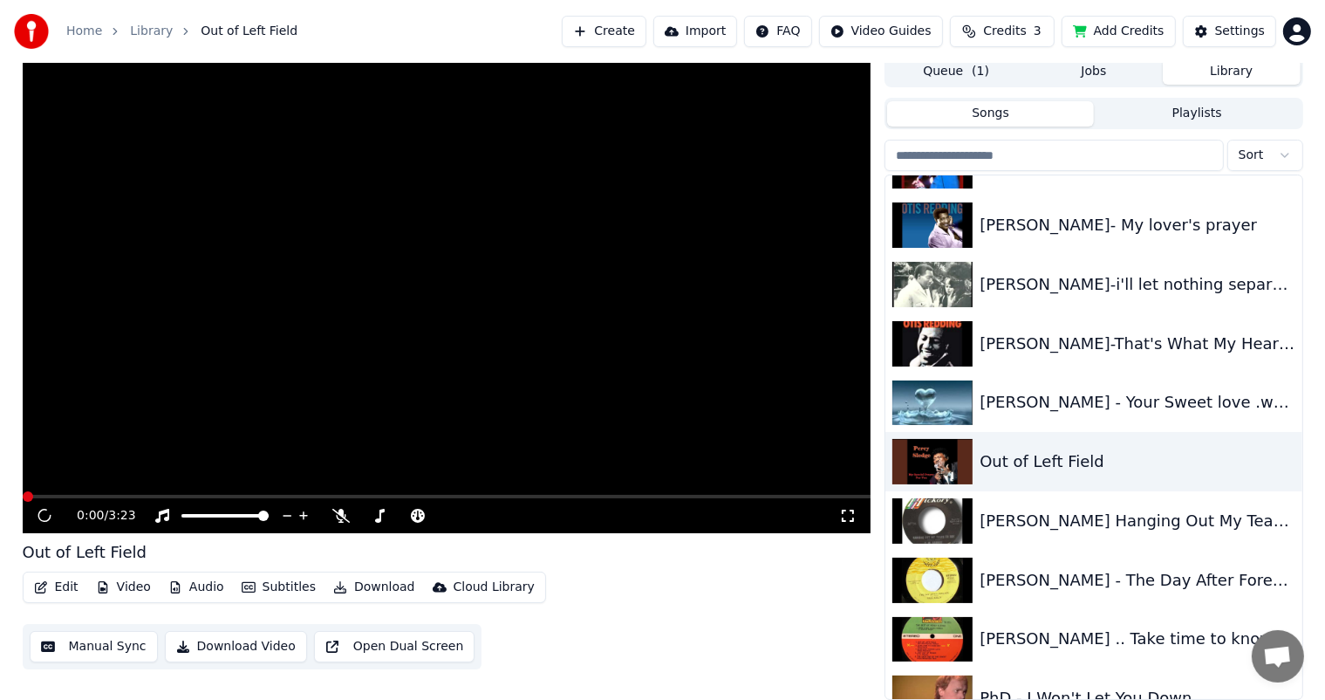
click at [52, 584] on button "Edit" at bounding box center [56, 587] width 58 height 24
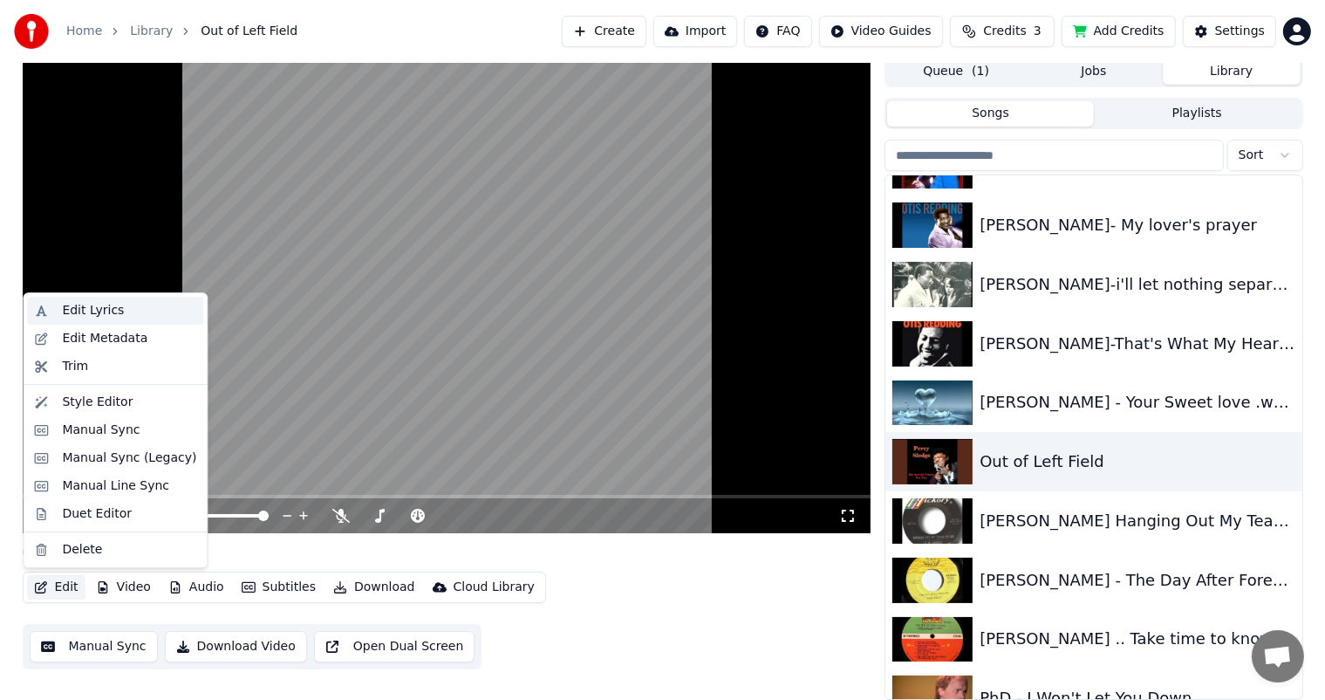
click at [79, 302] on div "Edit Lyrics" at bounding box center [93, 310] width 62 height 17
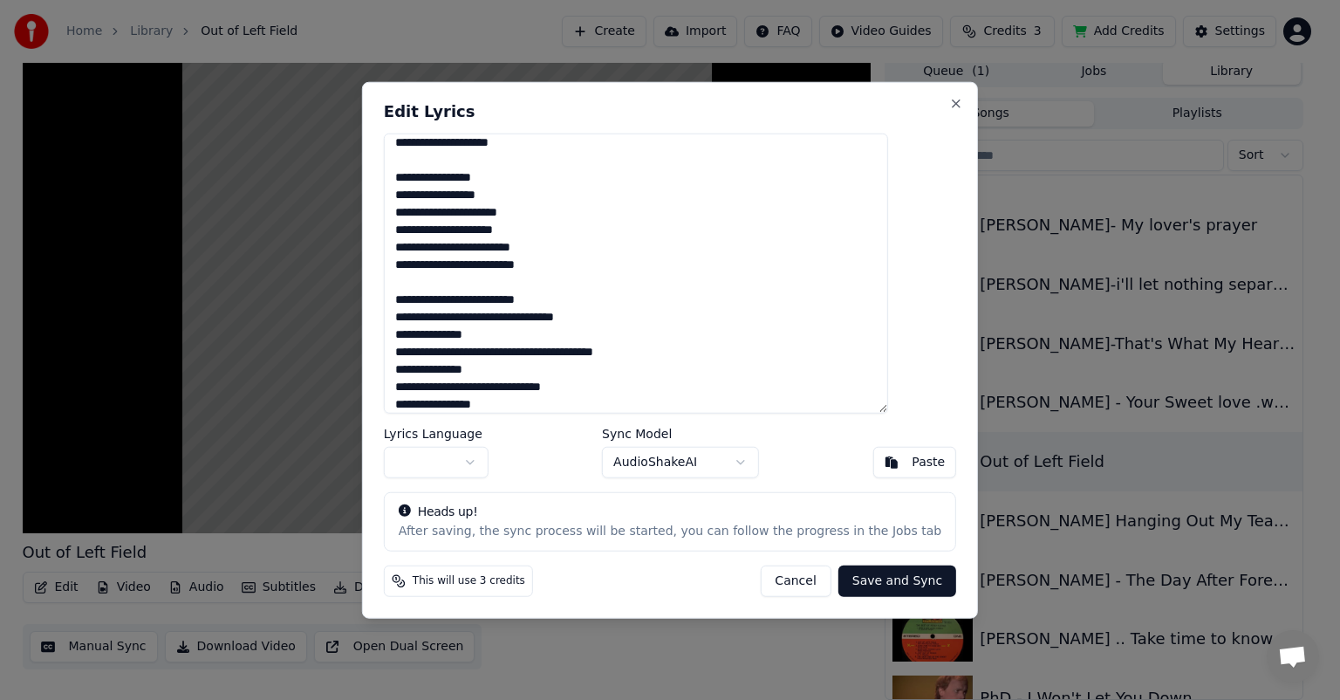
scroll to position [345, 0]
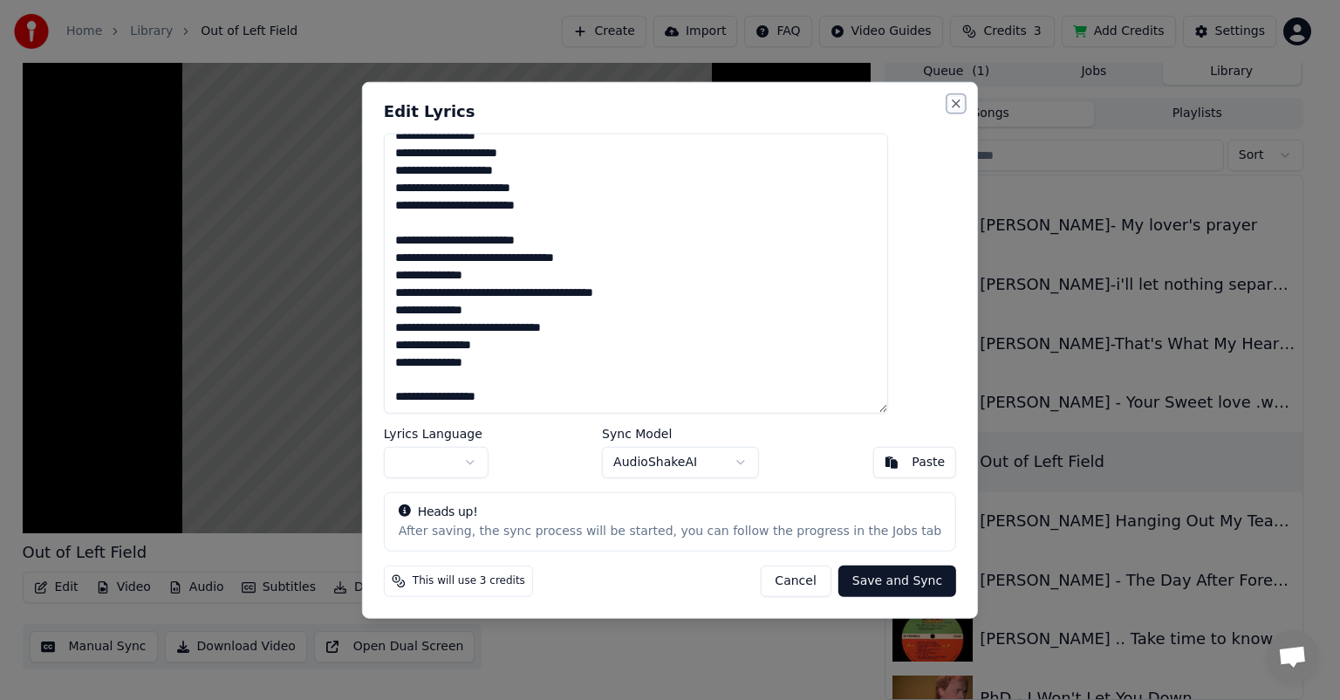
click at [949, 99] on button "Close" at bounding box center [956, 104] width 14 height 14
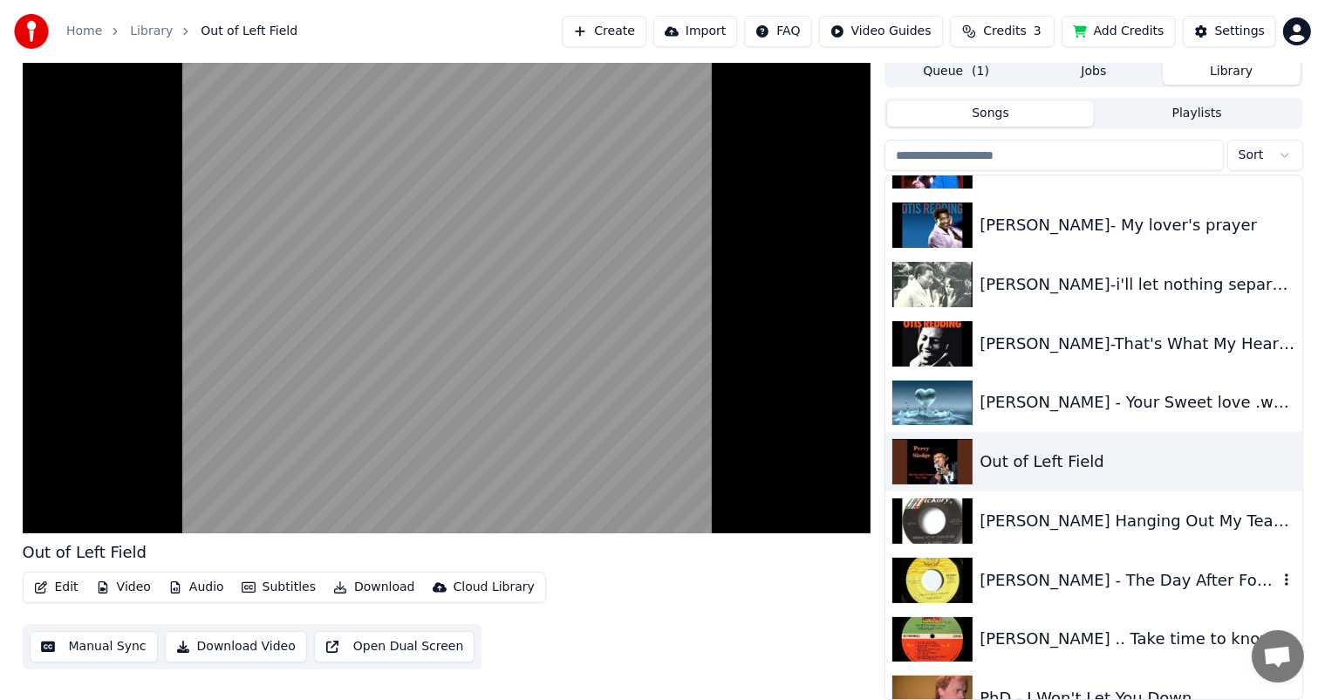
click at [1110, 579] on div "[PERSON_NAME] - The Day After Forever" at bounding box center [1128, 580] width 297 height 24
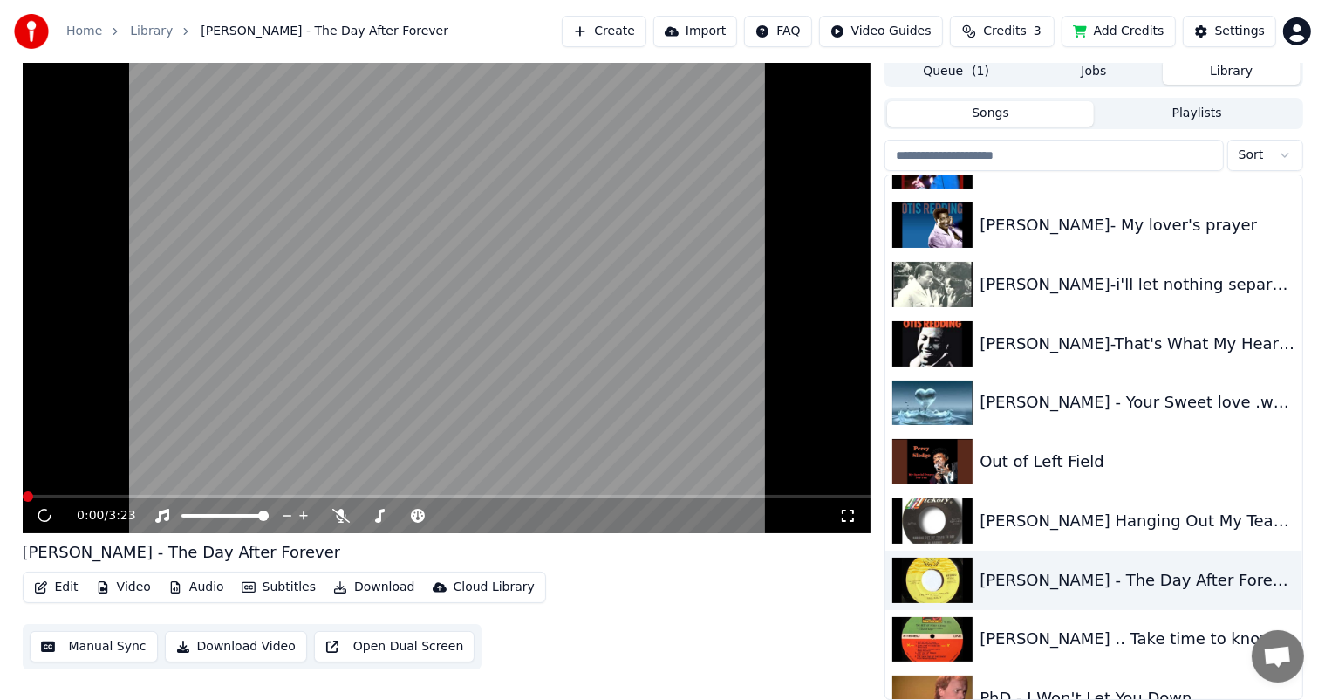
click at [56, 581] on button "Edit" at bounding box center [56, 587] width 58 height 24
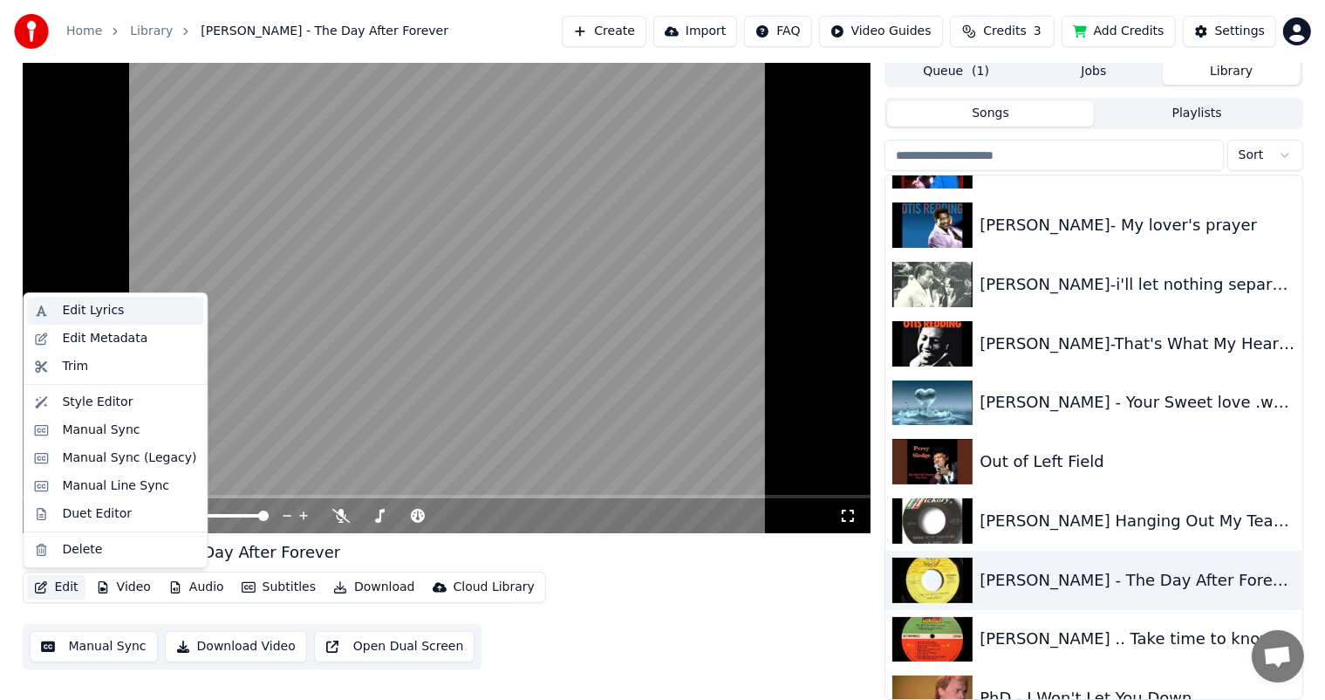
click at [106, 304] on div "Edit Lyrics" at bounding box center [93, 310] width 62 height 17
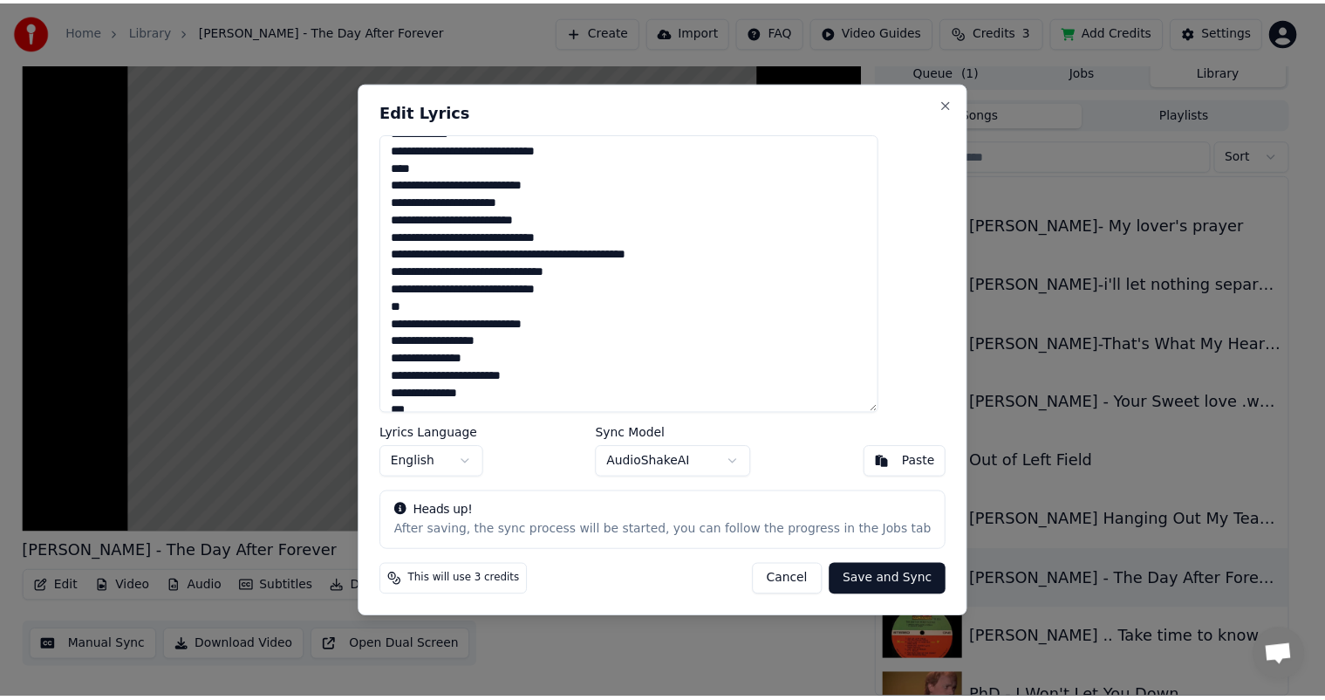
scroll to position [345, 0]
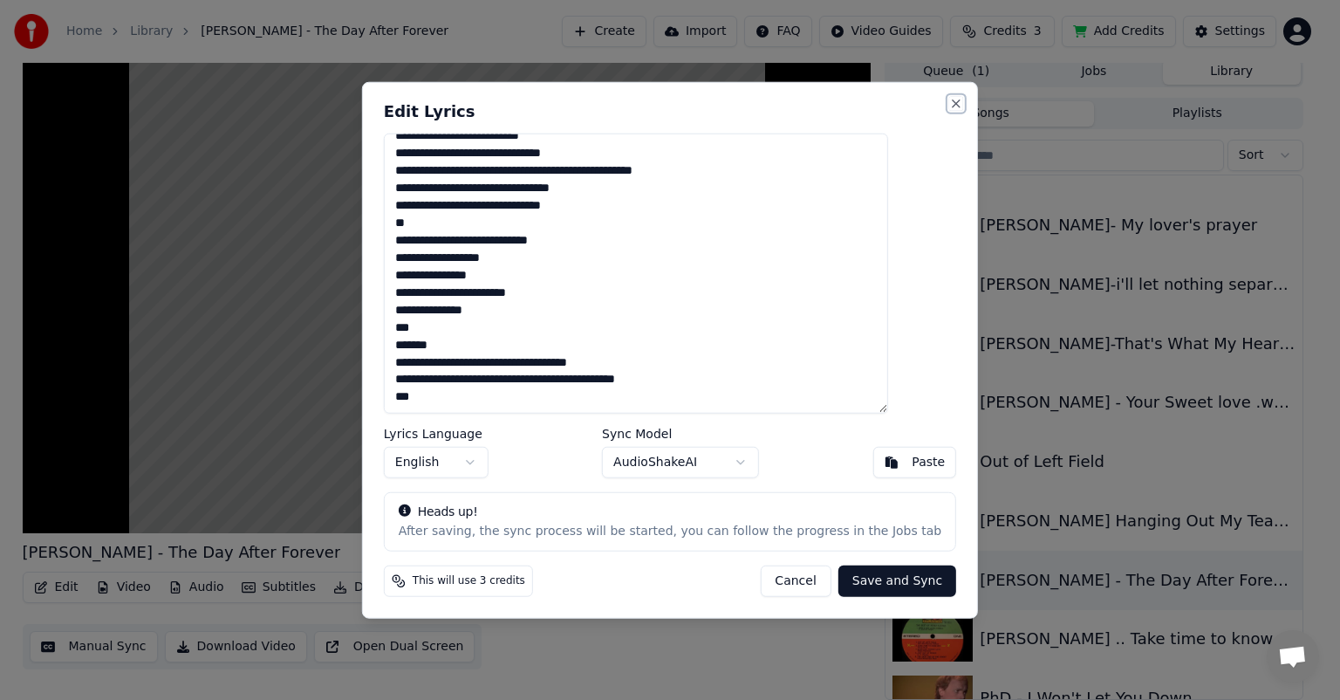
click at [949, 98] on button "Close" at bounding box center [956, 104] width 14 height 14
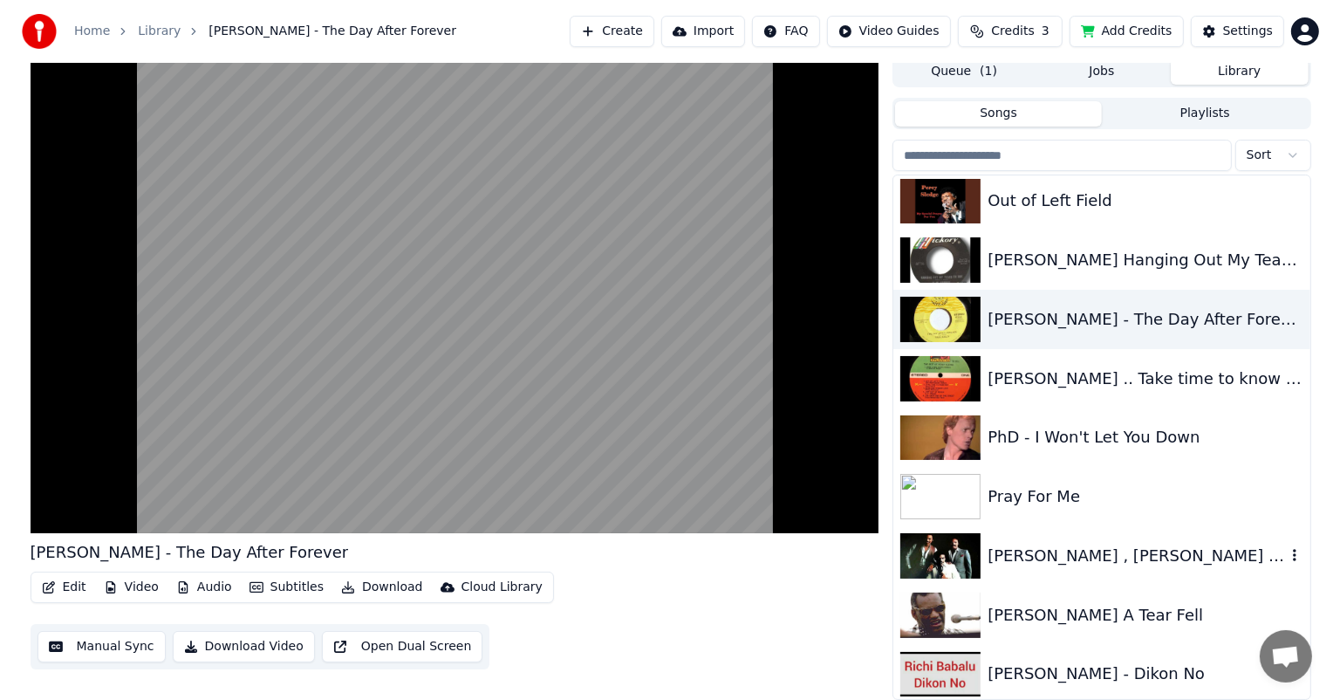
scroll to position [11777, 0]
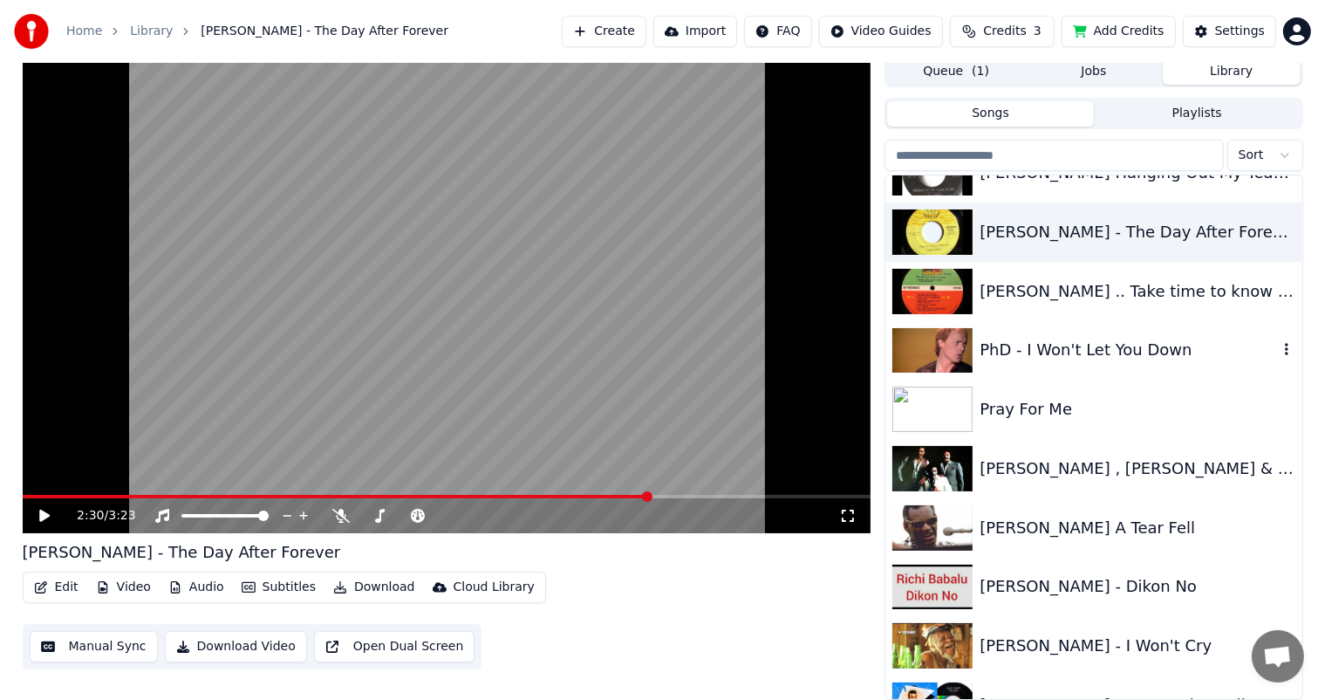
click at [1053, 345] on div "PhD - I Won't Let You Down" at bounding box center [1128, 350] width 297 height 24
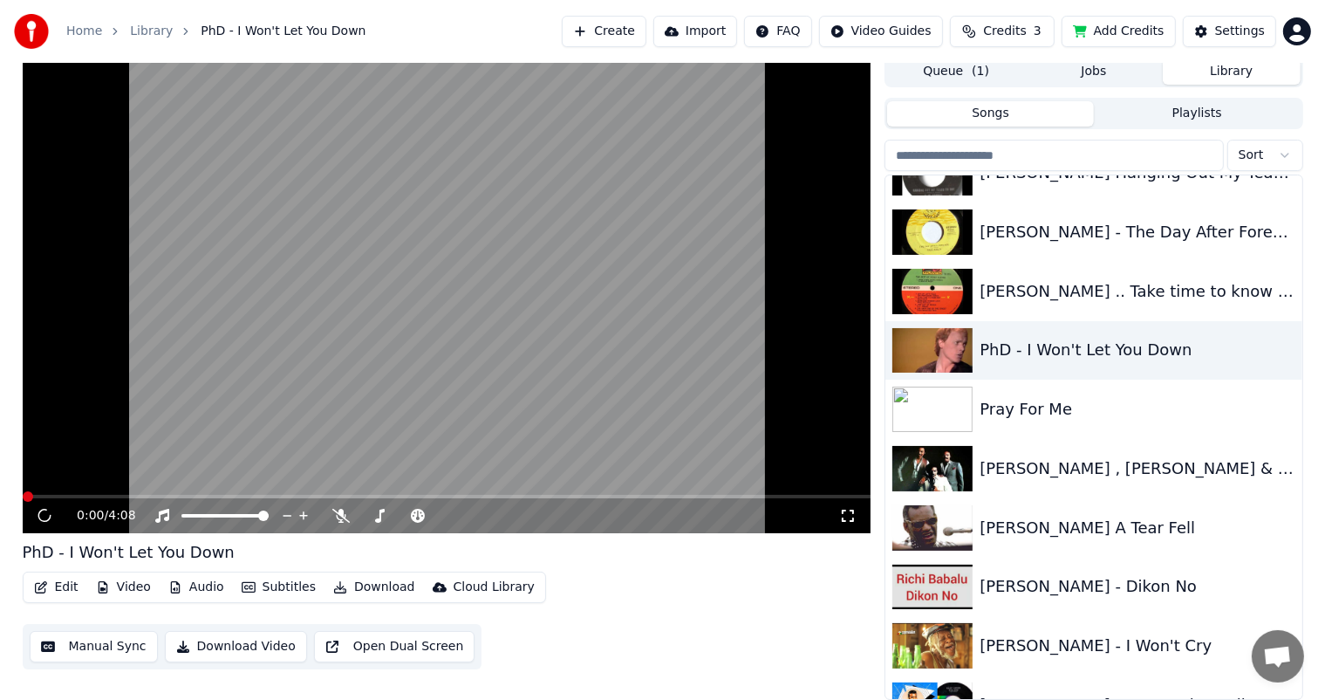
click at [68, 585] on button "Edit" at bounding box center [56, 587] width 58 height 24
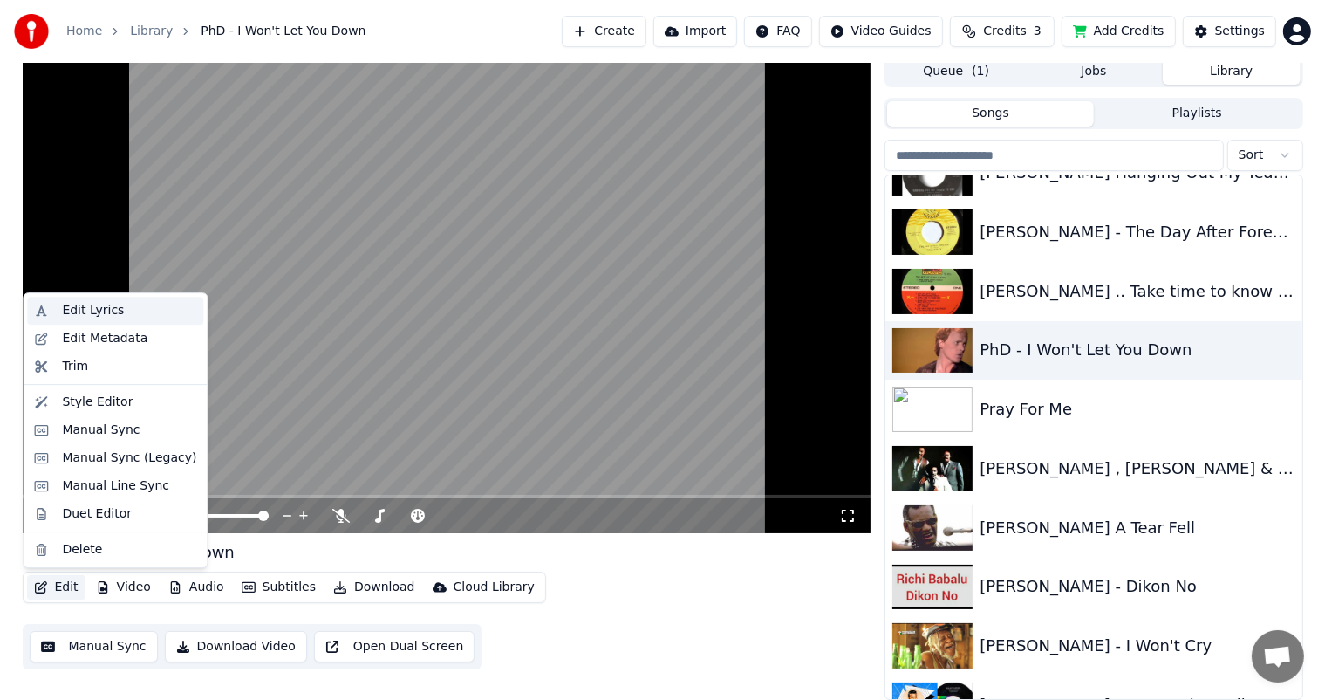
click at [85, 310] on div "Edit Lyrics" at bounding box center [93, 310] width 62 height 17
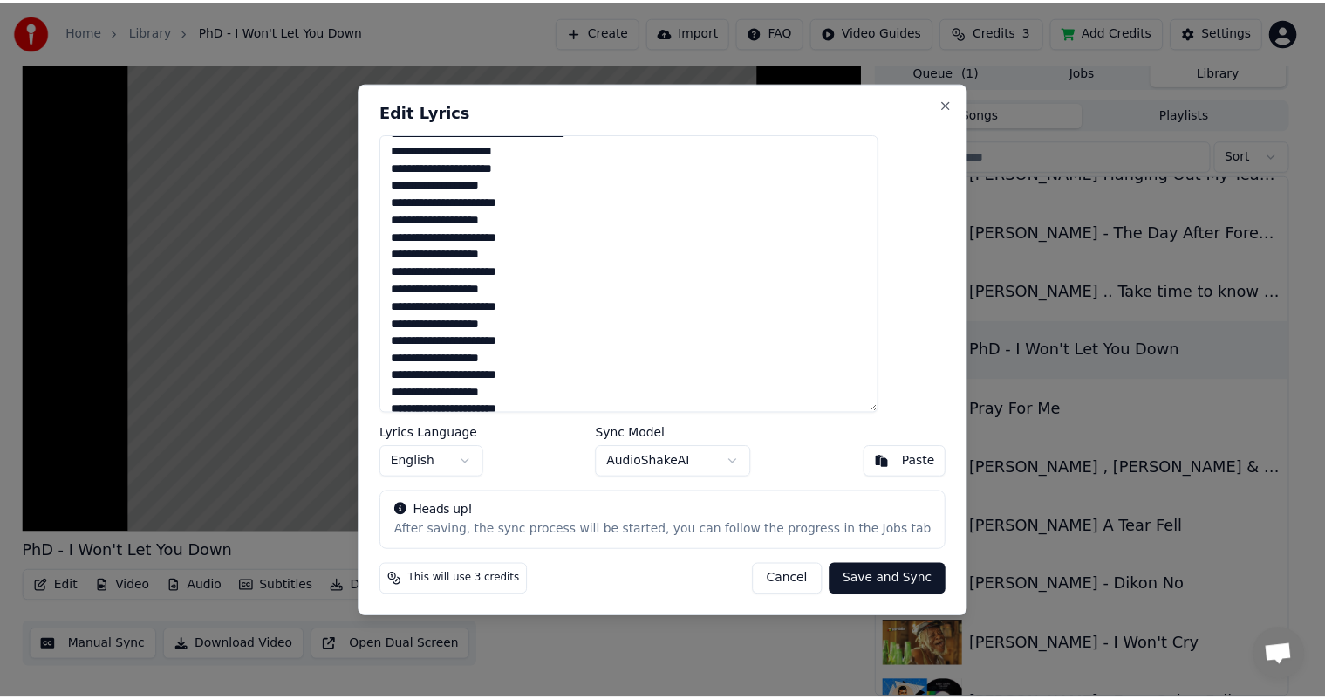
scroll to position [415, 0]
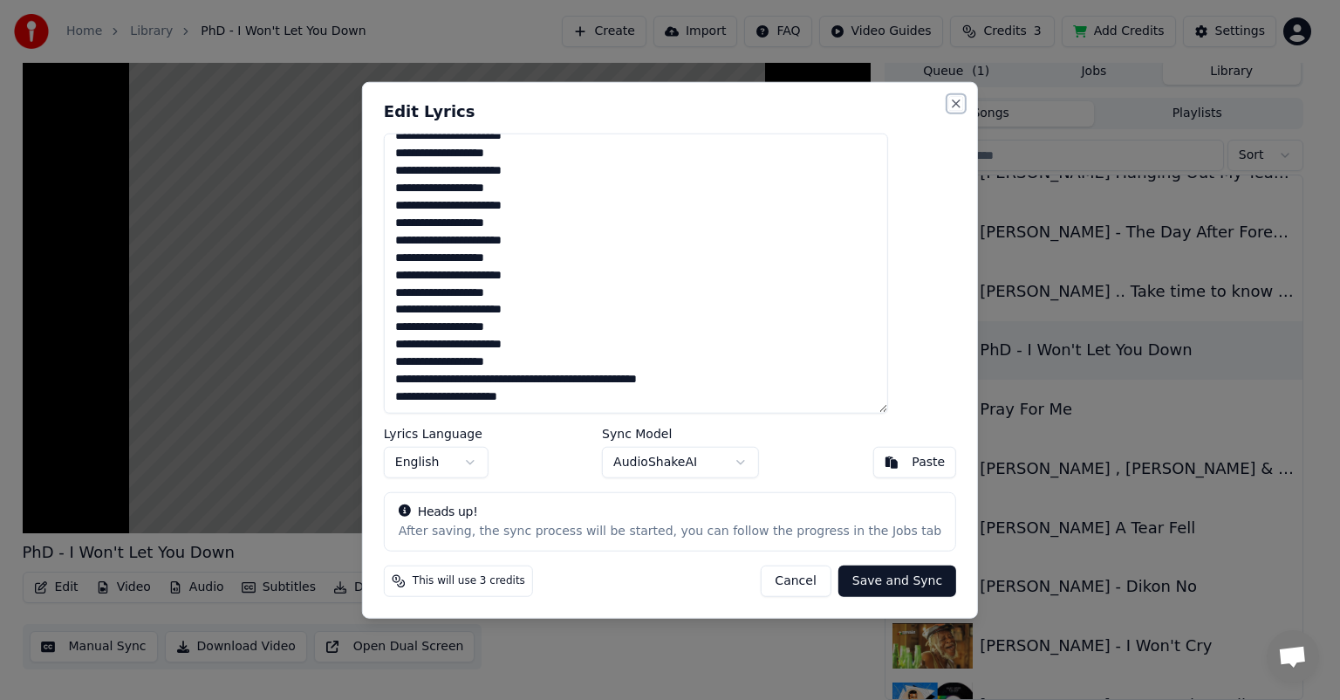
click at [949, 98] on button "Close" at bounding box center [956, 104] width 14 height 14
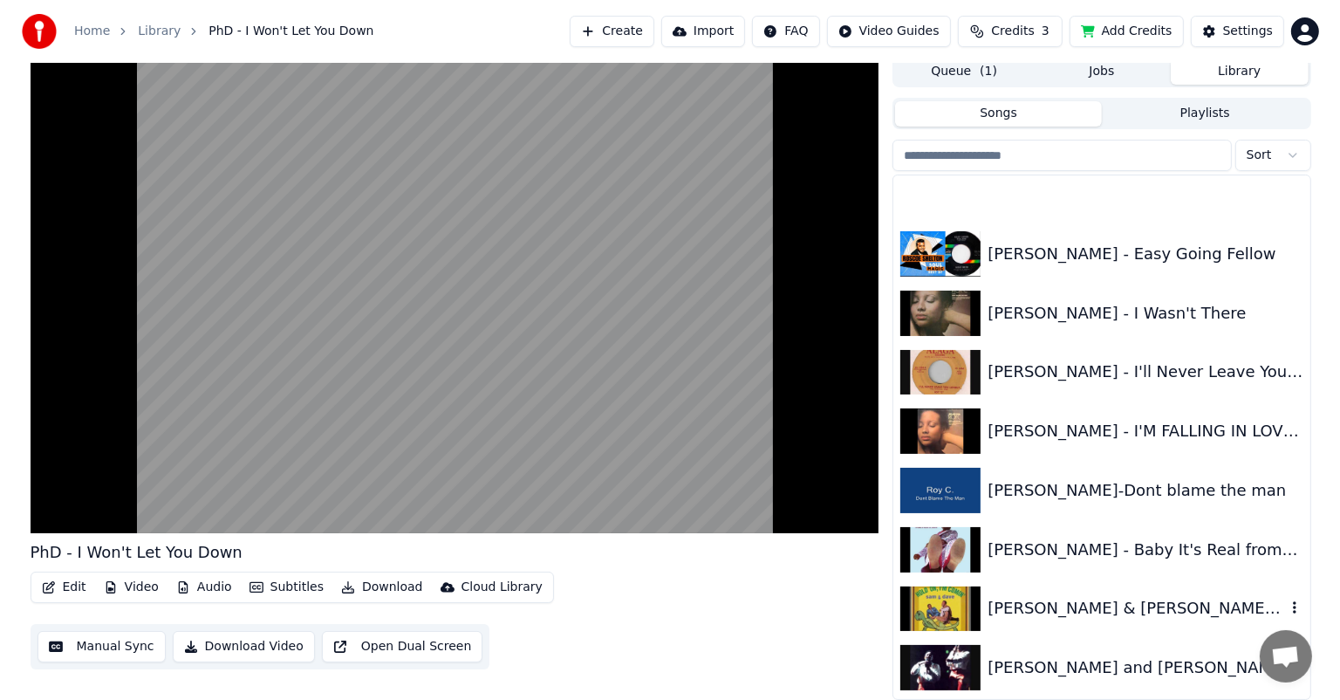
scroll to position [12300, 0]
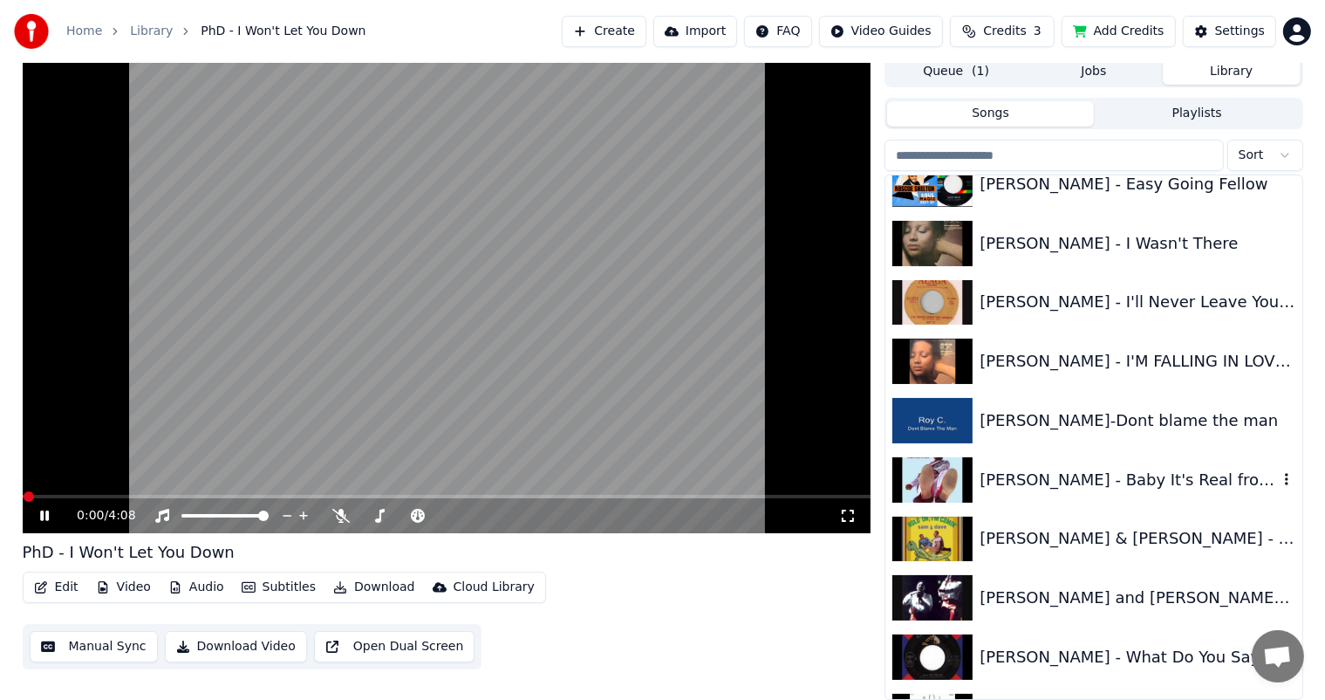
click at [1124, 482] on div "[PERSON_NAME] - Baby It's Real from Crown Prince Of Dance" at bounding box center [1128, 480] width 297 height 24
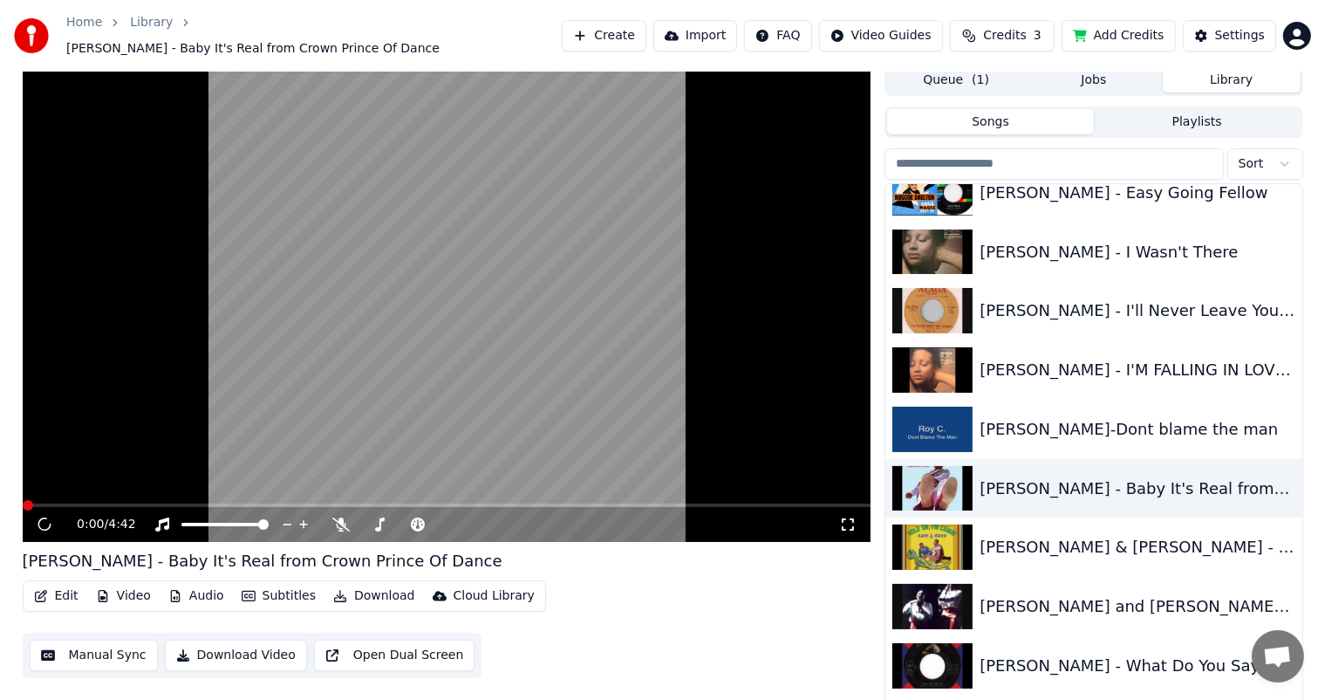
click at [63, 585] on button "Edit" at bounding box center [56, 596] width 58 height 24
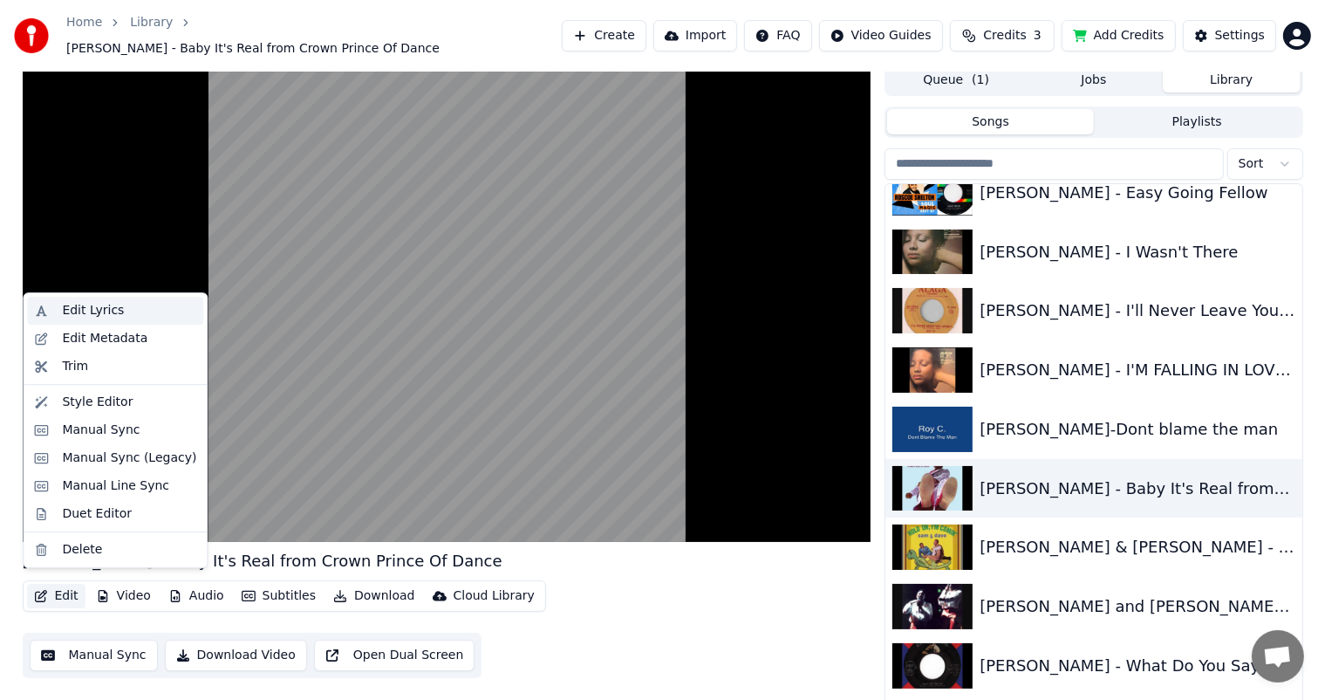
click at [103, 304] on div "Edit Lyrics" at bounding box center [93, 310] width 62 height 17
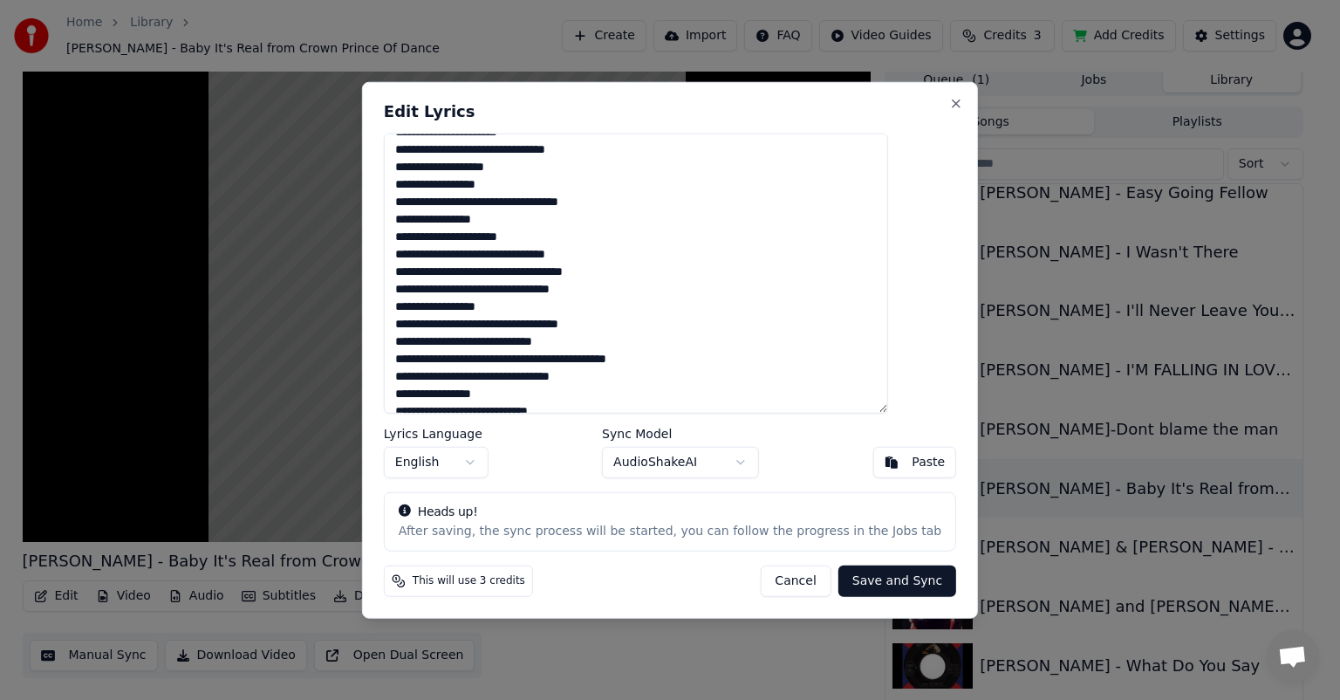
scroll to position [154, 0]
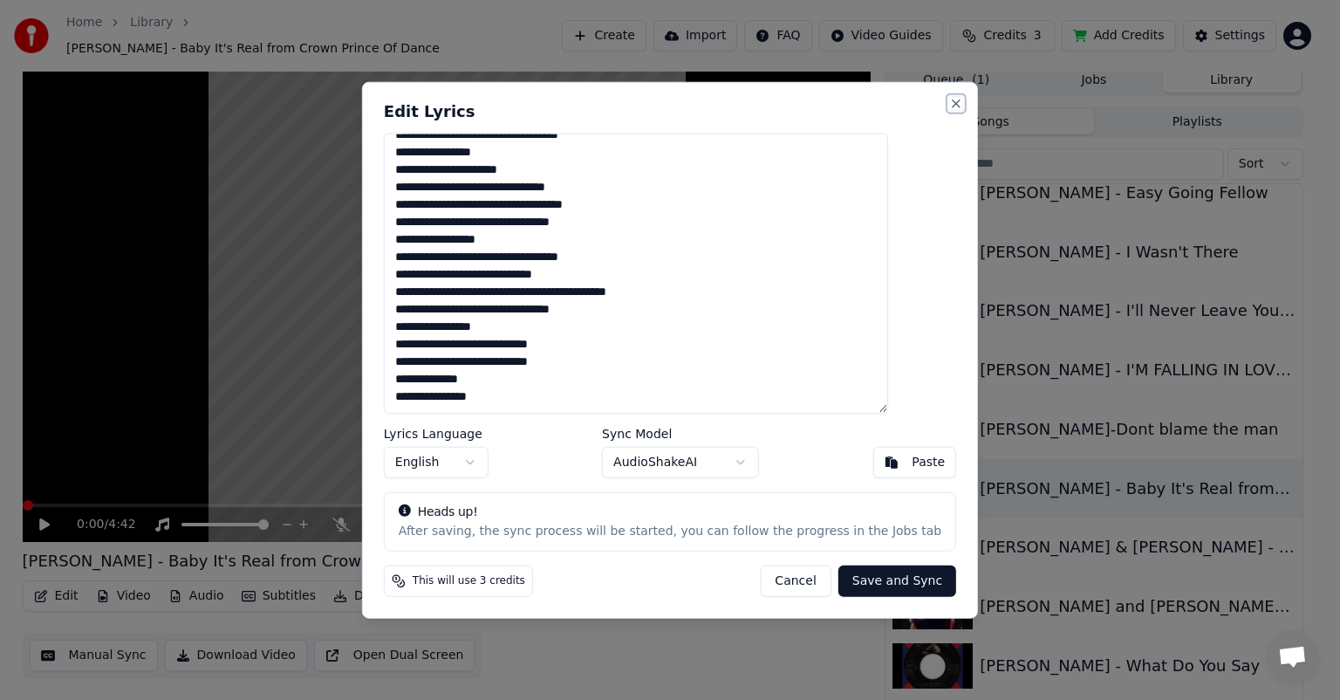
click at [949, 101] on button "Close" at bounding box center [956, 104] width 14 height 14
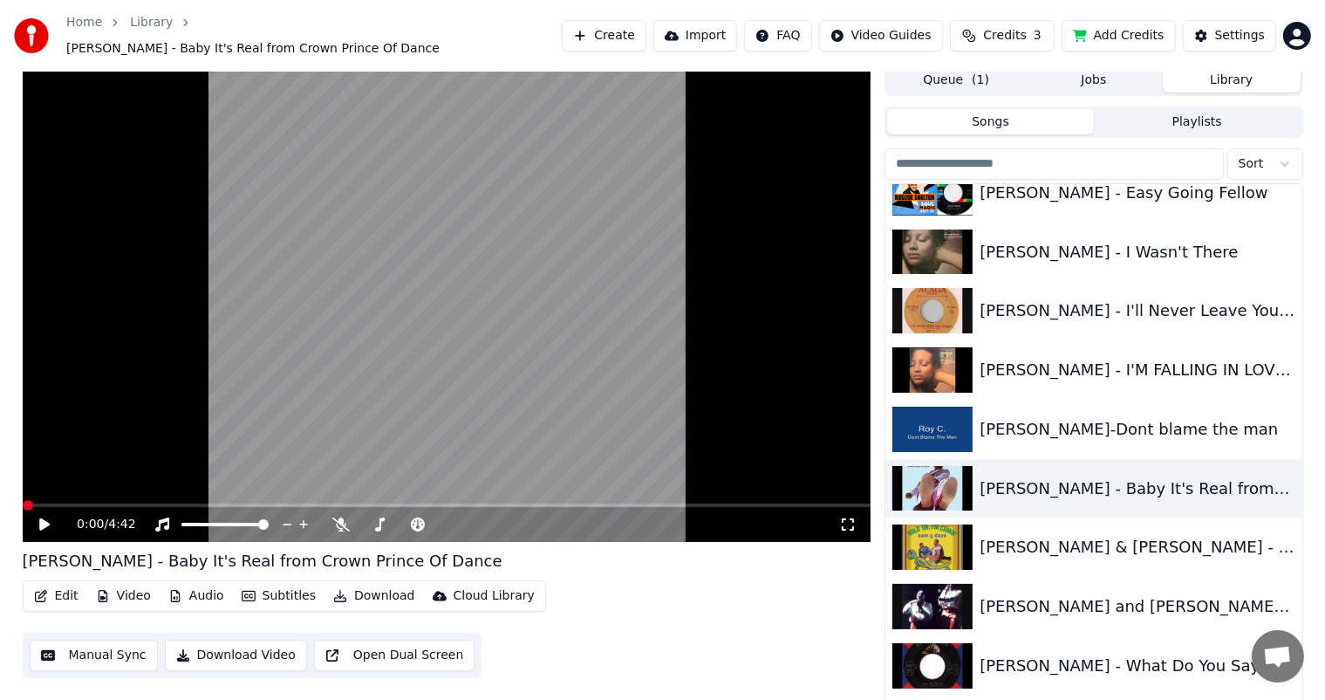
click at [51, 584] on button "Edit" at bounding box center [56, 596] width 58 height 24
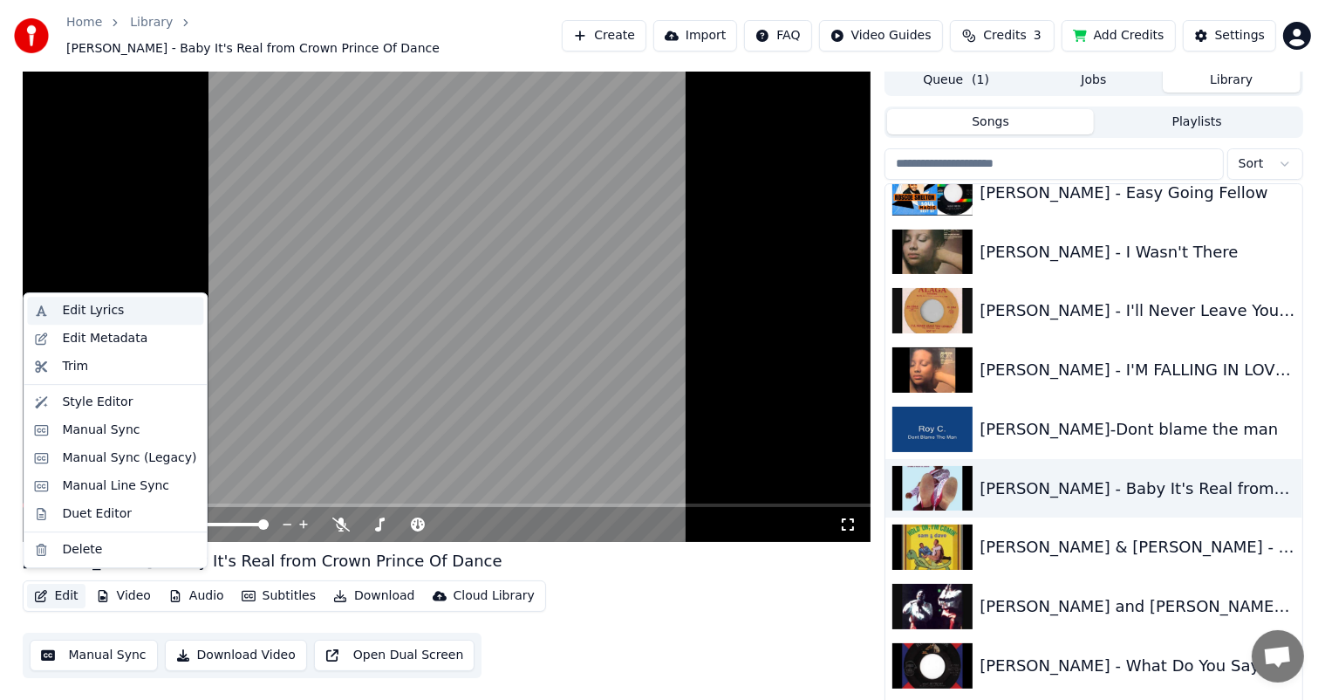
click at [105, 312] on div "Edit Lyrics" at bounding box center [93, 310] width 62 height 17
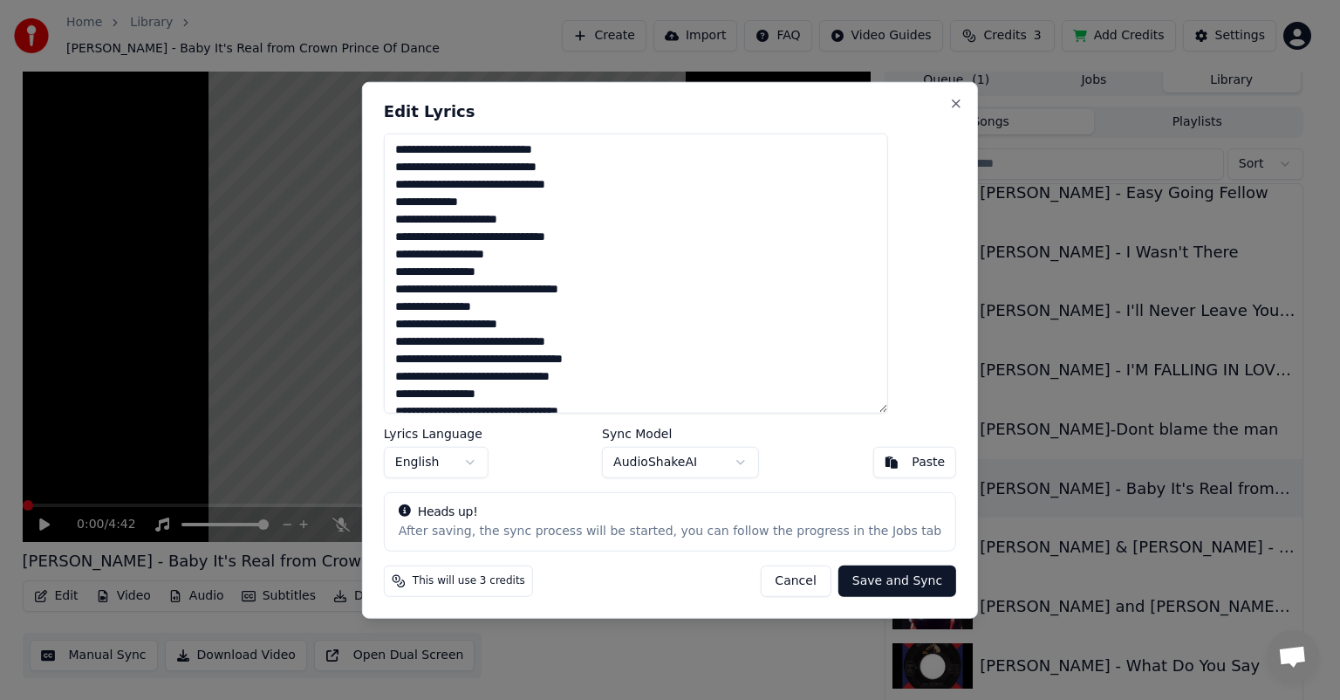
click at [880, 571] on button "Save and Sync" at bounding box center [897, 579] width 118 height 31
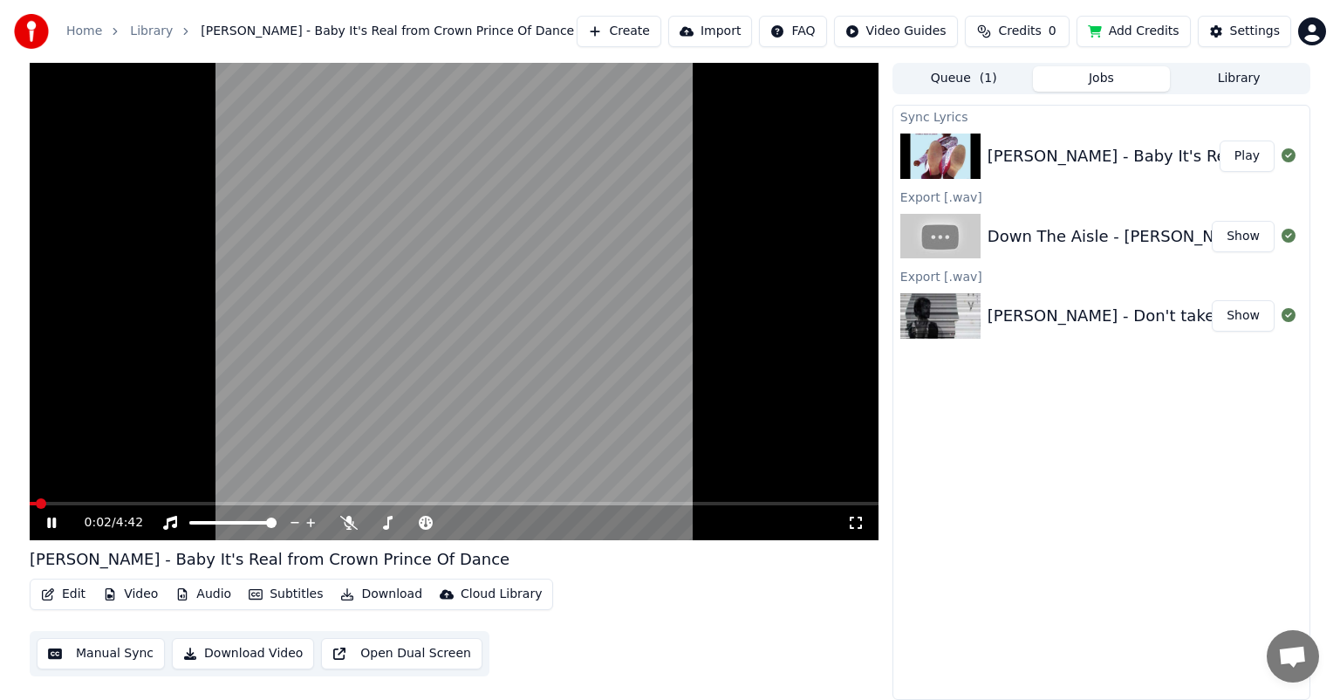
click at [279, 590] on button "Subtitles" at bounding box center [286, 594] width 88 height 24
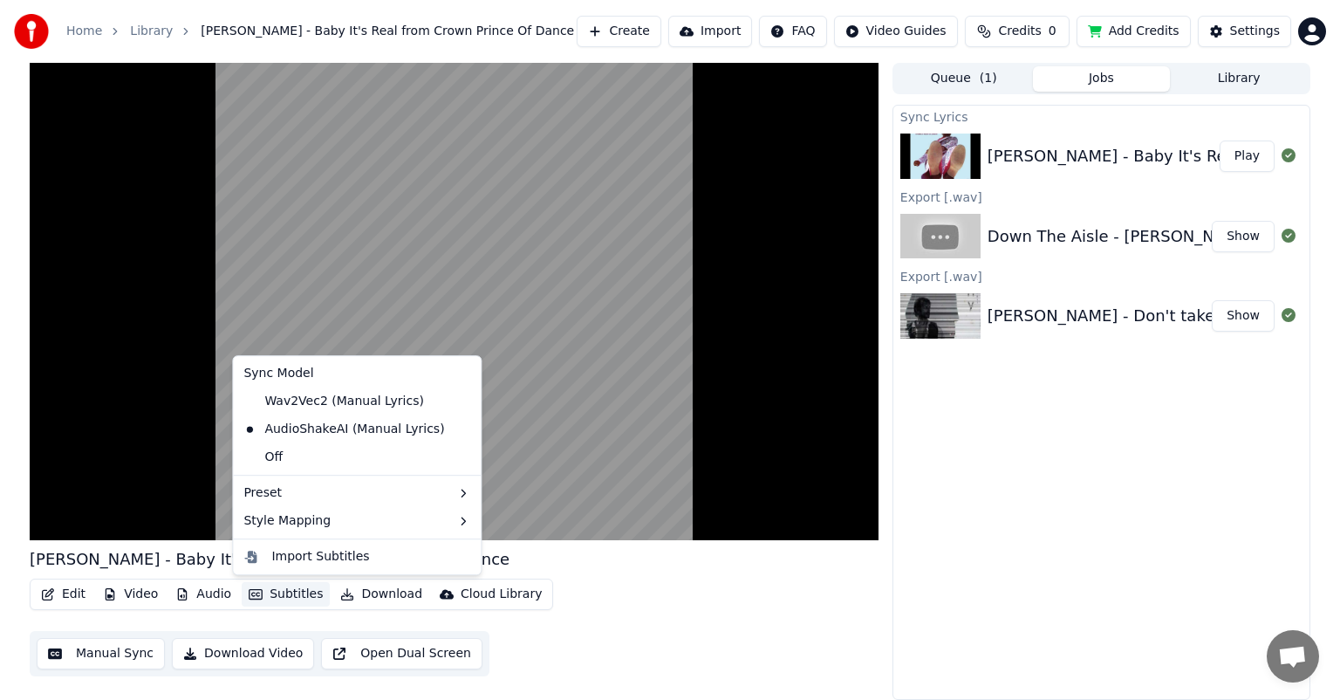
click at [942, 618] on div "Sync Lyrics [PERSON_NAME] - Baby It's Real from Crown Prince Of Dance Play Expo…" at bounding box center [1101, 402] width 418 height 595
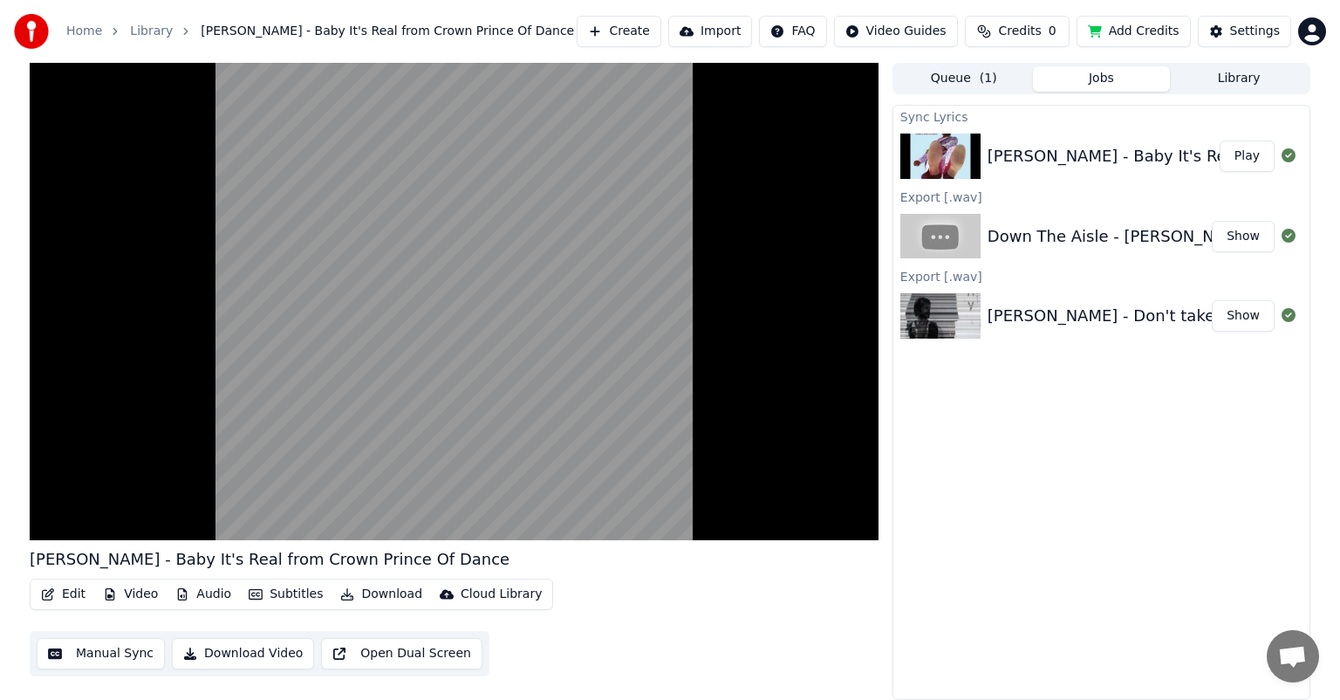
click at [132, 587] on button "Video" at bounding box center [130, 594] width 69 height 24
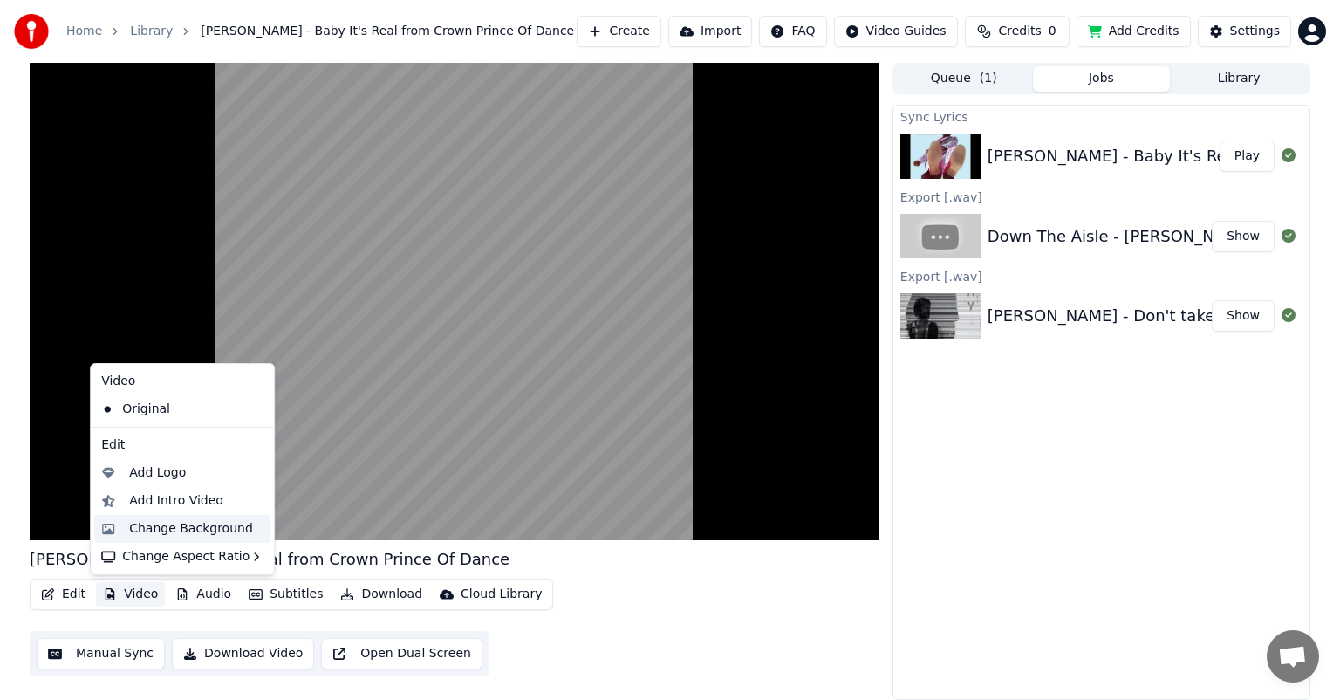
click at [197, 528] on div "Change Background" at bounding box center [191, 528] width 124 height 17
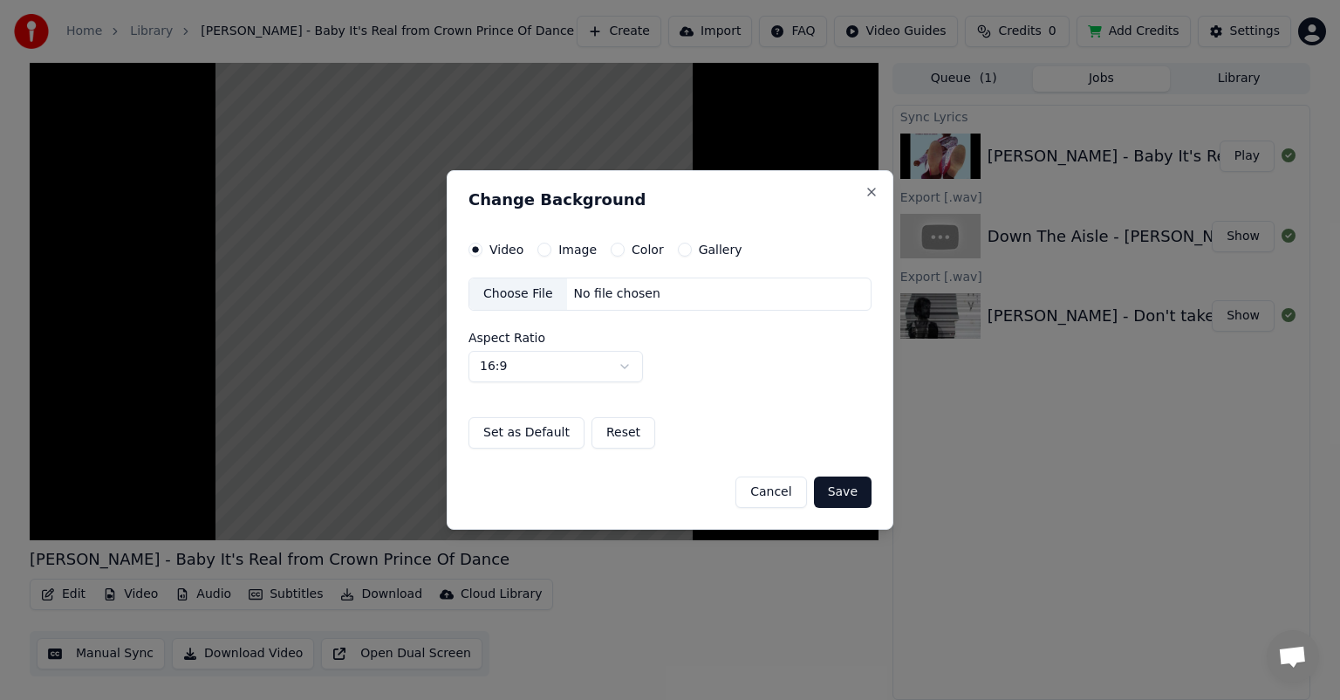
click at [699, 244] on label "Gallery" at bounding box center [721, 249] width 44 height 12
click at [692, 244] on button "Gallery" at bounding box center [685, 250] width 14 height 14
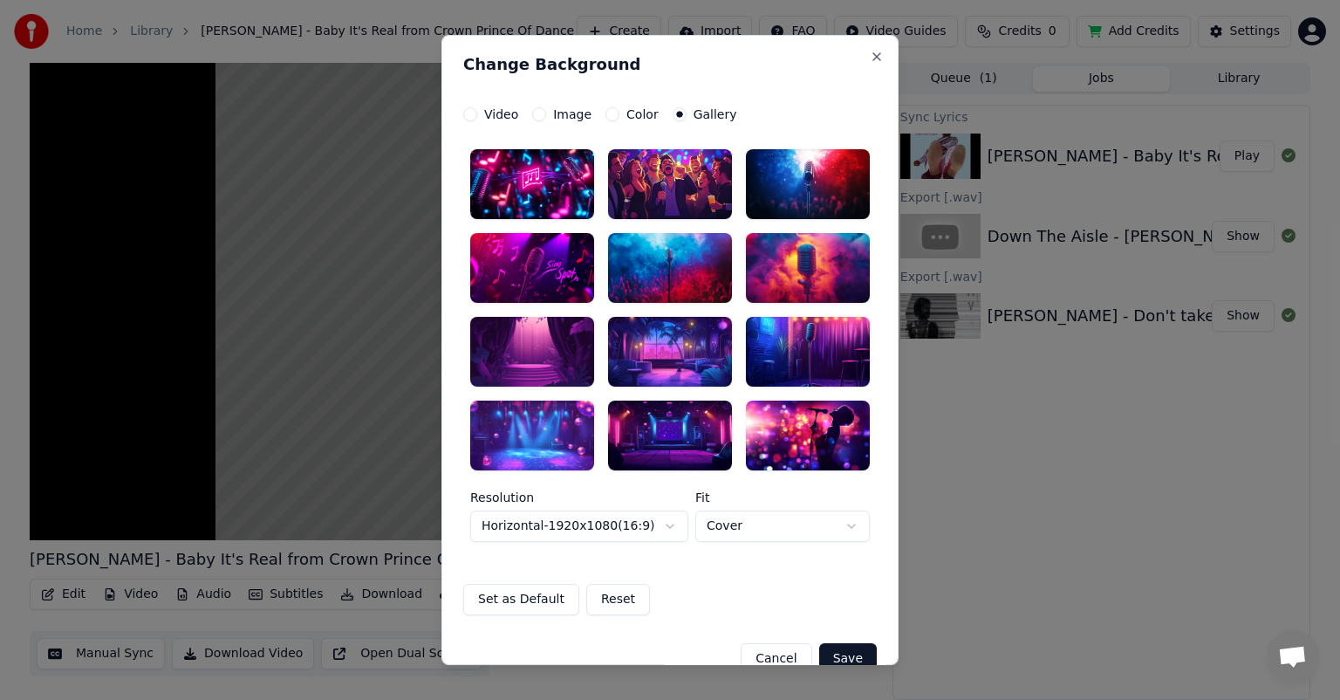
click at [666, 353] on div at bounding box center [670, 352] width 124 height 70
click at [844, 653] on button "Save" at bounding box center [848, 658] width 58 height 31
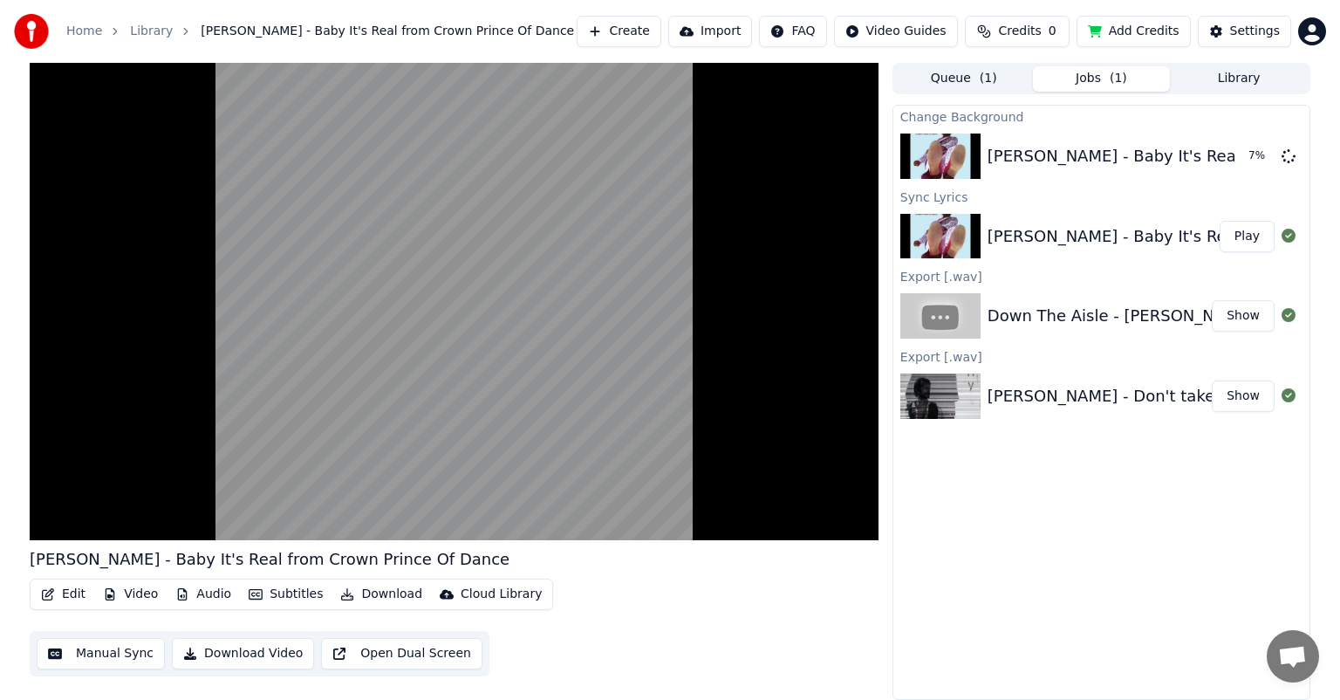
click at [133, 592] on button "Video" at bounding box center [130, 594] width 69 height 24
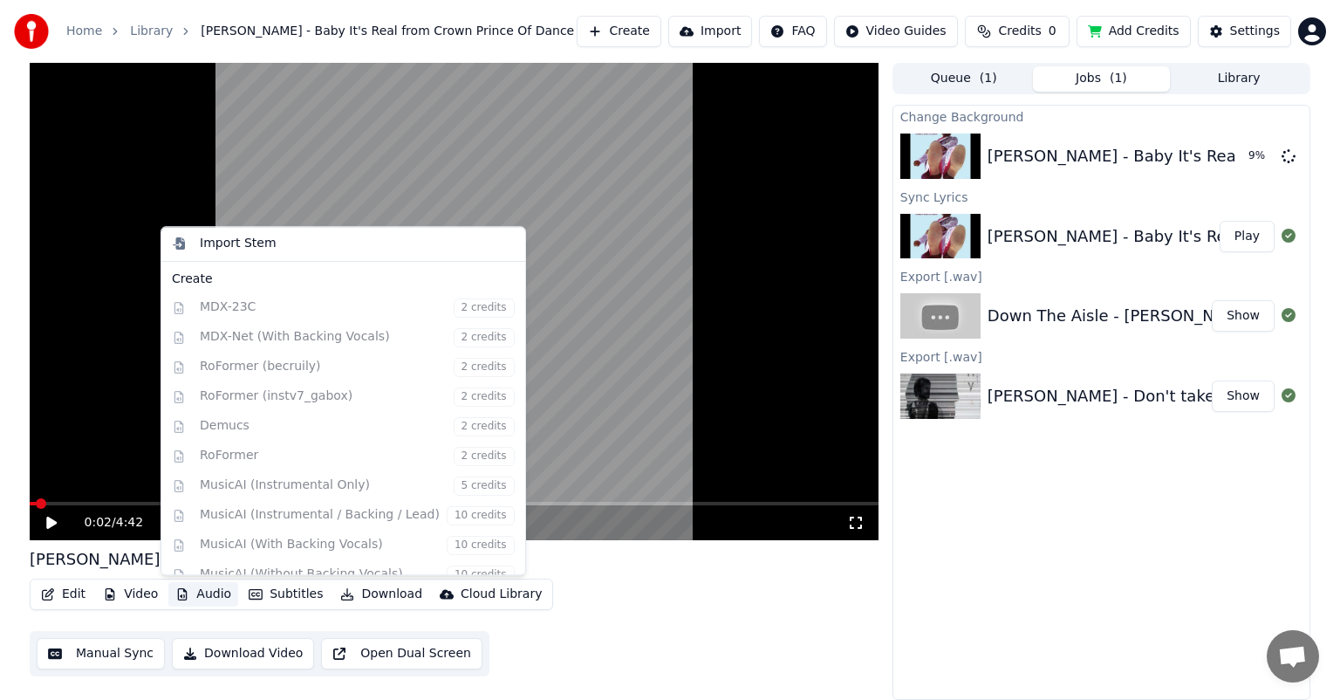
scroll to position [176, 0]
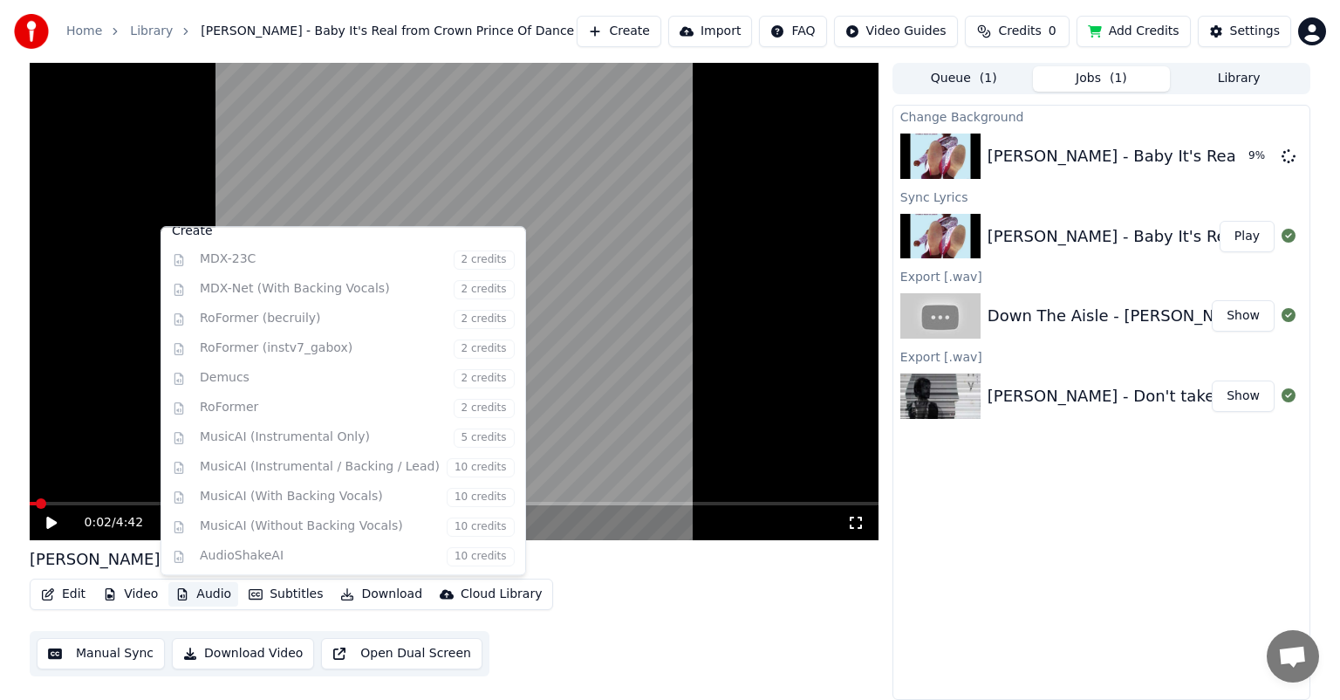
click at [601, 618] on div "Edit Video Audio Subtitles Download Cloud Library Manual Sync Download Video Op…" at bounding box center [454, 627] width 849 height 98
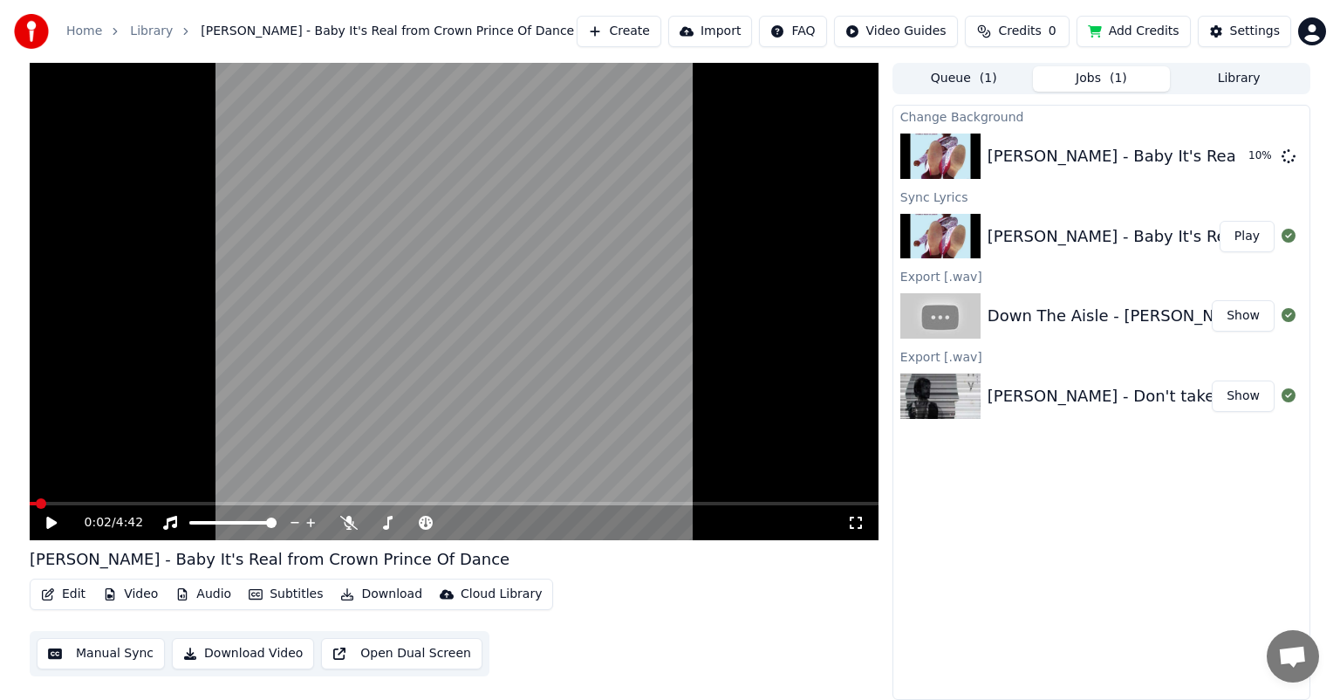
click at [1123, 29] on button "Add Credits" at bounding box center [1133, 31] width 114 height 31
